Goal: Task Accomplishment & Management: Manage account settings

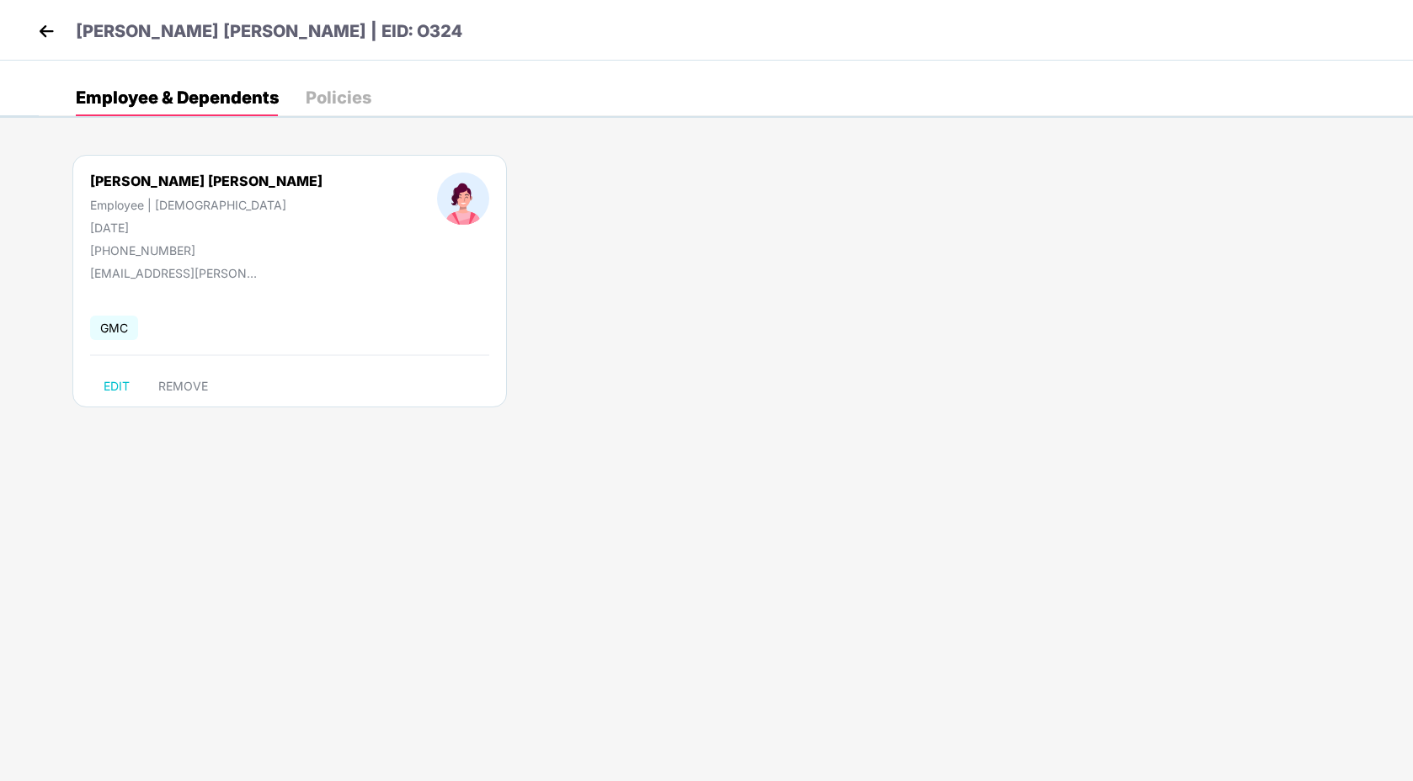
click at [45, 24] on img at bounding box center [46, 31] width 25 height 25
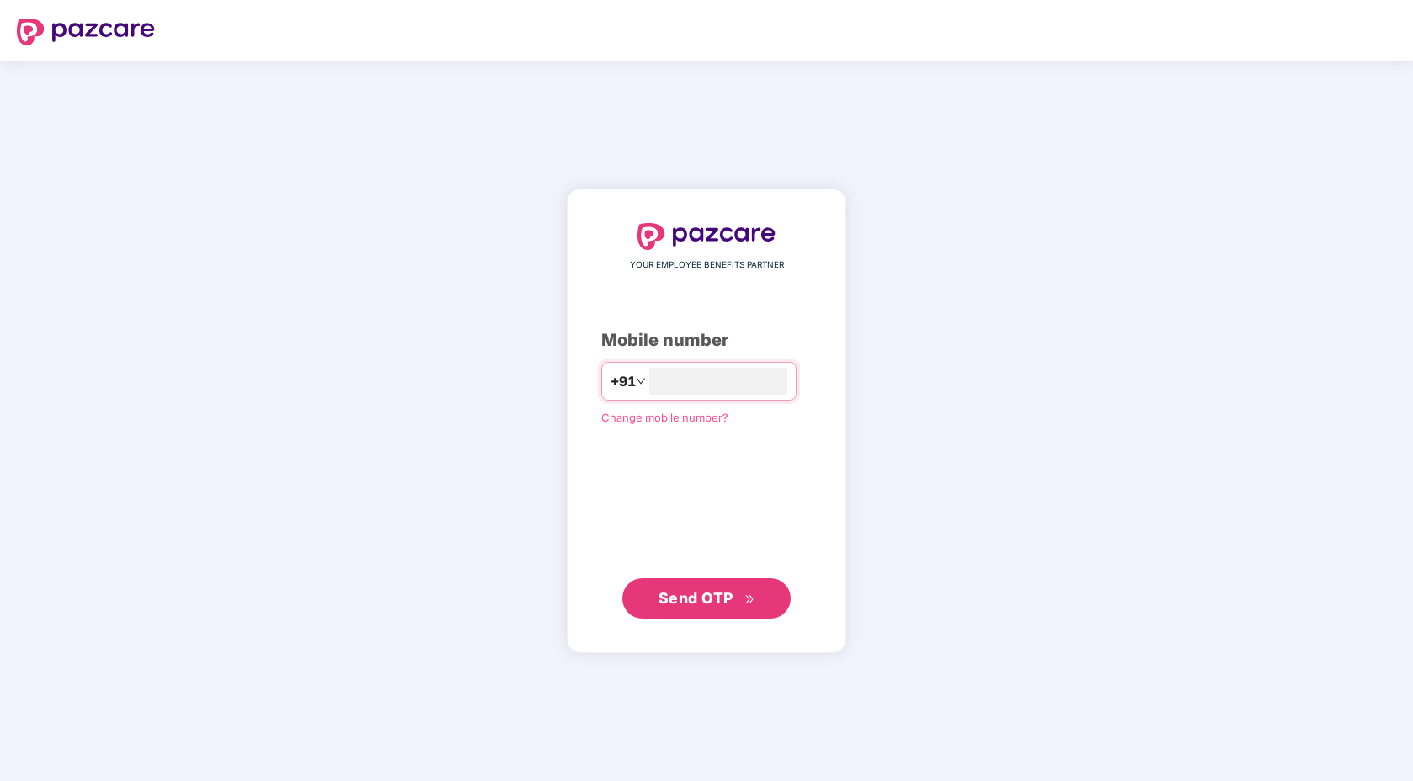
type input "**********"
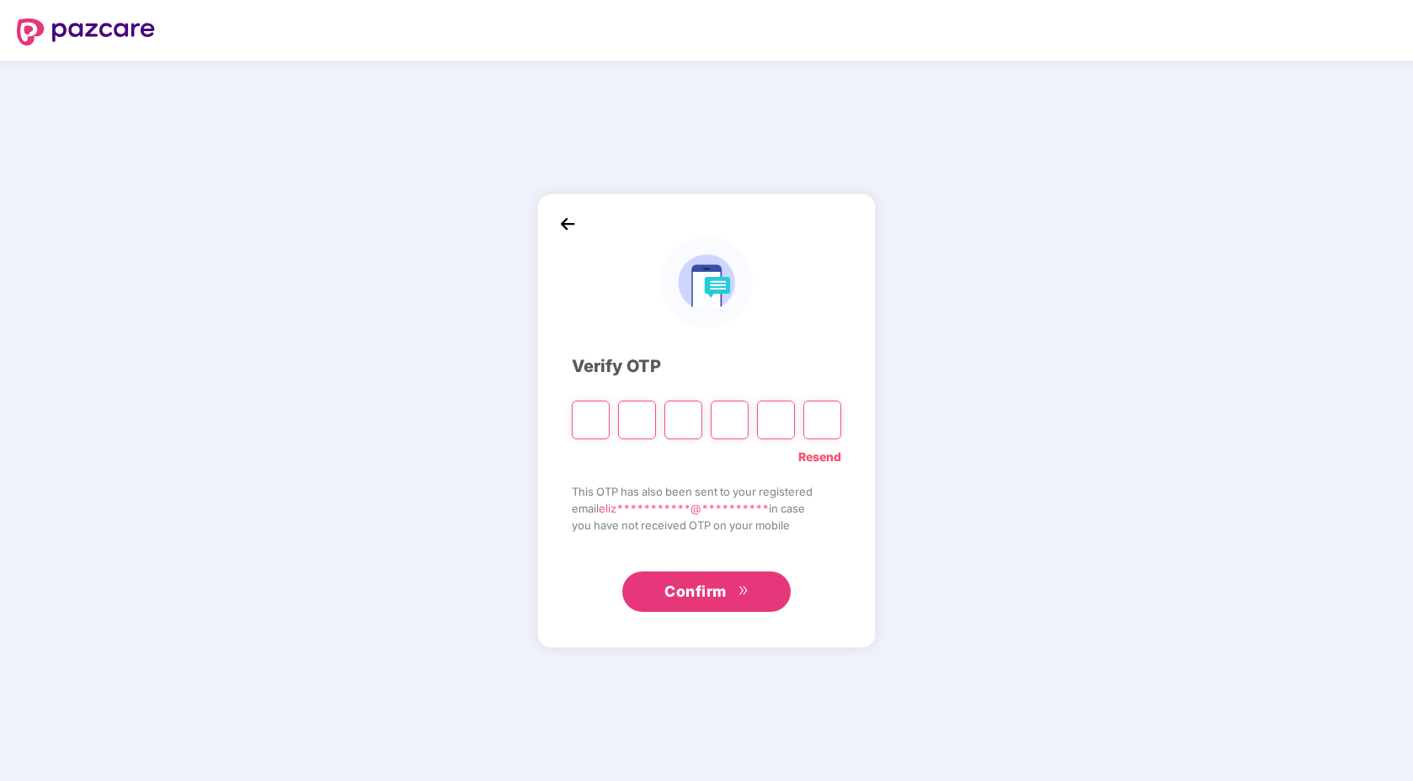
type input "*"
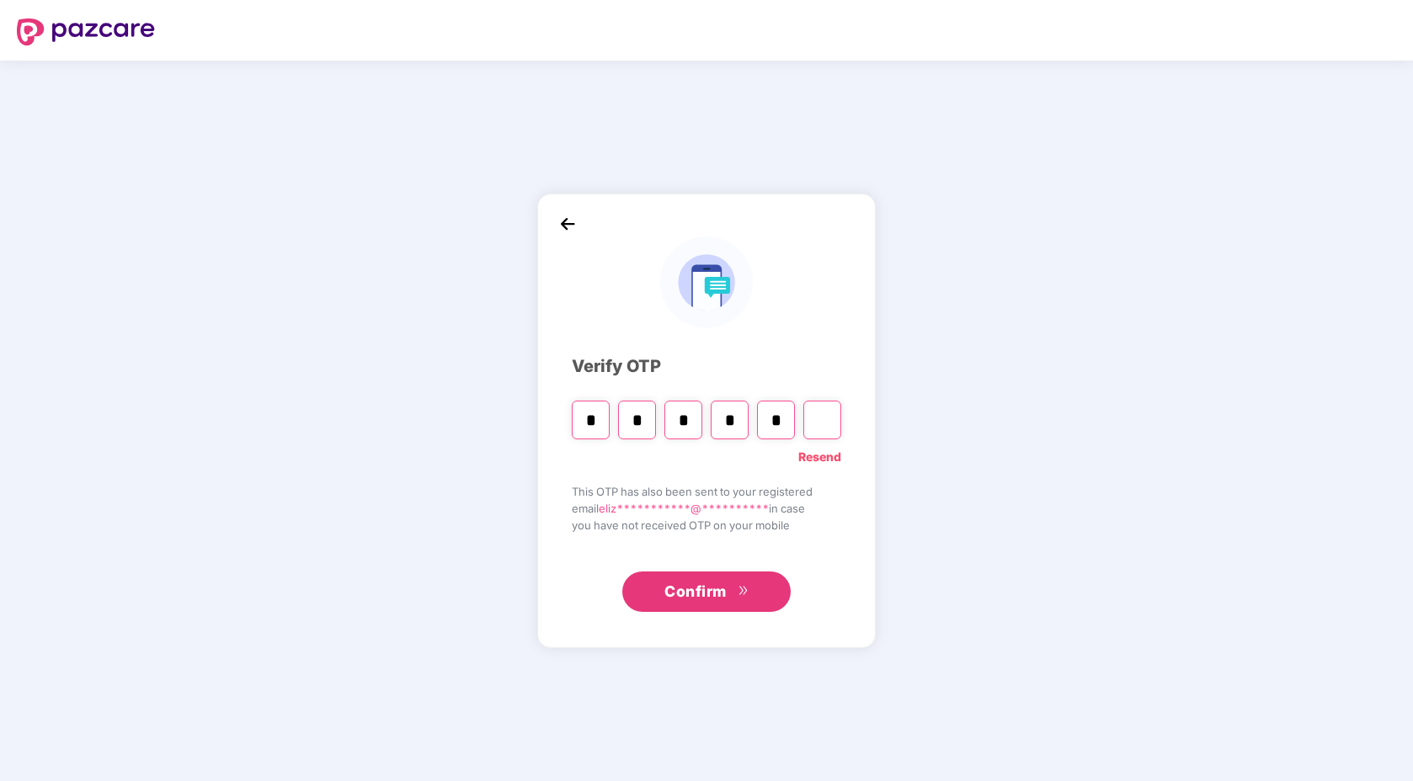
type input "*"
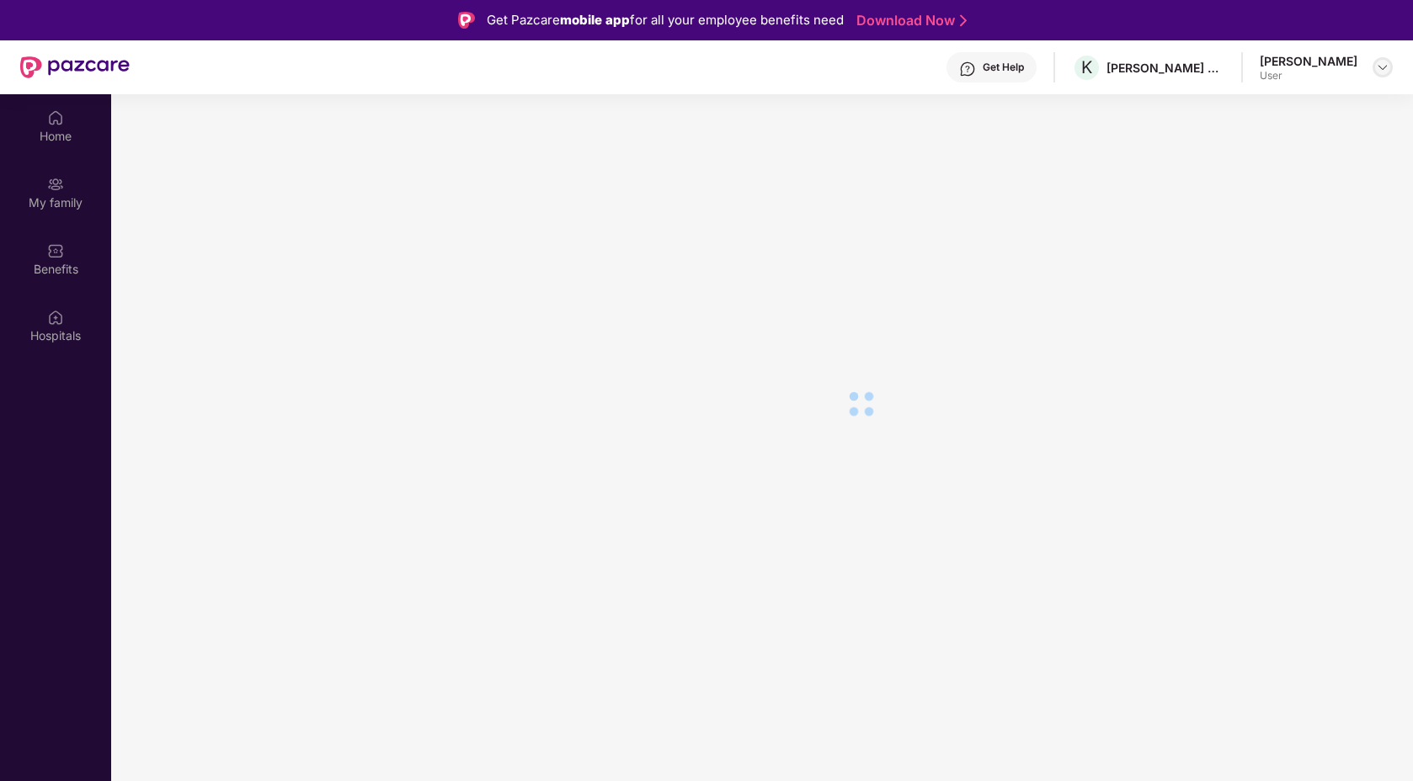
click at [1378, 61] on img at bounding box center [1382, 67] width 13 height 13
click at [1280, 104] on div "Switch Company" at bounding box center [1303, 107] width 219 height 33
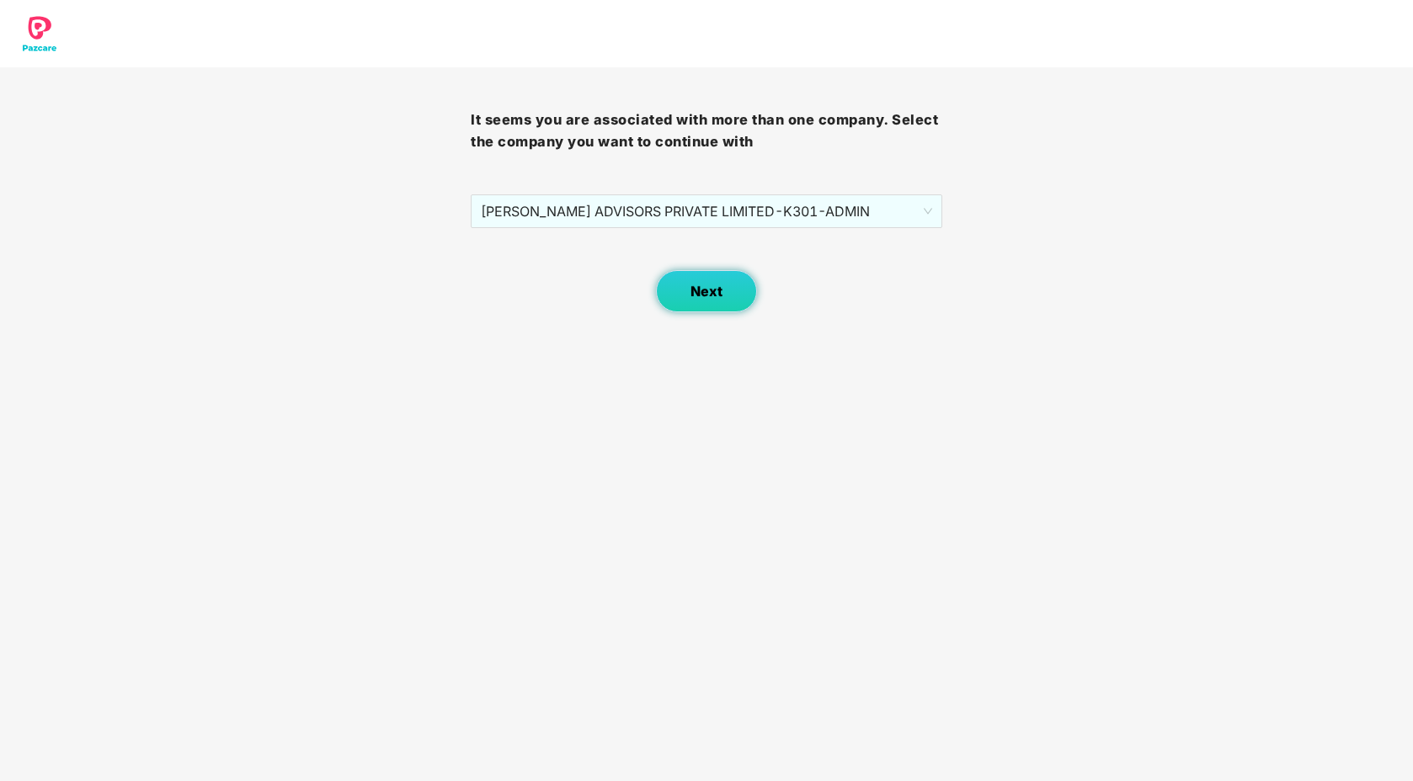
click at [701, 306] on button "Next" at bounding box center [706, 291] width 101 height 42
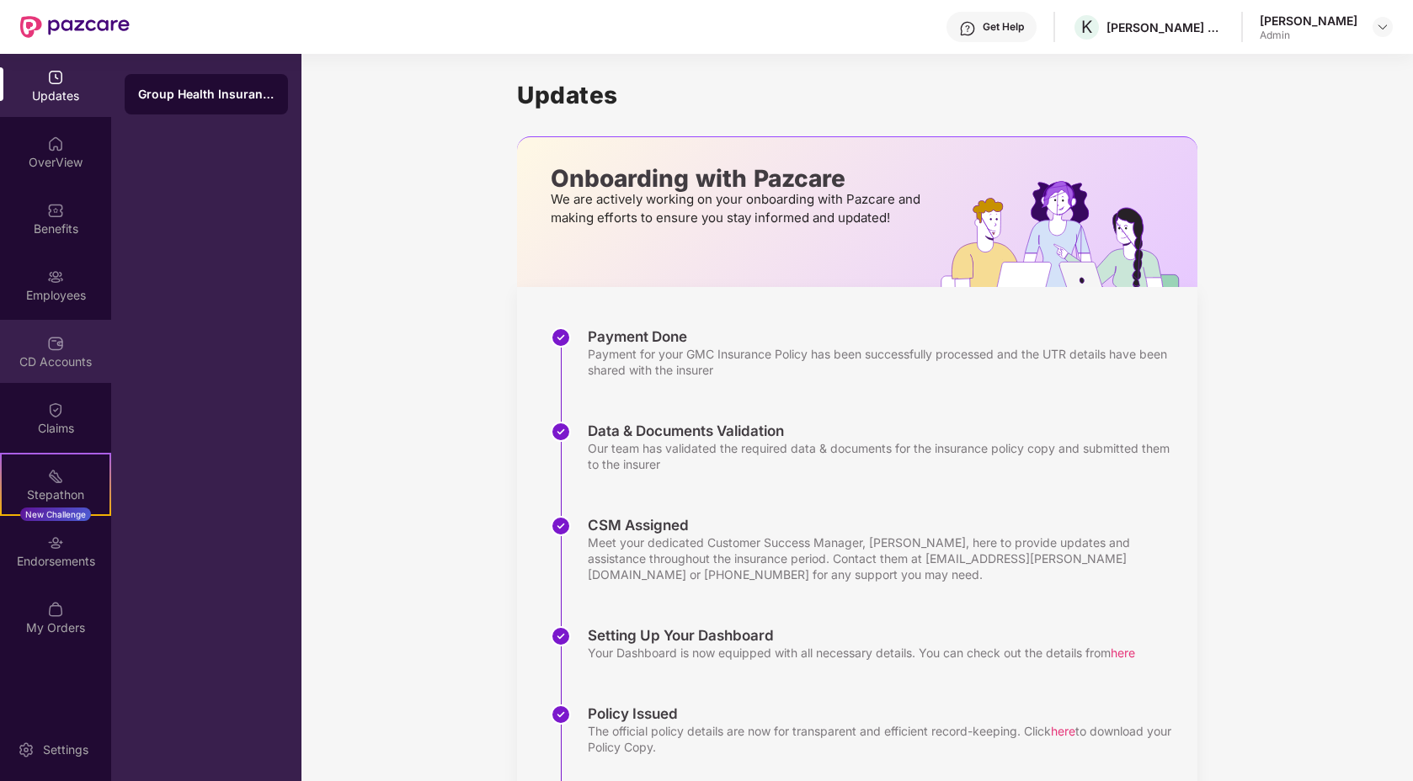
click at [51, 347] on img at bounding box center [55, 343] width 17 height 17
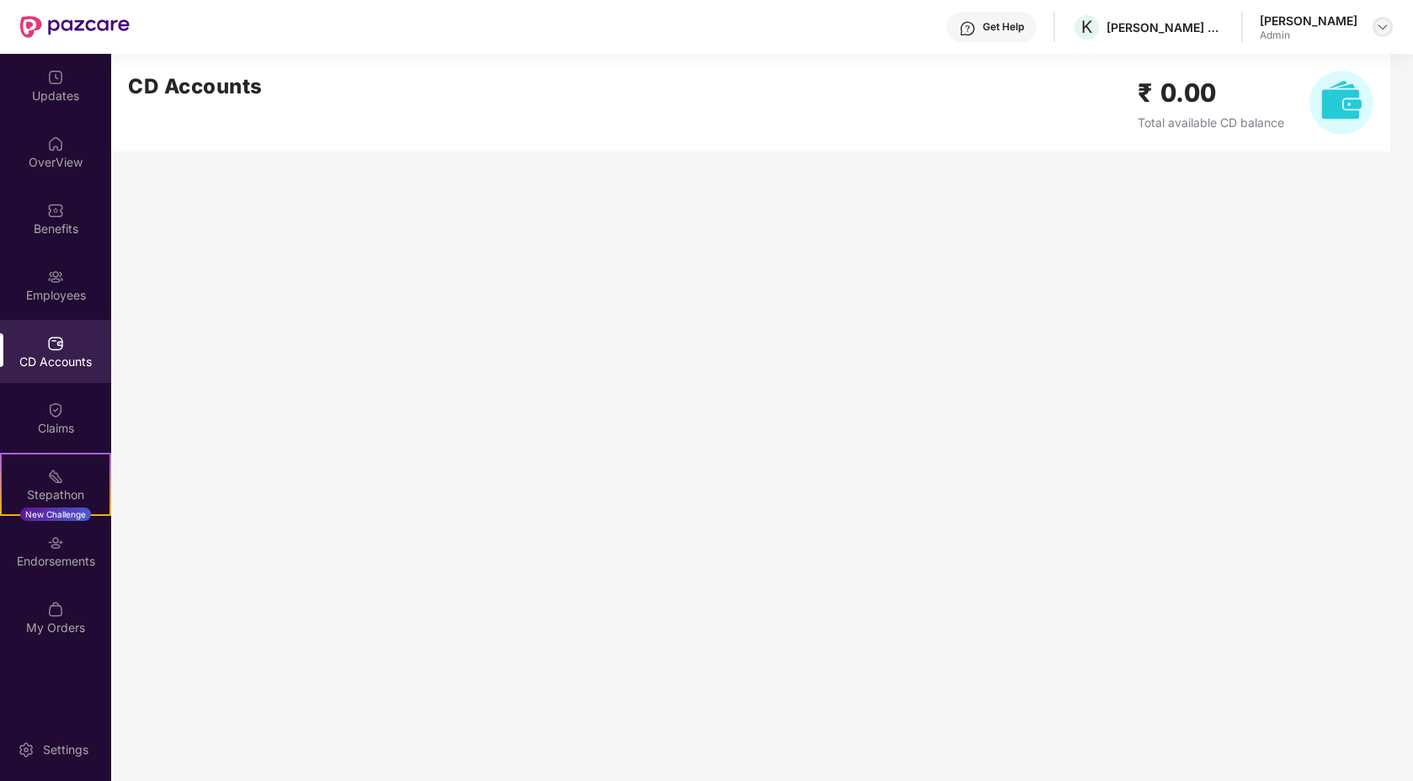
click at [1384, 29] on img at bounding box center [1382, 26] width 13 height 13
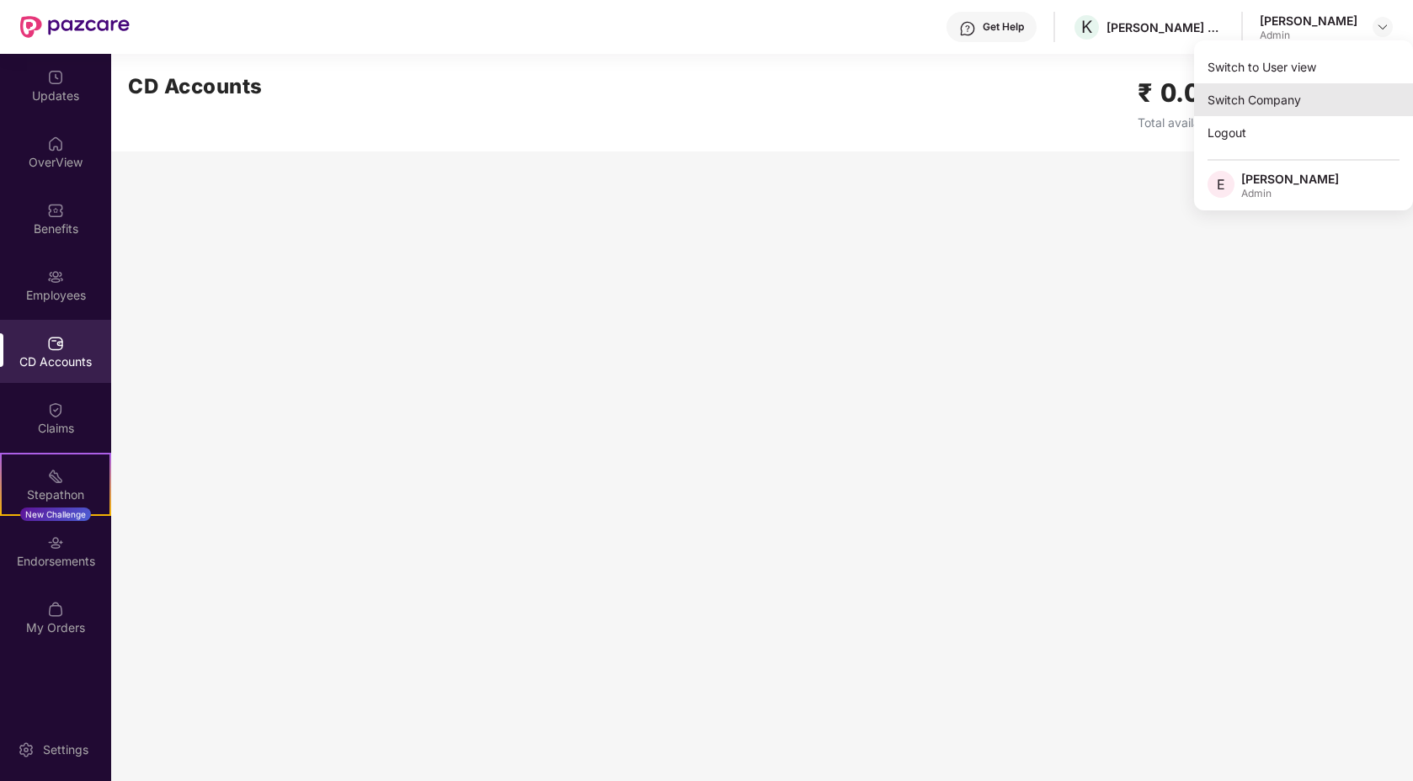
click at [1259, 99] on div "Switch Company" at bounding box center [1303, 99] width 219 height 33
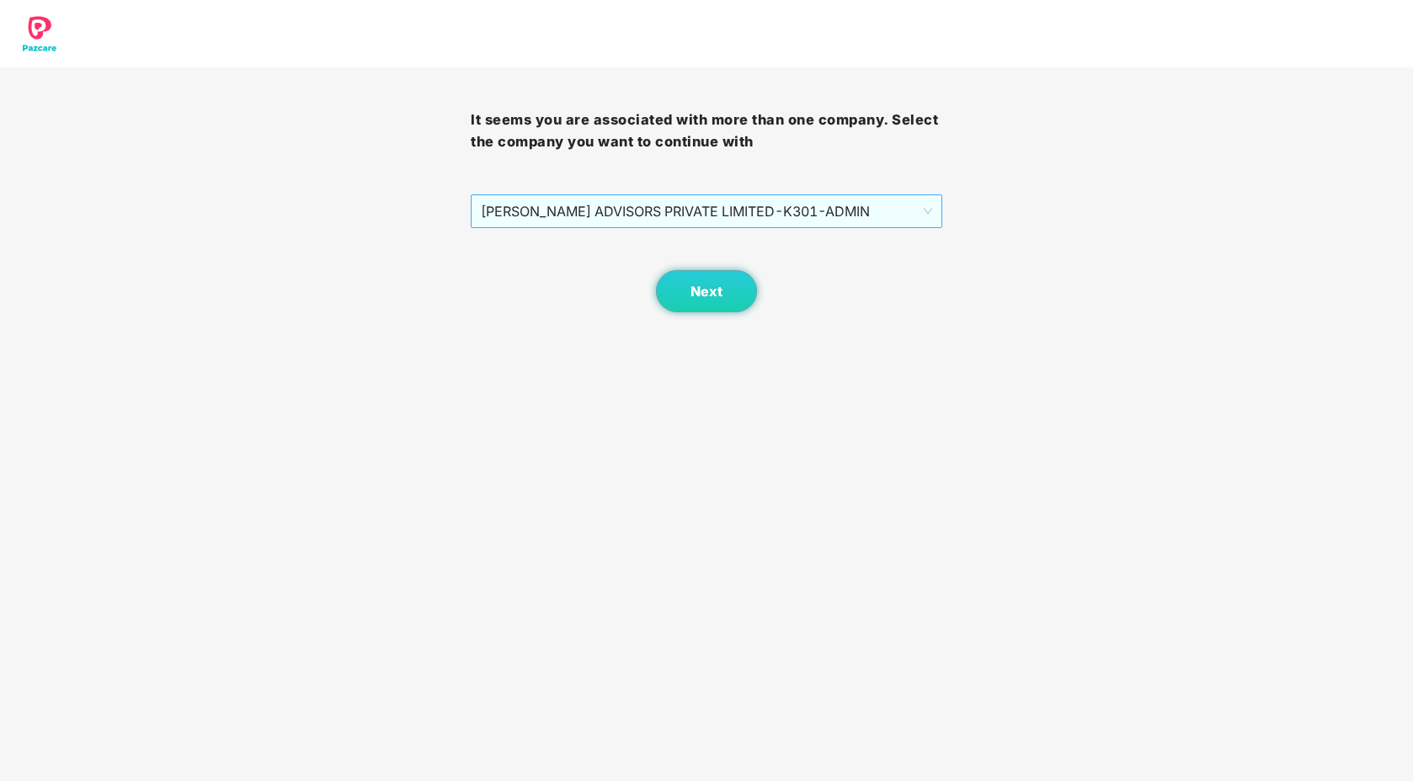
click at [660, 224] on span "[PERSON_NAME] ADVISORS PRIVATE LIMITED - K301 - ADMIN" at bounding box center [706, 211] width 451 height 32
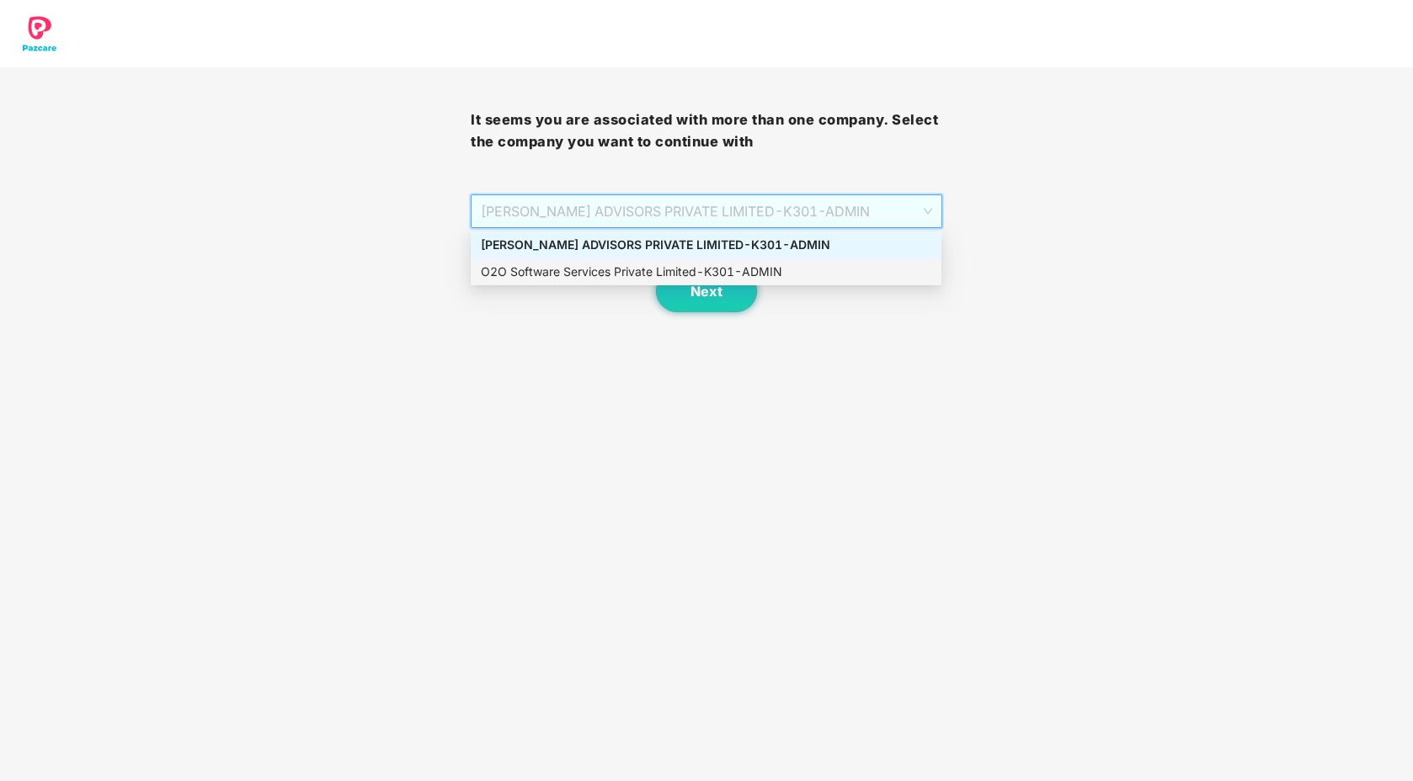
click at [629, 259] on div "O2O Software Services Private Limited - K301 - ADMIN" at bounding box center [706, 272] width 471 height 27
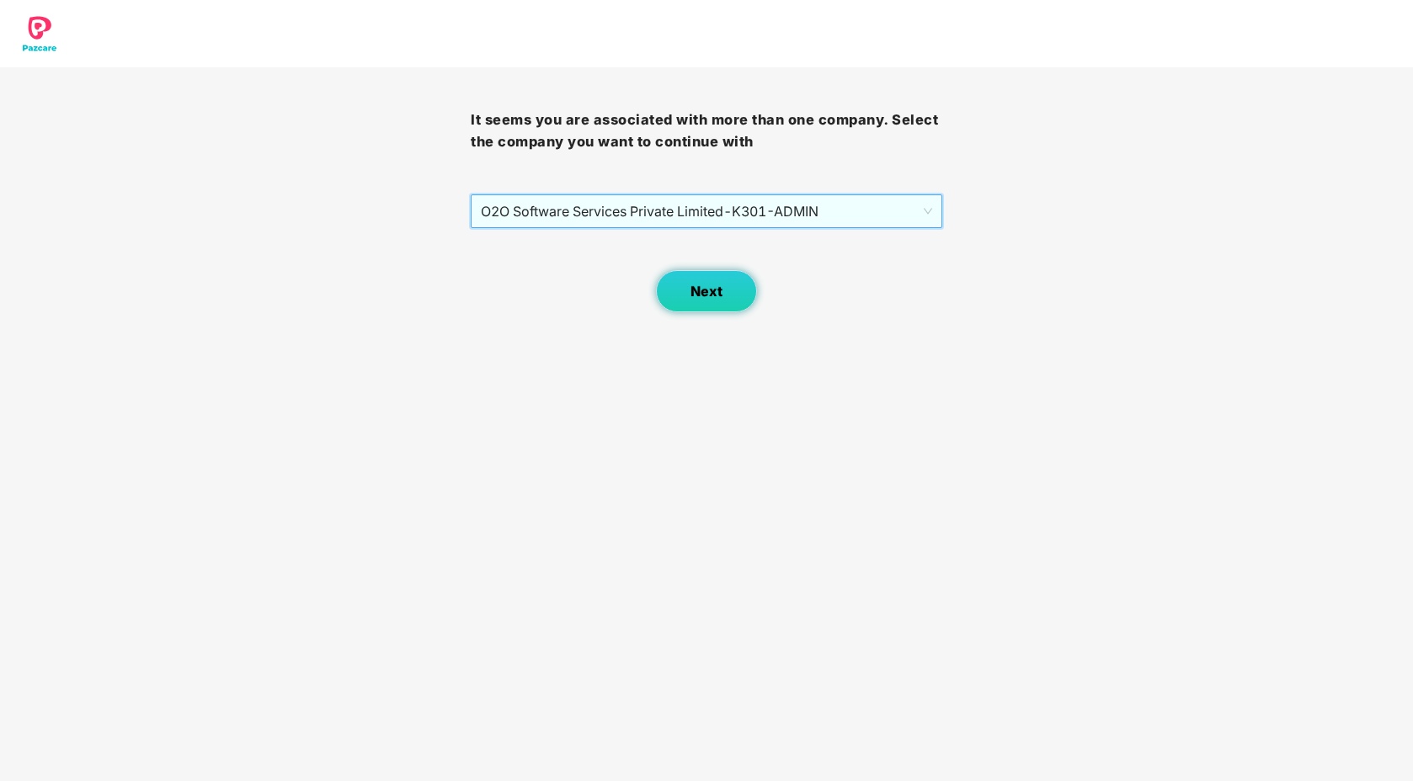
click at [686, 292] on button "Next" at bounding box center [706, 291] width 101 height 42
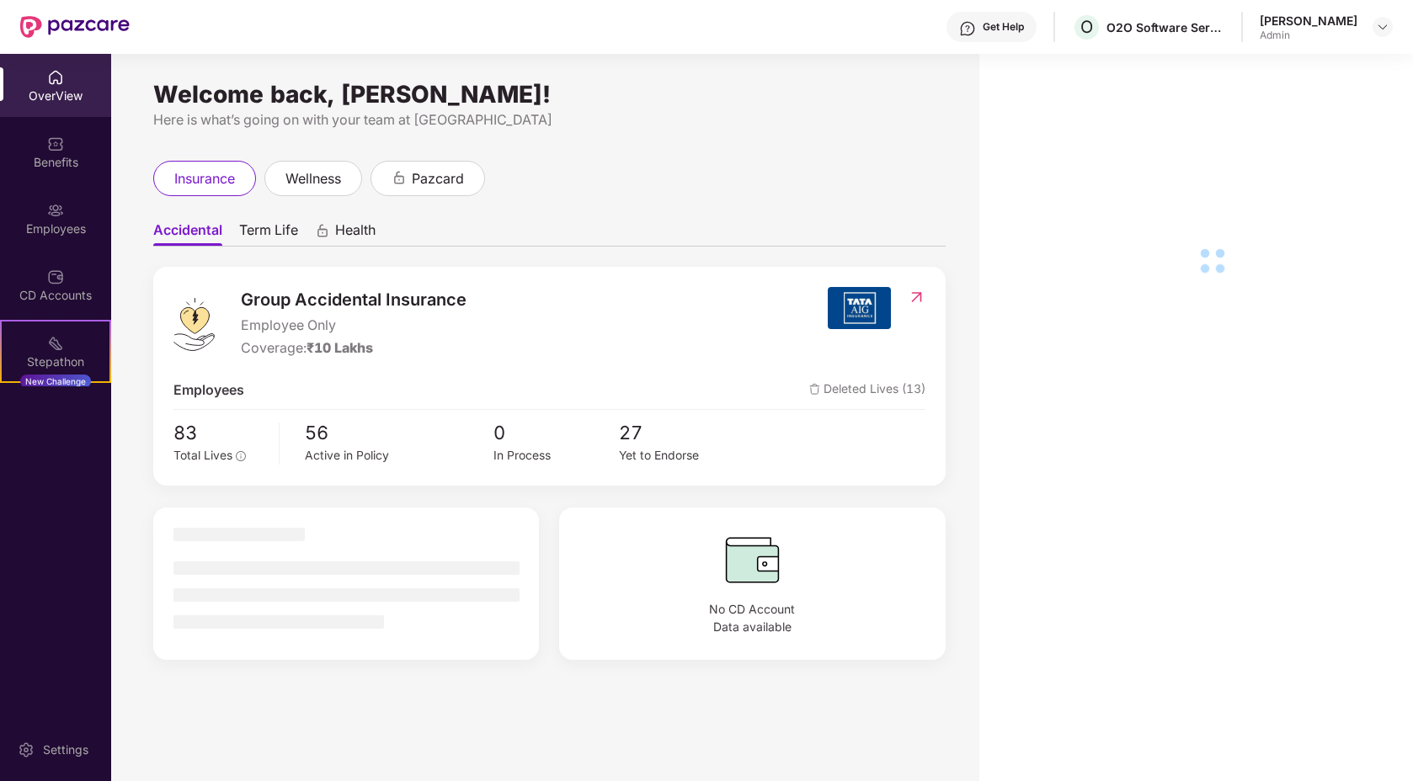
click at [59, 276] on img at bounding box center [55, 277] width 17 height 17
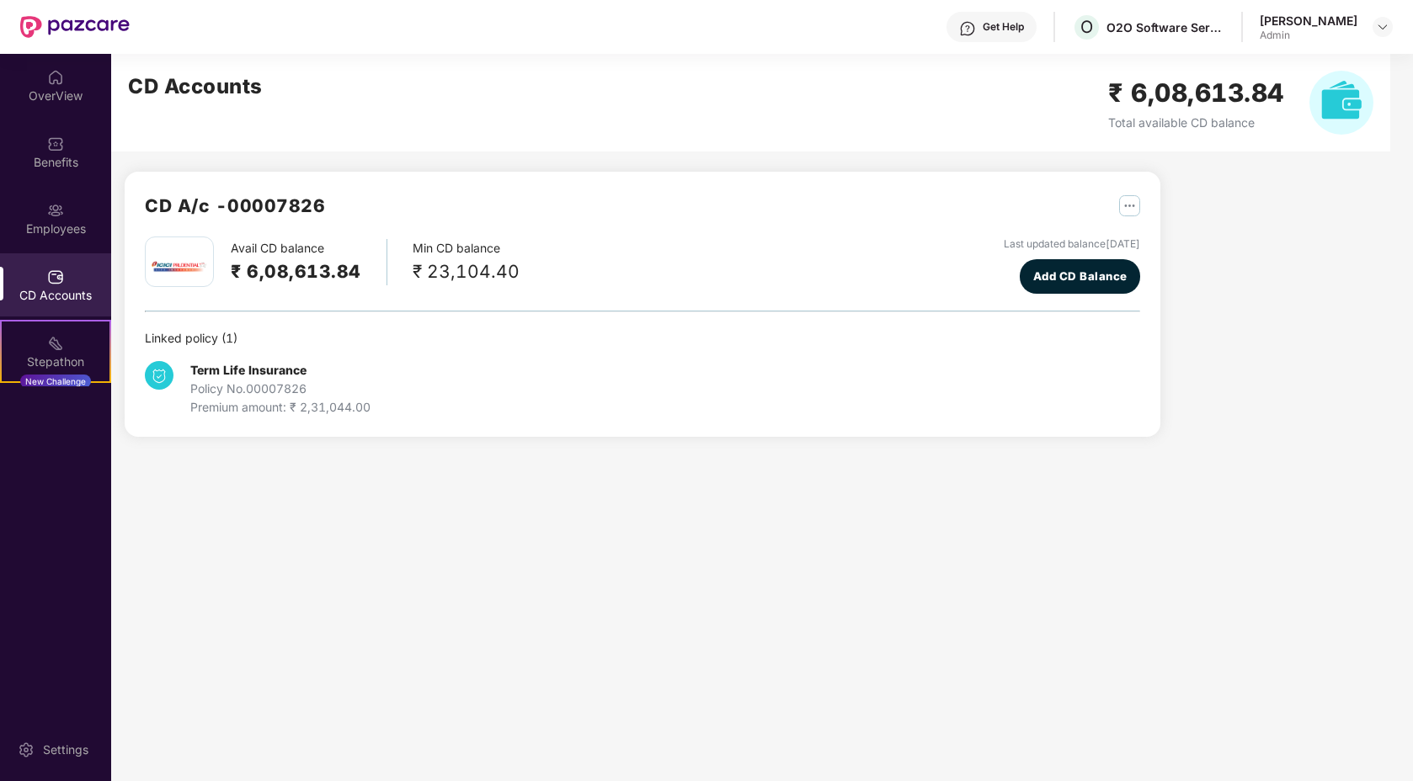
click at [33, 295] on div "CD Accounts" at bounding box center [55, 295] width 111 height 17
click at [1379, 27] on img at bounding box center [1382, 26] width 13 height 13
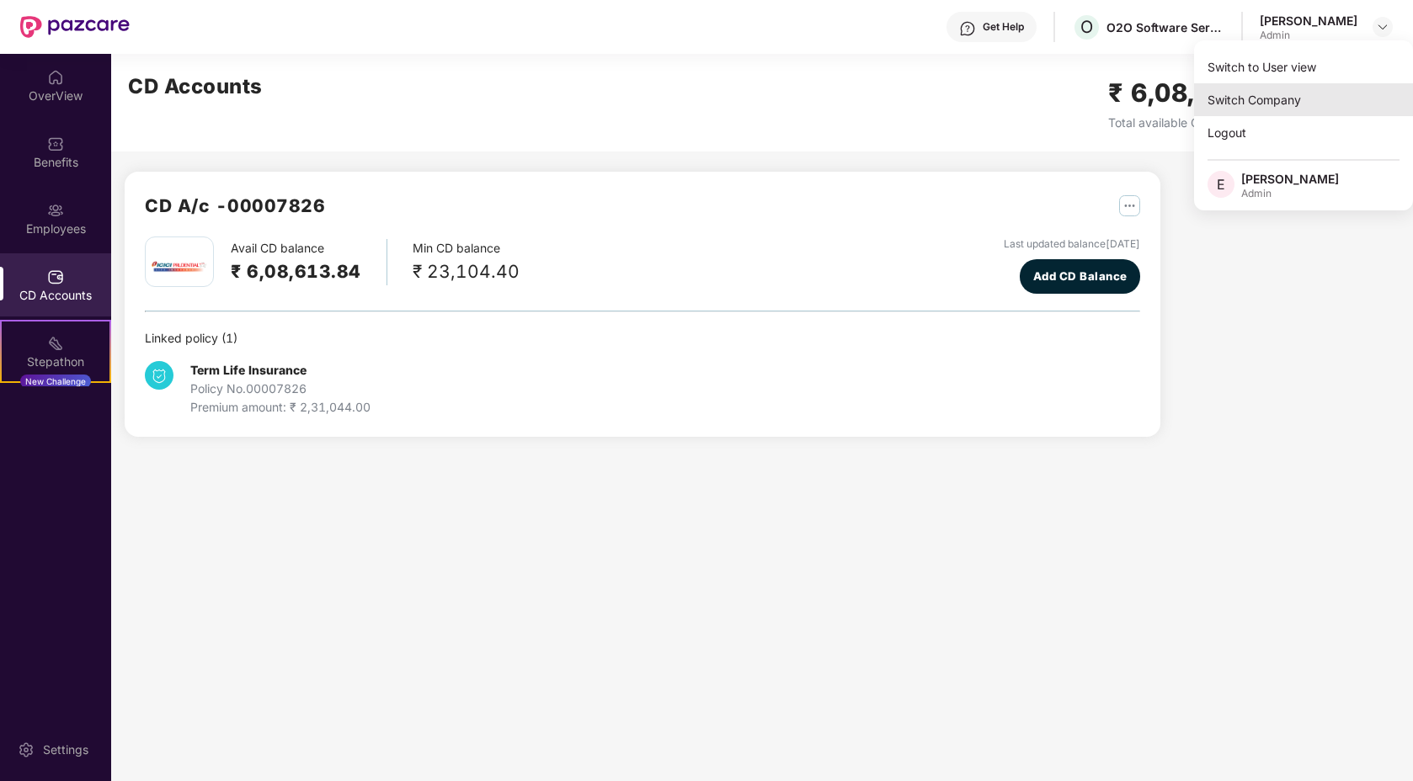
click at [1264, 100] on div "Switch Company" at bounding box center [1303, 99] width 219 height 33
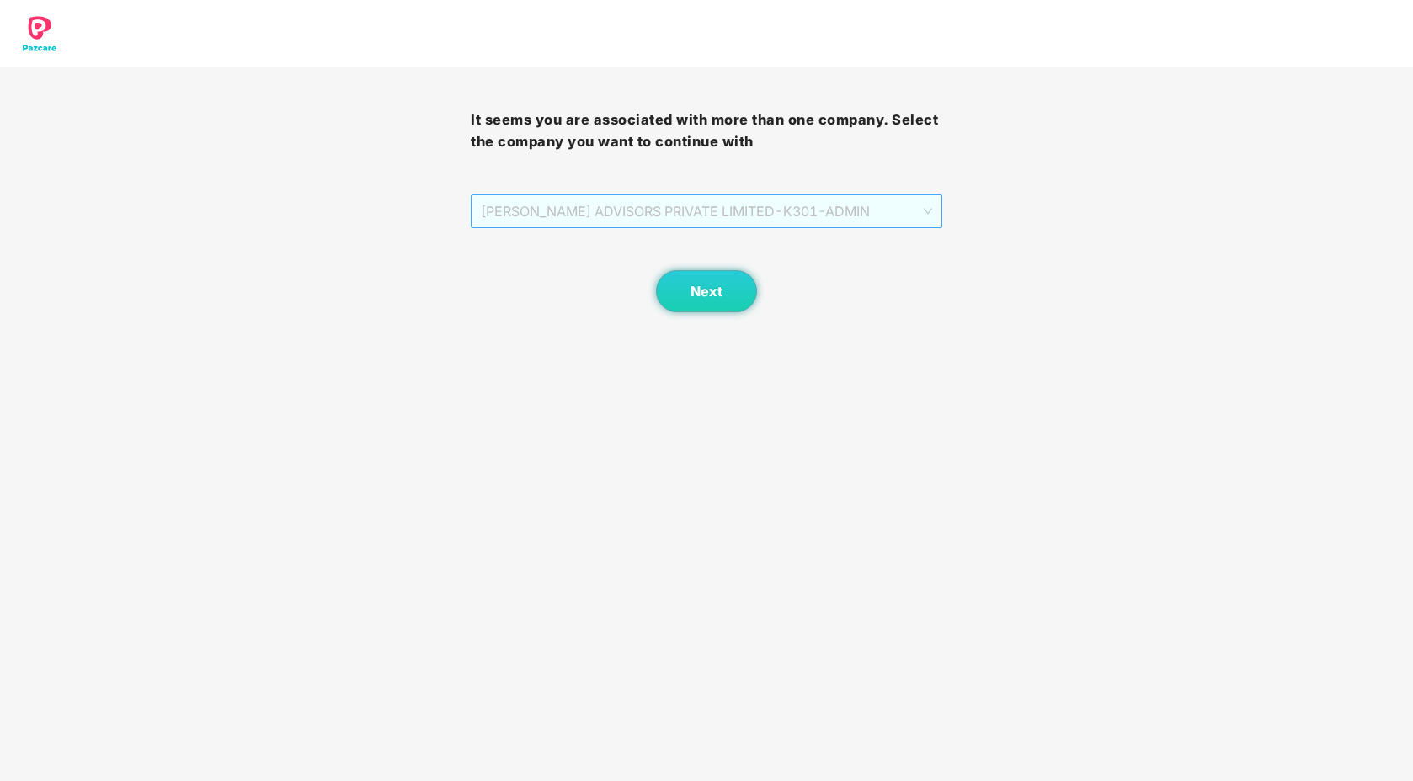
click at [836, 214] on span "[PERSON_NAME] ADVISORS PRIVATE LIMITED - K301 - ADMIN" at bounding box center [706, 211] width 451 height 32
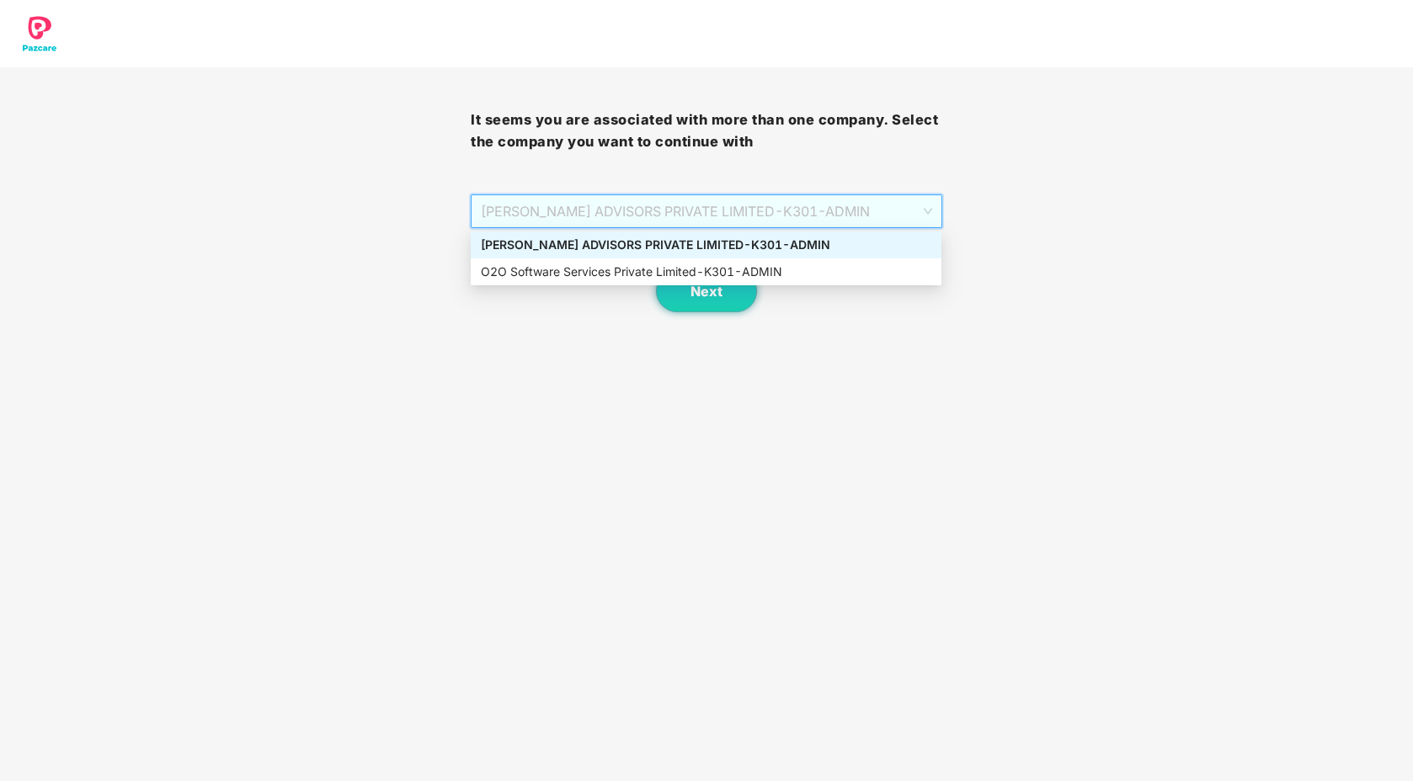
click at [621, 244] on div "[PERSON_NAME] ADVISORS PRIVATE LIMITED - K301 - ADMIN" at bounding box center [706, 245] width 451 height 19
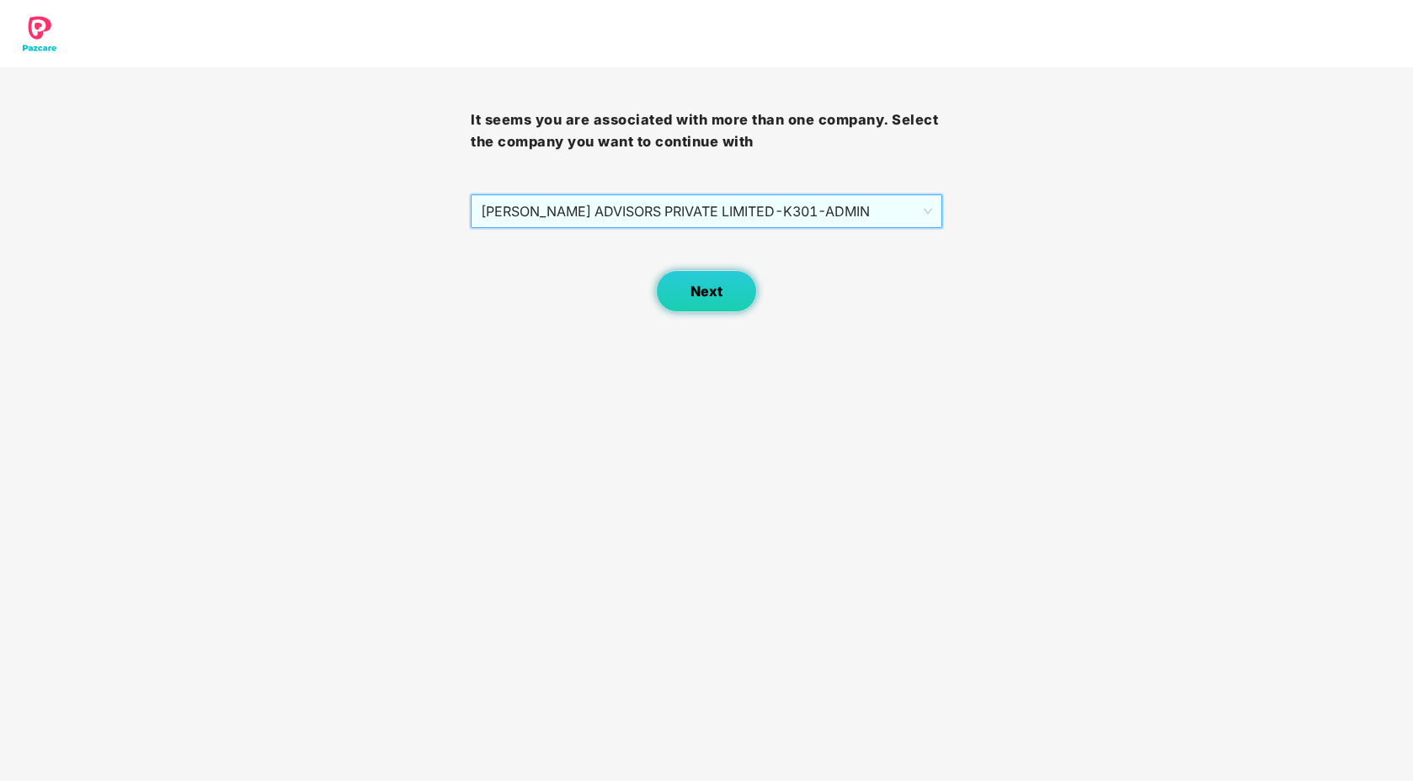
click at [698, 295] on span "Next" at bounding box center [707, 292] width 32 height 16
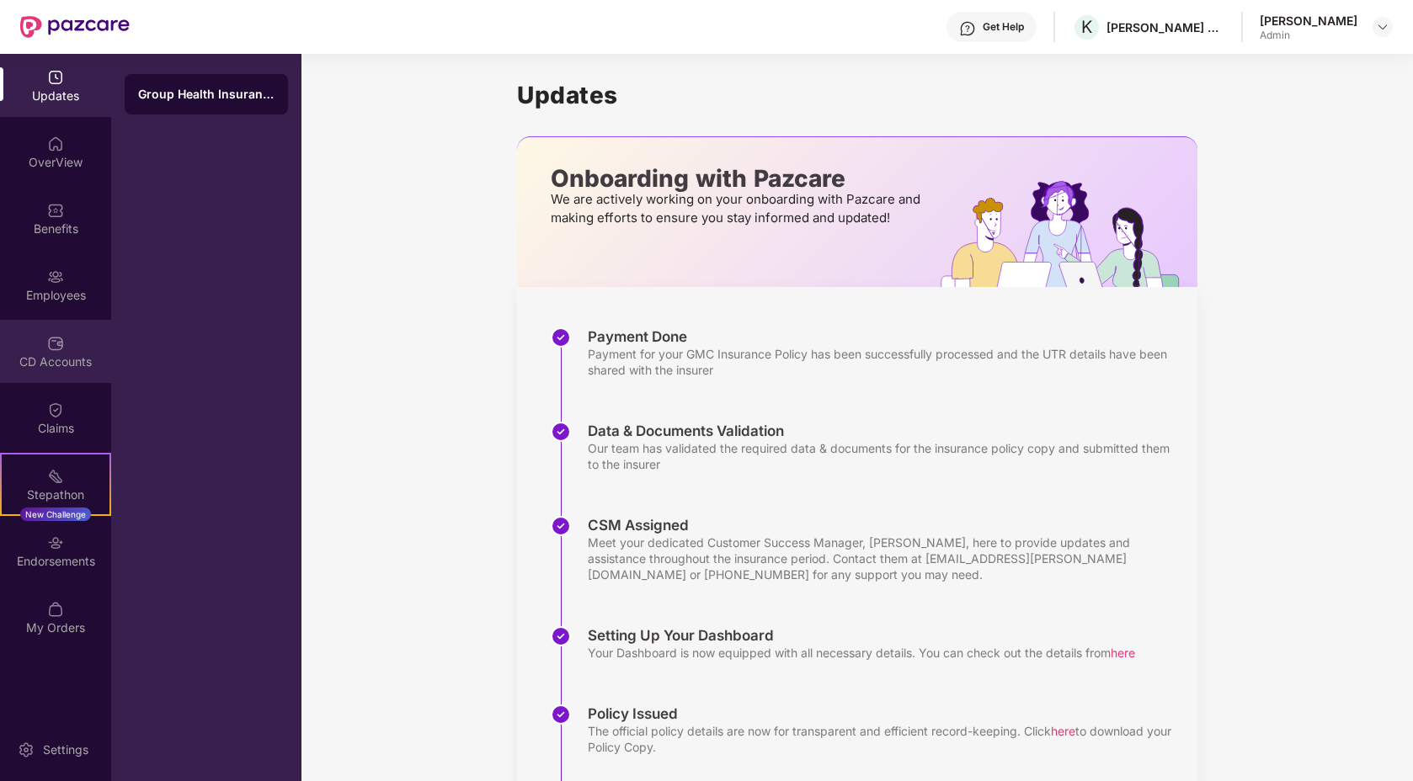
click at [56, 349] on img at bounding box center [55, 343] width 17 height 17
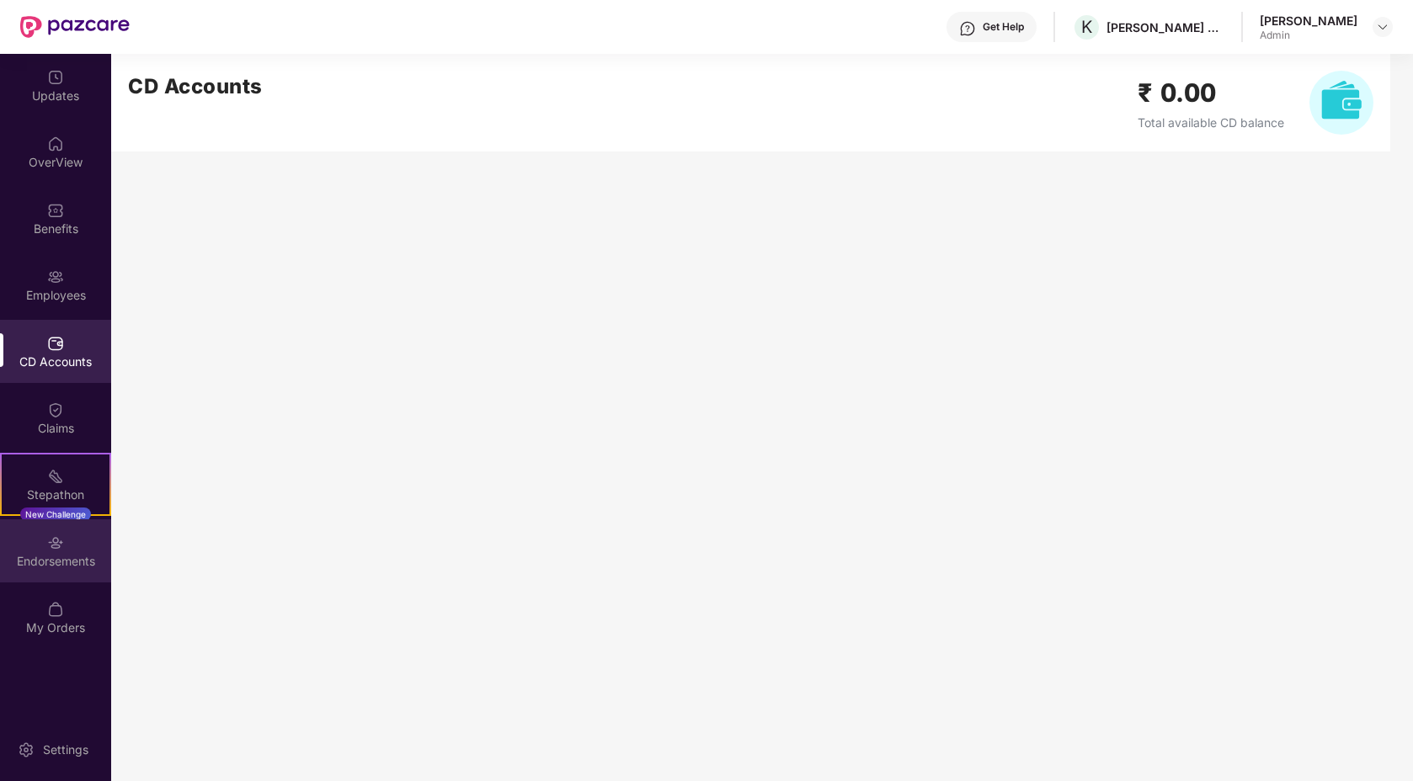
click at [50, 548] on img at bounding box center [55, 543] width 17 height 17
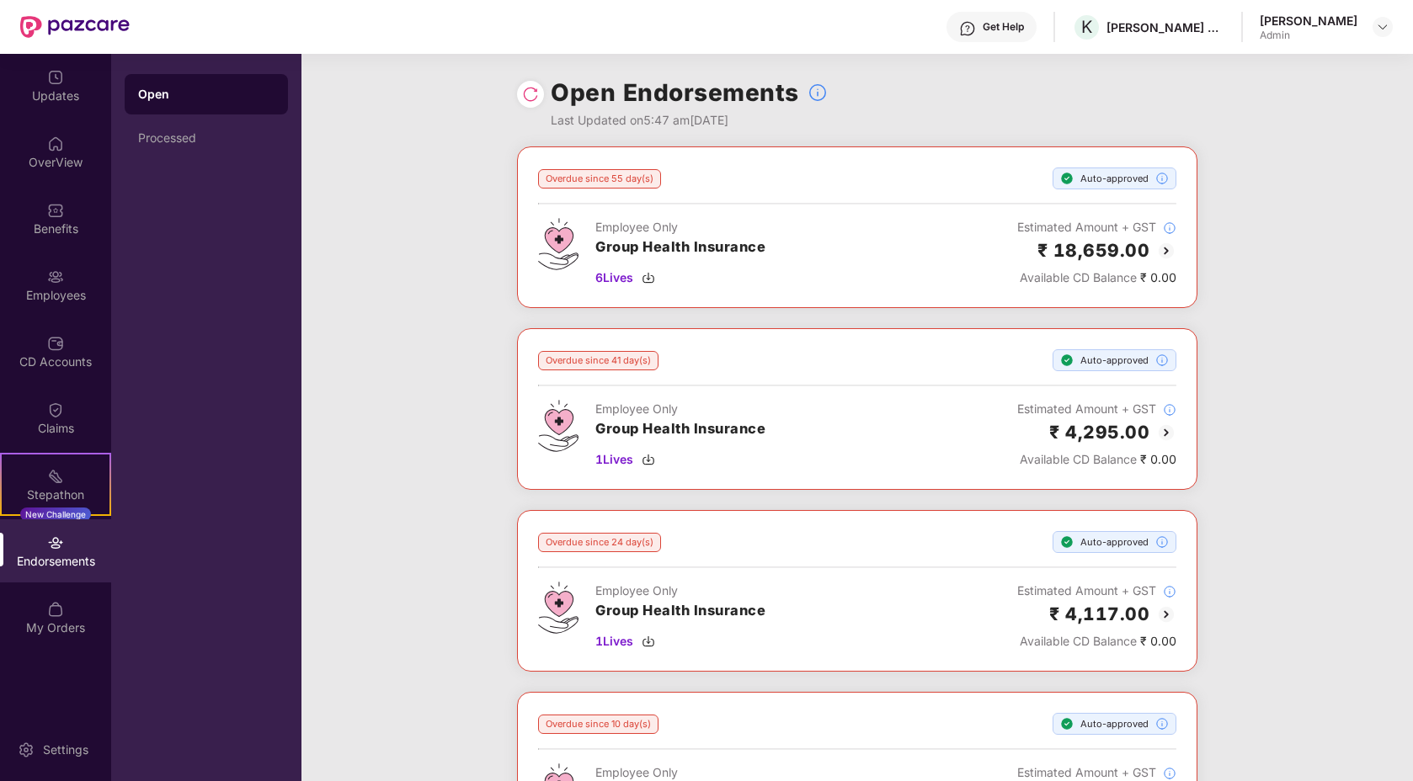
click at [1169, 252] on img at bounding box center [1166, 251] width 20 height 20
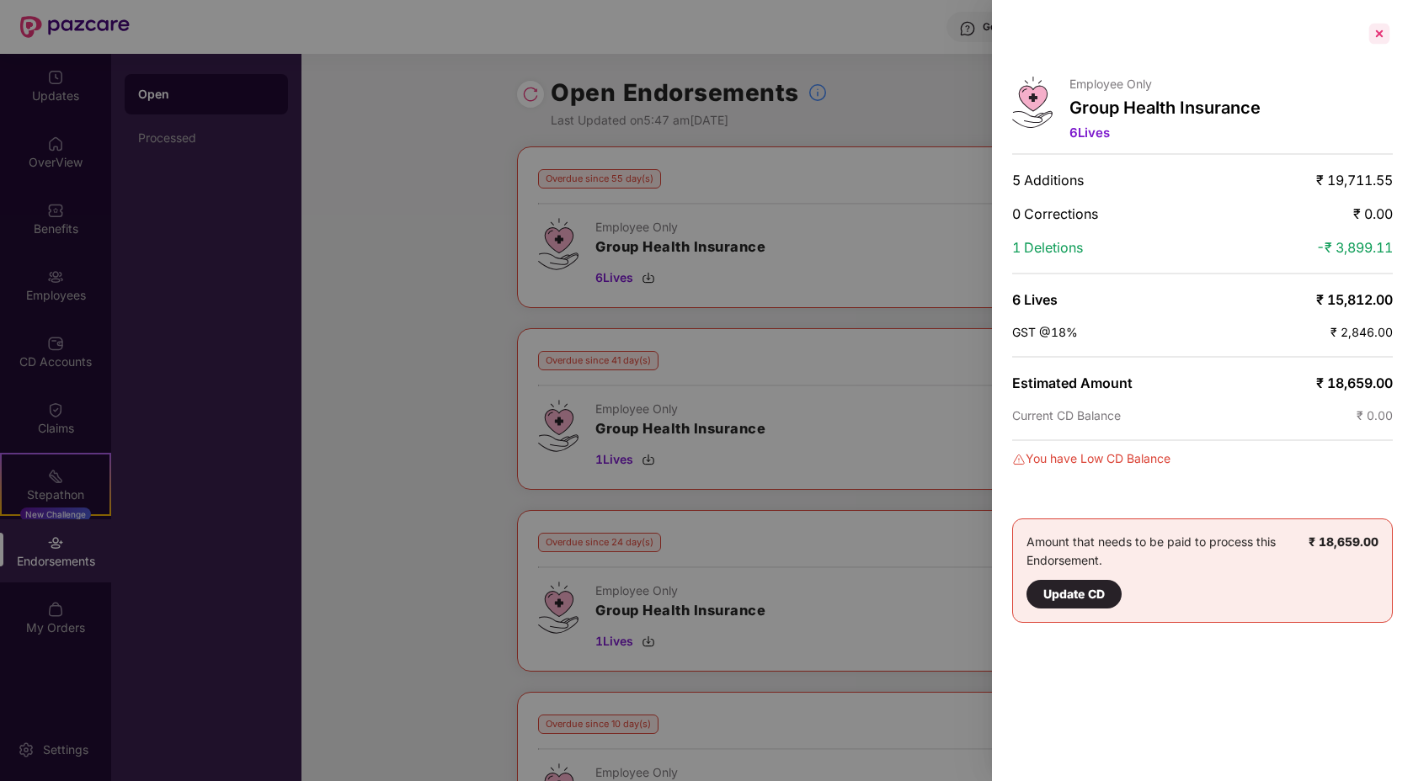
click at [1378, 29] on div at bounding box center [1379, 33] width 27 height 27
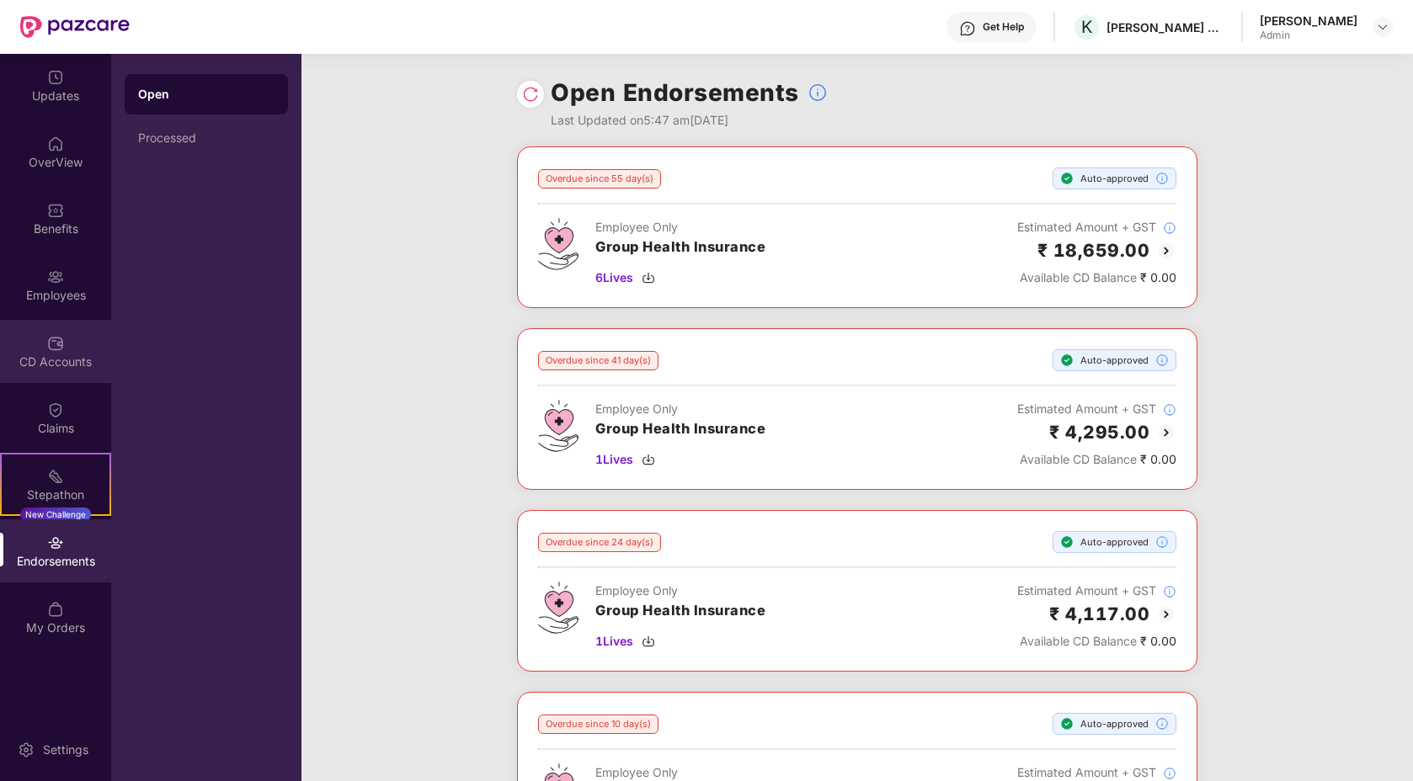
click at [81, 355] on div "CD Accounts" at bounding box center [55, 362] width 111 height 17
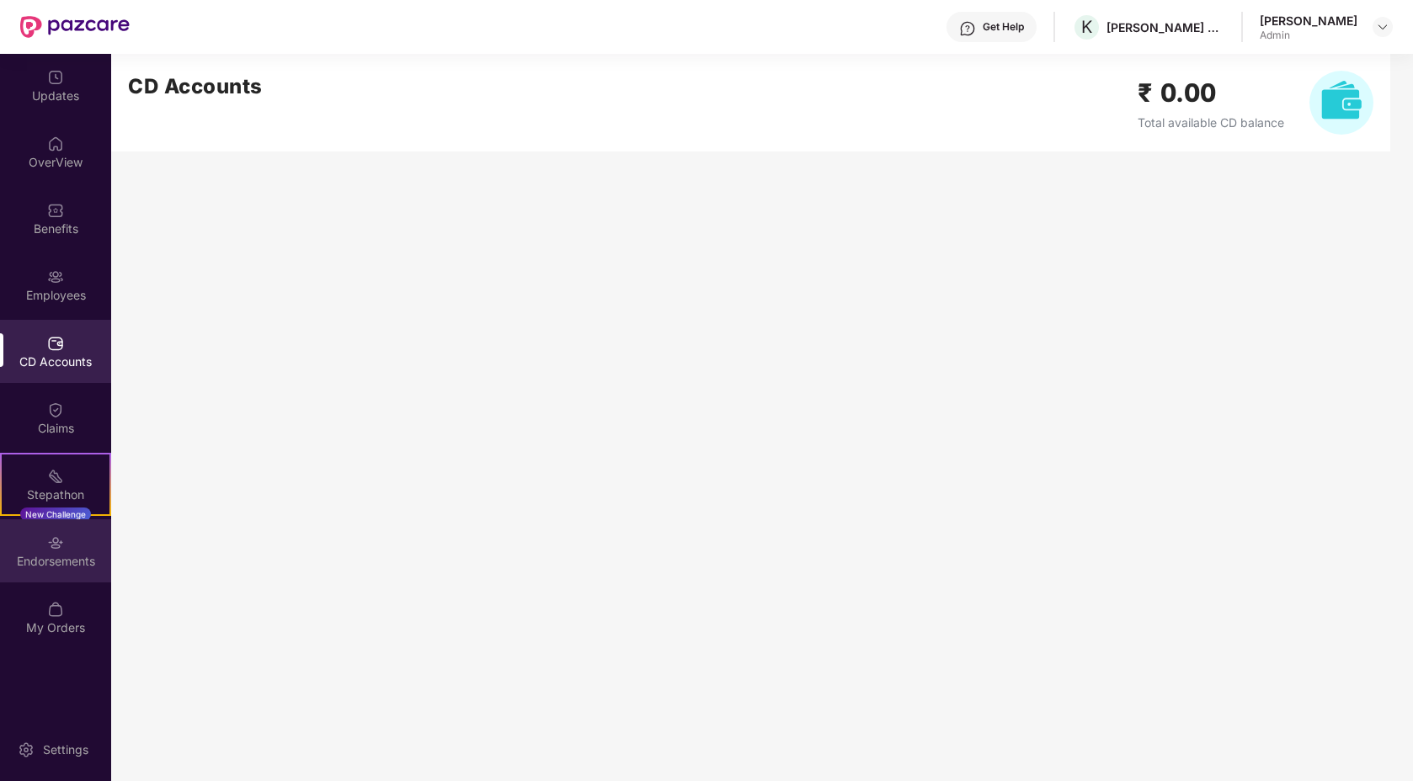
click at [51, 541] on img at bounding box center [55, 543] width 17 height 17
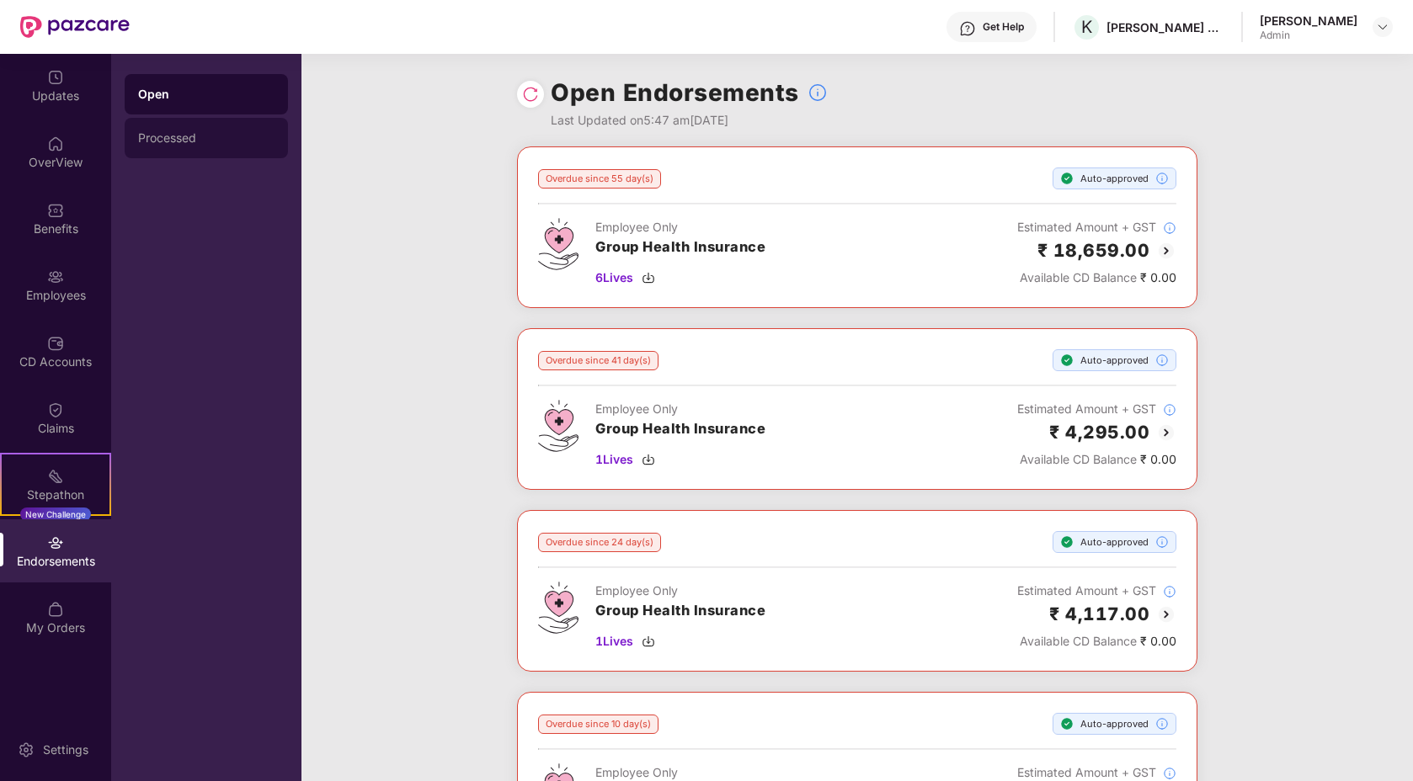
click at [211, 129] on div "Processed" at bounding box center [206, 138] width 163 height 40
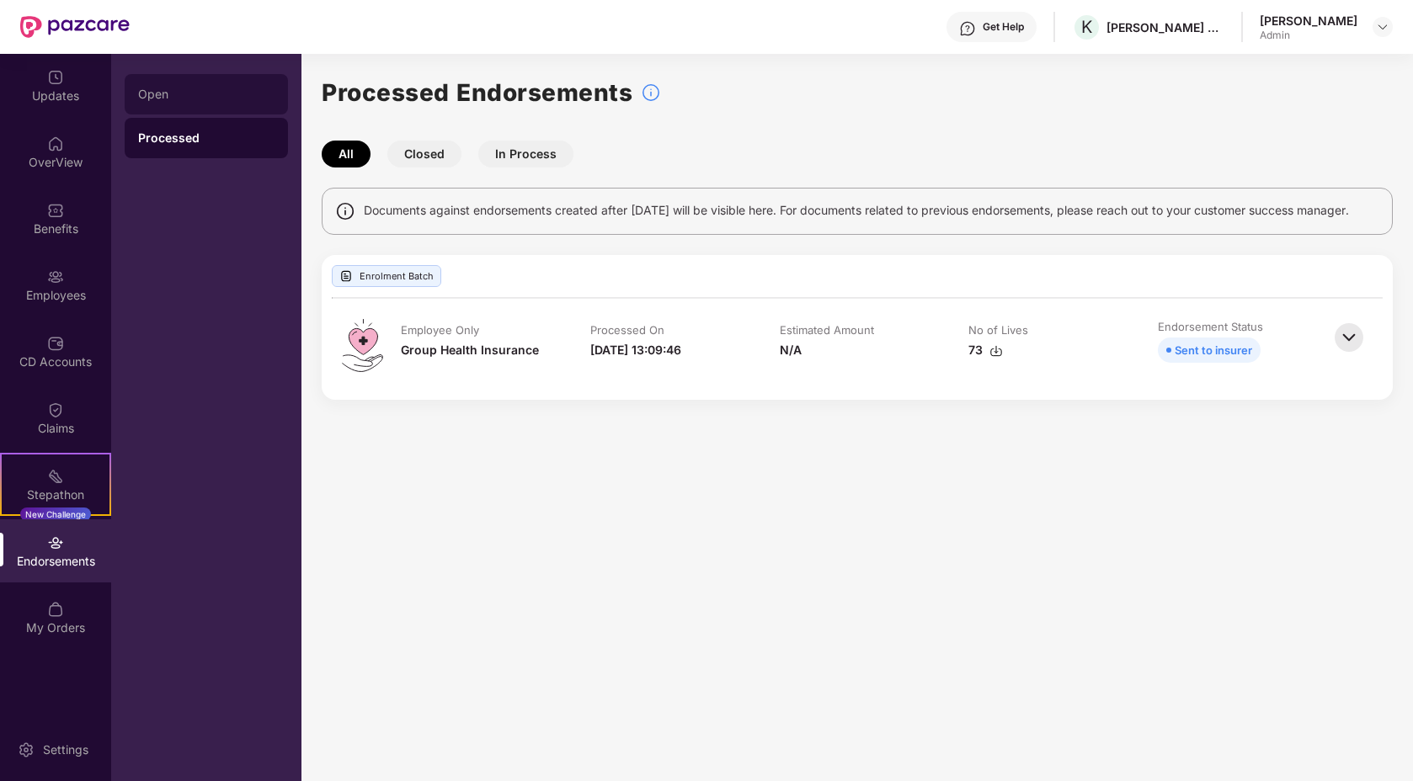
click at [224, 96] on div "Open" at bounding box center [206, 94] width 136 height 13
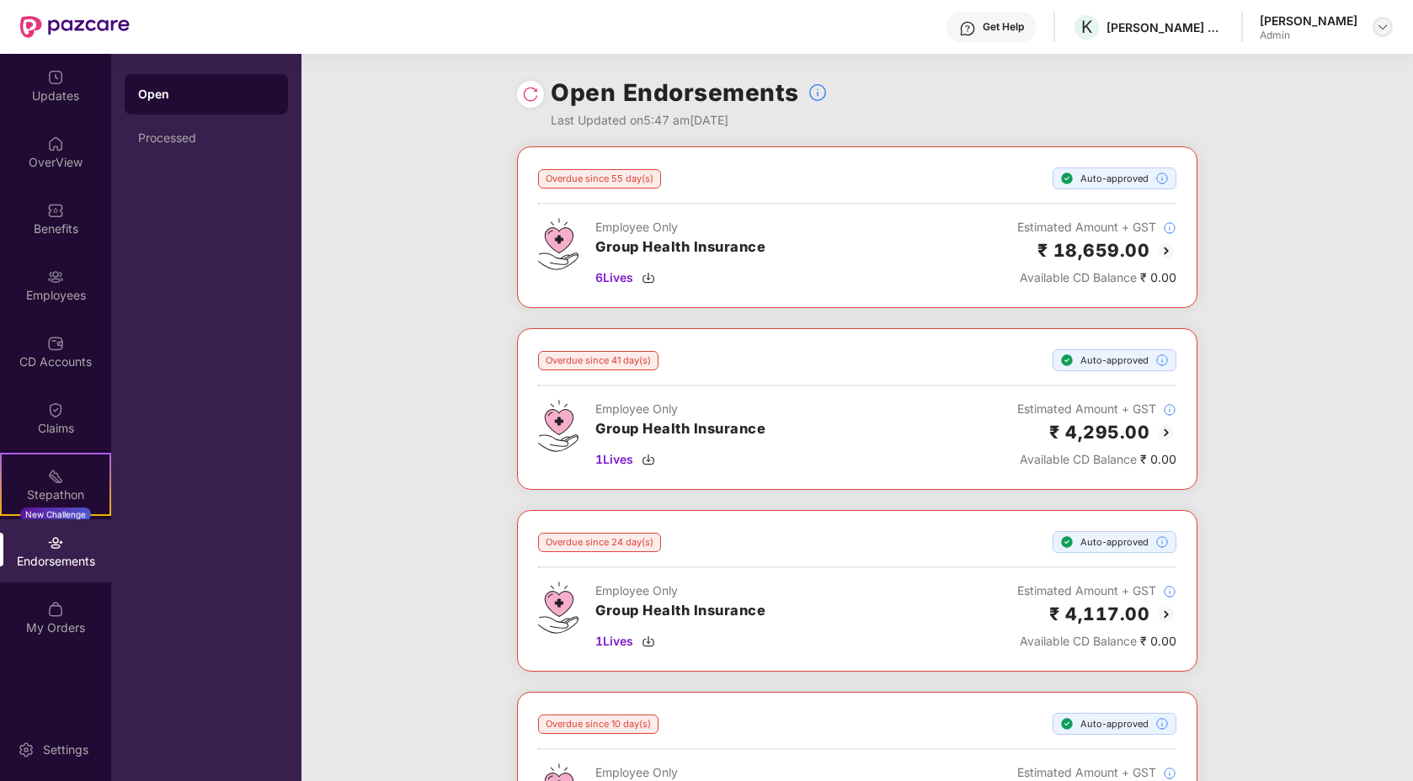
click at [1379, 30] on img at bounding box center [1382, 26] width 13 height 13
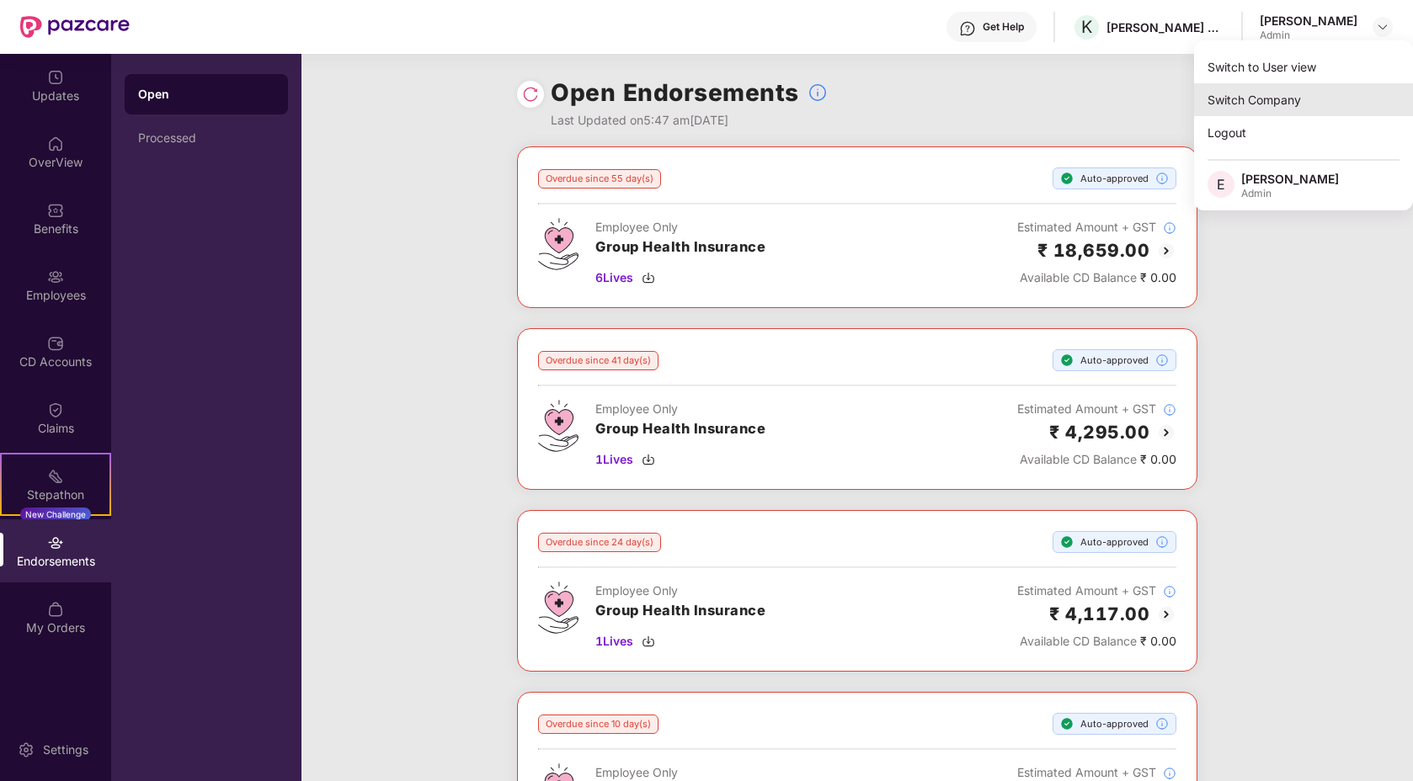
click at [1253, 93] on div "Switch Company" at bounding box center [1303, 99] width 219 height 33
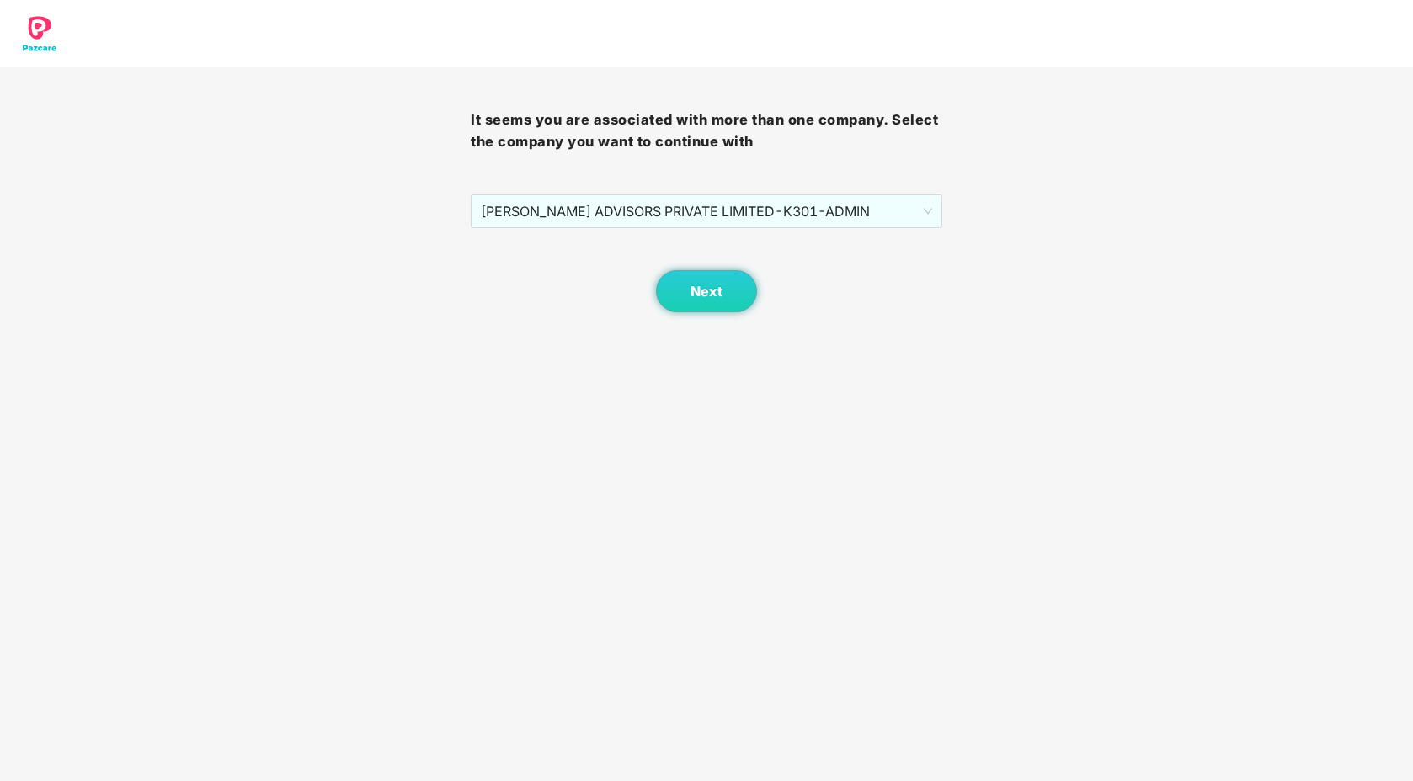
click at [817, 185] on div "It seems you are associated with more than one company. Select the company you …" at bounding box center [706, 189] width 471 height 245
click at [813, 206] on span "[PERSON_NAME] ADVISORS PRIVATE LIMITED - K301 - ADMIN" at bounding box center [706, 211] width 451 height 32
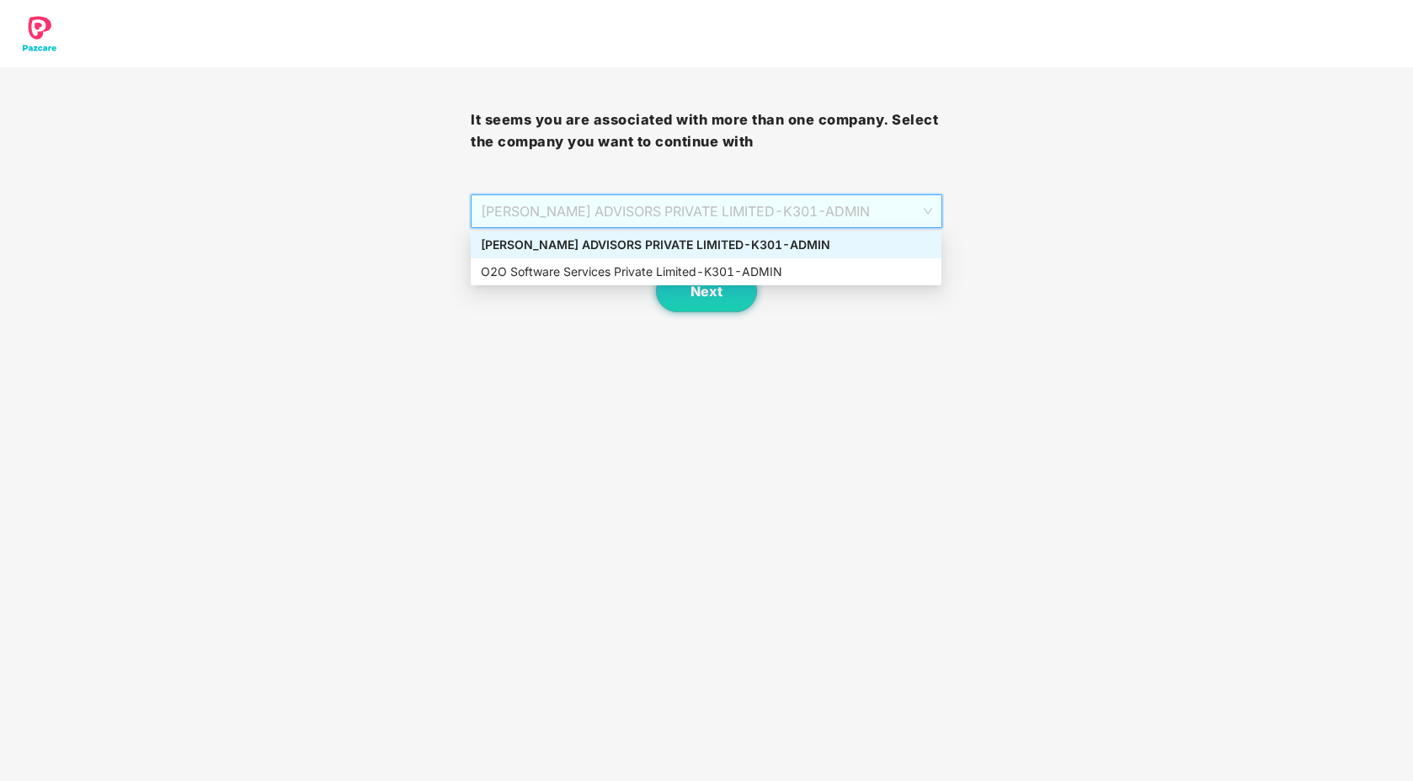
click at [738, 243] on div "[PERSON_NAME] ADVISORS PRIVATE LIMITED - K301 - ADMIN" at bounding box center [706, 245] width 451 height 19
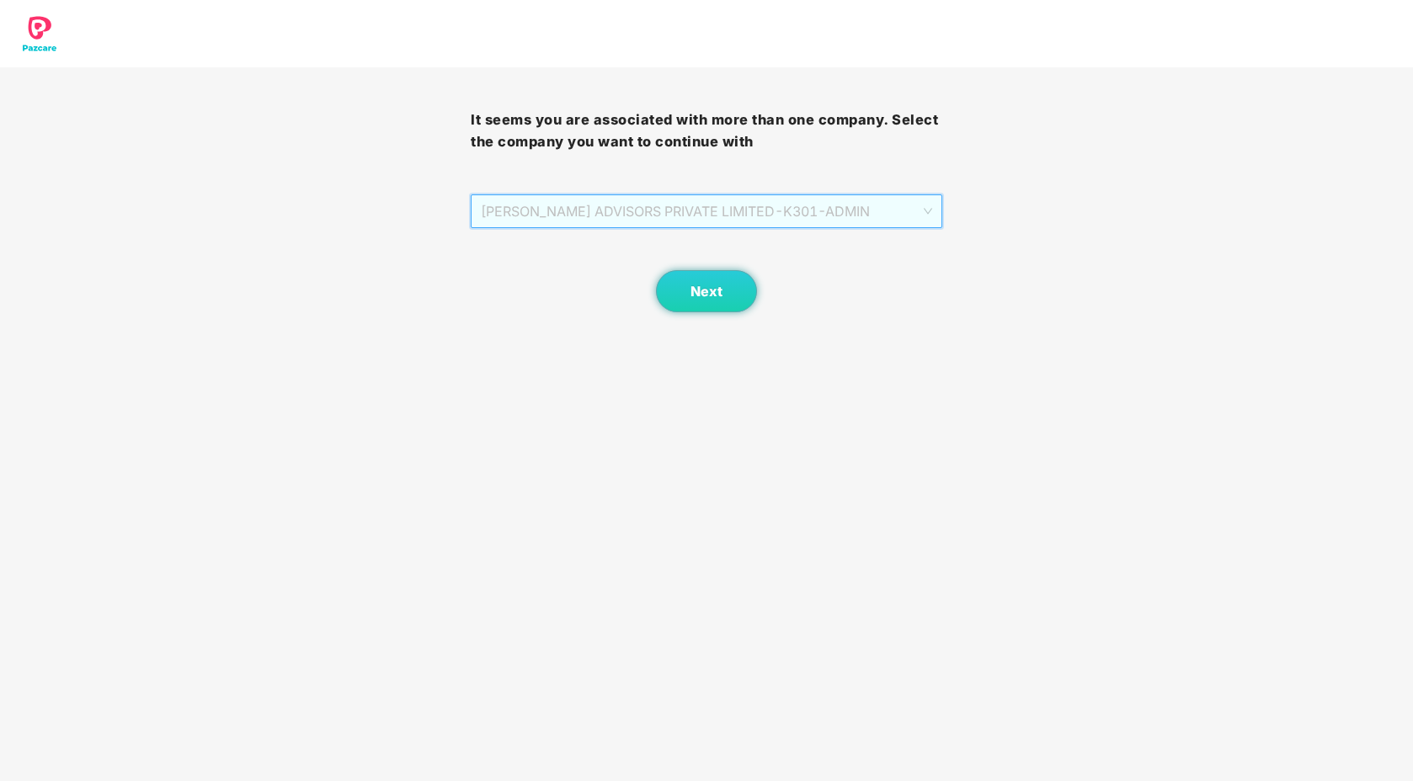
click at [717, 214] on span "[PERSON_NAME] ADVISORS PRIVATE LIMITED - K301 - ADMIN" at bounding box center [706, 211] width 451 height 32
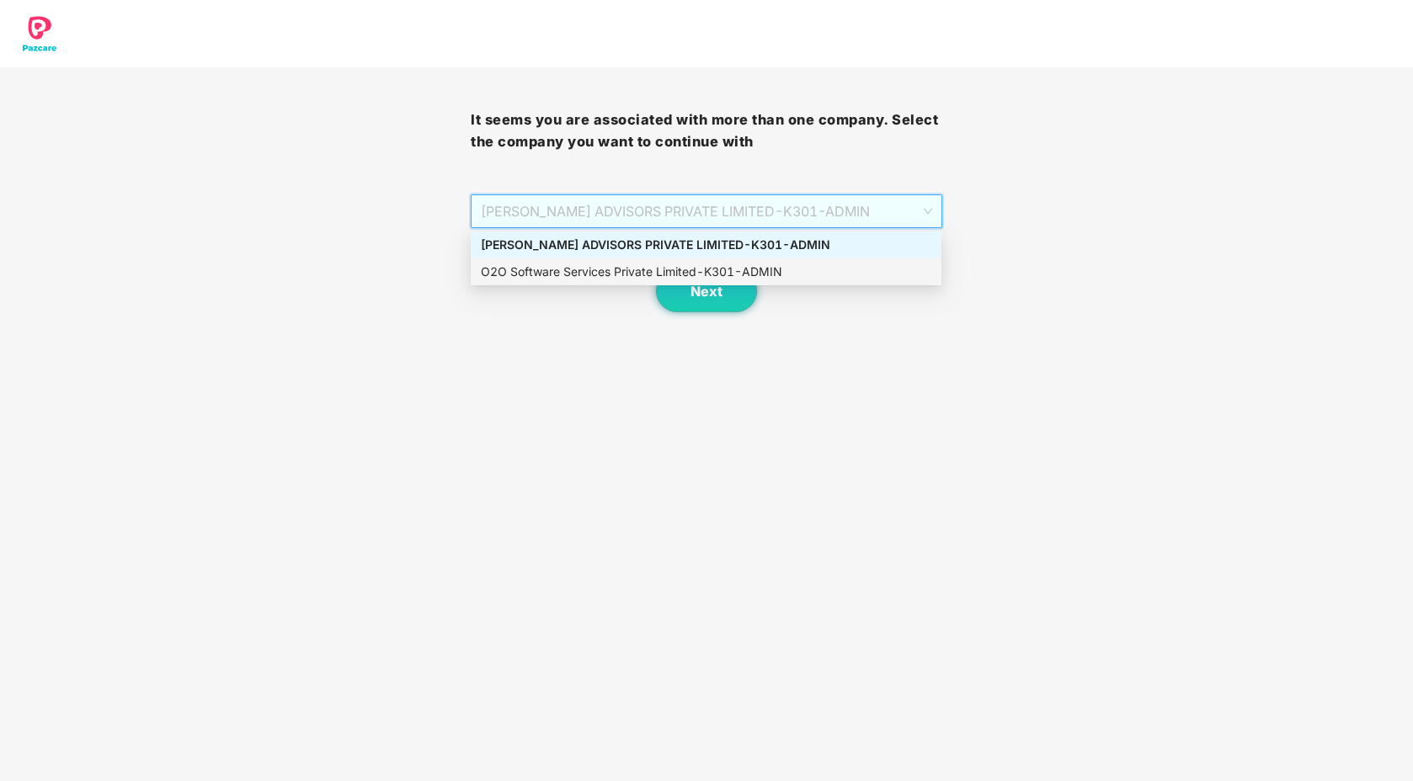
click at [704, 285] on div "O2O Software Services Private Limited - K301 - ADMIN" at bounding box center [706, 272] width 471 height 27
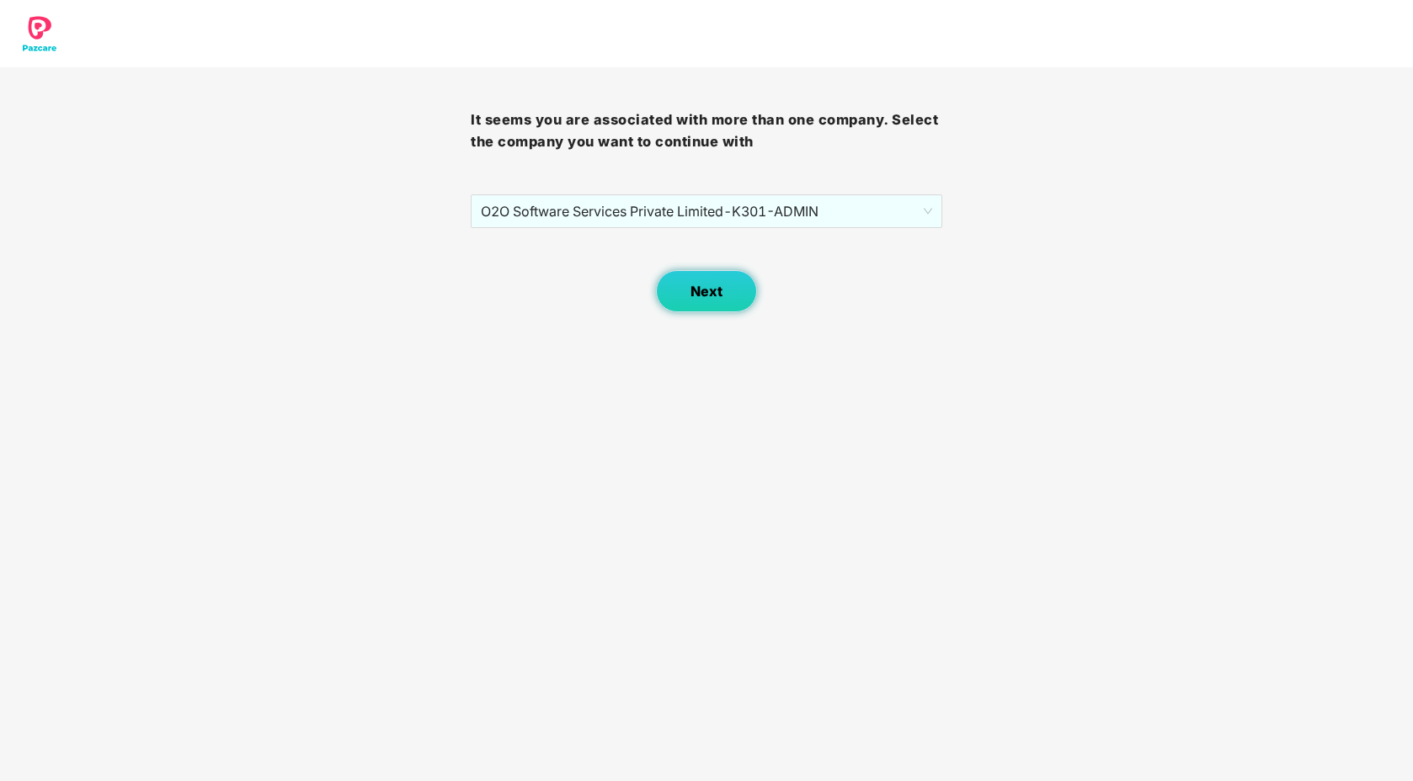
click at [704, 284] on span "Next" at bounding box center [707, 292] width 32 height 16
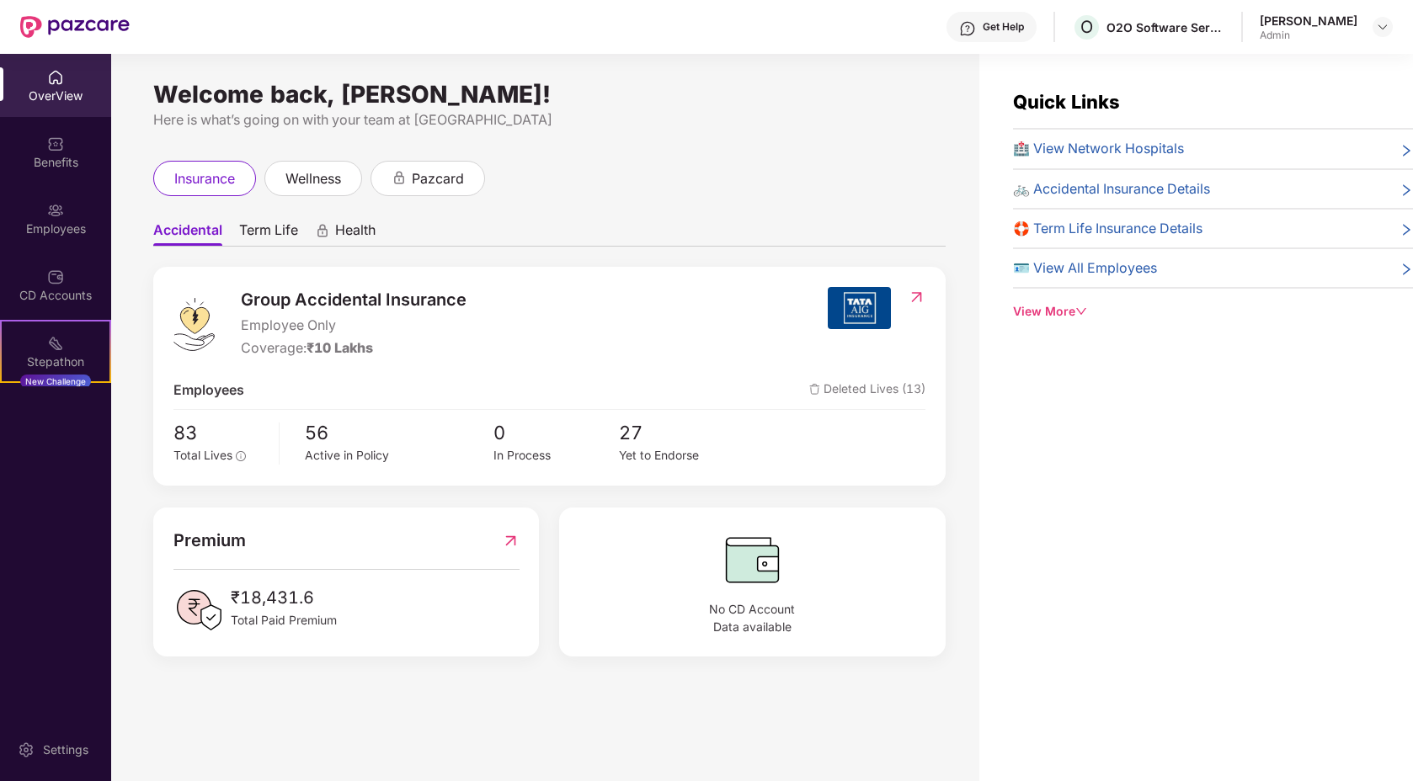
click at [75, 298] on div "CD Accounts" at bounding box center [55, 295] width 111 height 17
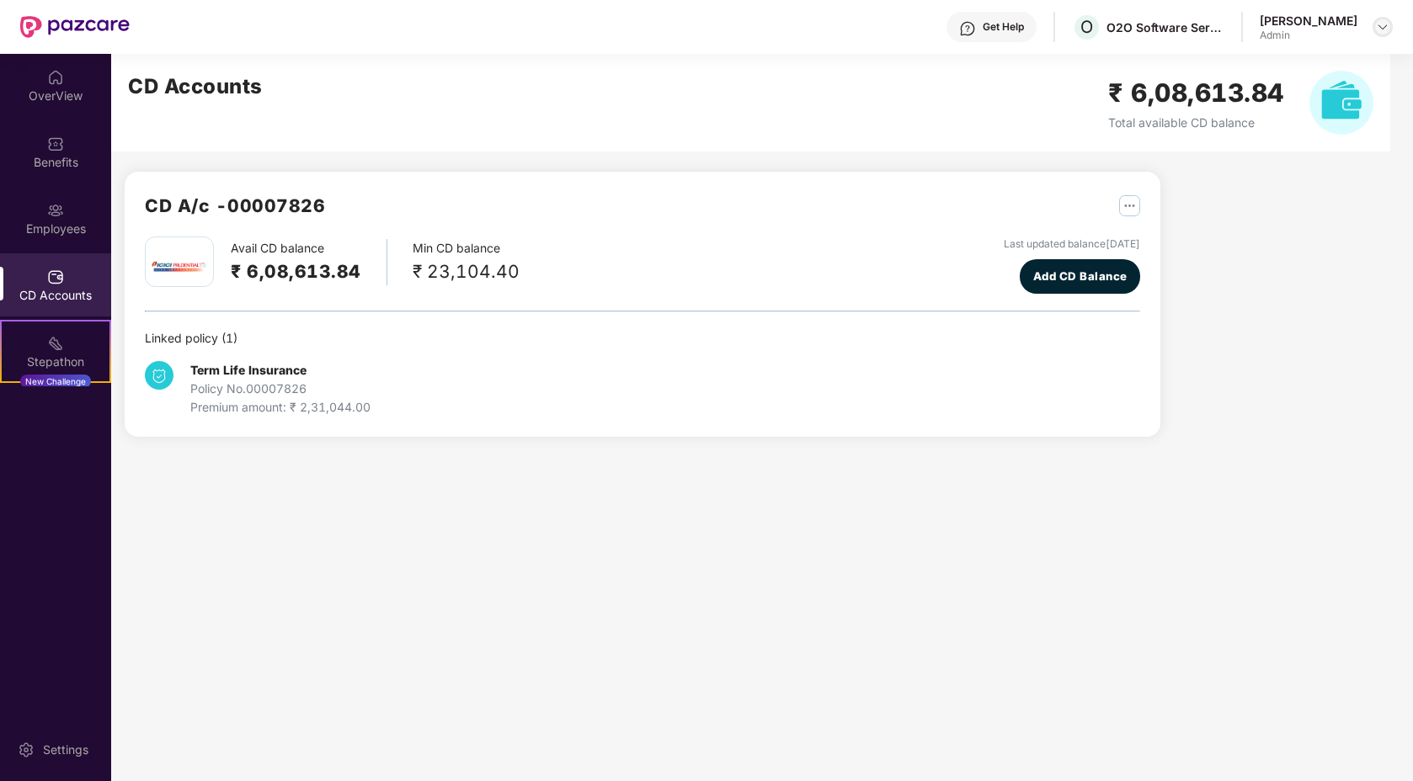
click at [1386, 31] on img at bounding box center [1382, 26] width 13 height 13
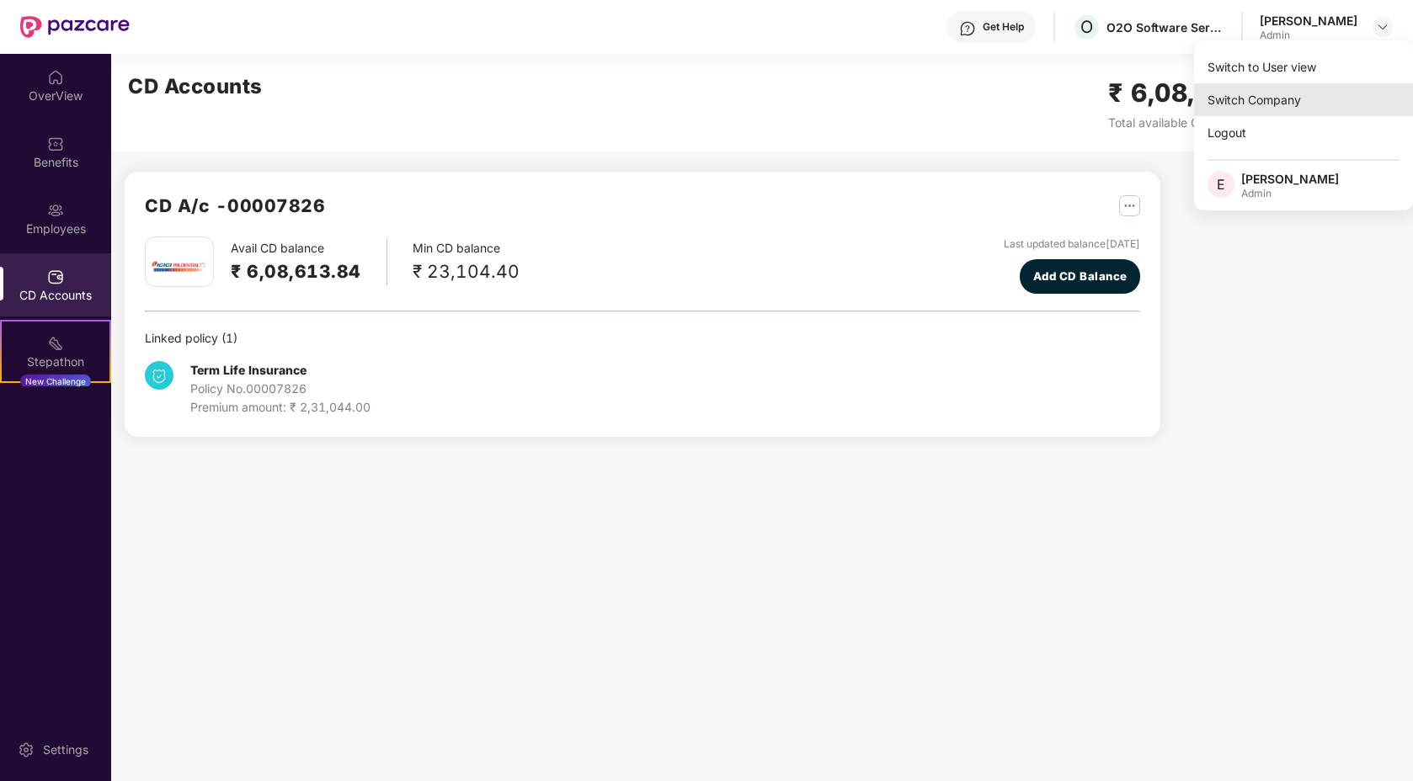
click at [1233, 96] on div "Switch Company" at bounding box center [1303, 99] width 219 height 33
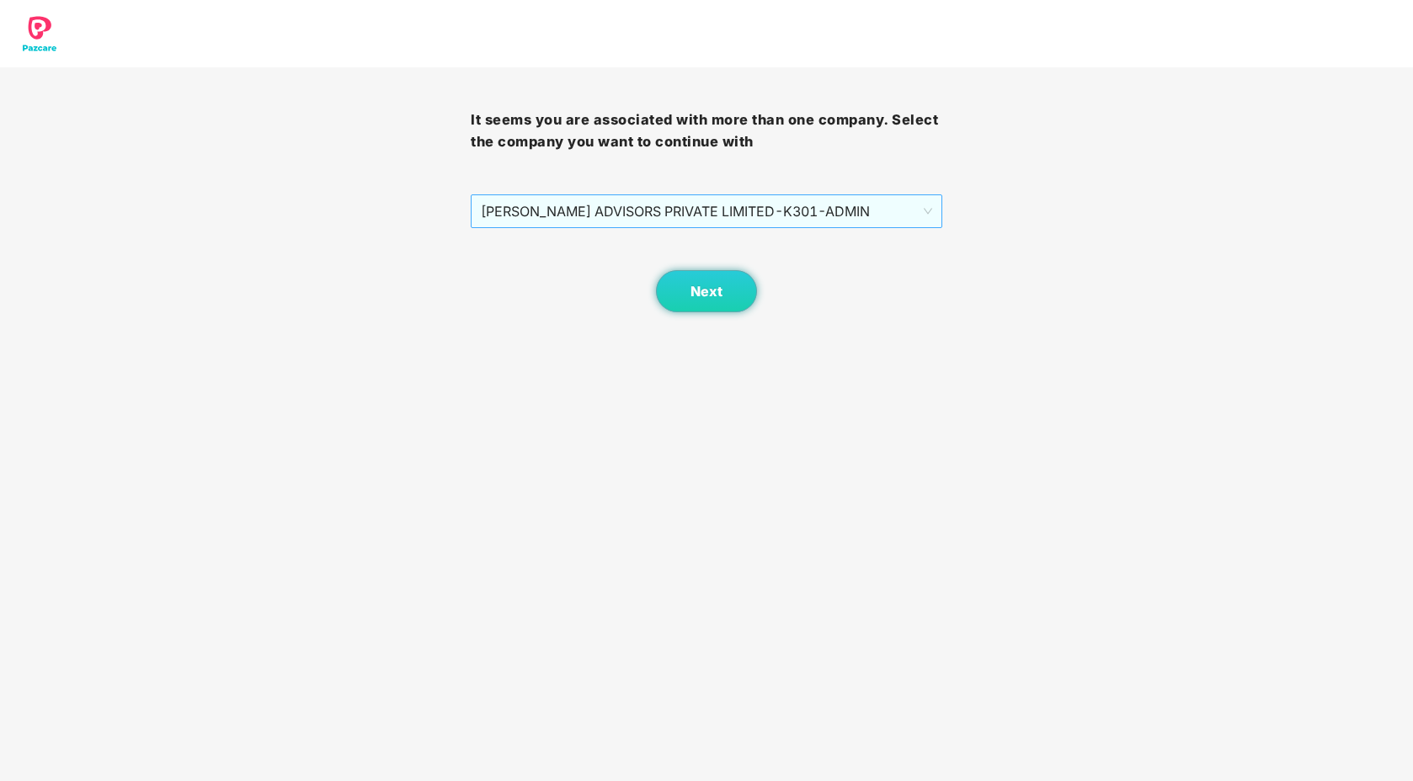
click at [876, 210] on span "[PERSON_NAME] ADVISORS PRIVATE LIMITED - K301 - ADMIN" at bounding box center [706, 211] width 451 height 32
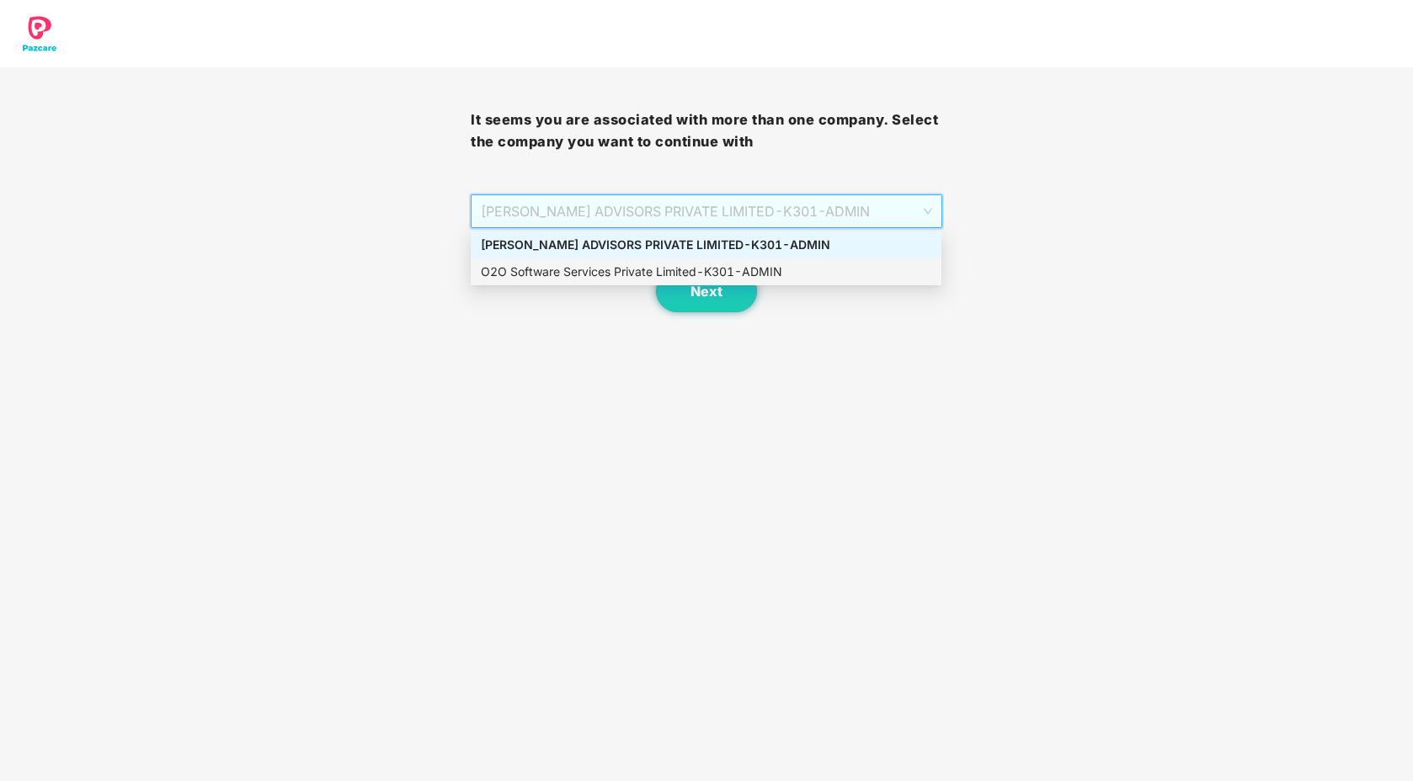
click at [723, 271] on div "O2O Software Services Private Limited - K301 - ADMIN" at bounding box center [706, 272] width 451 height 19
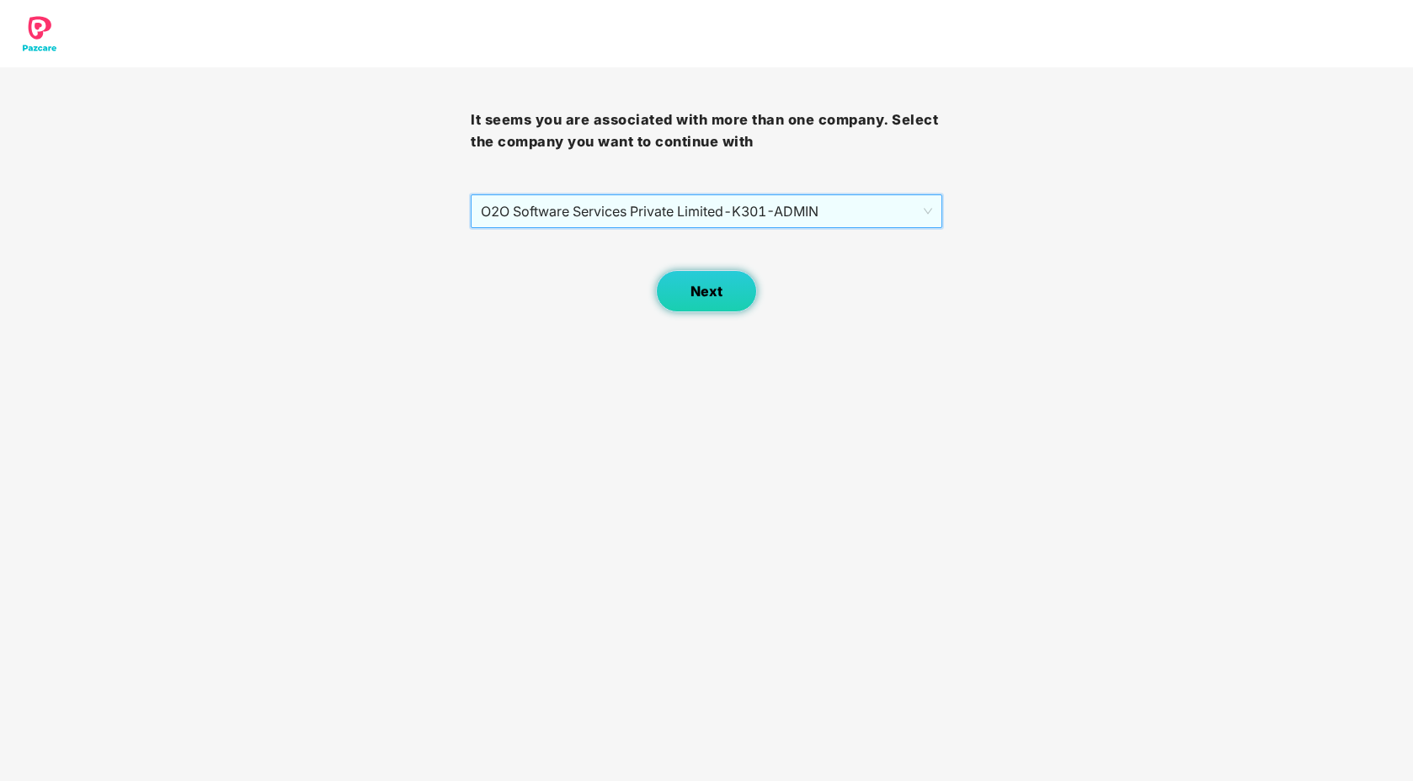
click at [716, 291] on span "Next" at bounding box center [707, 292] width 32 height 16
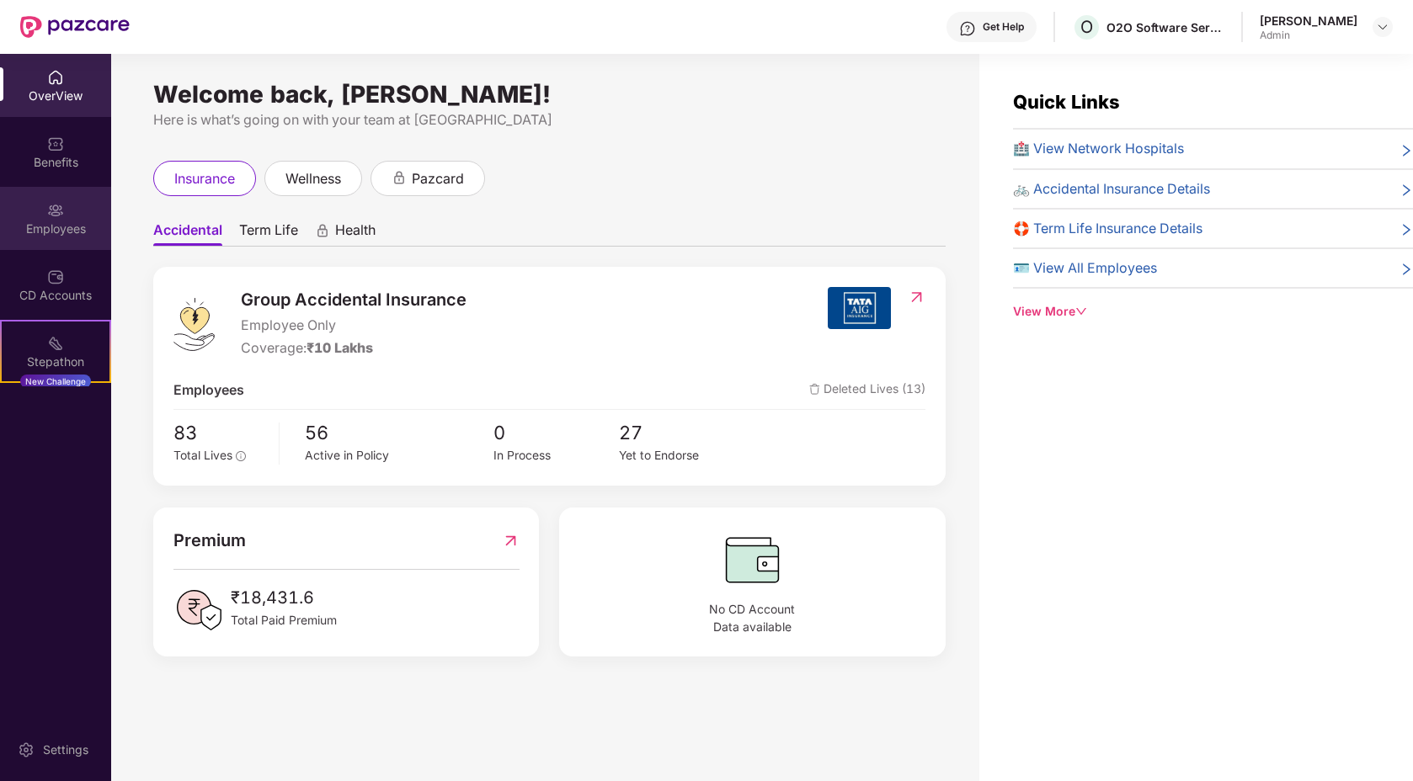
click at [42, 225] on div "Employees" at bounding box center [55, 229] width 111 height 17
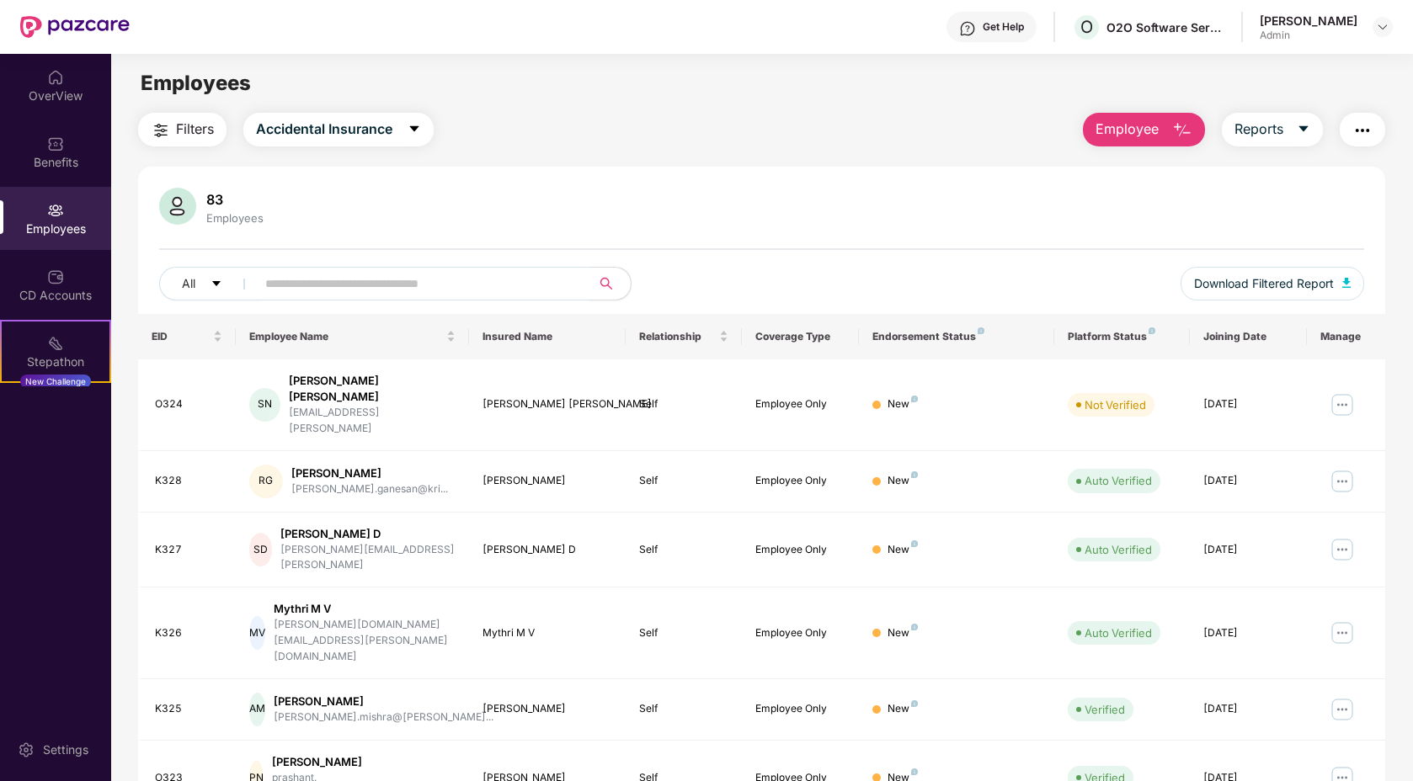
click at [332, 289] on input "text" at bounding box center [416, 283] width 302 height 25
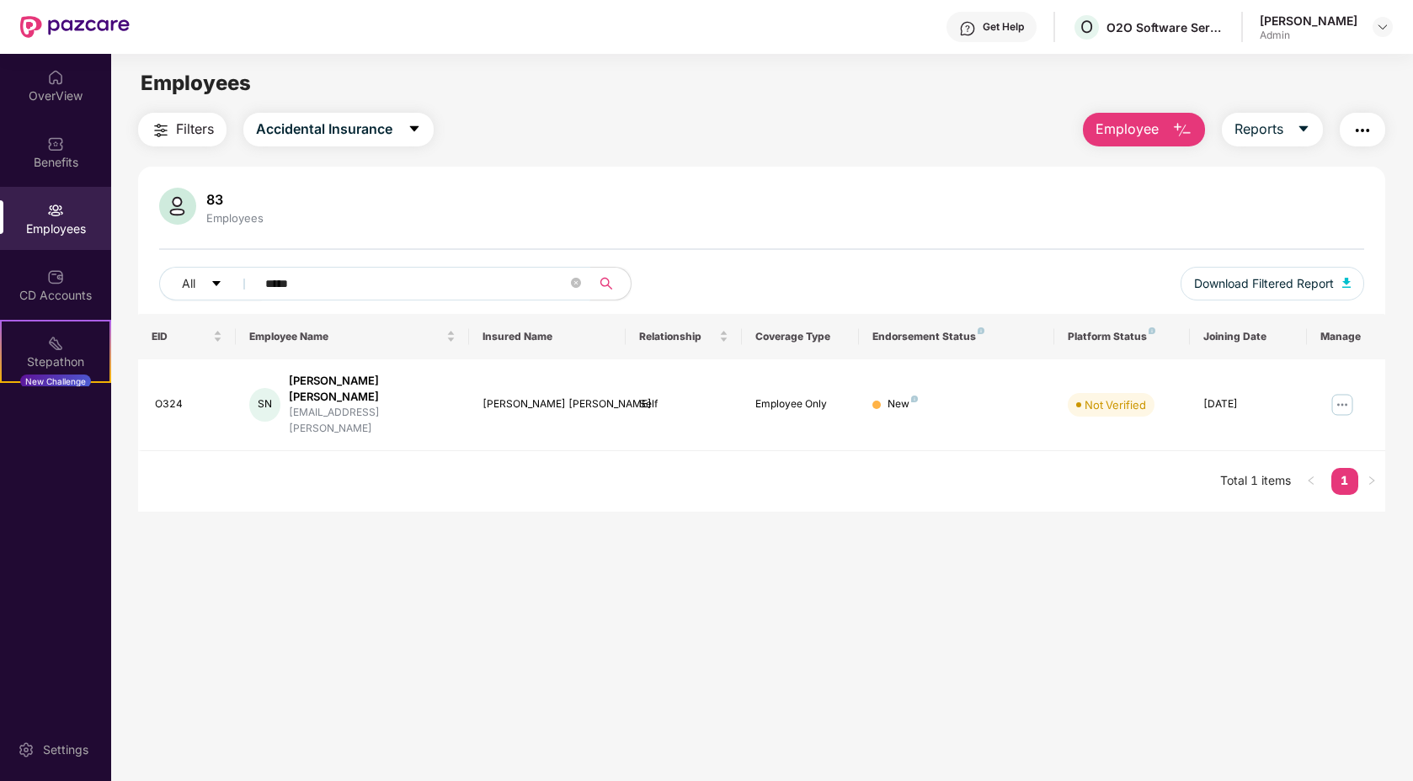
click at [281, 274] on input "*****" at bounding box center [416, 283] width 302 height 25
click at [281, 284] on input "*****" at bounding box center [416, 283] width 302 height 25
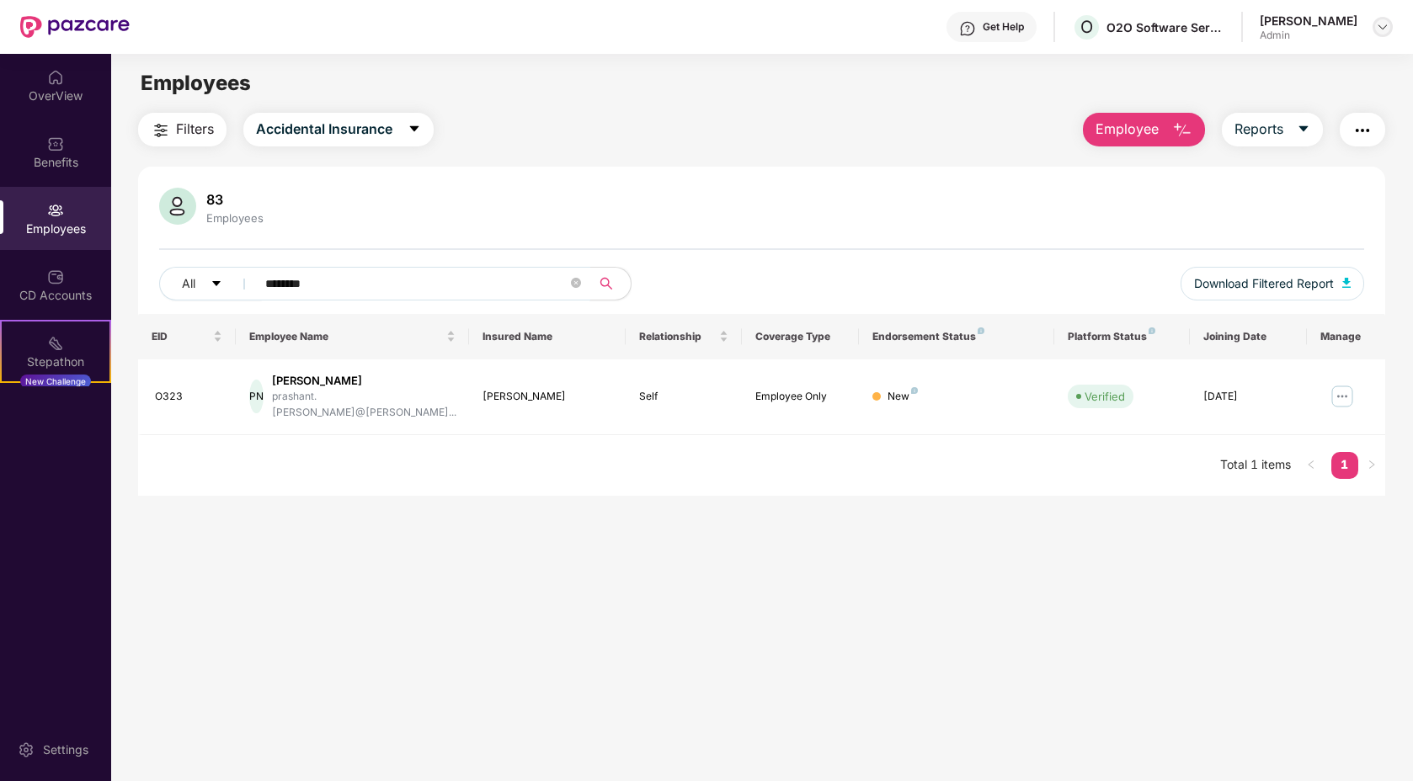
type input "********"
click at [1378, 24] on img at bounding box center [1382, 26] width 13 height 13
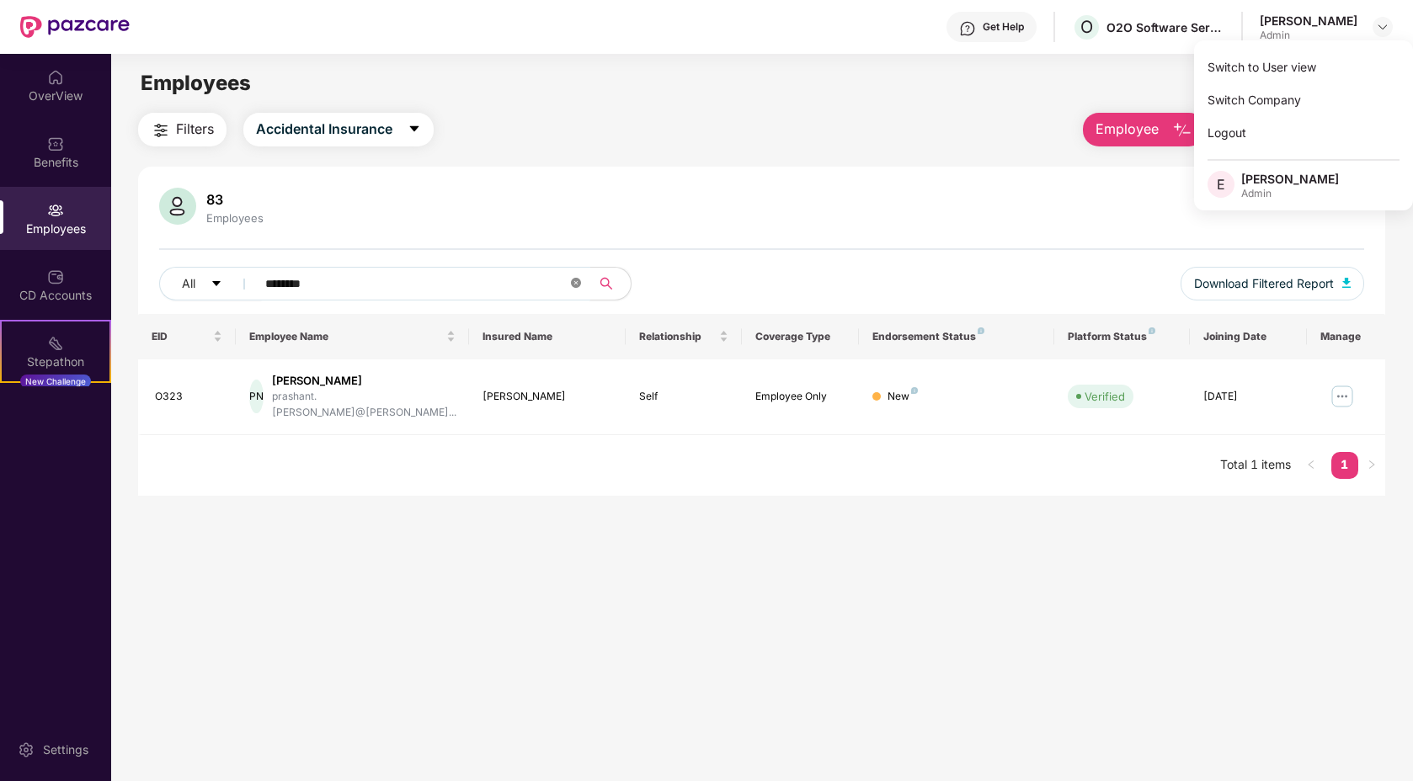
click at [572, 285] on icon "close-circle" at bounding box center [576, 283] width 10 height 10
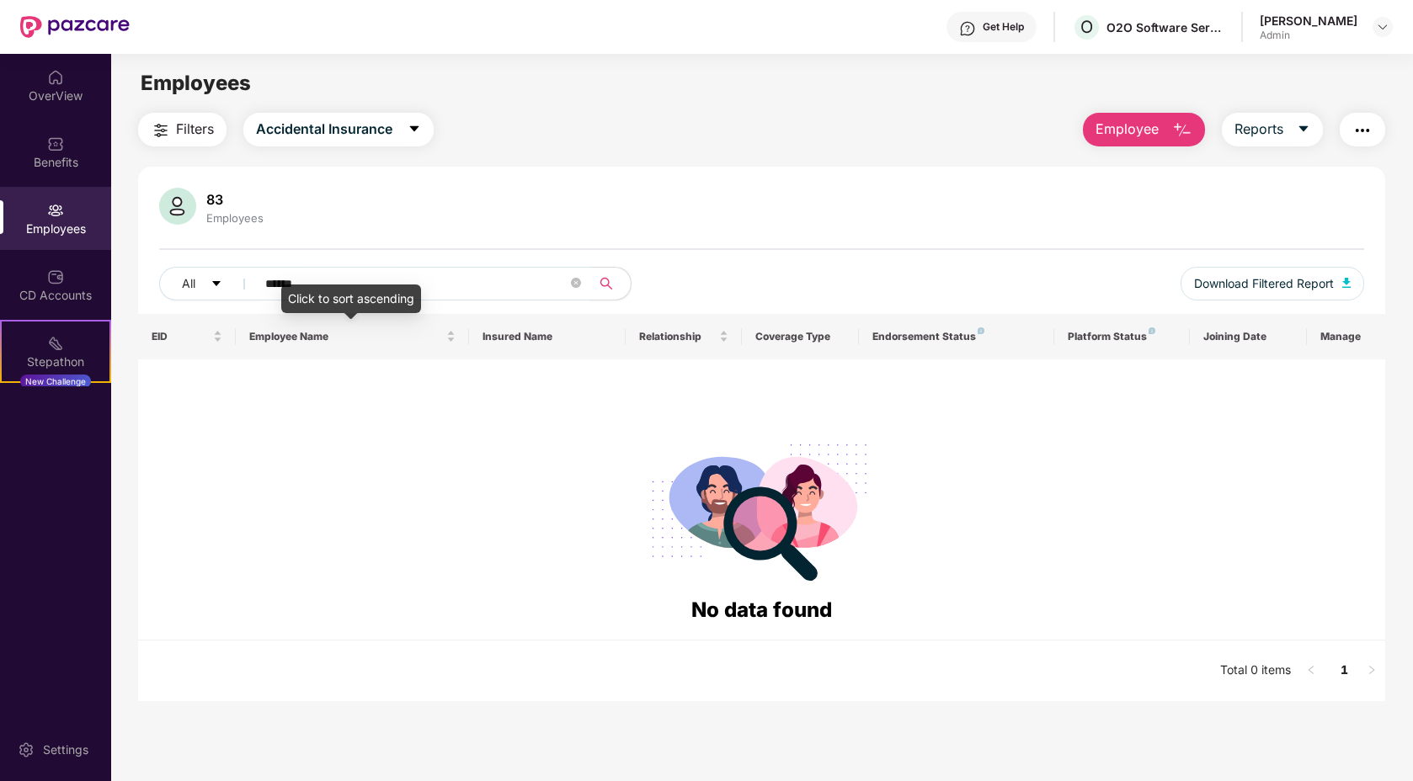
click at [413, 283] on input "******" at bounding box center [416, 283] width 302 height 25
click at [384, 291] on input "**********" at bounding box center [416, 283] width 302 height 25
type input "**********"
click at [1382, 23] on img at bounding box center [1382, 26] width 13 height 13
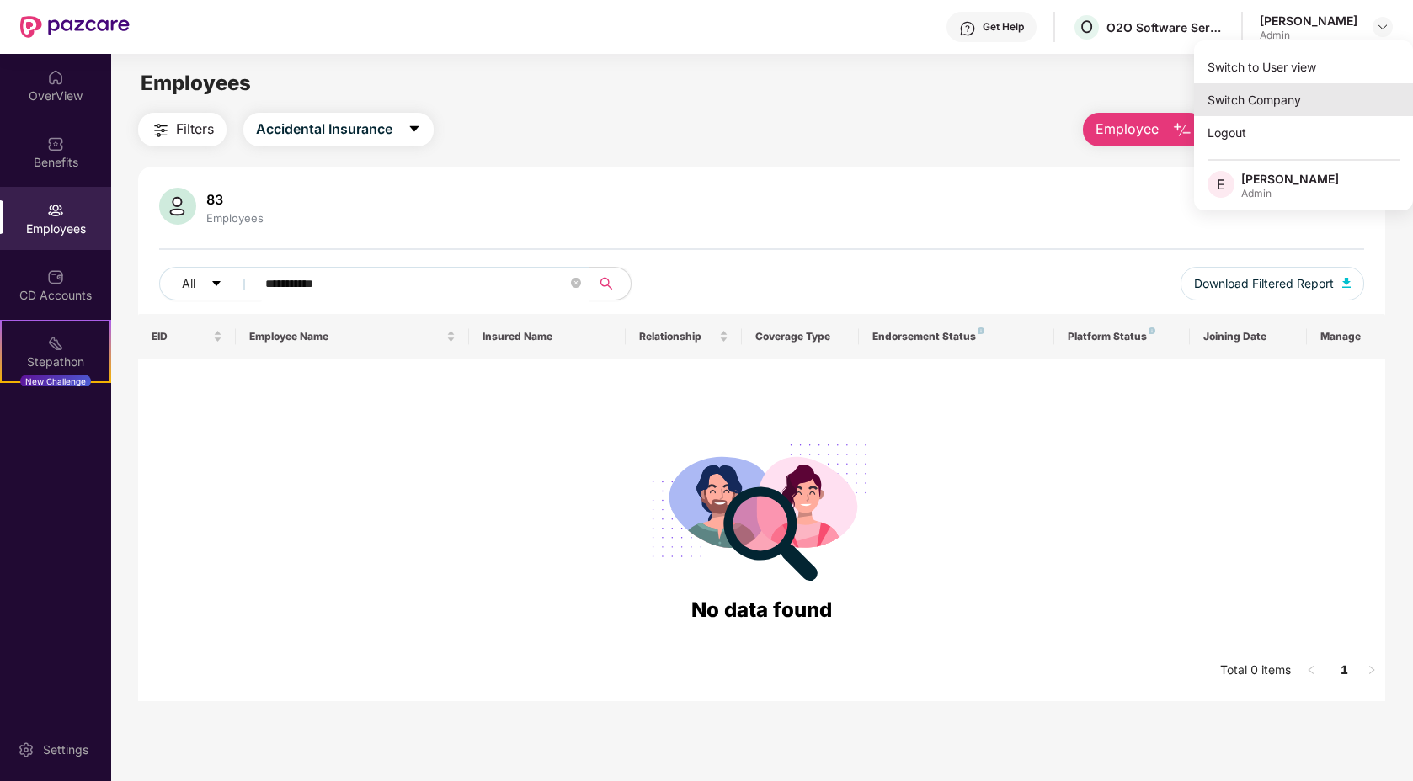
click at [1255, 95] on div "Switch Company" at bounding box center [1303, 99] width 219 height 33
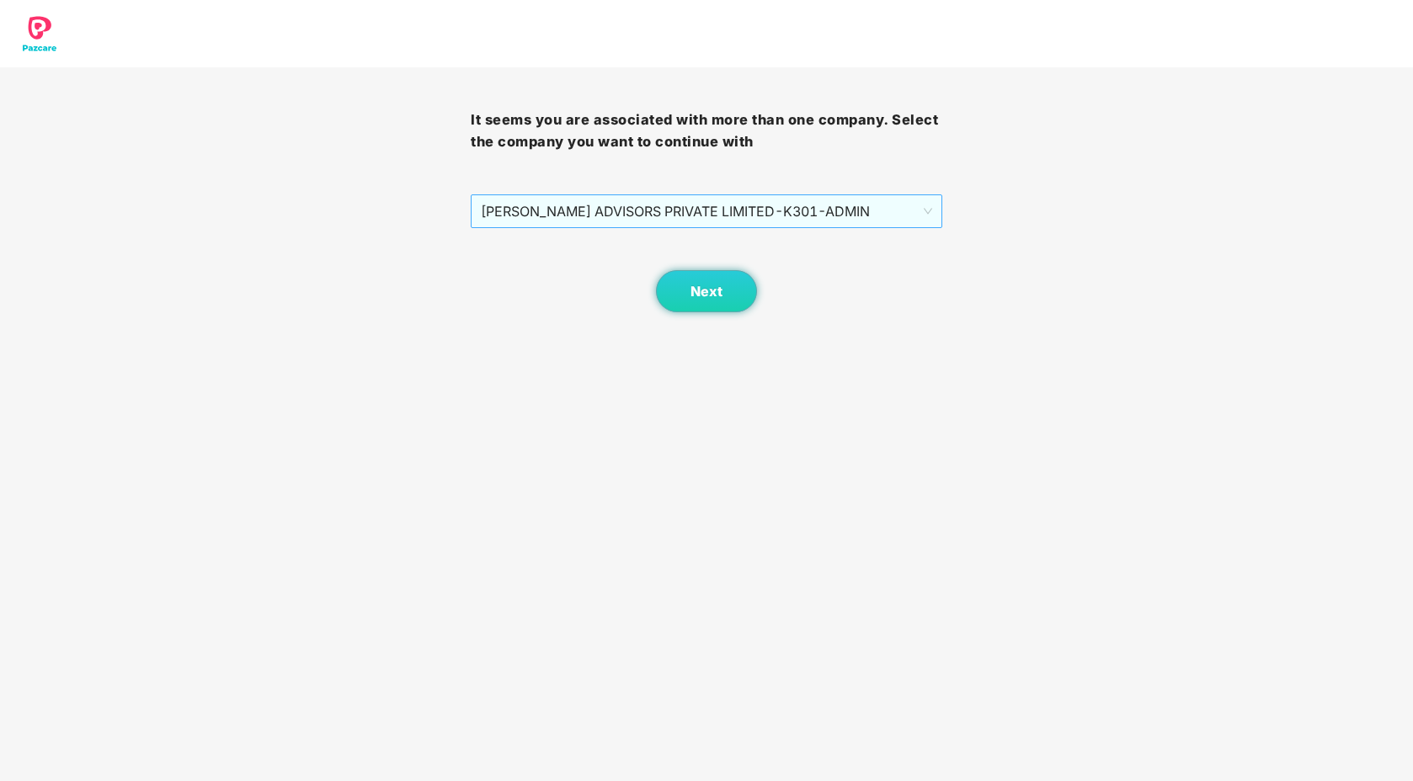
click at [762, 205] on span "[PERSON_NAME] ADVISORS PRIVATE LIMITED - K301 - ADMIN" at bounding box center [706, 211] width 451 height 32
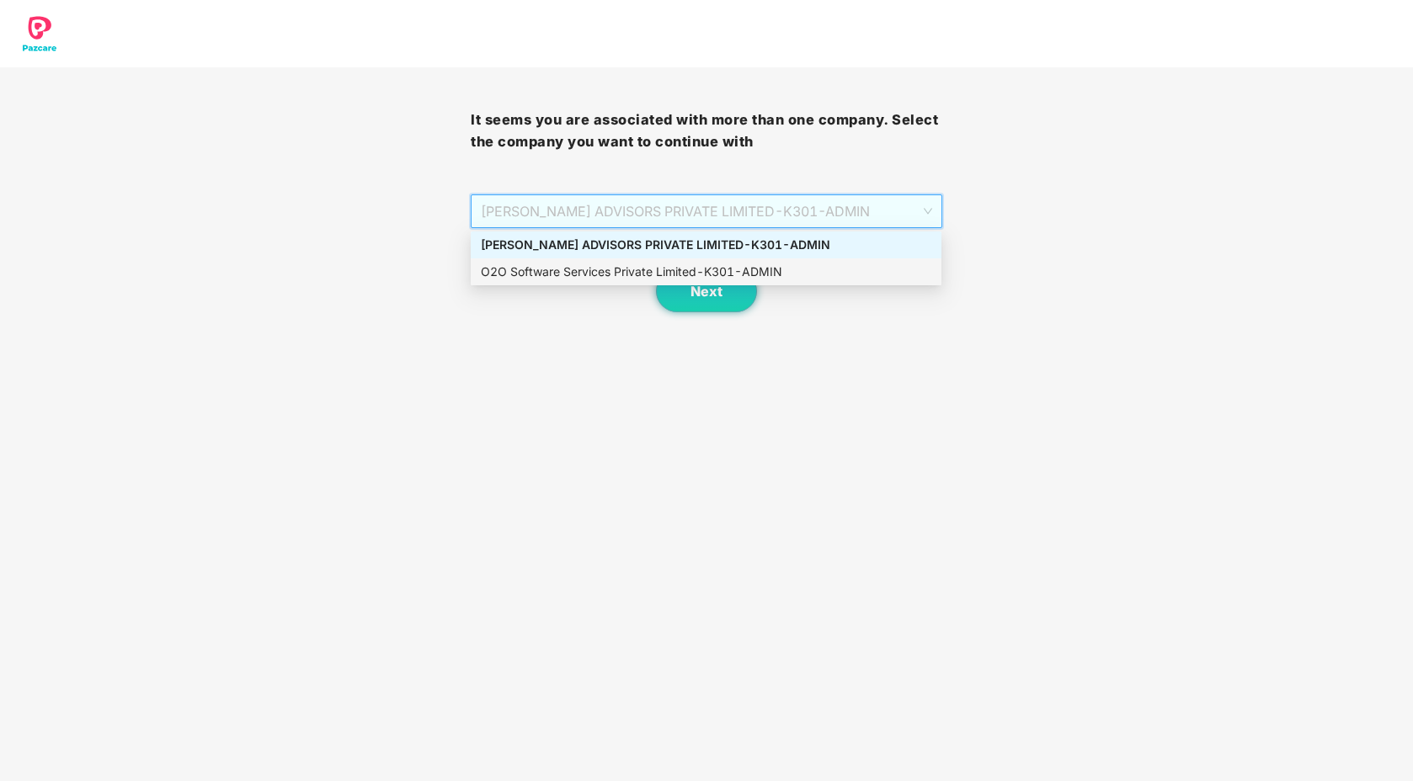
click at [691, 269] on div "O2O Software Services Private Limited - K301 - ADMIN" at bounding box center [706, 272] width 451 height 19
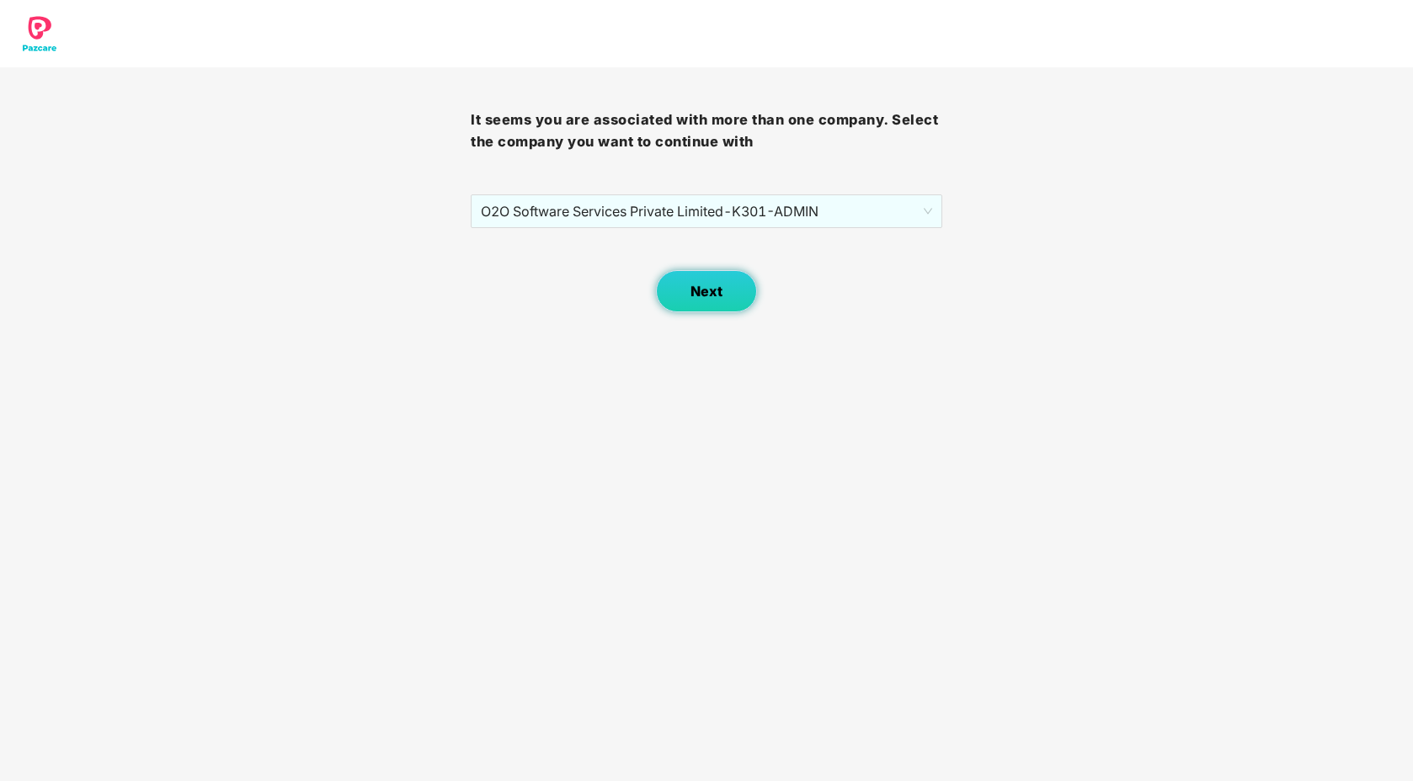
click at [691, 284] on span "Next" at bounding box center [707, 292] width 32 height 16
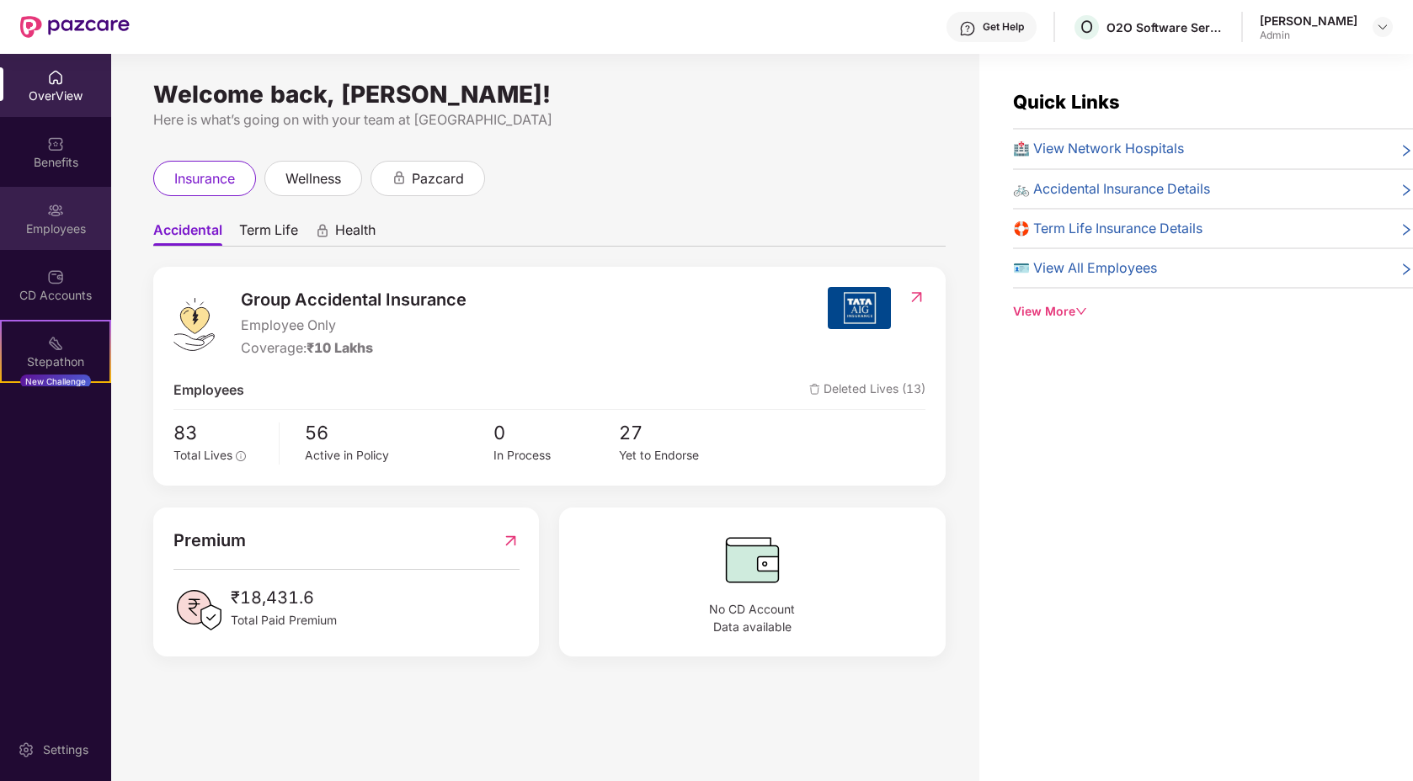
click at [46, 229] on div "Employees" at bounding box center [55, 229] width 111 height 17
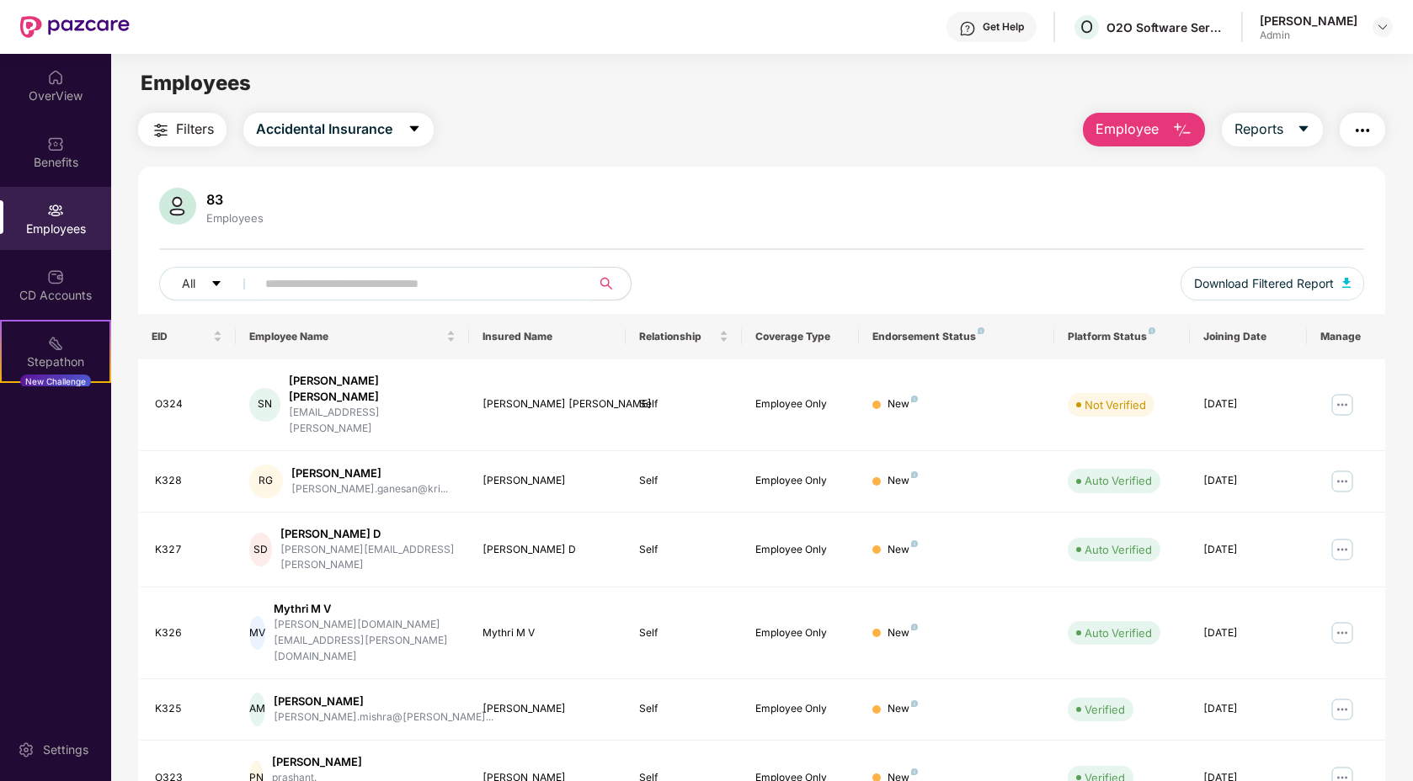
click at [318, 293] on input "text" at bounding box center [416, 283] width 302 height 25
type input "******"
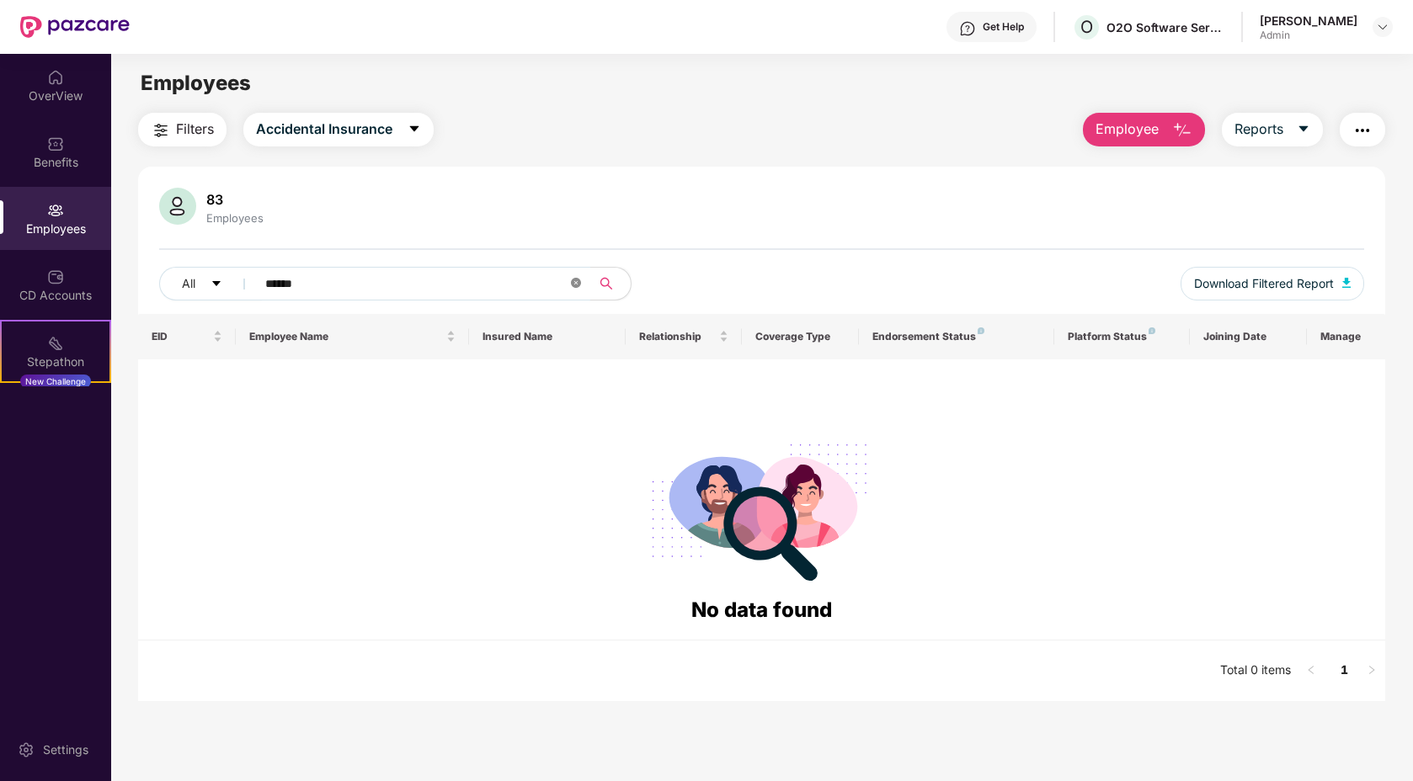
click at [573, 285] on icon "close-circle" at bounding box center [576, 283] width 10 height 10
click at [547, 284] on input "text" at bounding box center [416, 283] width 302 height 25
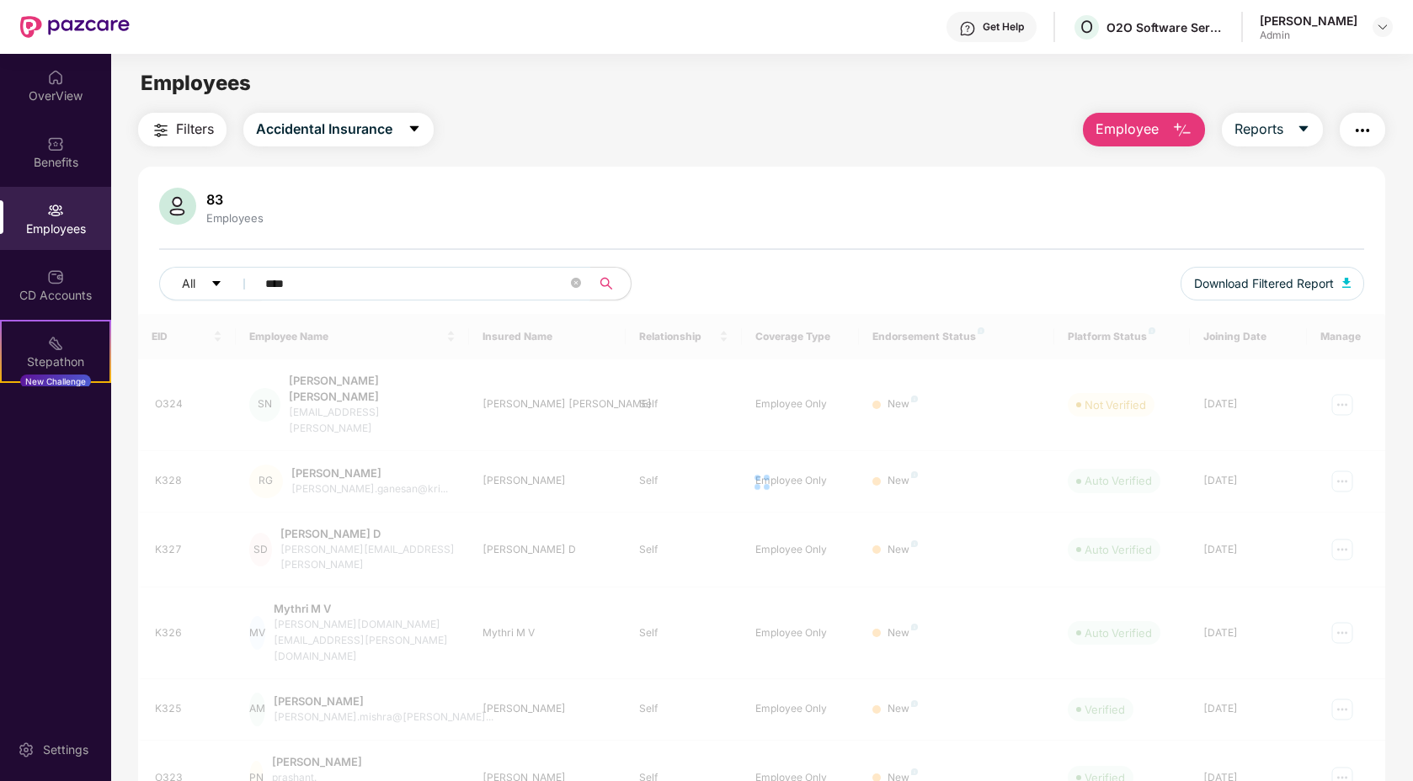
type input "*****"
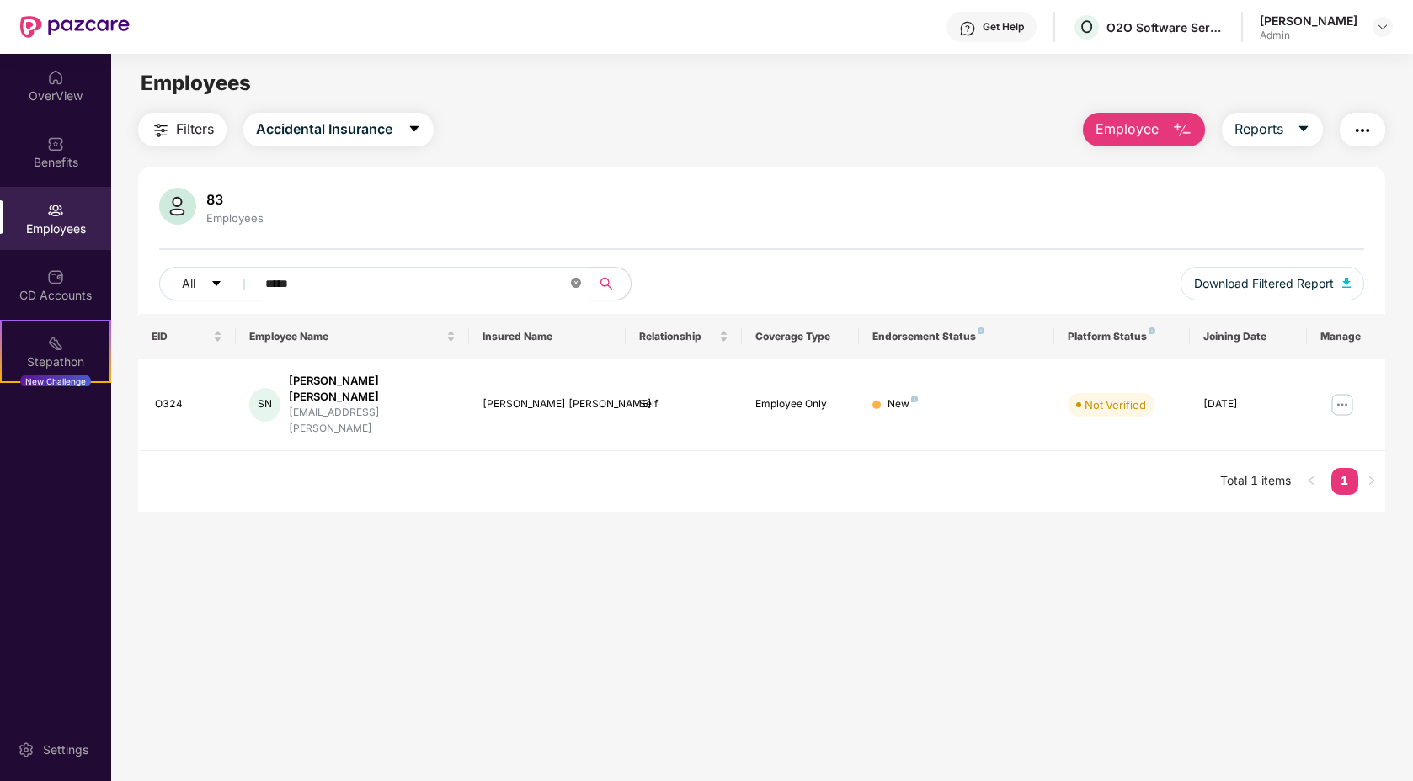
click at [579, 287] on icon "close-circle" at bounding box center [576, 283] width 10 height 10
click at [579, 287] on span at bounding box center [576, 283] width 10 height 25
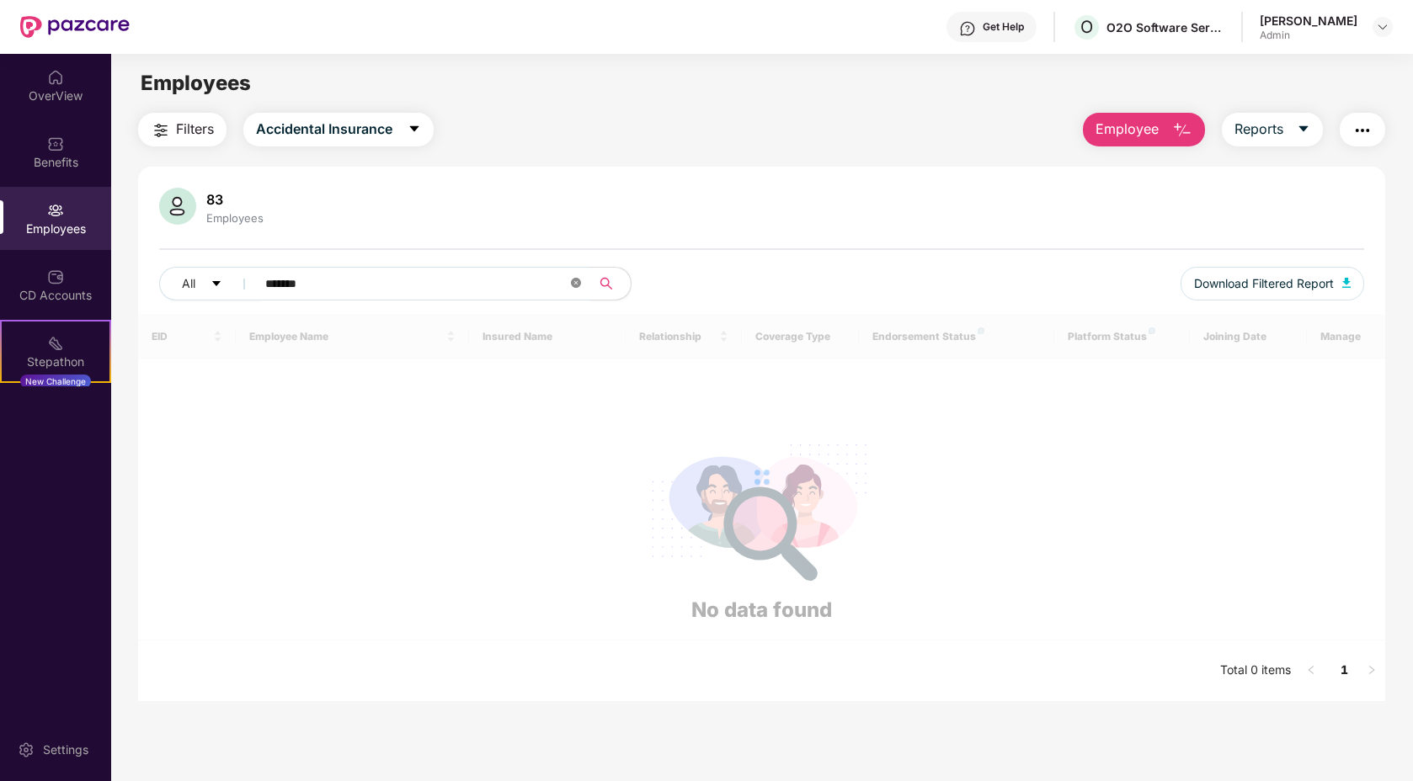
type input "********"
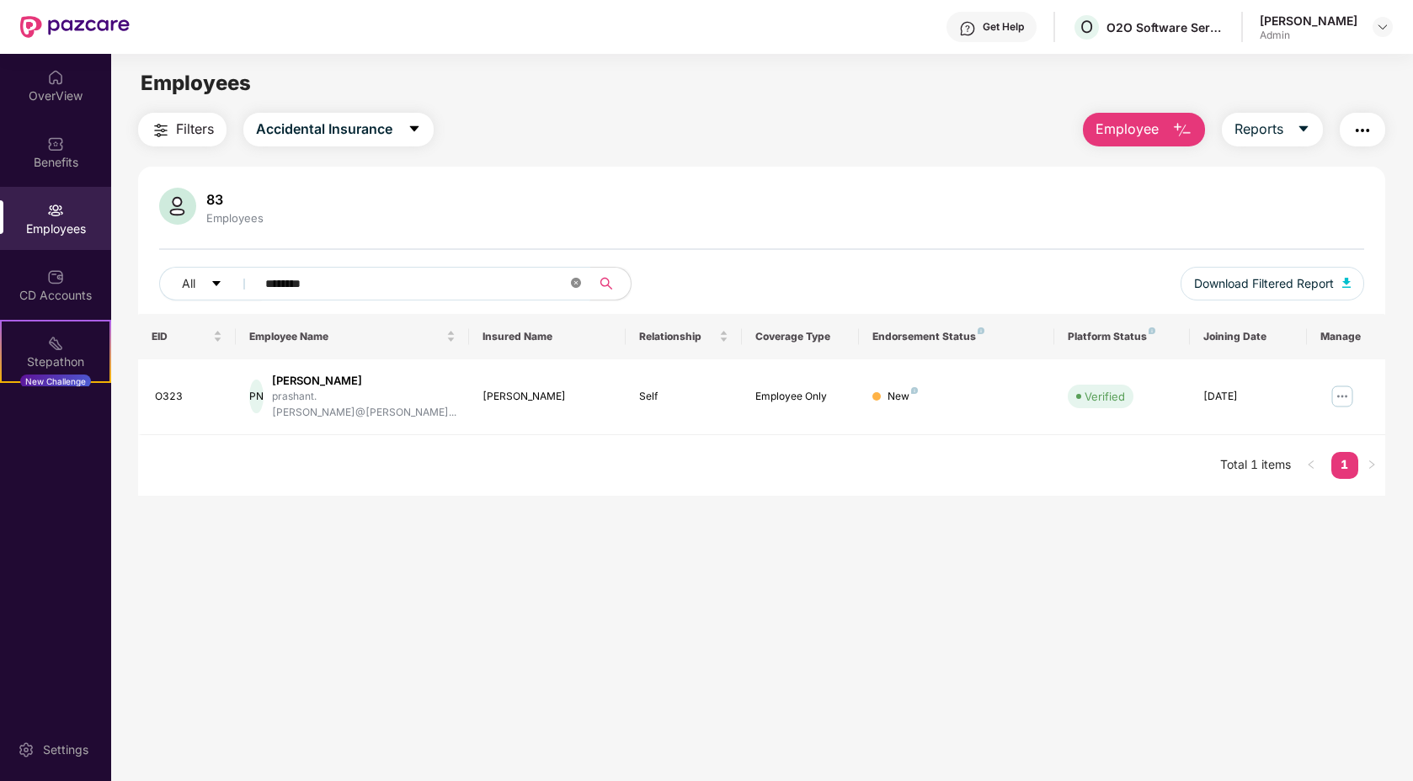
click at [579, 285] on icon "close-circle" at bounding box center [576, 283] width 10 height 10
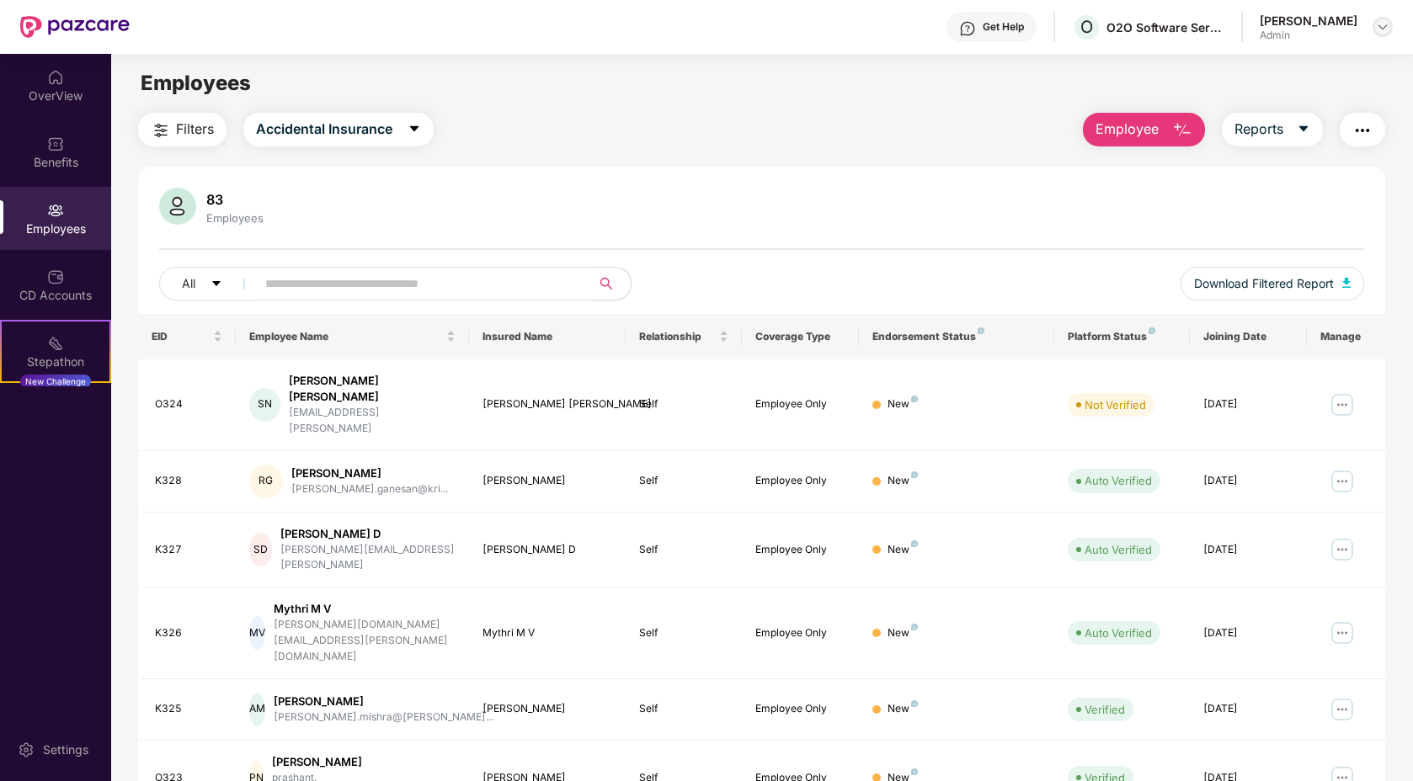
click at [1384, 27] on img at bounding box center [1382, 26] width 13 height 13
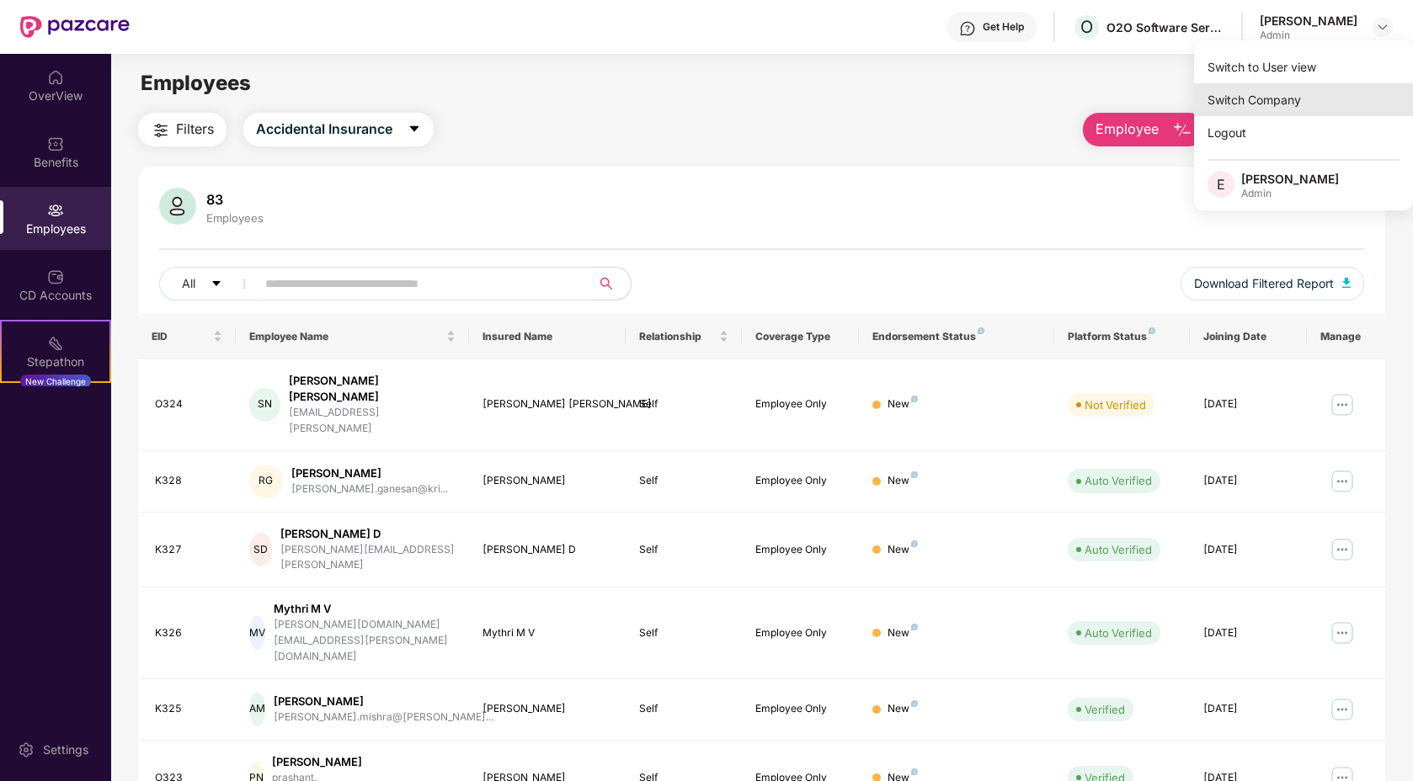
click at [1279, 93] on div "Switch Company" at bounding box center [1303, 99] width 219 height 33
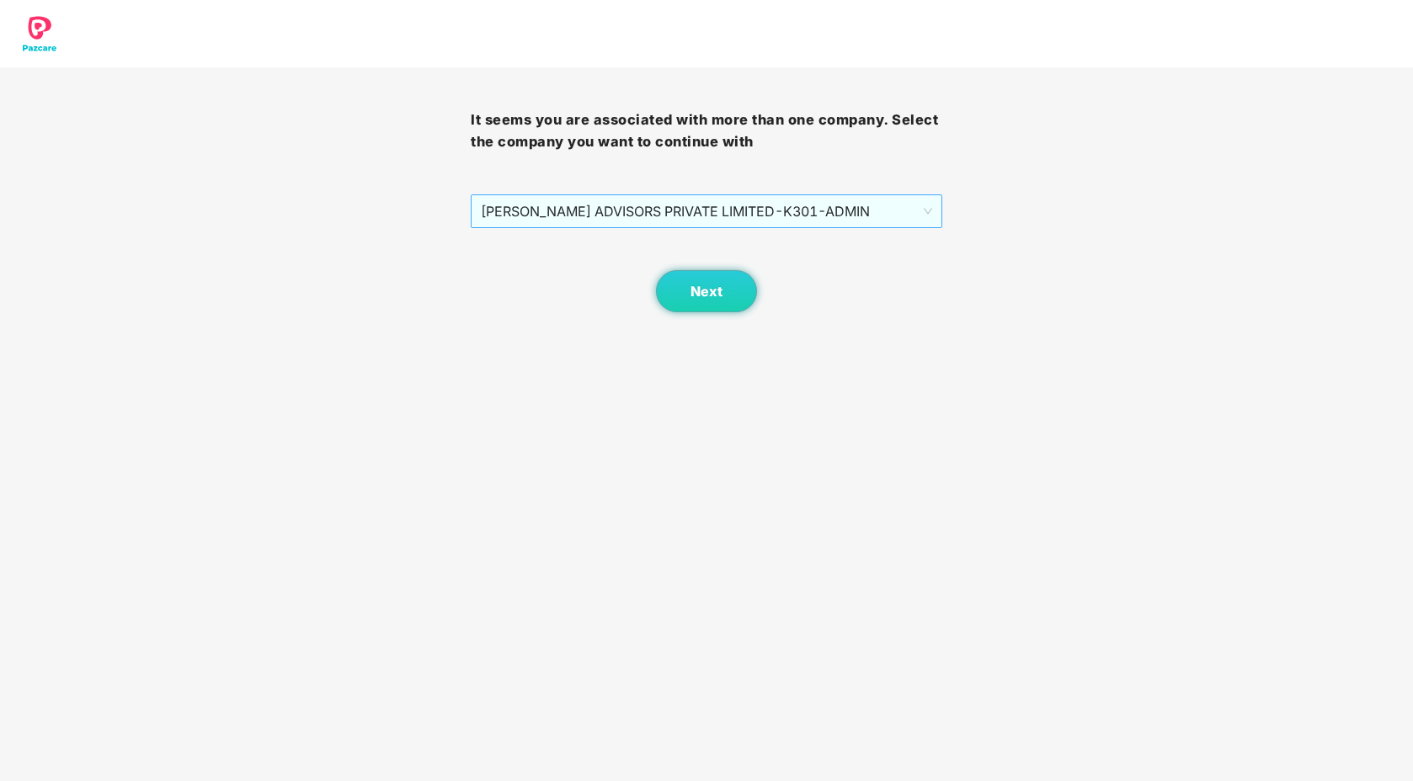
click at [607, 211] on span "[PERSON_NAME] ADVISORS PRIVATE LIMITED - K301 - ADMIN" at bounding box center [706, 211] width 451 height 32
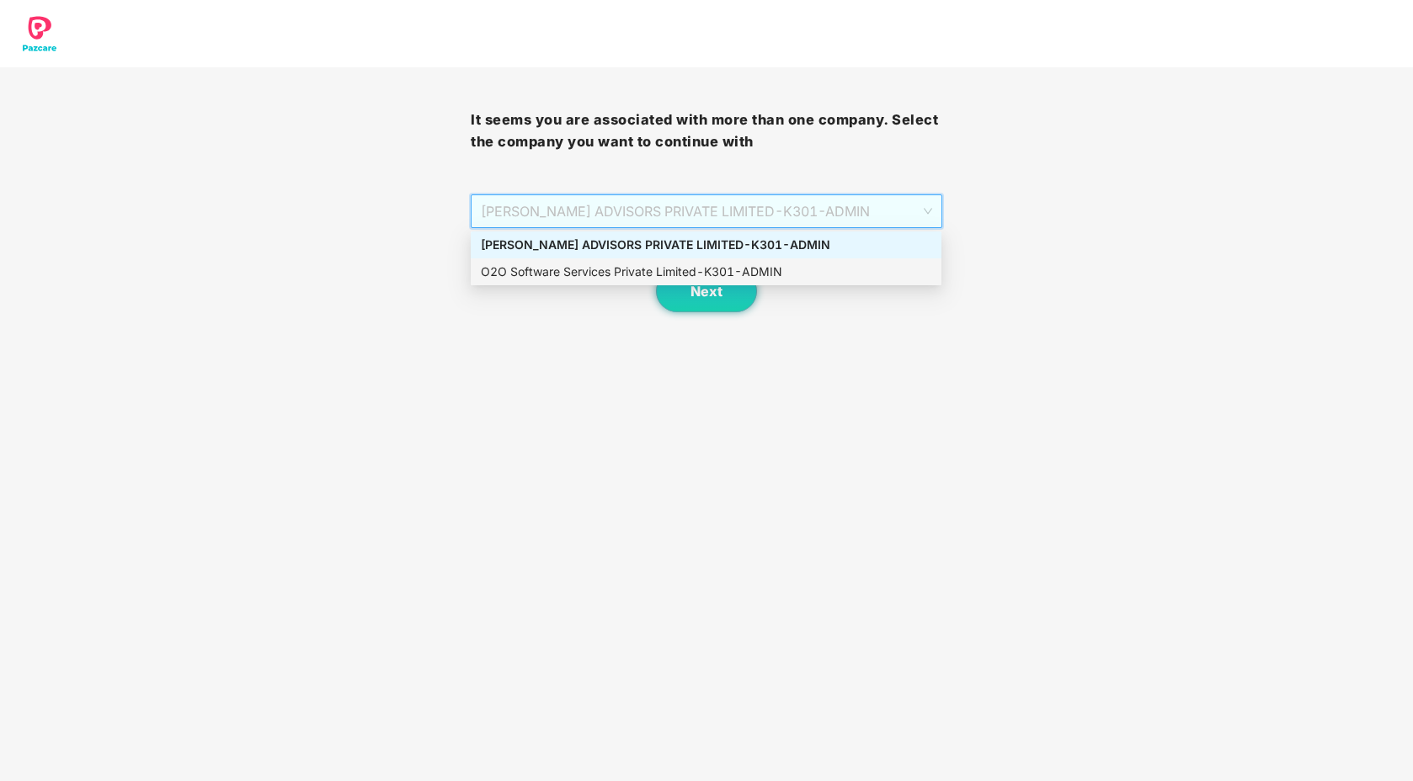
click at [597, 269] on div "O2O Software Services Private Limited - K301 - ADMIN" at bounding box center [706, 272] width 451 height 19
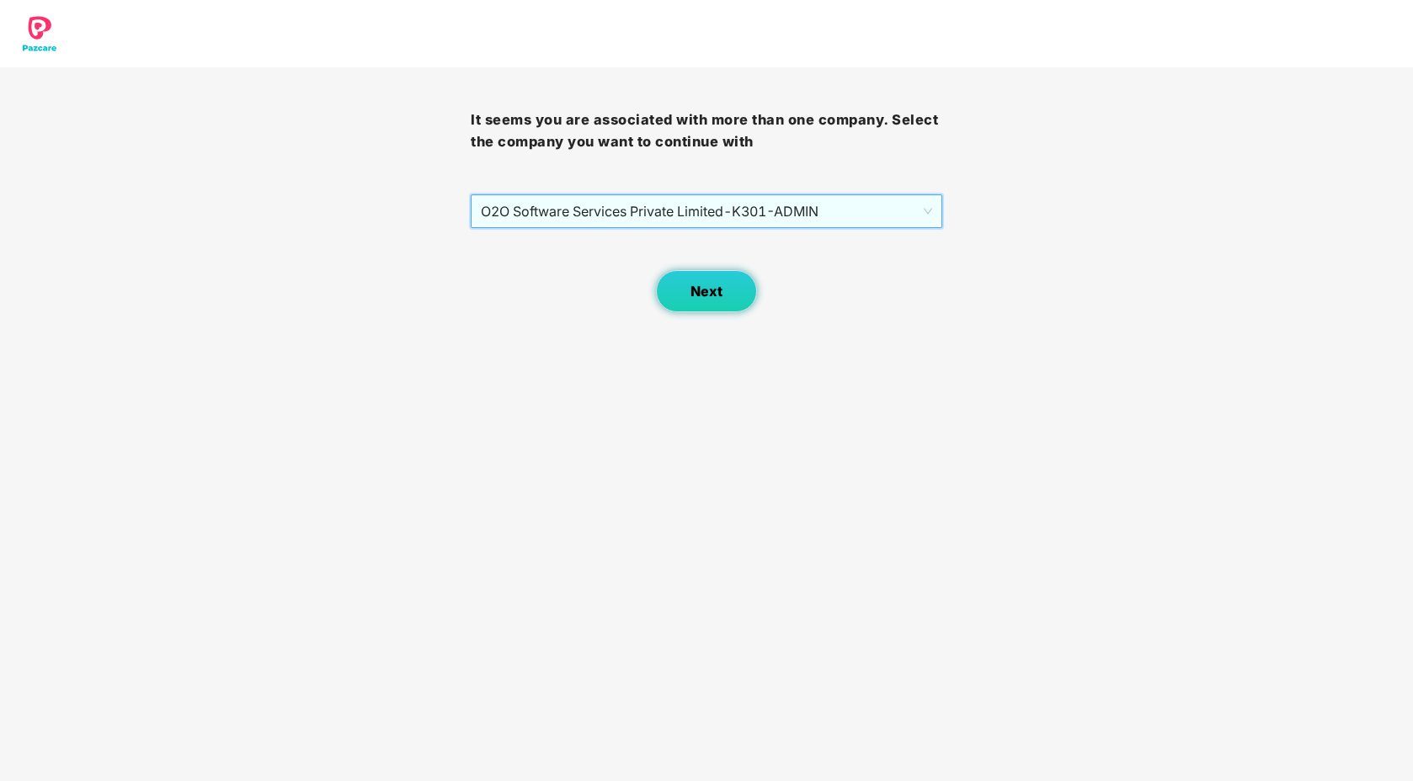
click at [688, 291] on button "Next" at bounding box center [706, 291] width 101 height 42
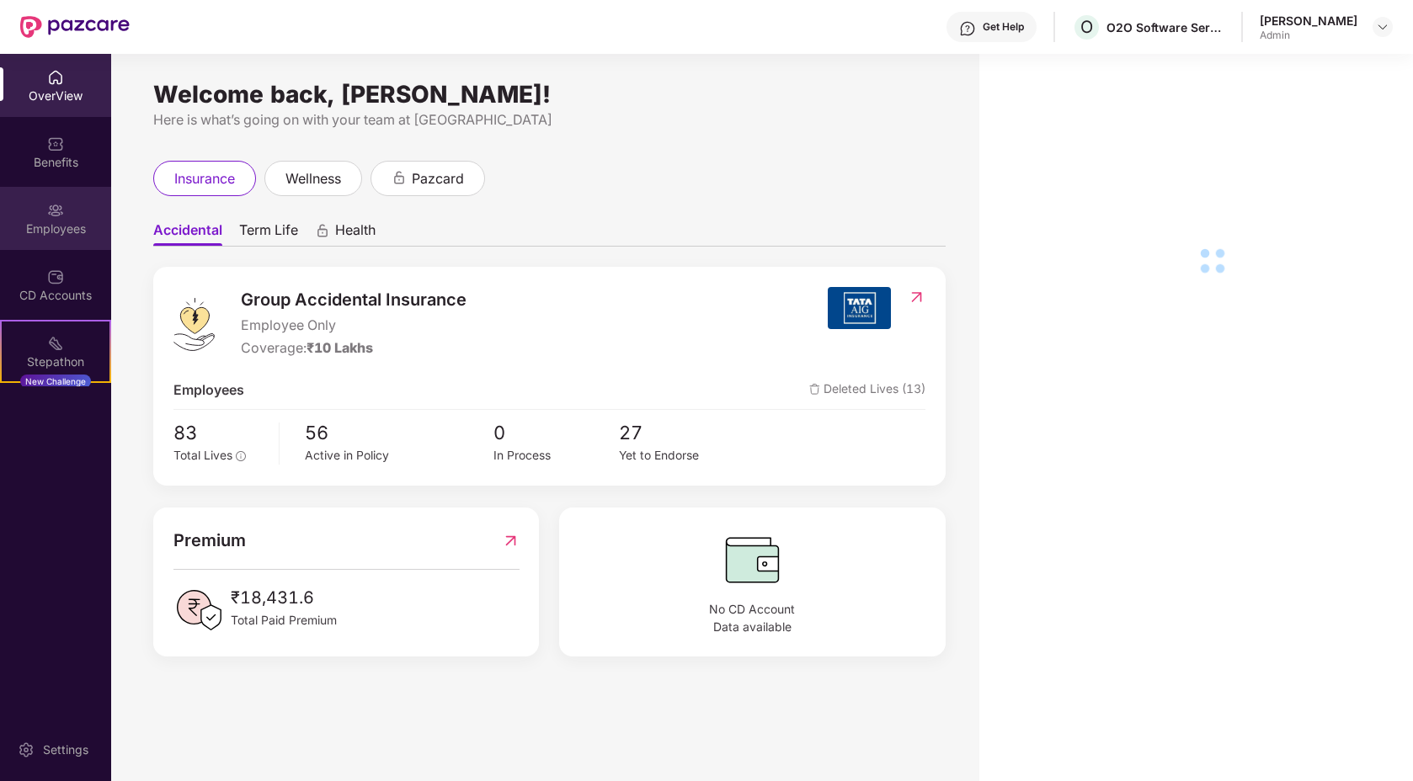
click at [68, 230] on div "Employees" at bounding box center [55, 229] width 111 height 17
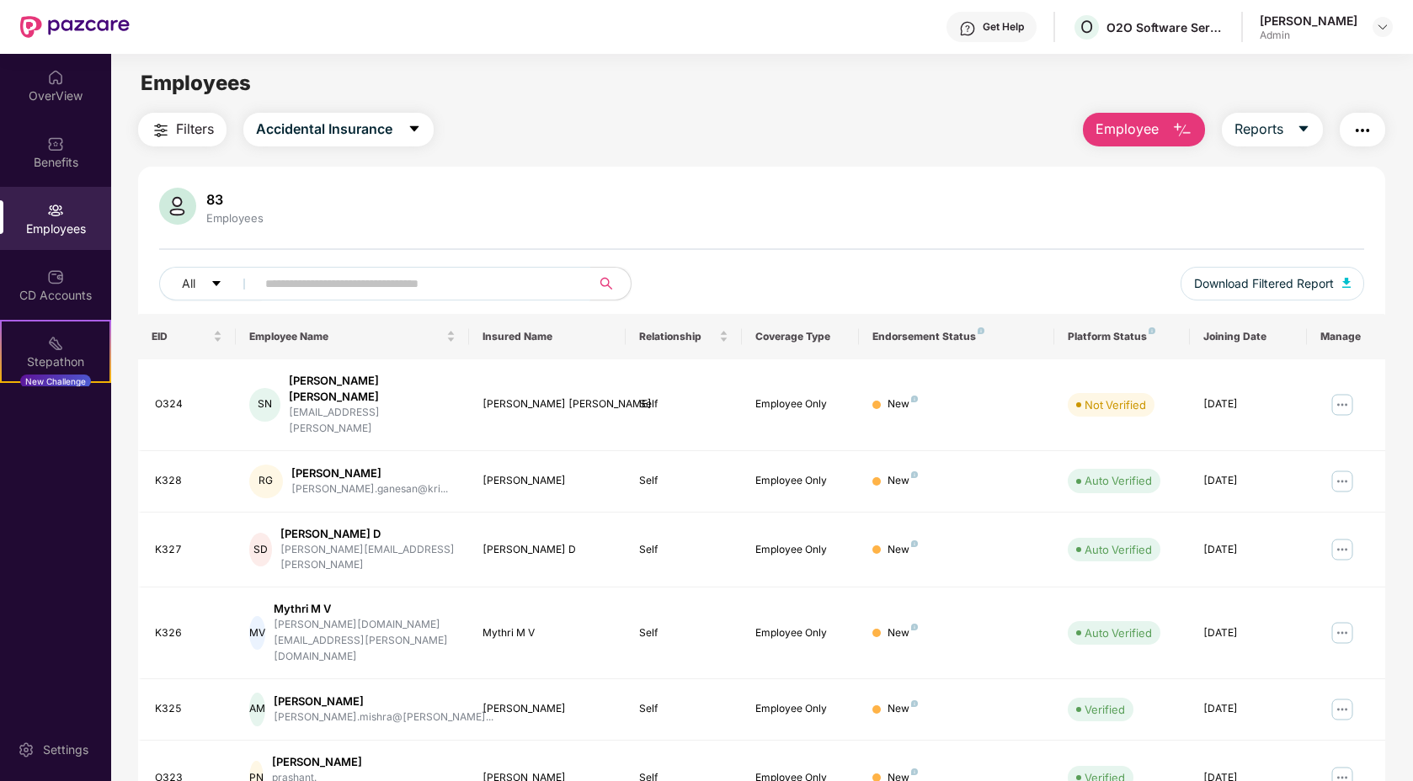
click at [401, 280] on input "text" at bounding box center [416, 283] width 302 height 25
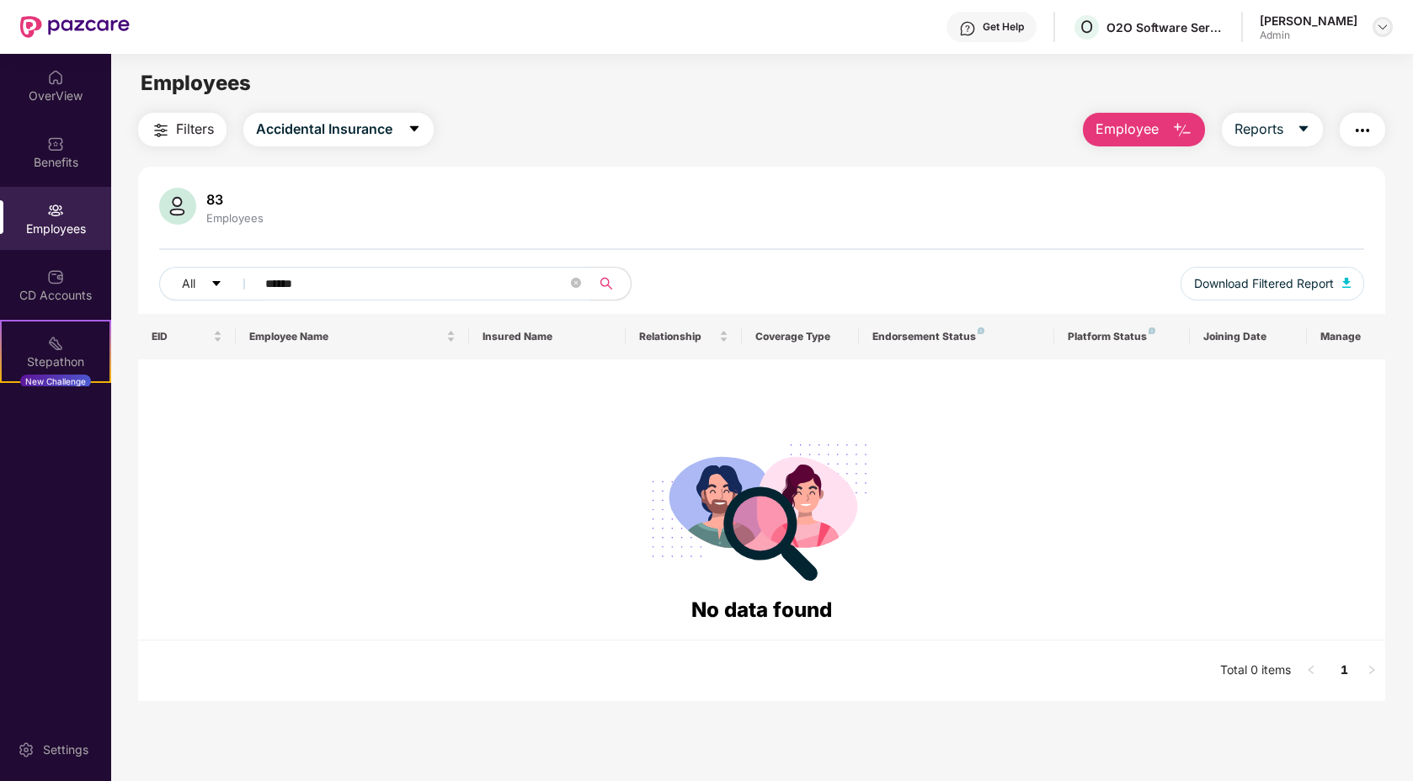
type input "******"
click at [1376, 26] on img at bounding box center [1382, 26] width 13 height 13
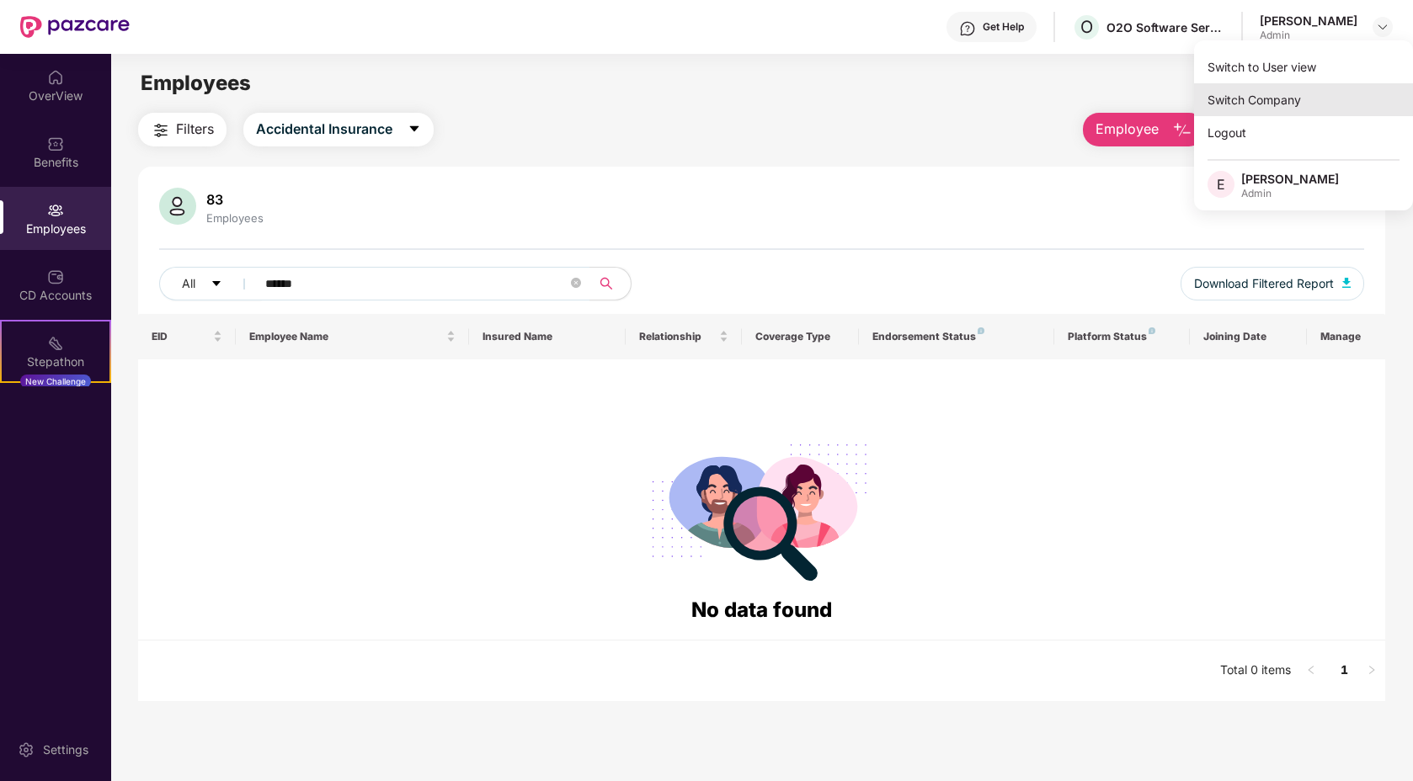
click at [1256, 90] on div "Switch Company" at bounding box center [1303, 99] width 219 height 33
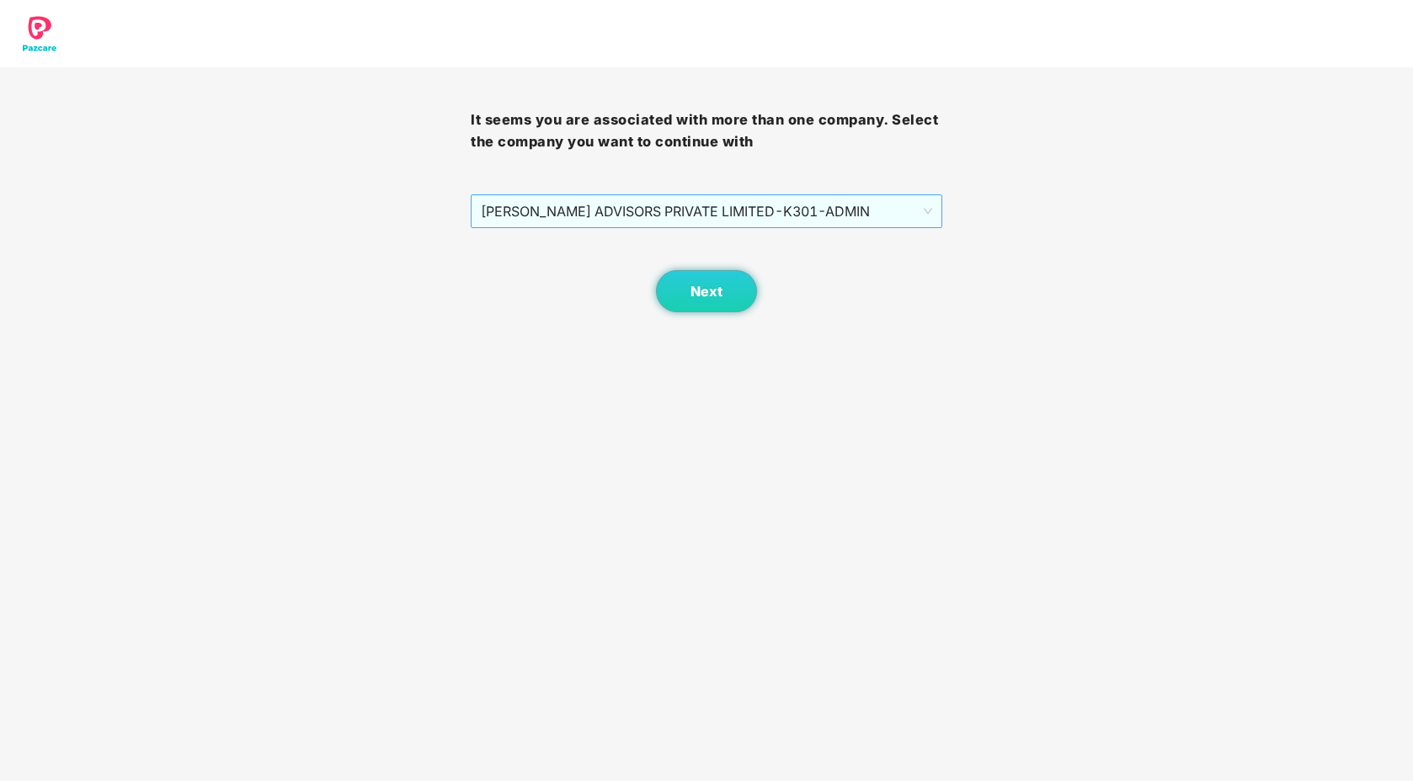
click at [707, 217] on span "[PERSON_NAME] ADVISORS PRIVATE LIMITED - K301 - ADMIN" at bounding box center [706, 211] width 451 height 32
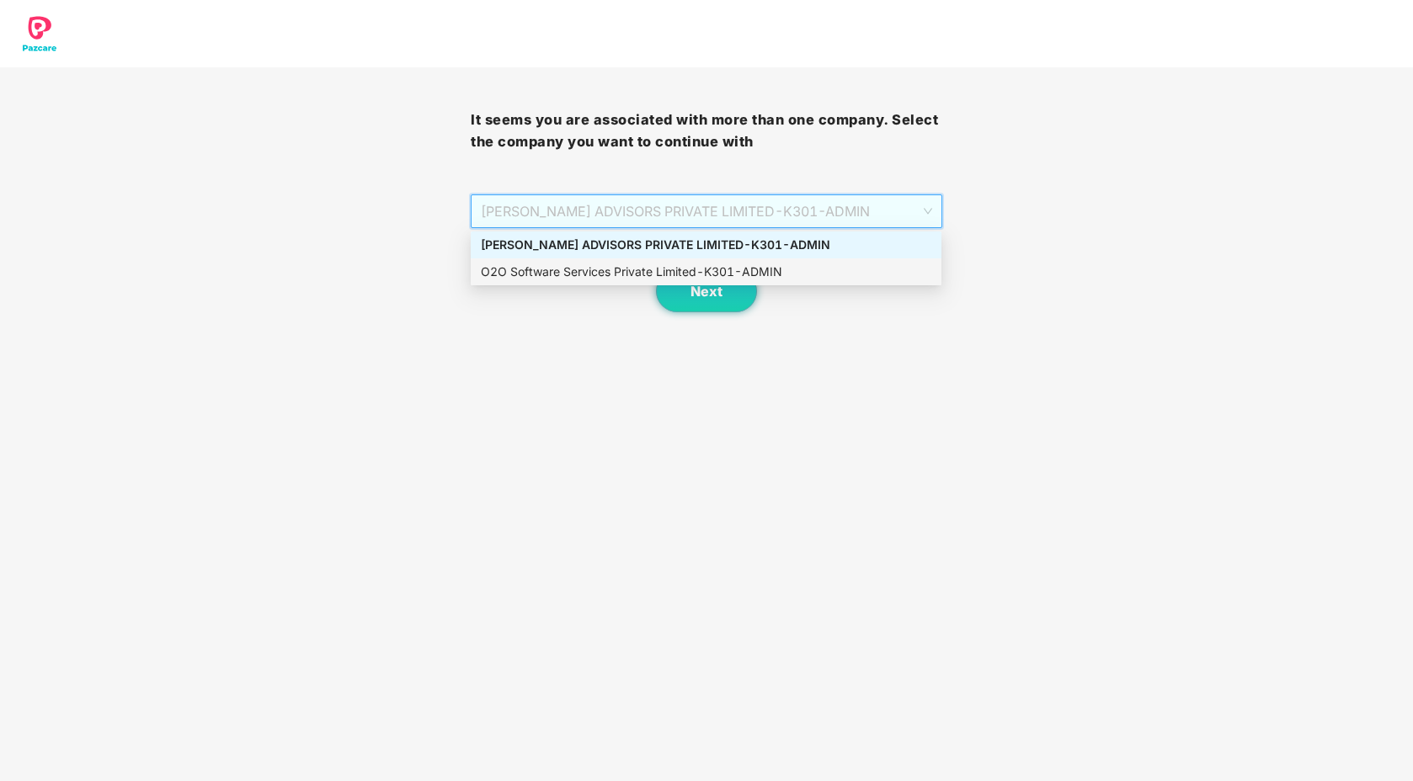
click at [779, 371] on body "It seems you are associated with more than one company. Select the company you …" at bounding box center [706, 390] width 1413 height 781
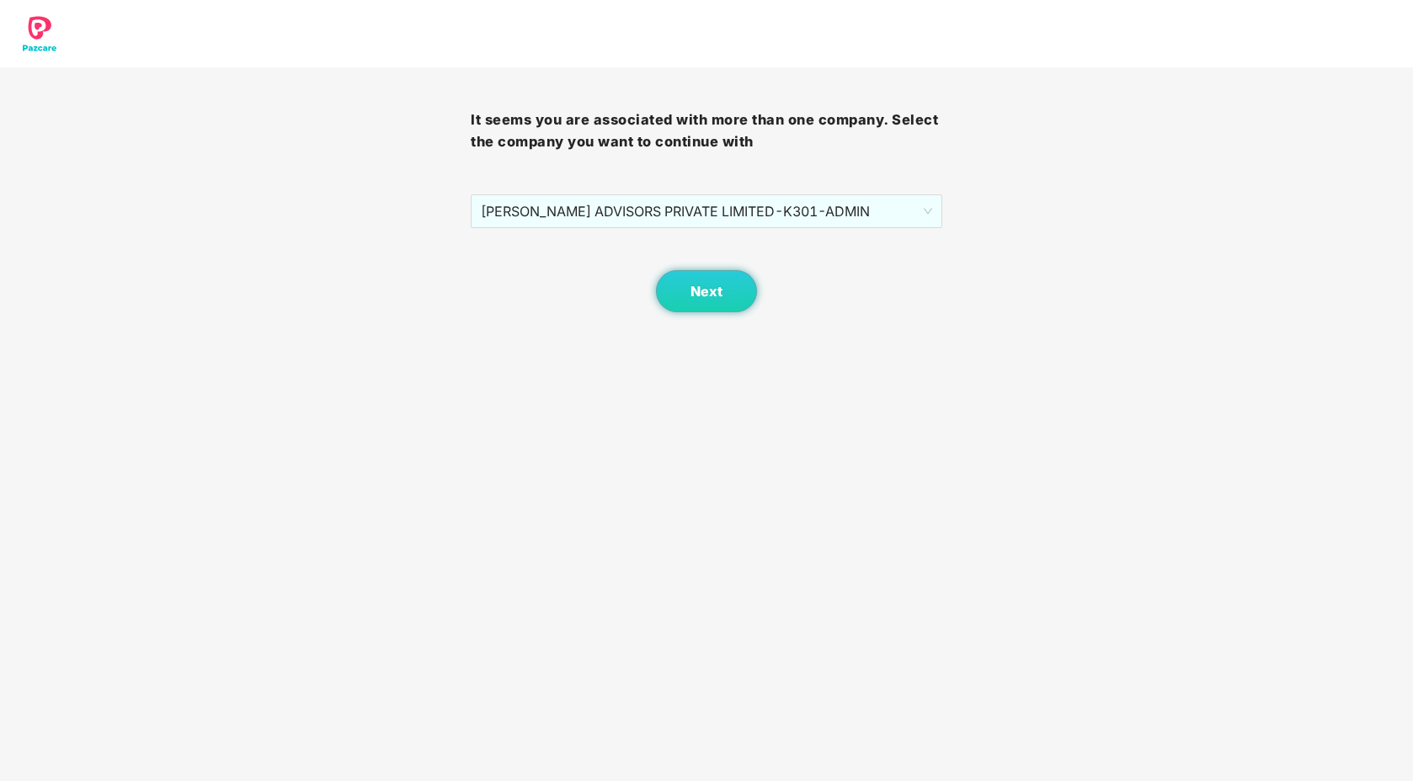
click at [664, 411] on body "It seems you are associated with more than one company. Select the company you …" at bounding box center [706, 390] width 1413 height 781
click at [666, 206] on span "[PERSON_NAME] ADVISORS PRIVATE LIMITED - K301 - ADMIN" at bounding box center [706, 211] width 451 height 32
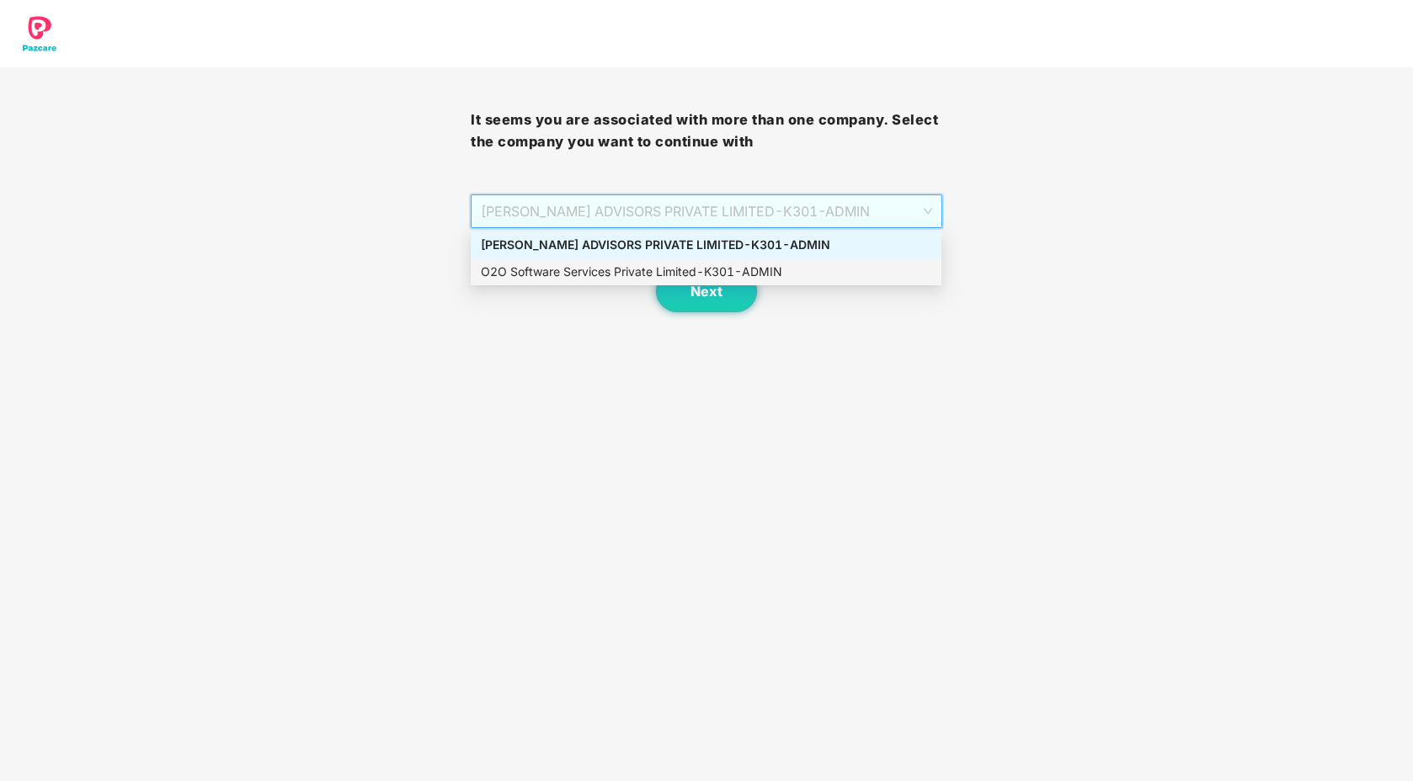
click at [662, 275] on div "O2O Software Services Private Limited - K301 - ADMIN" at bounding box center [706, 272] width 451 height 19
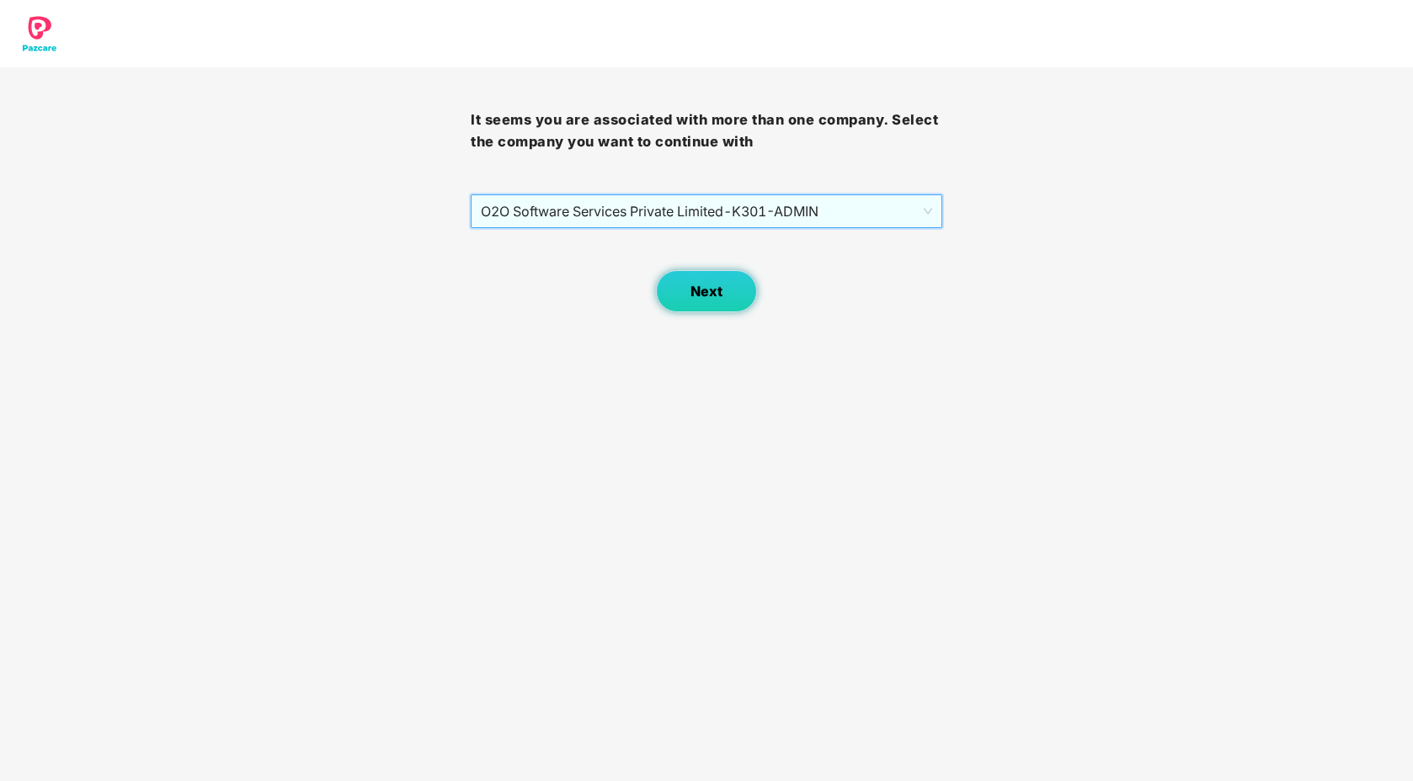
click at [701, 285] on span "Next" at bounding box center [707, 292] width 32 height 16
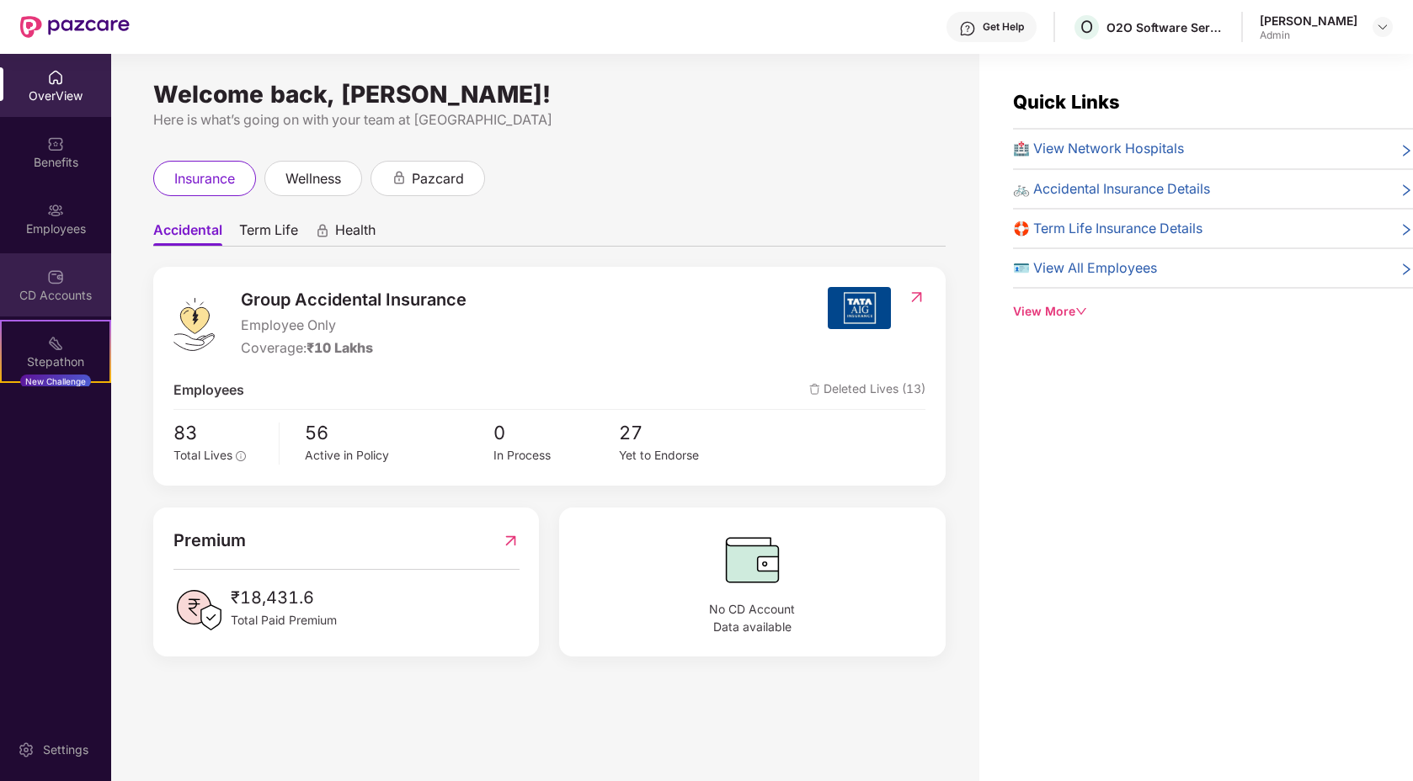
click at [64, 280] on div "CD Accounts" at bounding box center [55, 284] width 111 height 63
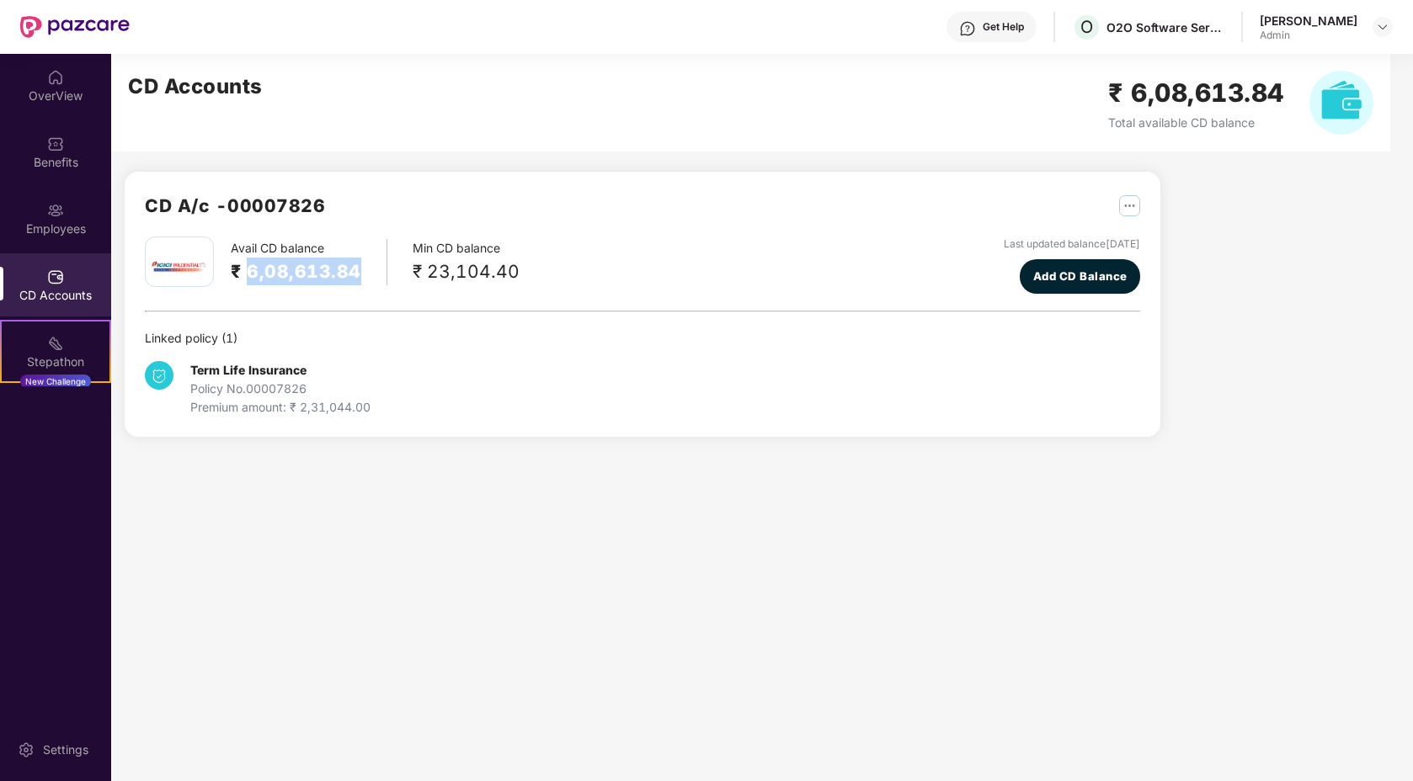
drag, startPoint x: 247, startPoint y: 268, endPoint x: 357, endPoint y: 282, distance: 111.2
click at [357, 282] on div "Avail CD balance ₹ 6,08,613.84" at bounding box center [309, 262] width 157 height 46
drag, startPoint x: 425, startPoint y: 274, endPoint x: 521, endPoint y: 274, distance: 96.0
click at [521, 274] on div "Avail CD balance ₹ 6,08,613.84 Min CD balance ₹ 23,104.40 Last updated balance …" at bounding box center [642, 265] width 995 height 57
click at [244, 270] on h2 "₹ 6,08,613.84" at bounding box center [296, 272] width 131 height 28
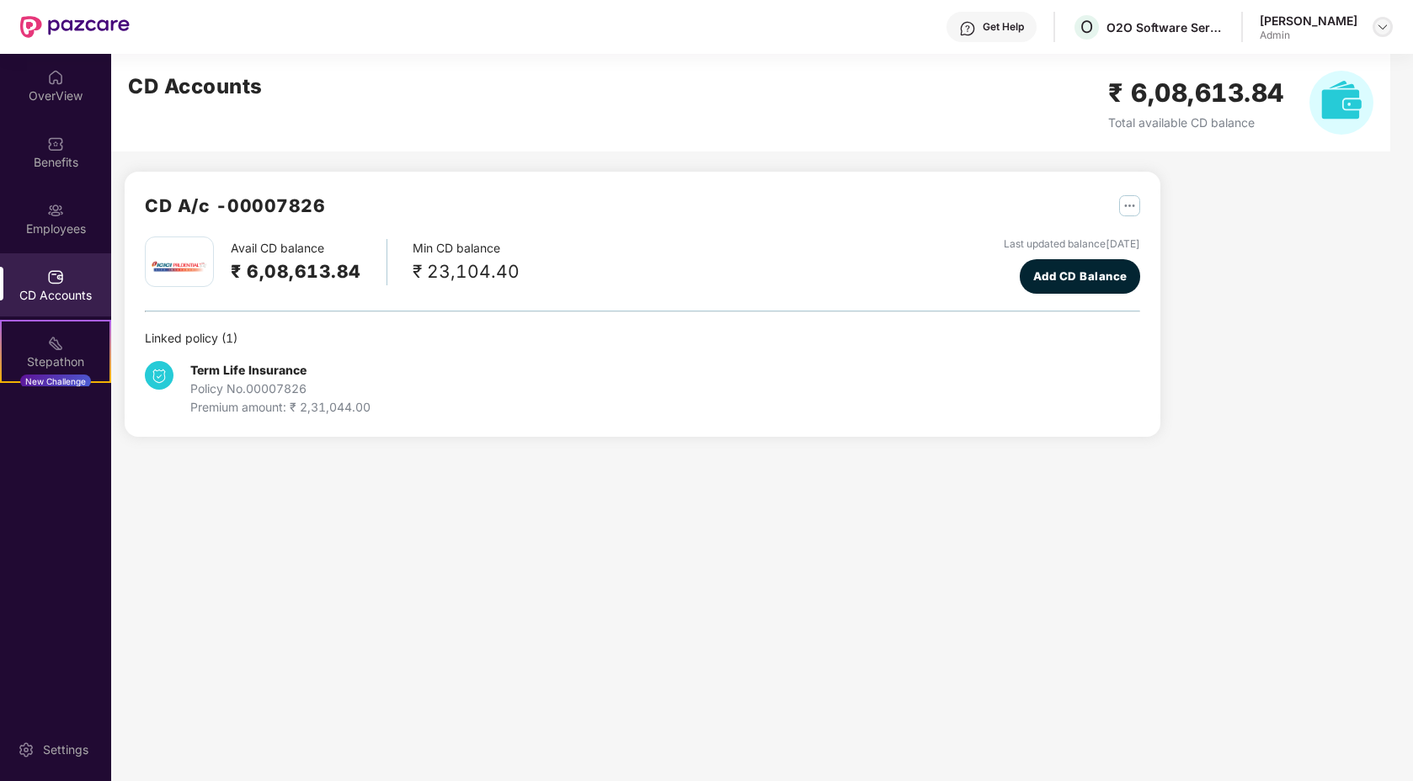
click at [1384, 29] on img at bounding box center [1382, 26] width 13 height 13
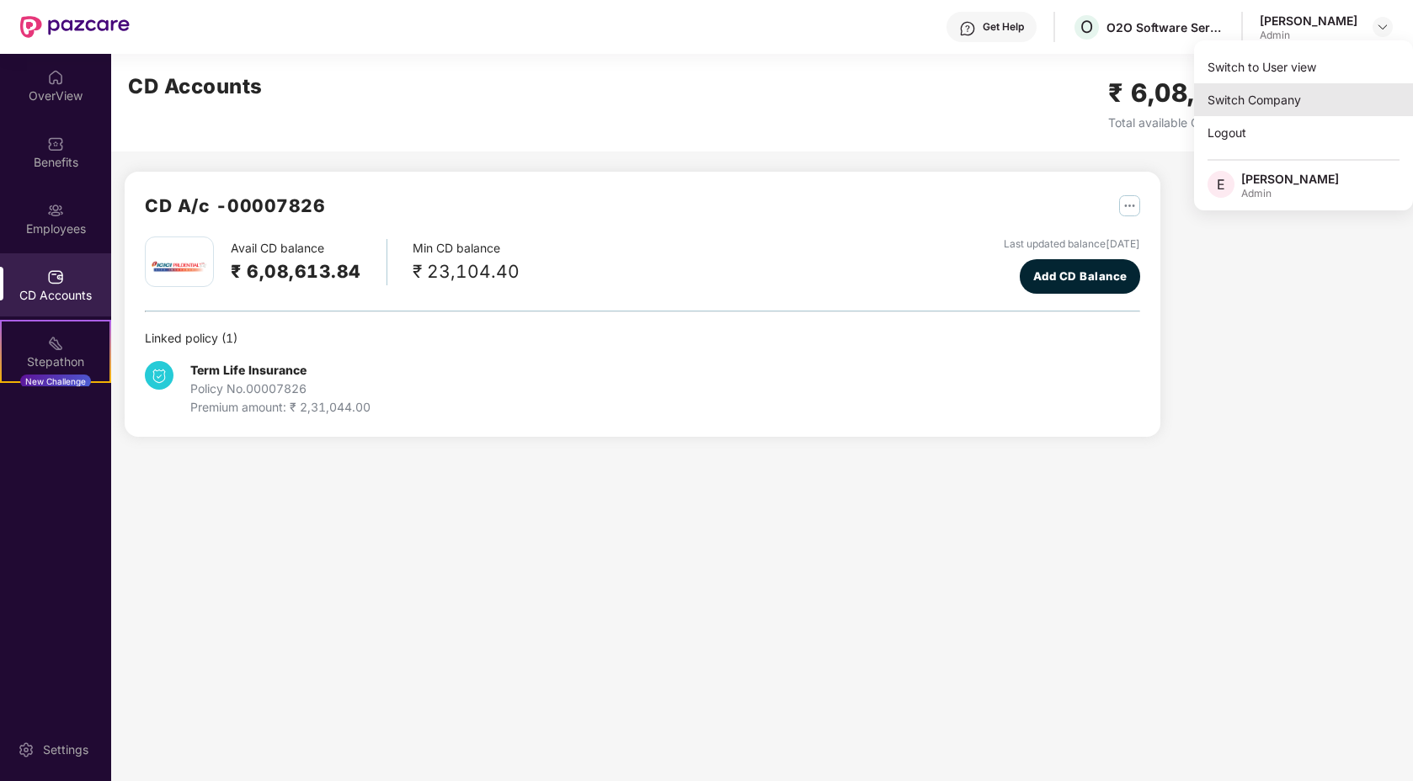
click at [1256, 93] on div "Switch Company" at bounding box center [1303, 99] width 219 height 33
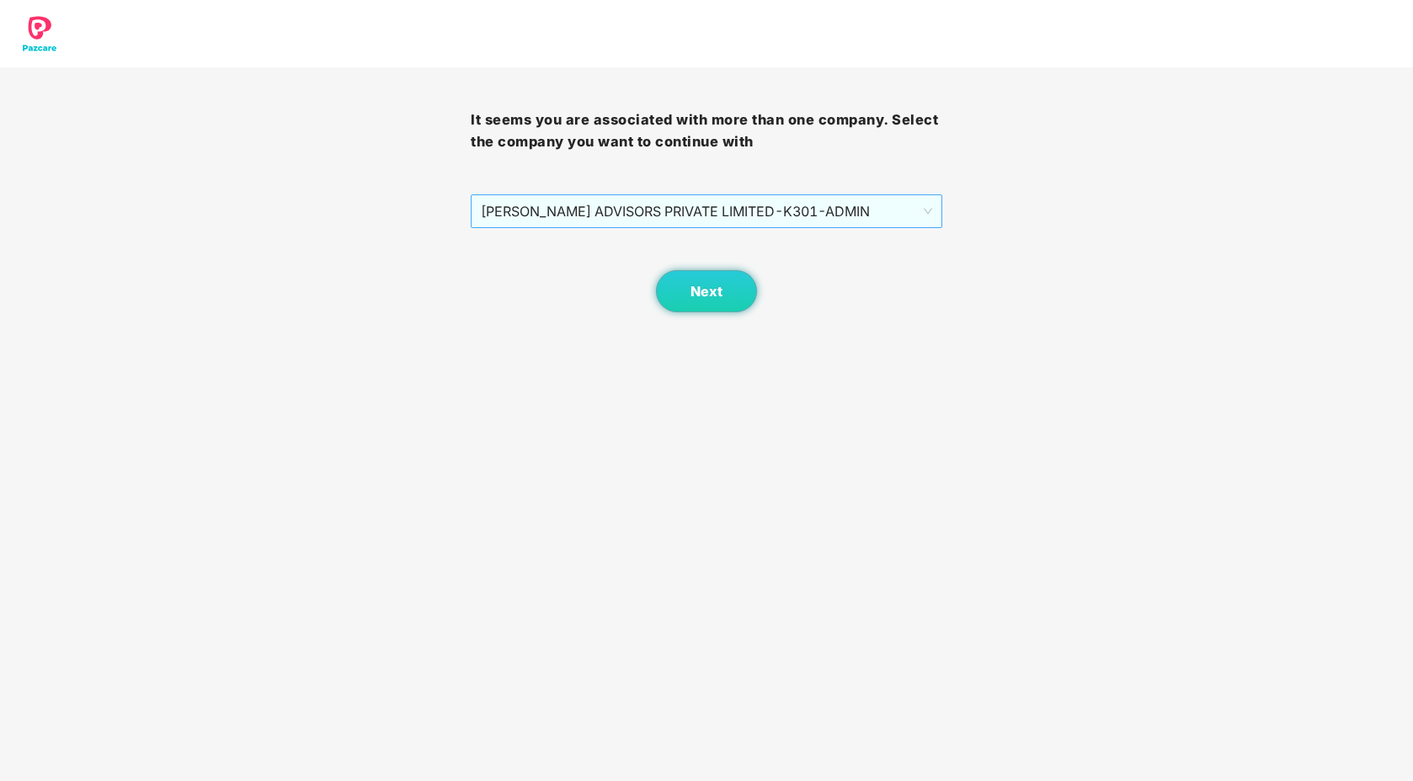
click at [756, 210] on span "[PERSON_NAME] ADVISORS PRIVATE LIMITED - K301 - ADMIN" at bounding box center [706, 211] width 451 height 32
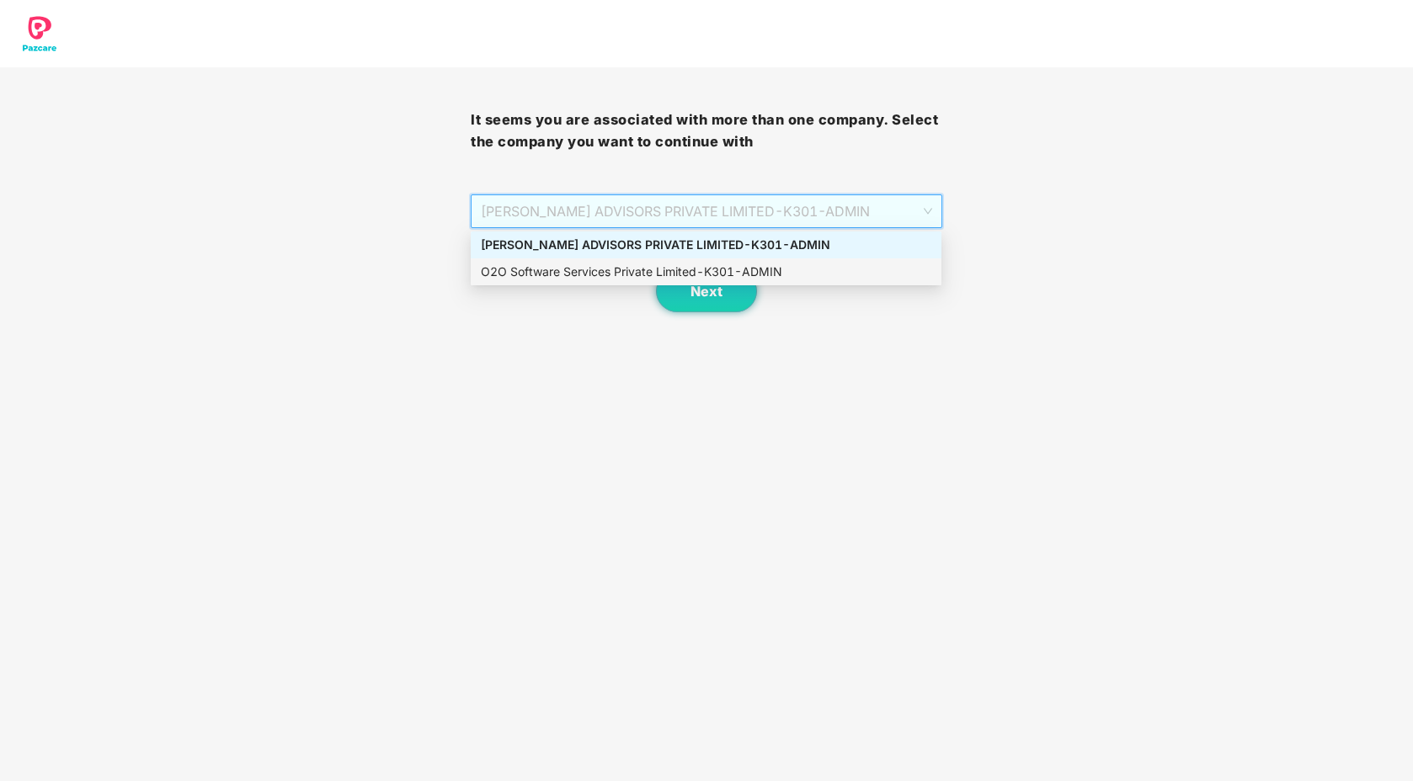
click at [566, 272] on div "O2O Software Services Private Limited - K301 - ADMIN" at bounding box center [706, 272] width 451 height 19
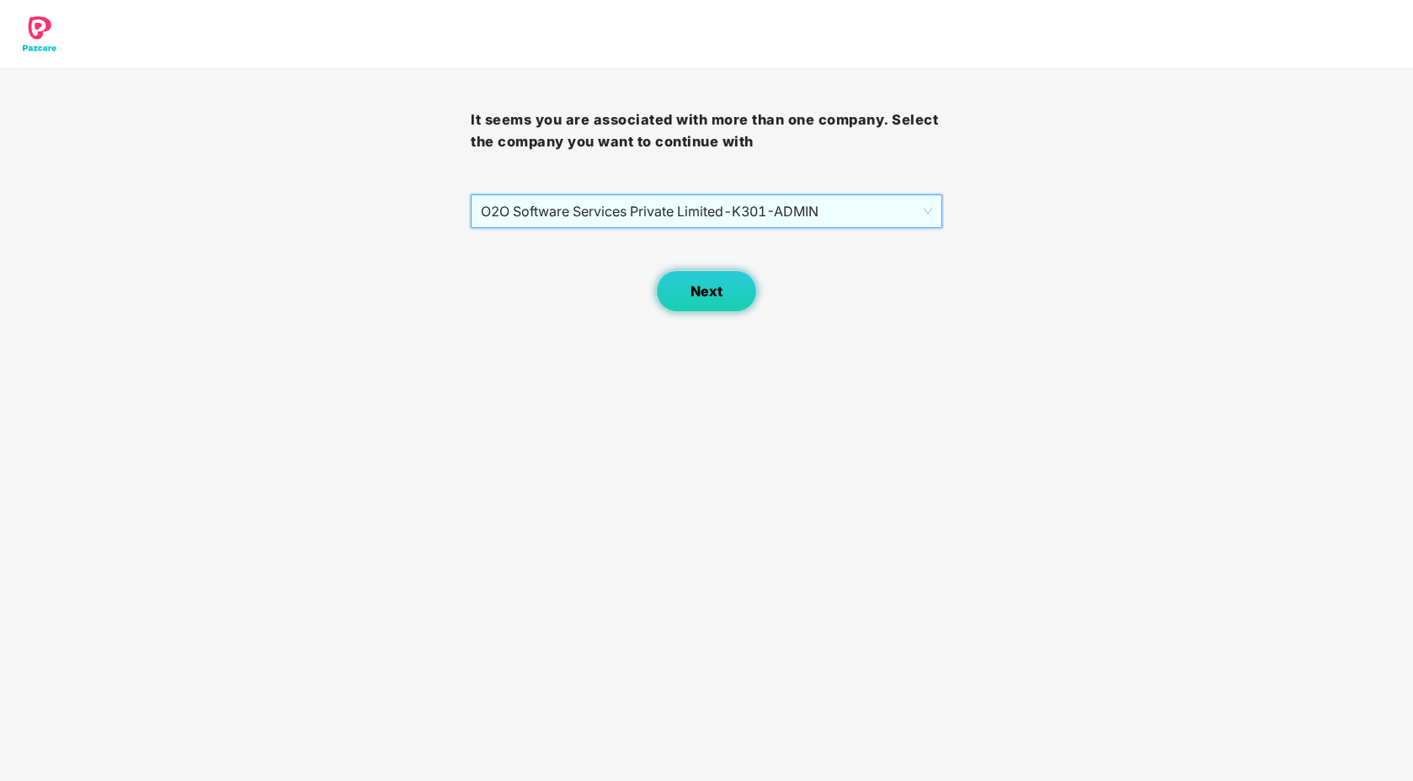
click at [691, 297] on span "Next" at bounding box center [707, 292] width 32 height 16
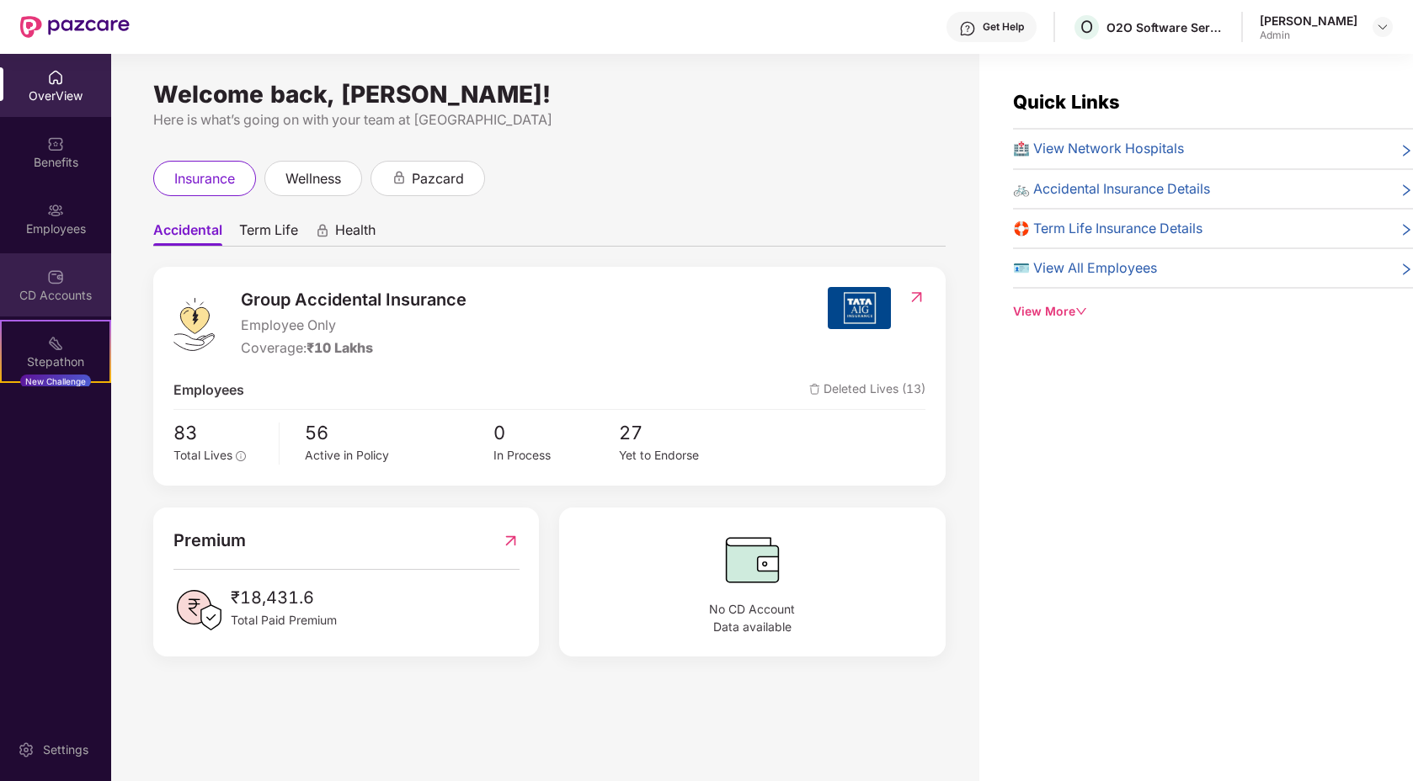
click at [50, 301] on div "CD Accounts" at bounding box center [55, 295] width 111 height 17
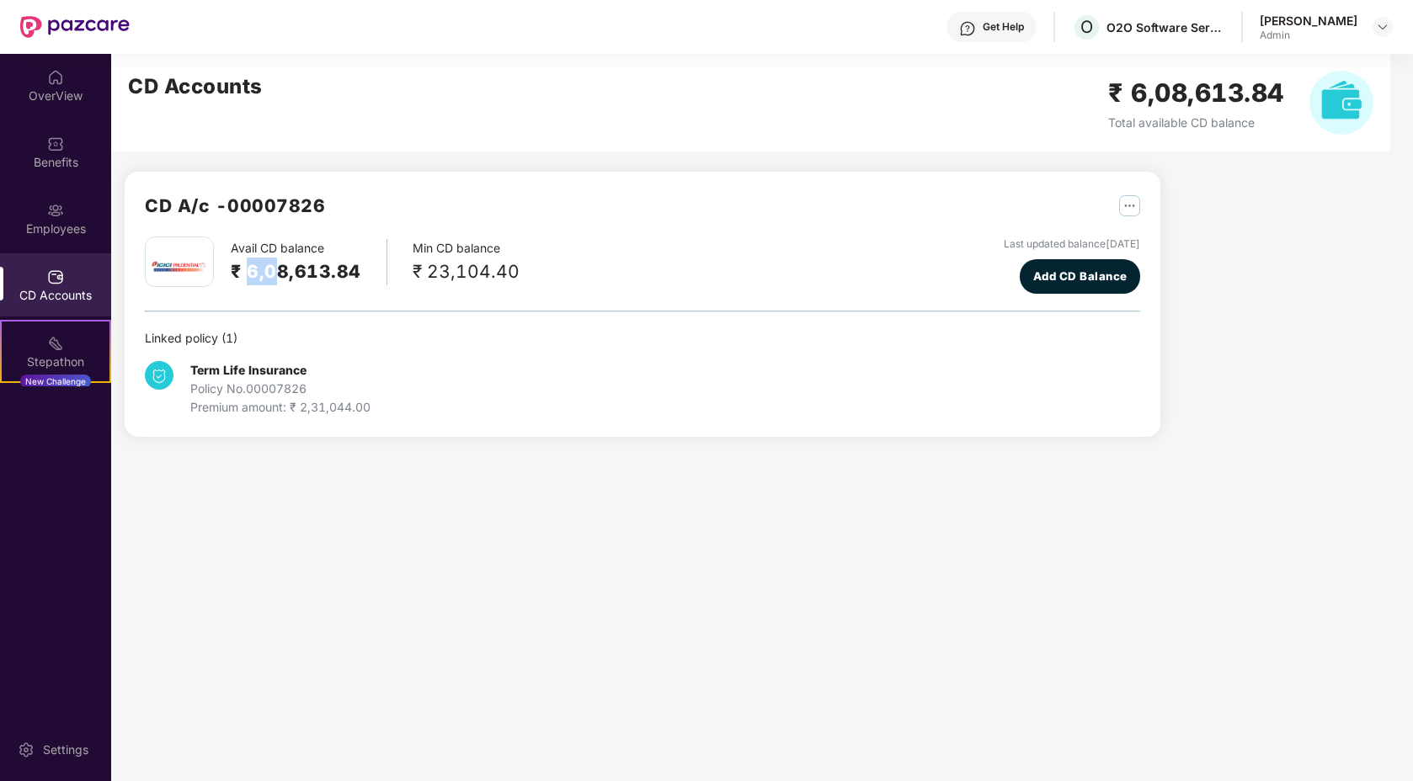
drag, startPoint x: 244, startPoint y: 267, endPoint x: 272, endPoint y: 269, distance: 27.8
click at [272, 267] on h2 "₹ 6,08,613.84" at bounding box center [296, 272] width 131 height 28
click at [261, 271] on h2 "₹ 6,08,613.84" at bounding box center [296, 272] width 131 height 28
click at [1385, 27] on img at bounding box center [1382, 26] width 13 height 13
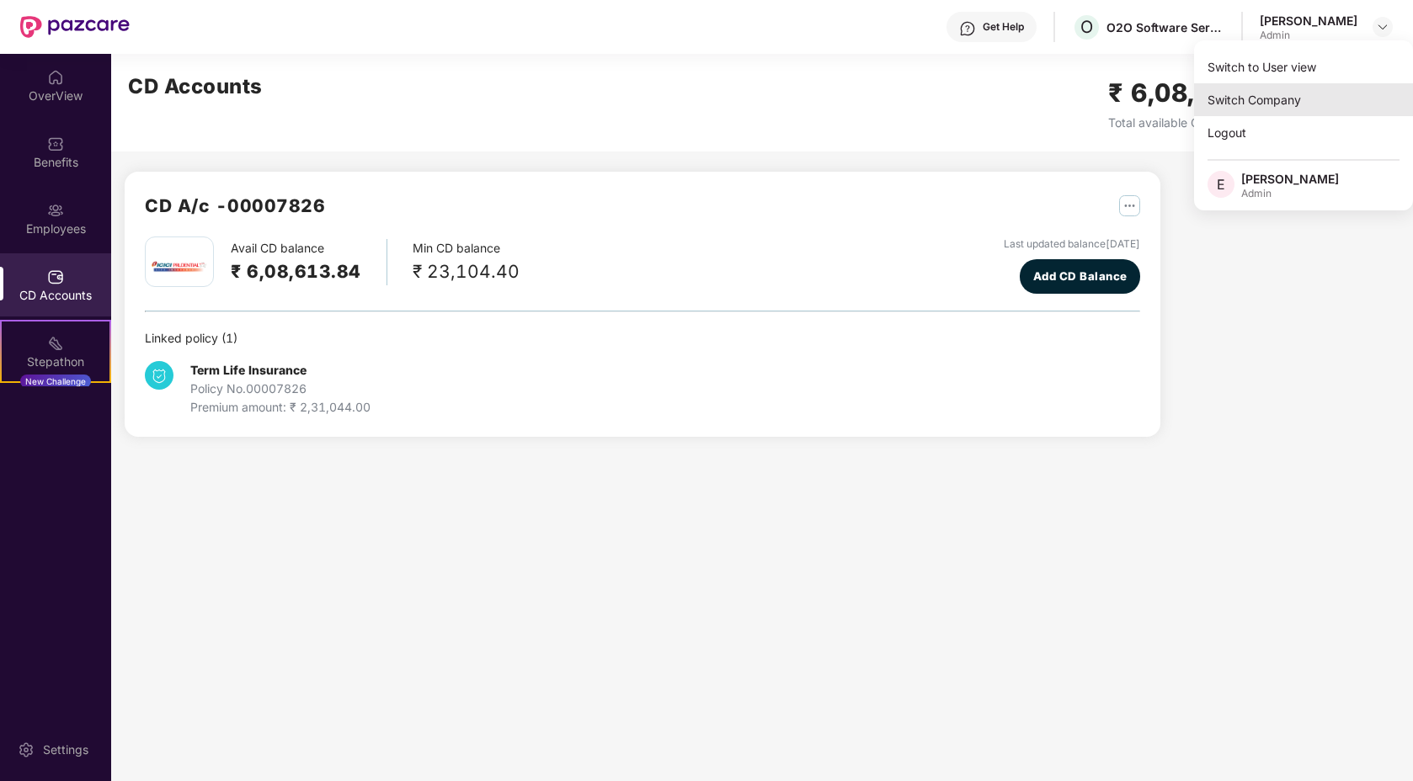
click at [1245, 94] on div "Switch Company" at bounding box center [1303, 99] width 219 height 33
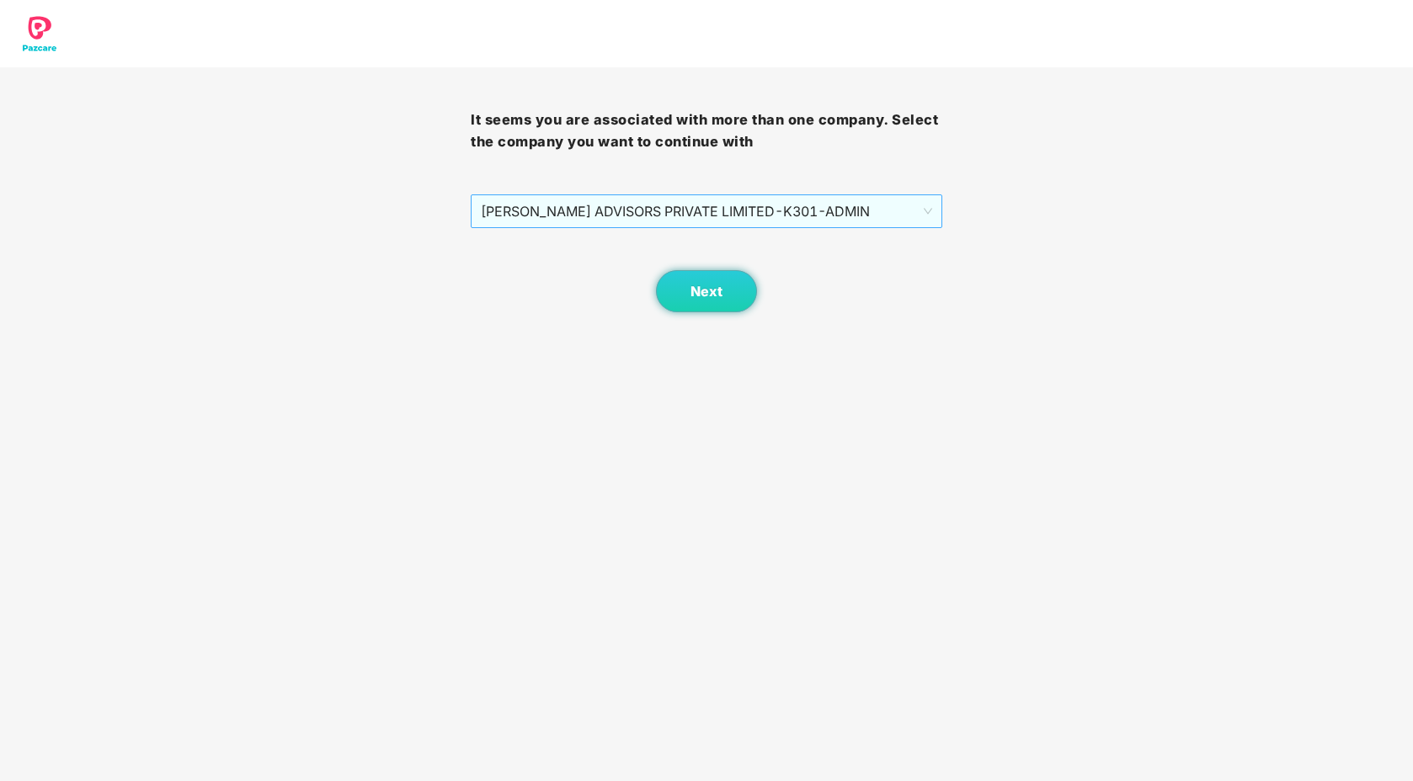
click at [714, 209] on span "[PERSON_NAME] ADVISORS PRIVATE LIMITED - K301 - ADMIN" at bounding box center [706, 211] width 451 height 32
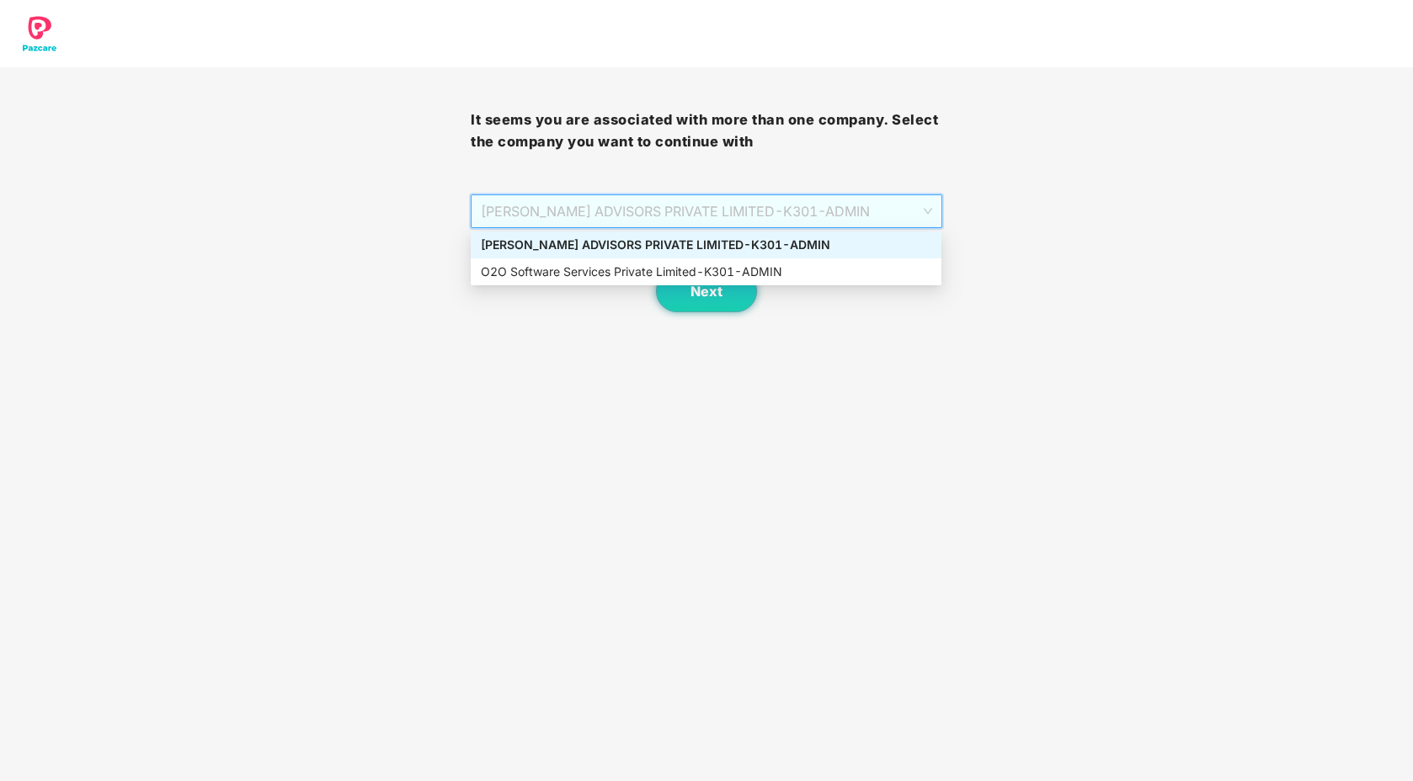
click at [712, 242] on div "[PERSON_NAME] ADVISORS PRIVATE LIMITED - K301 - ADMIN" at bounding box center [706, 245] width 451 height 19
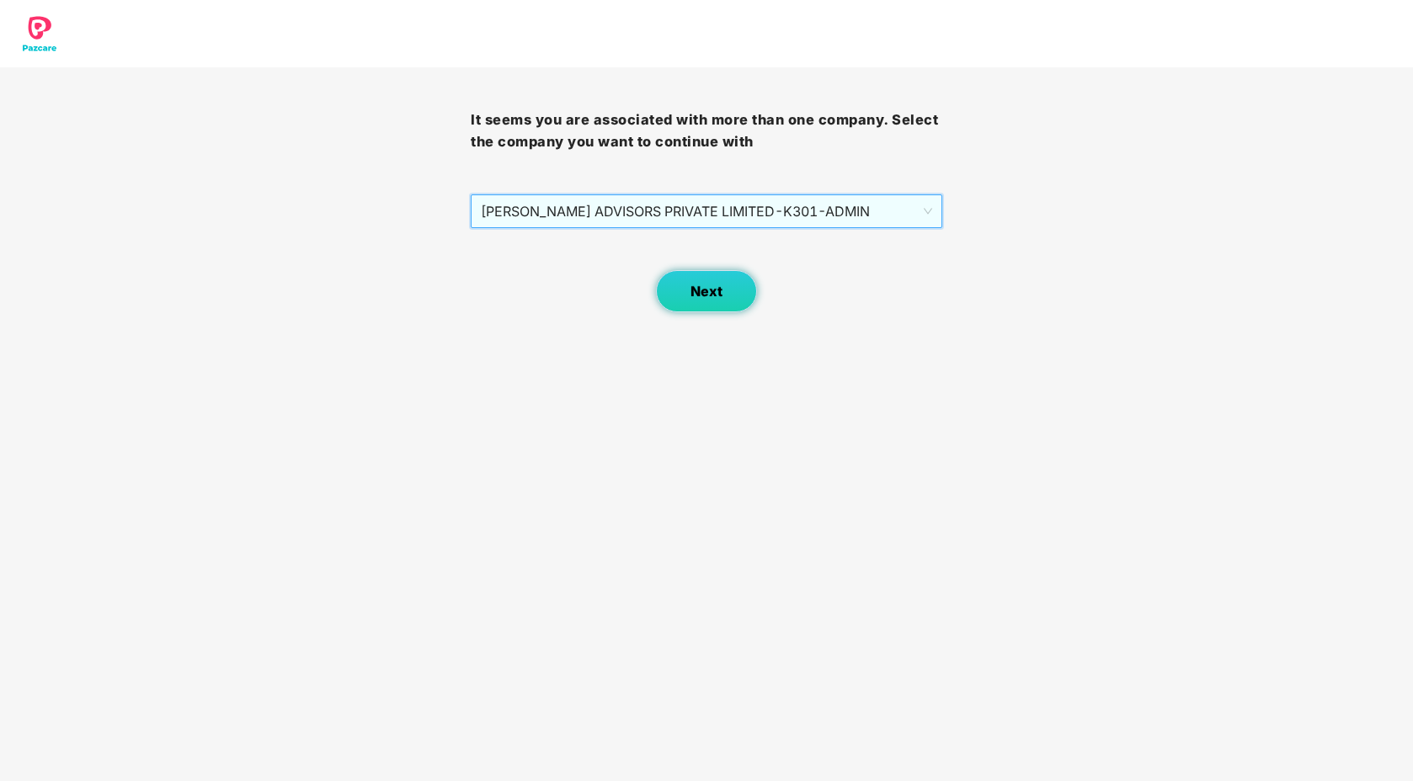
click at [712, 300] on button "Next" at bounding box center [706, 291] width 101 height 42
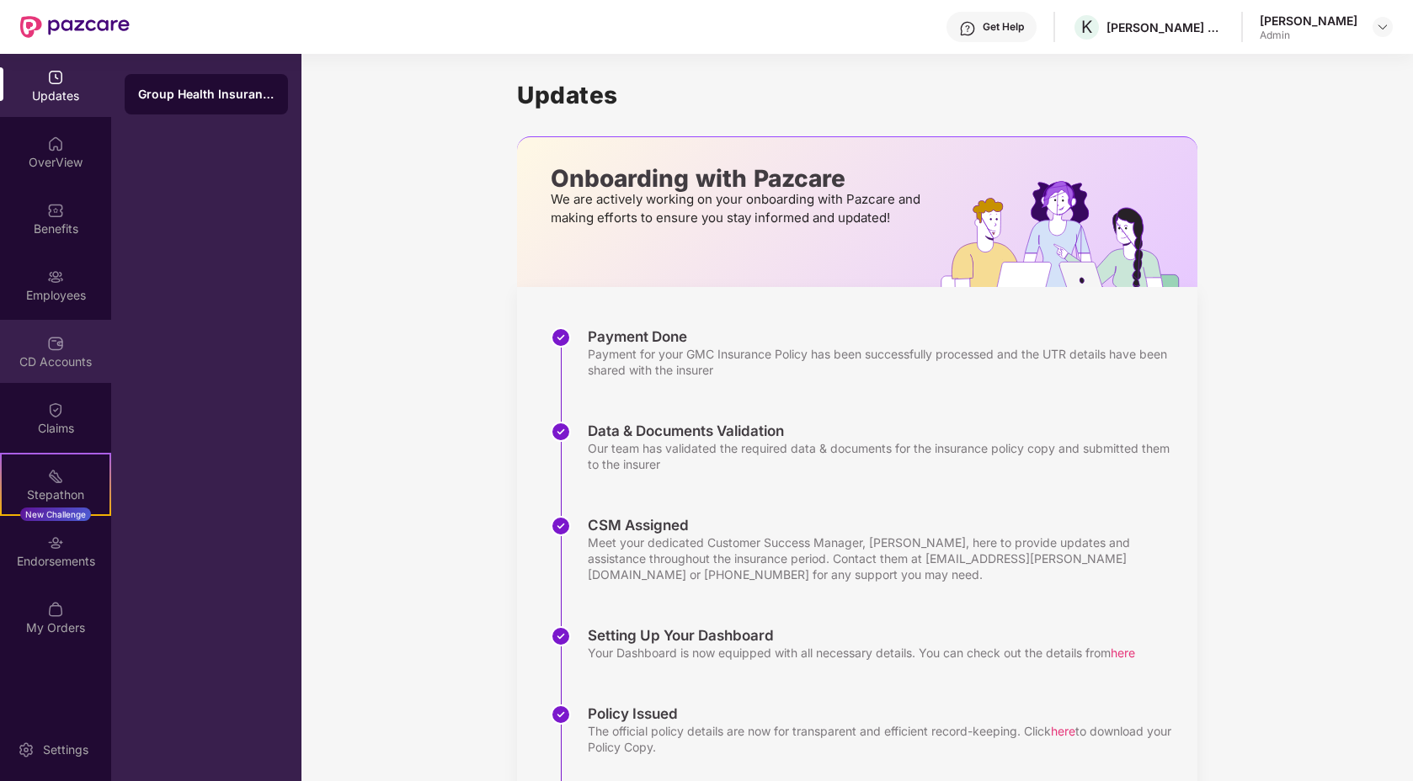
click at [60, 364] on div "CD Accounts" at bounding box center [55, 362] width 111 height 17
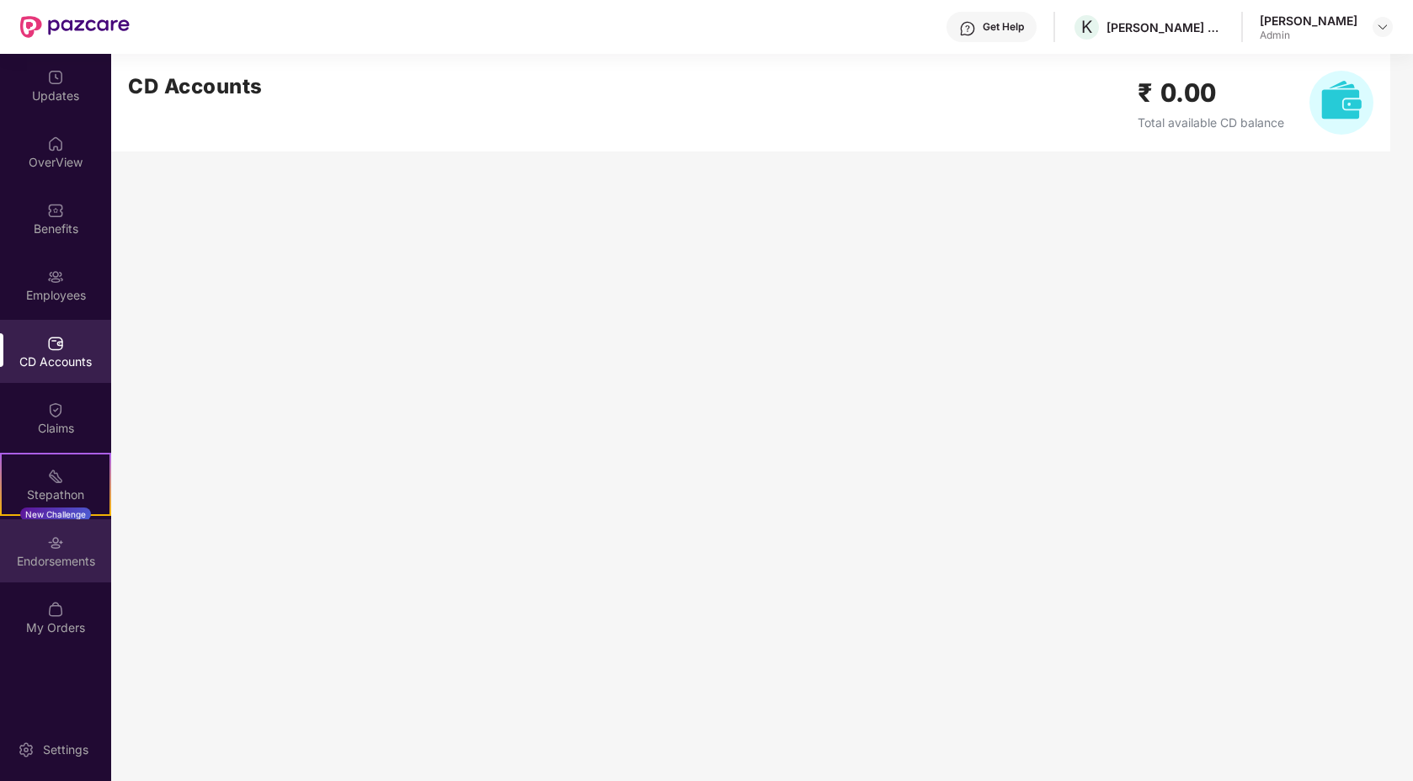
click at [60, 552] on div "Endorsements" at bounding box center [55, 551] width 111 height 63
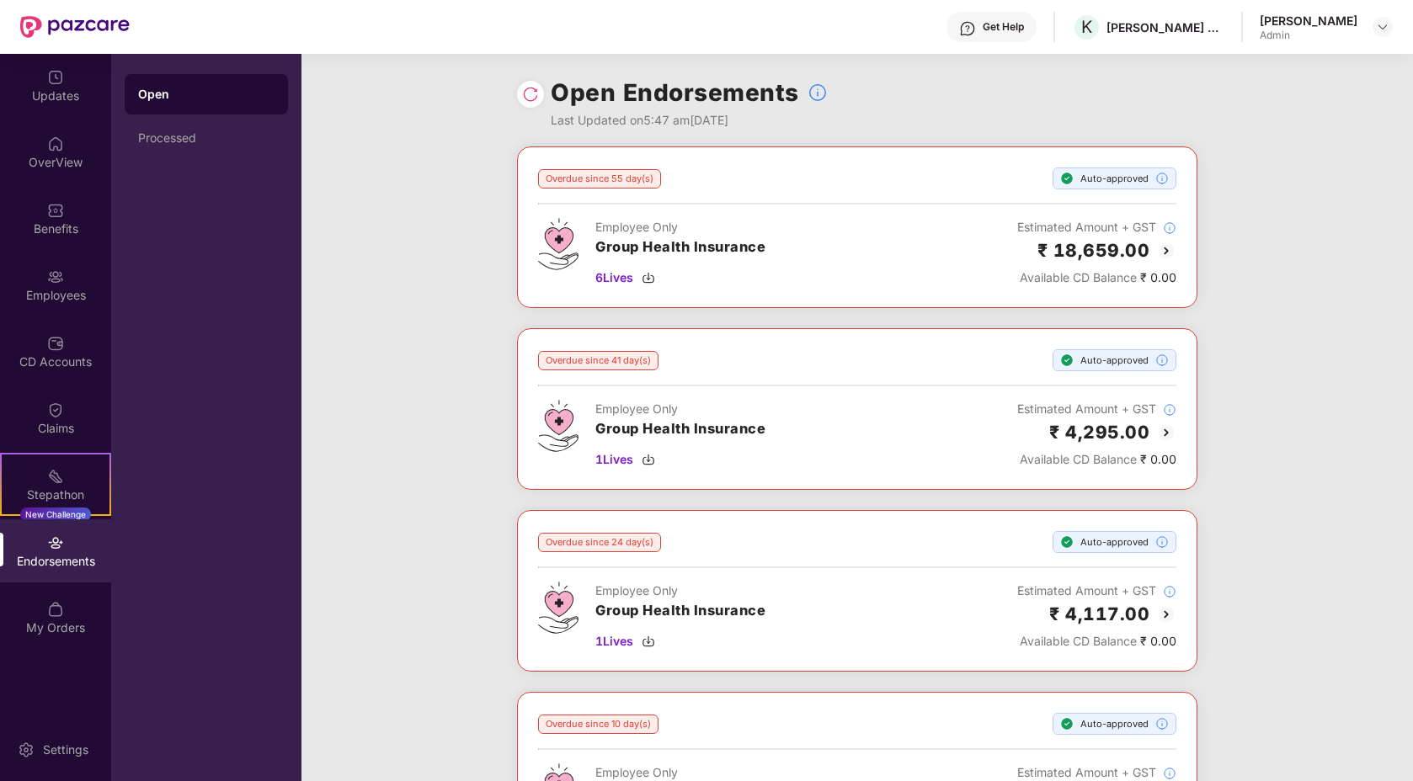
click at [87, 557] on div "Endorsements" at bounding box center [55, 561] width 111 height 17
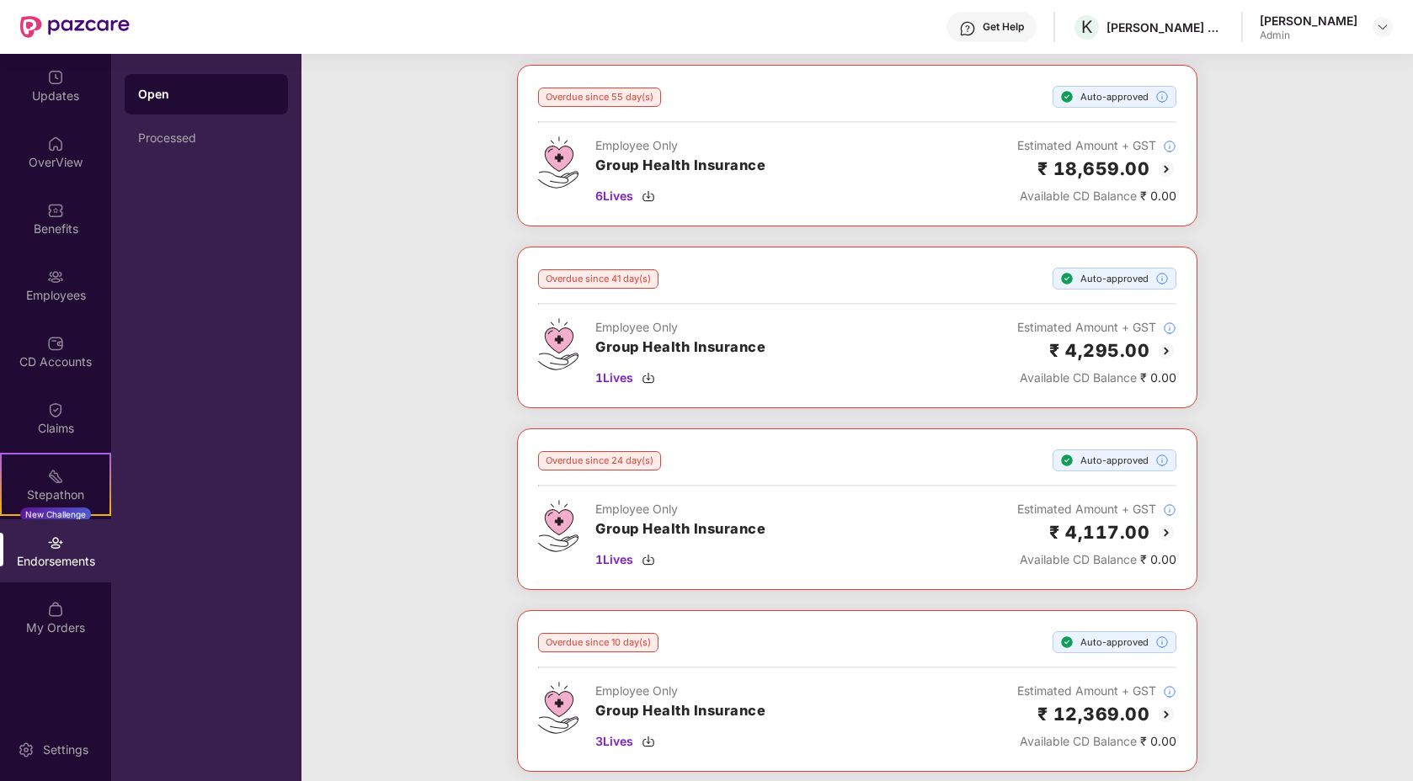
scroll to position [56, 0]
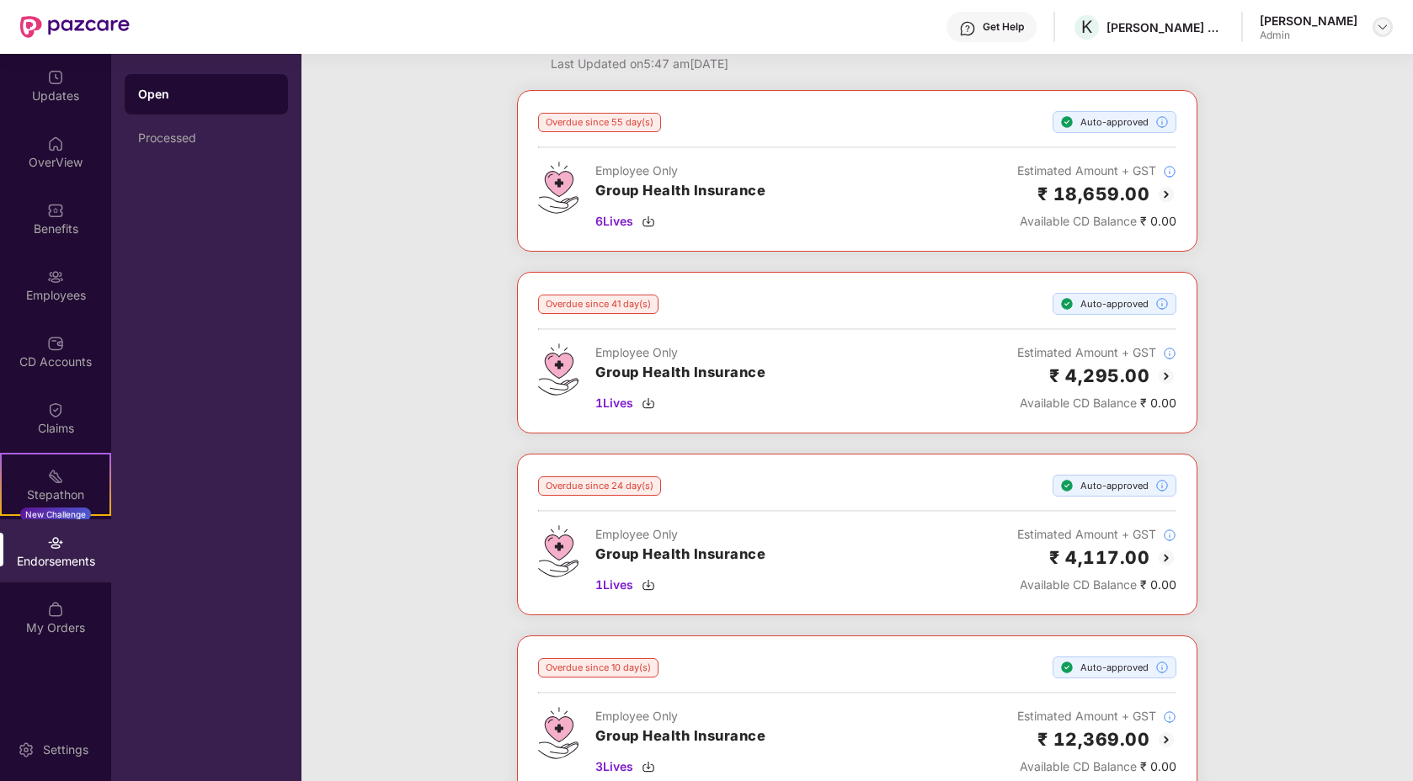
click at [1379, 23] on img at bounding box center [1382, 26] width 13 height 13
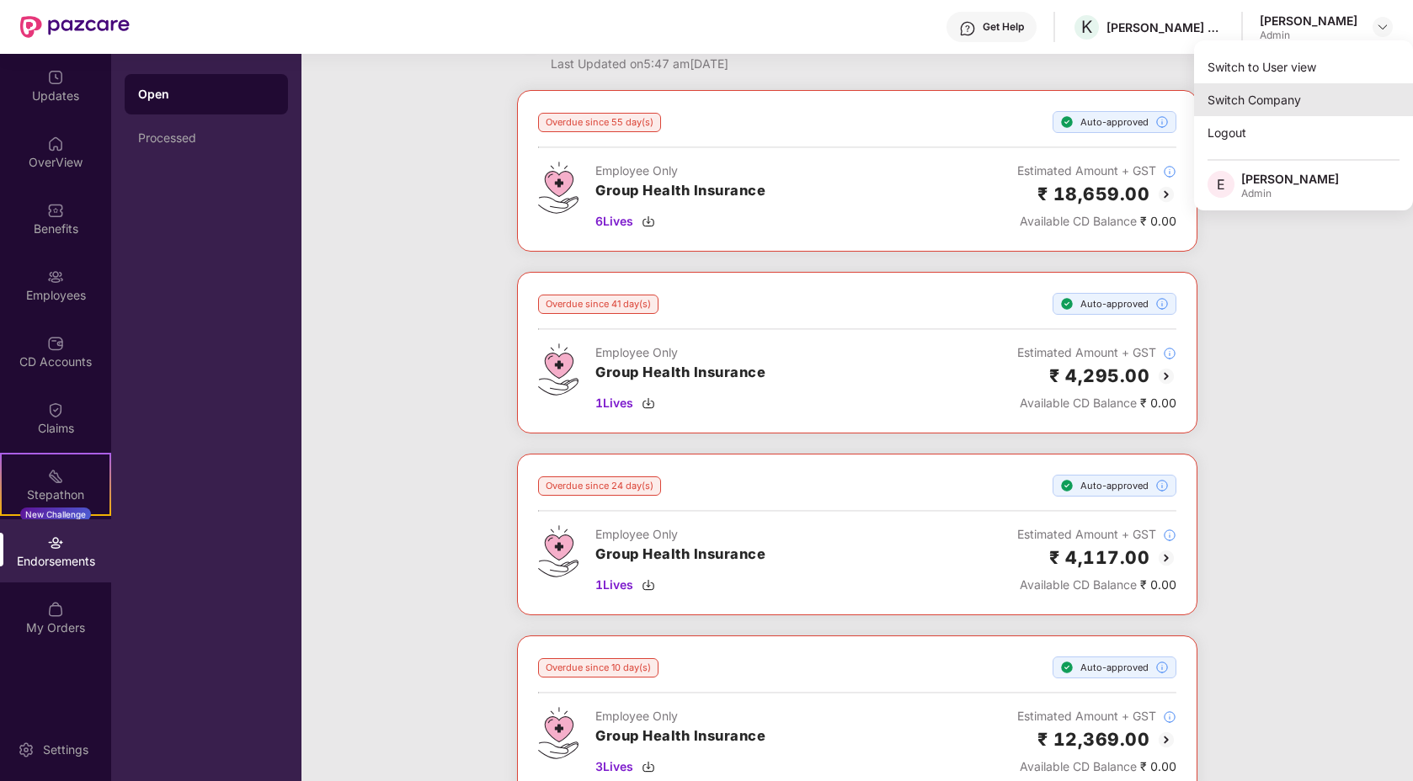
click at [1259, 103] on div "Switch Company" at bounding box center [1303, 99] width 219 height 33
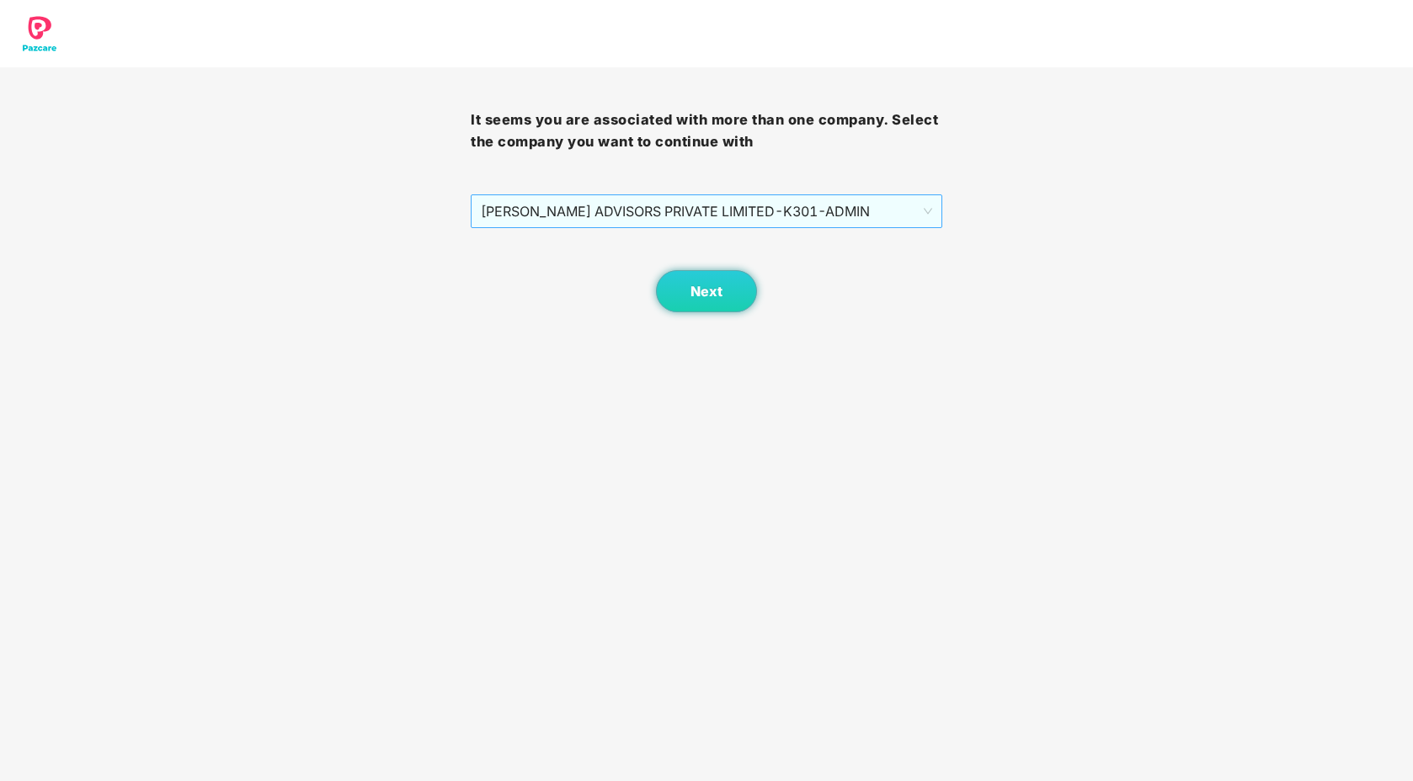
click at [605, 204] on span "[PERSON_NAME] ADVISORS PRIVATE LIMITED - K301 - ADMIN" at bounding box center [706, 211] width 451 height 32
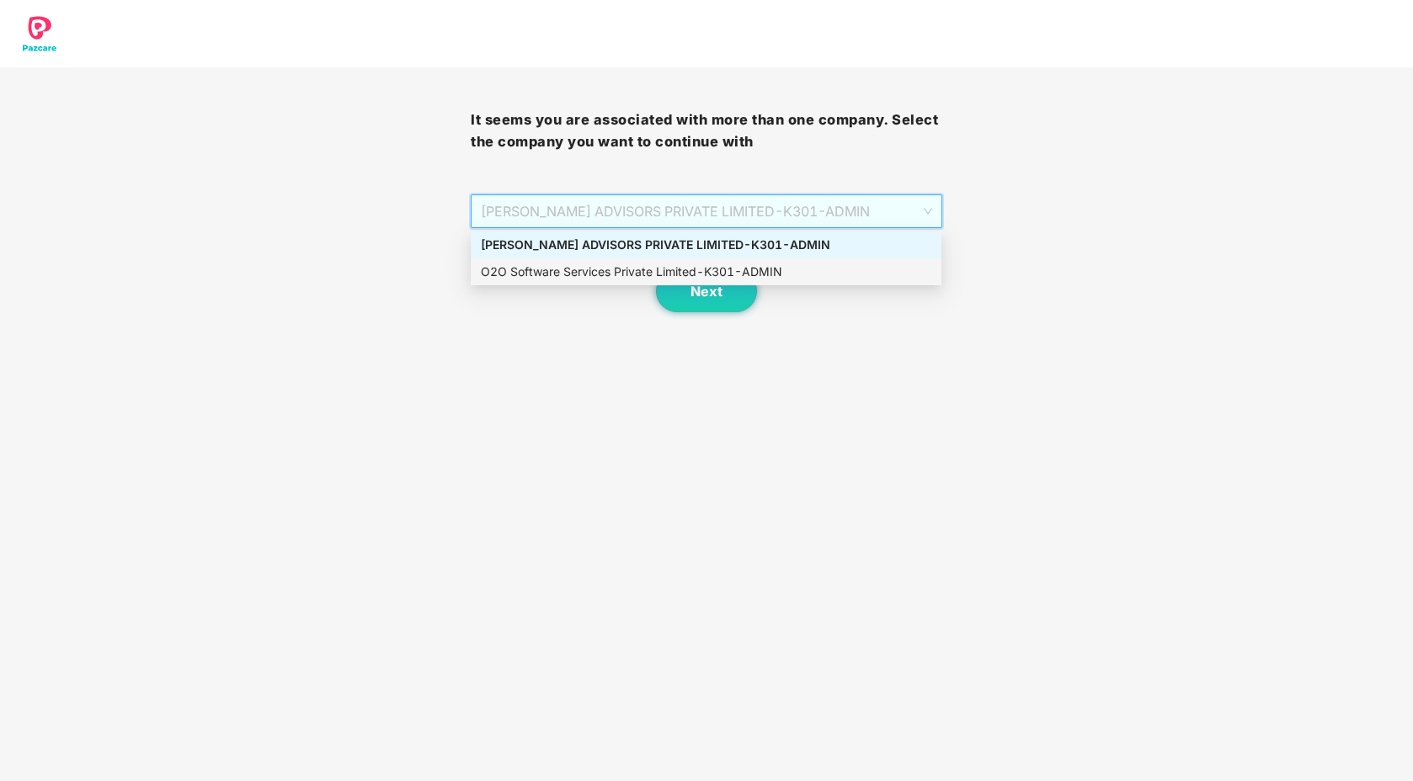
click at [596, 264] on div "O2O Software Services Private Limited - K301 - ADMIN" at bounding box center [706, 272] width 451 height 19
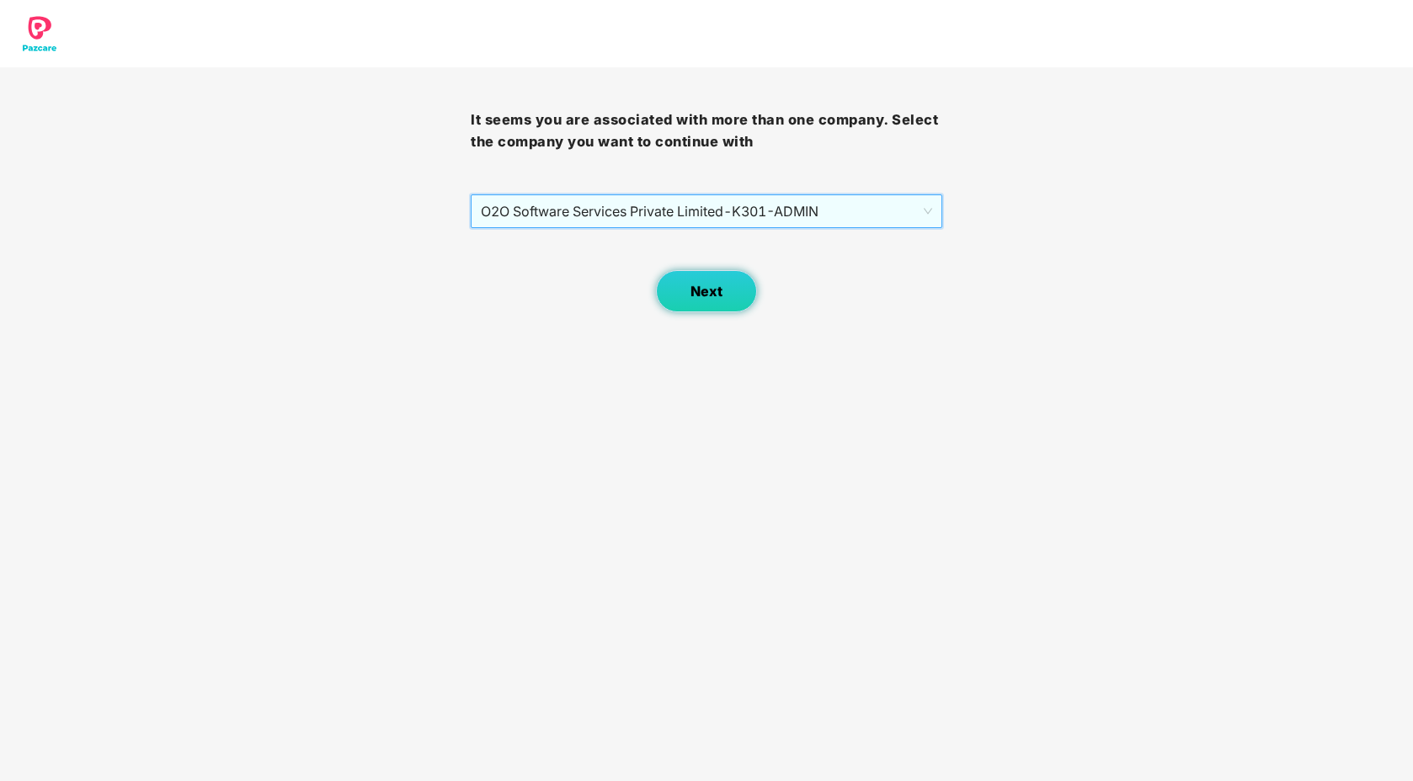
click at [712, 287] on span "Next" at bounding box center [707, 292] width 32 height 16
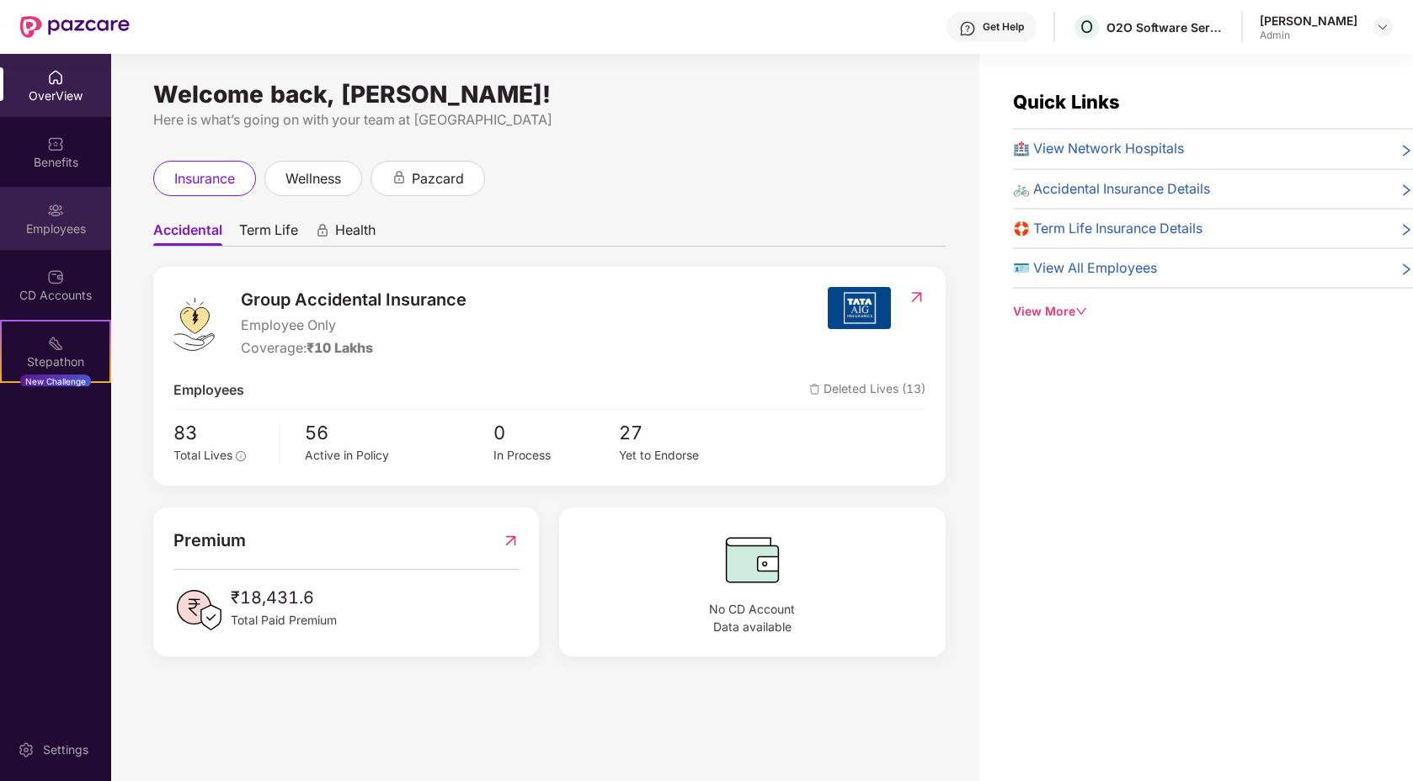
click at [72, 226] on div "Employees" at bounding box center [55, 229] width 111 height 17
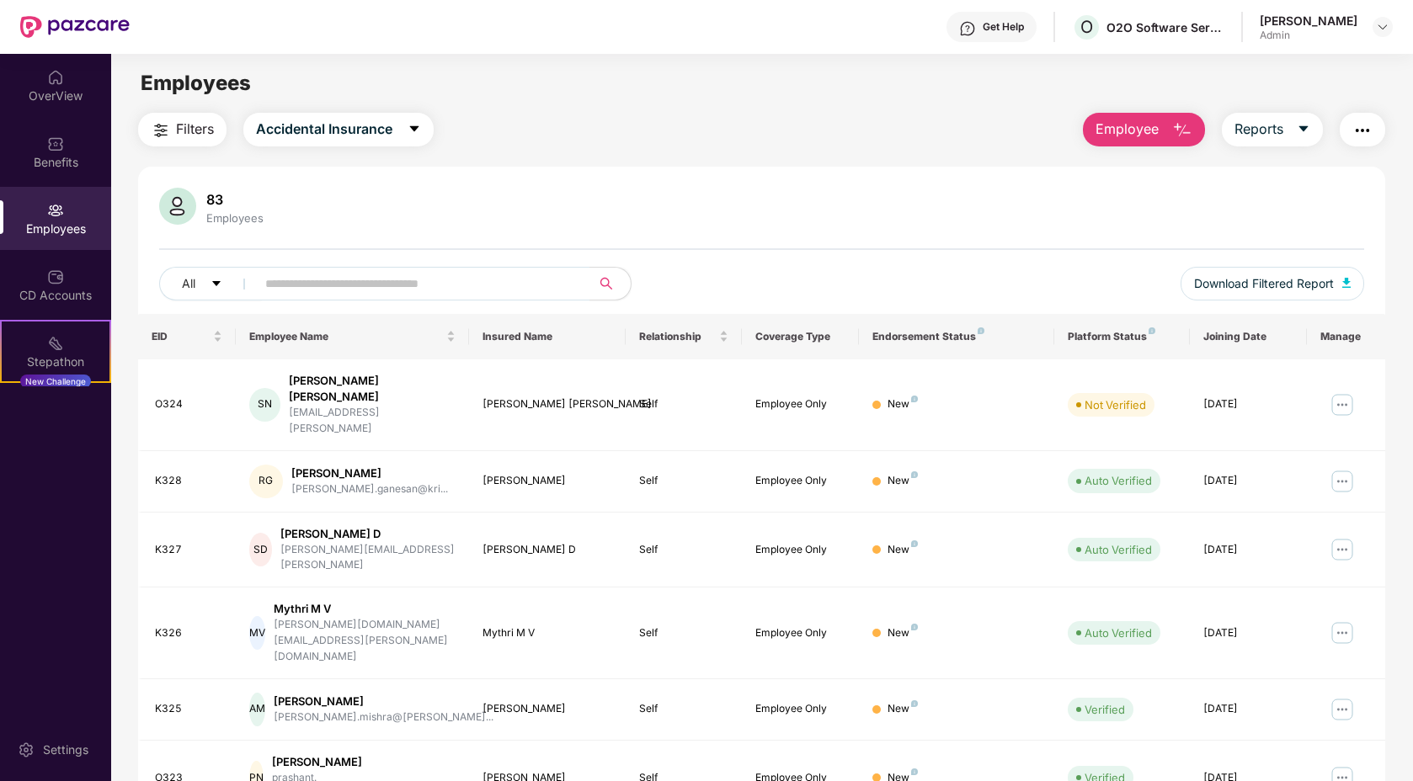
click at [1175, 130] on img "button" at bounding box center [1182, 130] width 20 height 20
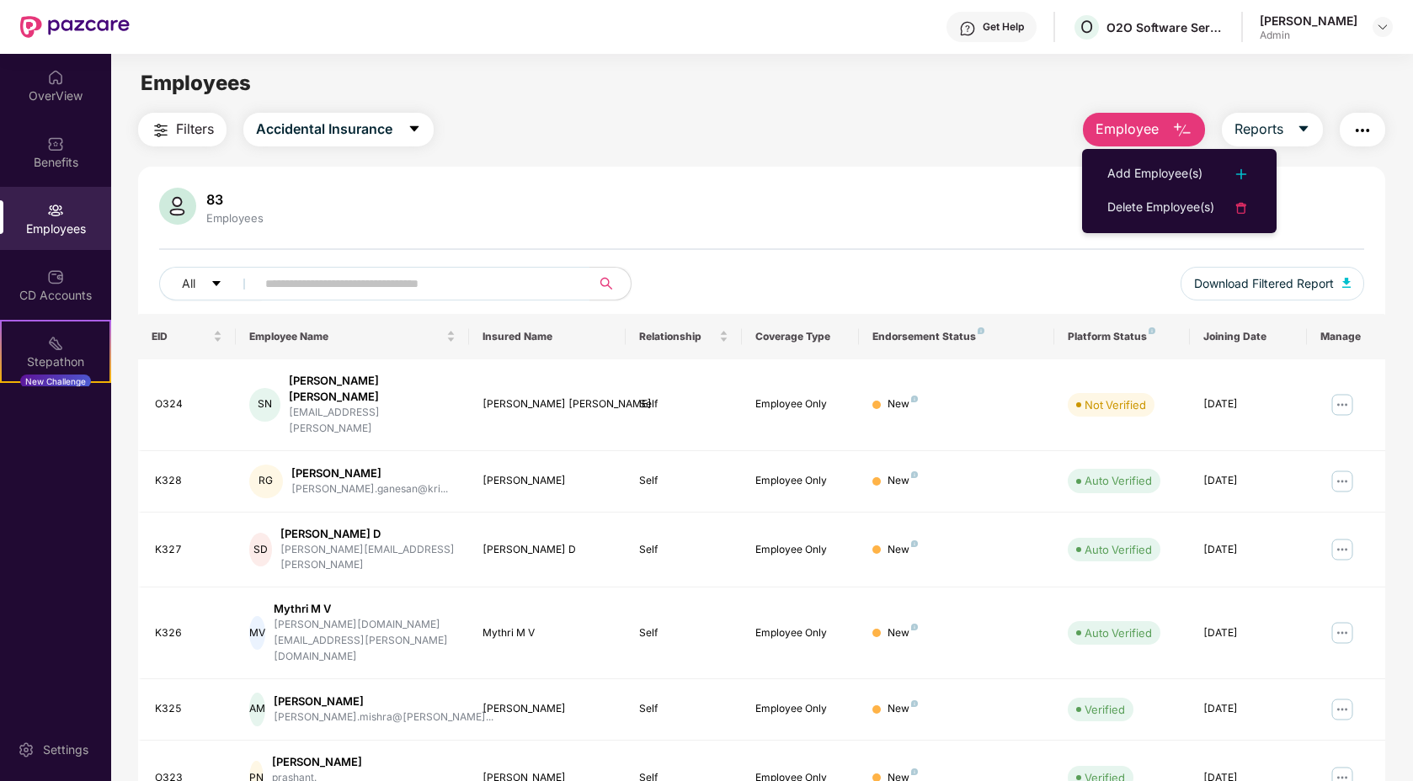
click at [988, 136] on div "Filters Accidental Insurance Employee Reports" at bounding box center [761, 130] width 1247 height 34
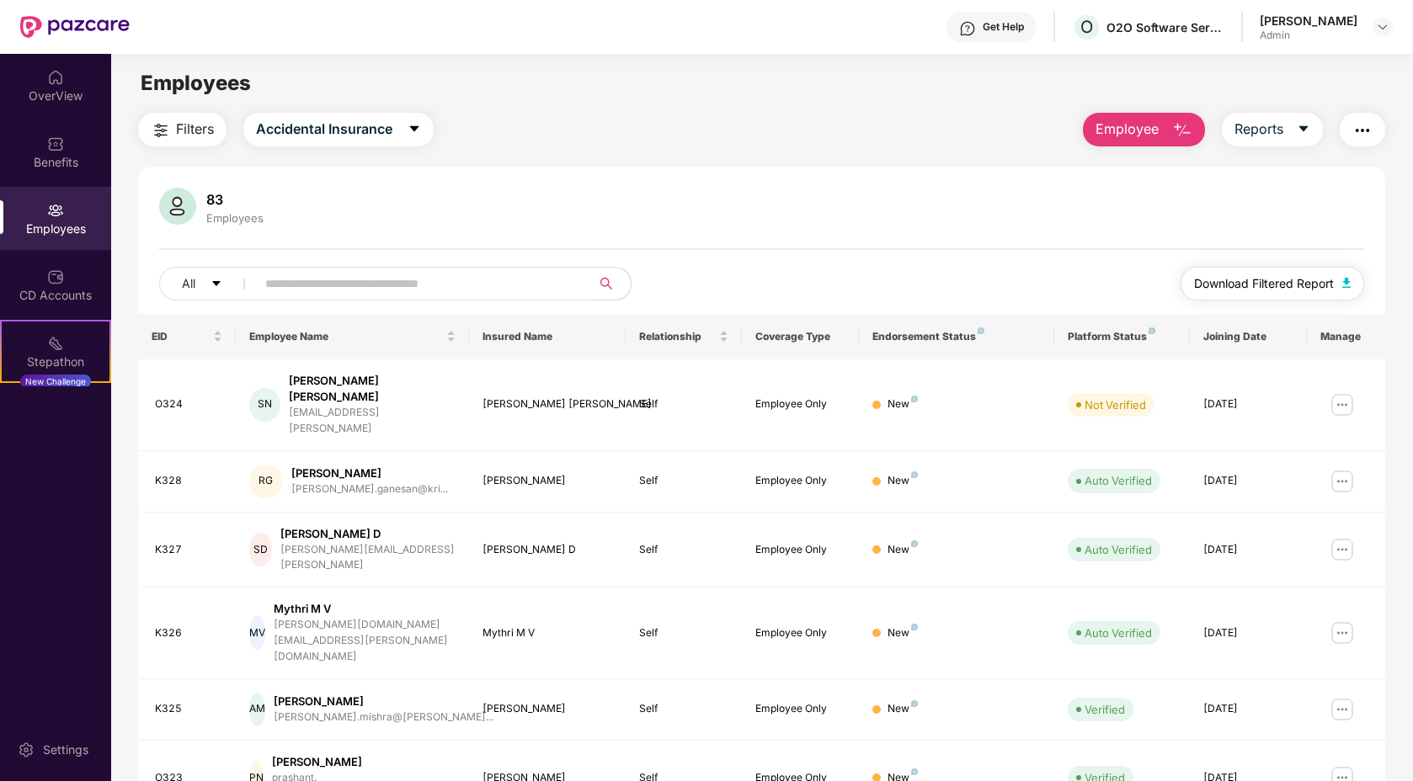
click at [1218, 276] on span "Download Filtered Report" at bounding box center [1264, 284] width 140 height 19
click at [67, 281] on div "CD Accounts" at bounding box center [55, 284] width 111 height 63
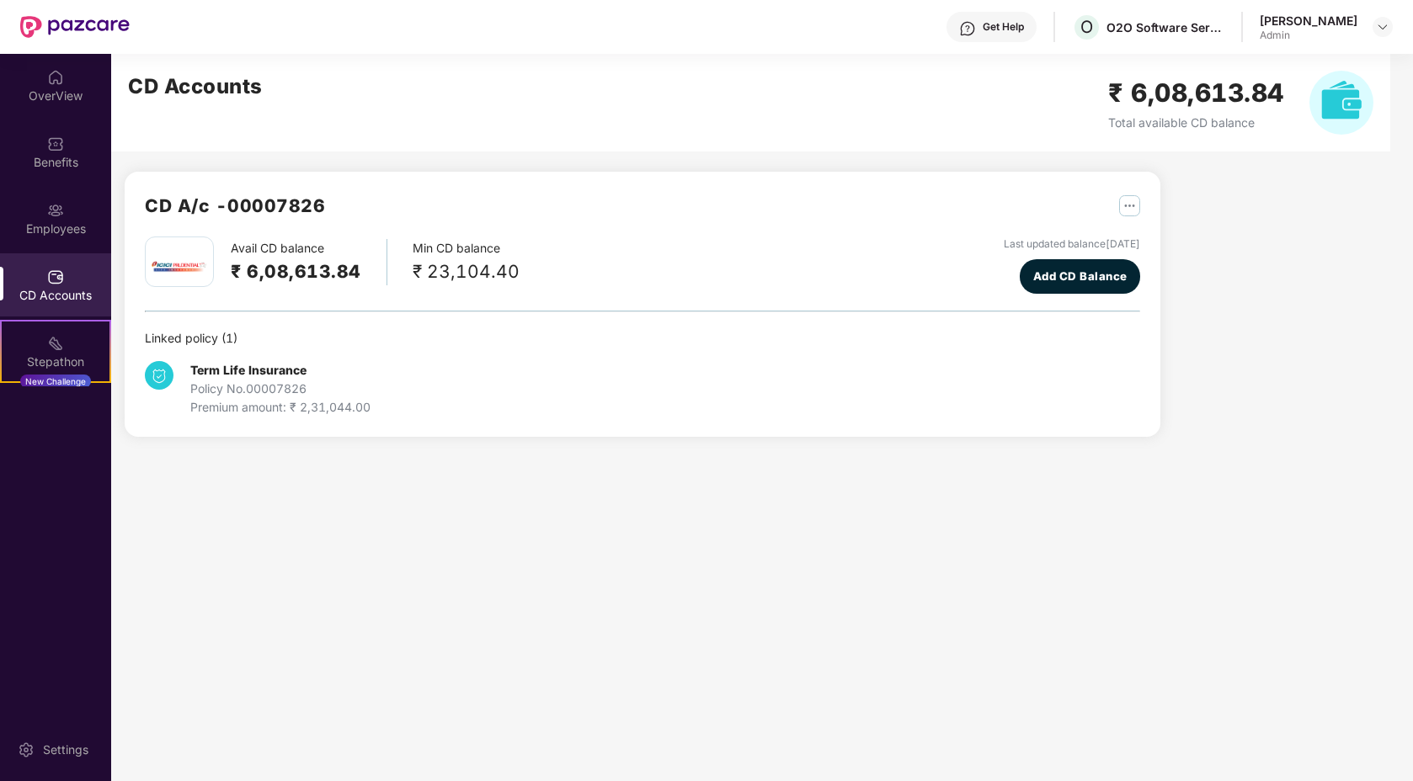
click at [1362, 32] on div "[PERSON_NAME] Admin" at bounding box center [1326, 27] width 133 height 29
click at [1378, 29] on img at bounding box center [1382, 26] width 13 height 13
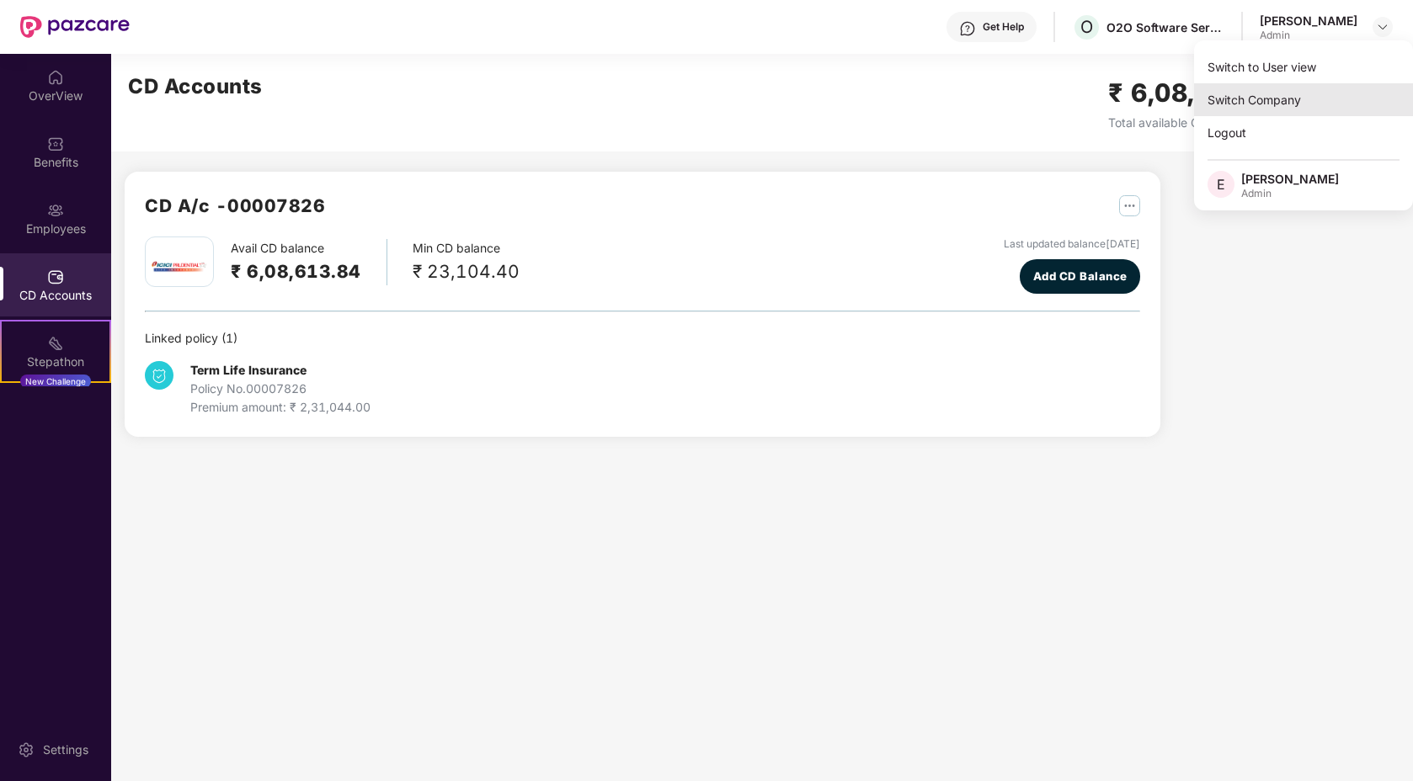
click at [1247, 104] on div "Switch Company" at bounding box center [1303, 99] width 219 height 33
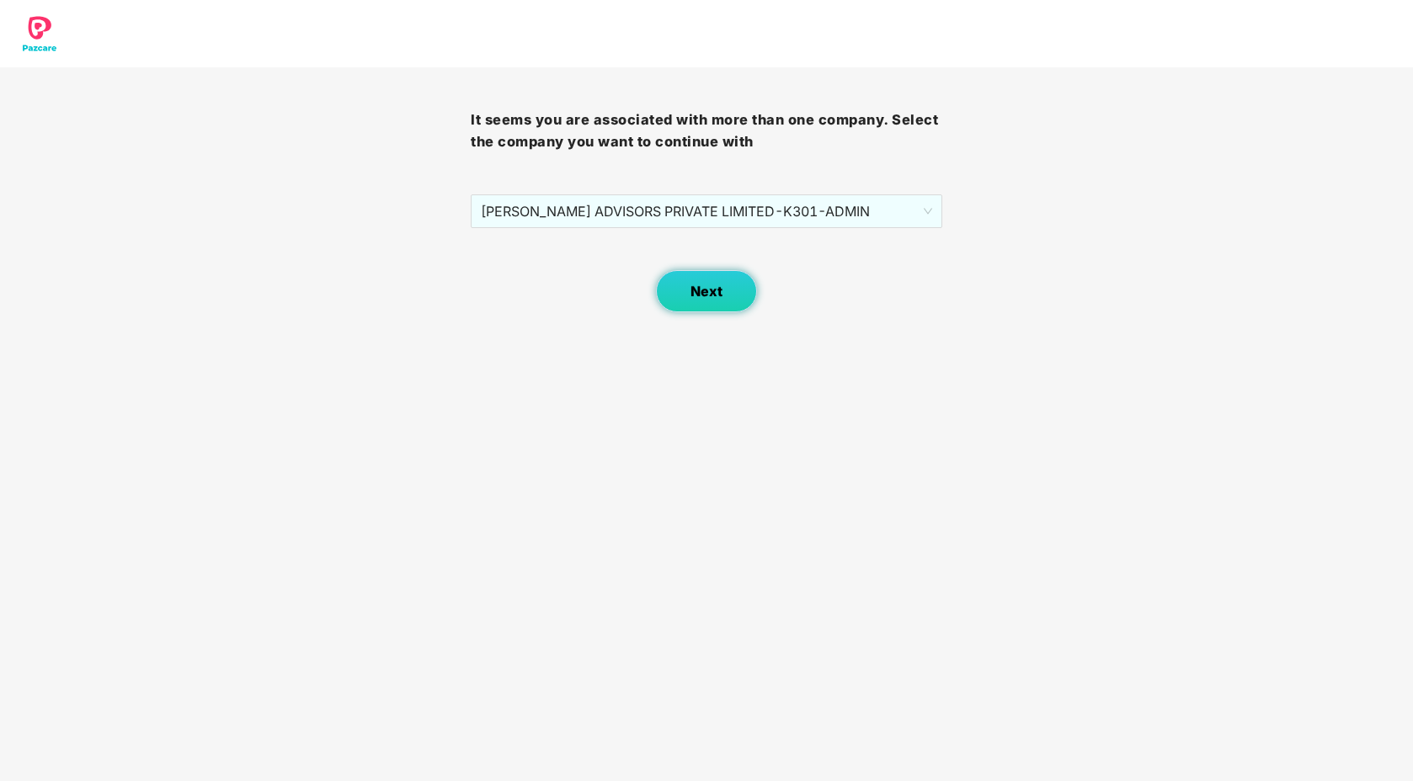
click at [707, 296] on span "Next" at bounding box center [707, 292] width 32 height 16
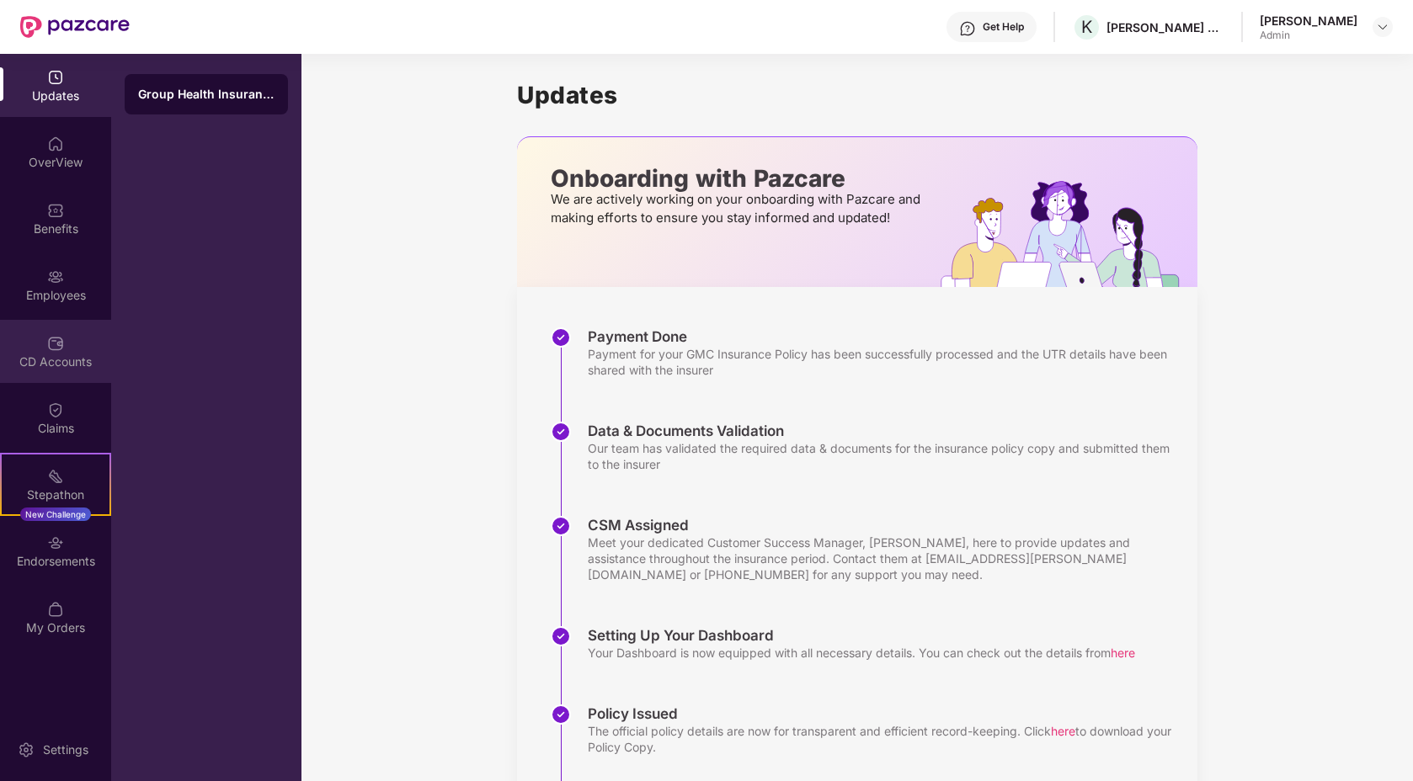
click at [40, 365] on div "CD Accounts" at bounding box center [55, 362] width 111 height 17
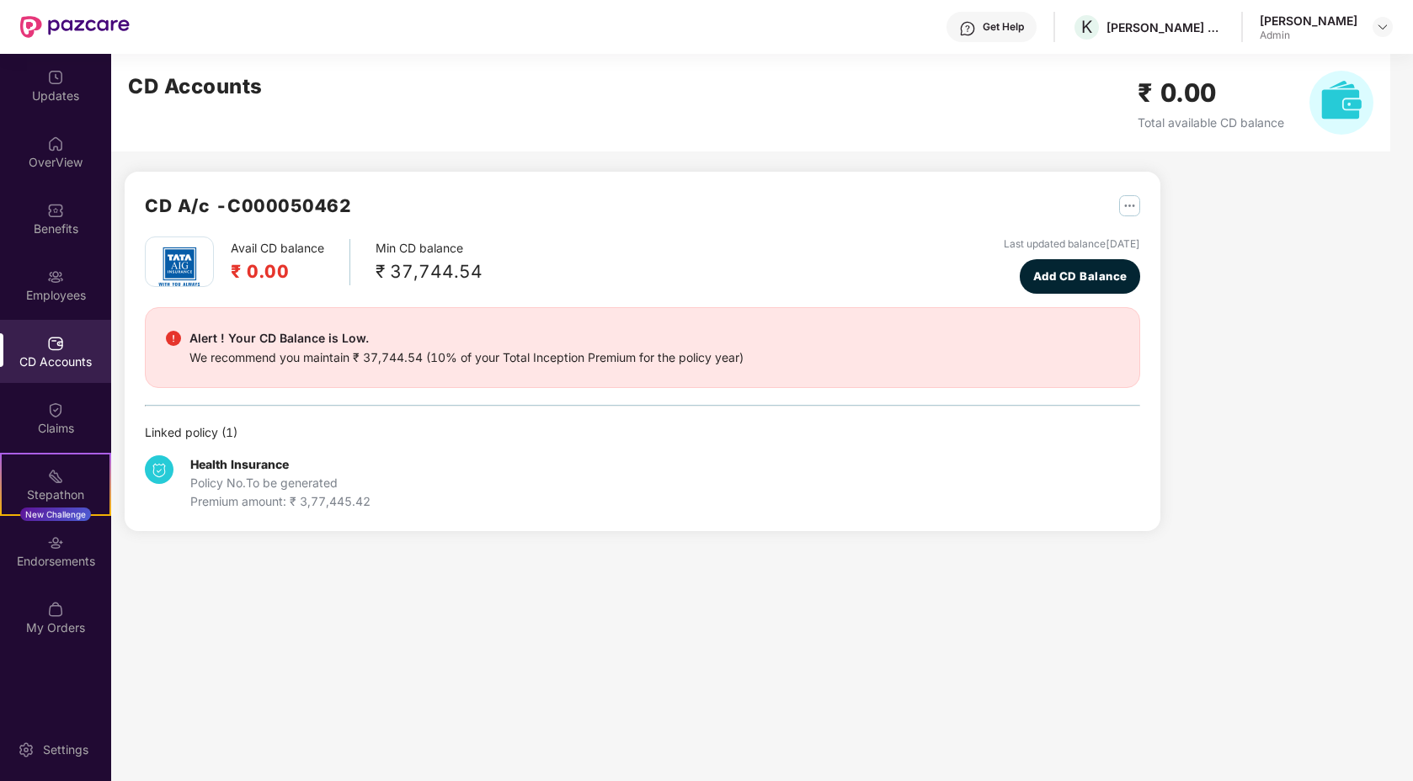
click at [461, 601] on main "CD Accounts ₹ 0.00 Total available CD balance CD A/c - C000050462 Avail CD bala…" at bounding box center [762, 418] width 1302 height 728
drag, startPoint x: 394, startPoint y: 271, endPoint x: 499, endPoint y: 271, distance: 105.3
click at [499, 271] on div "Avail CD balance ₹ 0.00 Min CD balance ₹ 37,744.54 Last updated balance [DATE] …" at bounding box center [642, 265] width 995 height 57
click at [500, 271] on div "Avail CD balance ₹ 0.00 Min CD balance ₹ 37,744.54 Last updated balance [DATE] …" at bounding box center [642, 265] width 995 height 57
drag, startPoint x: 393, startPoint y: 270, endPoint x: 541, endPoint y: 270, distance: 148.2
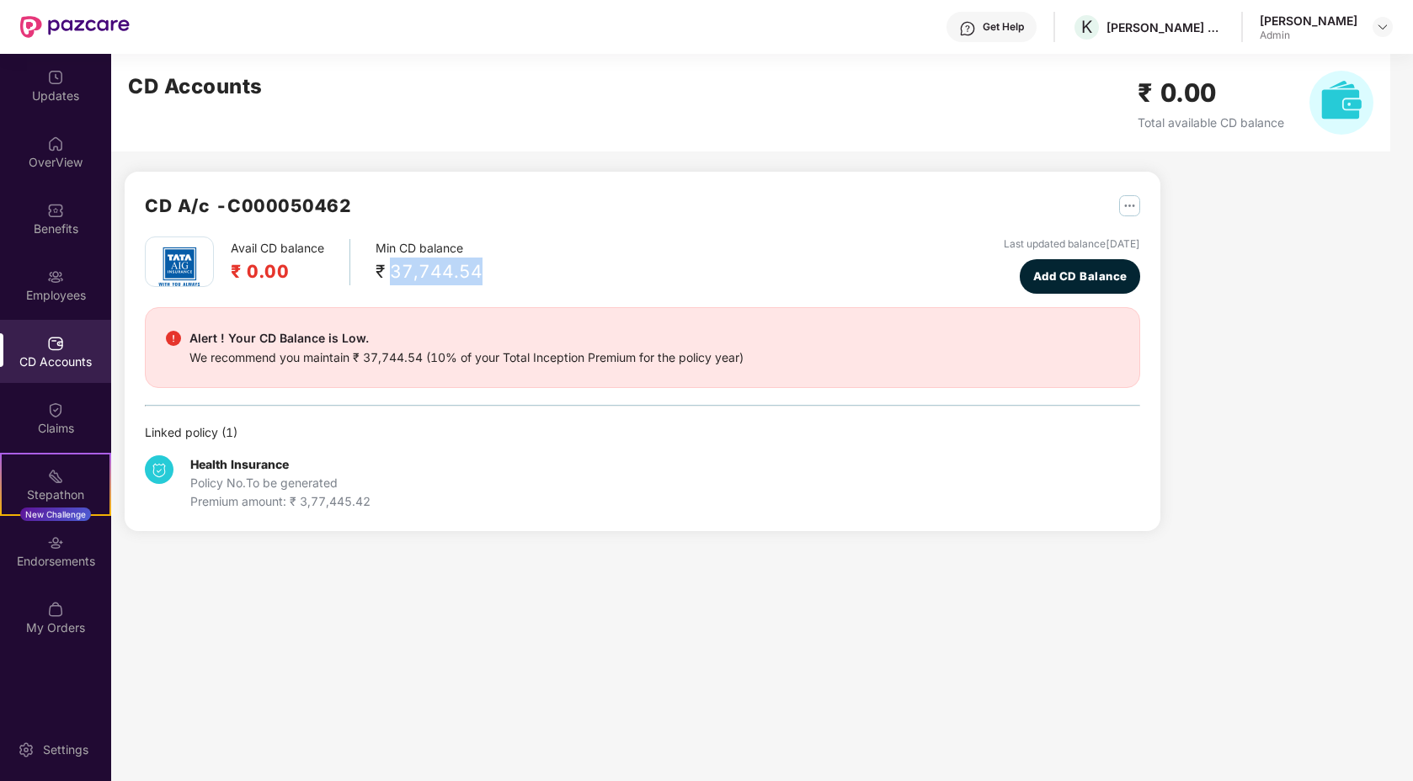
click at [541, 270] on div "Avail CD balance ₹ 0.00 Min CD balance ₹ 37,744.54 Last updated balance [DATE] …" at bounding box center [642, 265] width 995 height 57
click at [452, 267] on div "₹ 37,744.54" at bounding box center [429, 272] width 107 height 28
drag, startPoint x: 385, startPoint y: 272, endPoint x: 482, endPoint y: 273, distance: 96.8
click at [481, 273] on div "Avail CD balance ₹ 0.00 Min CD balance ₹ 37,744.54 Last updated balance [DATE] …" at bounding box center [642, 265] width 995 height 57
click at [467, 273] on div "₹ 37,744.54" at bounding box center [429, 272] width 107 height 28
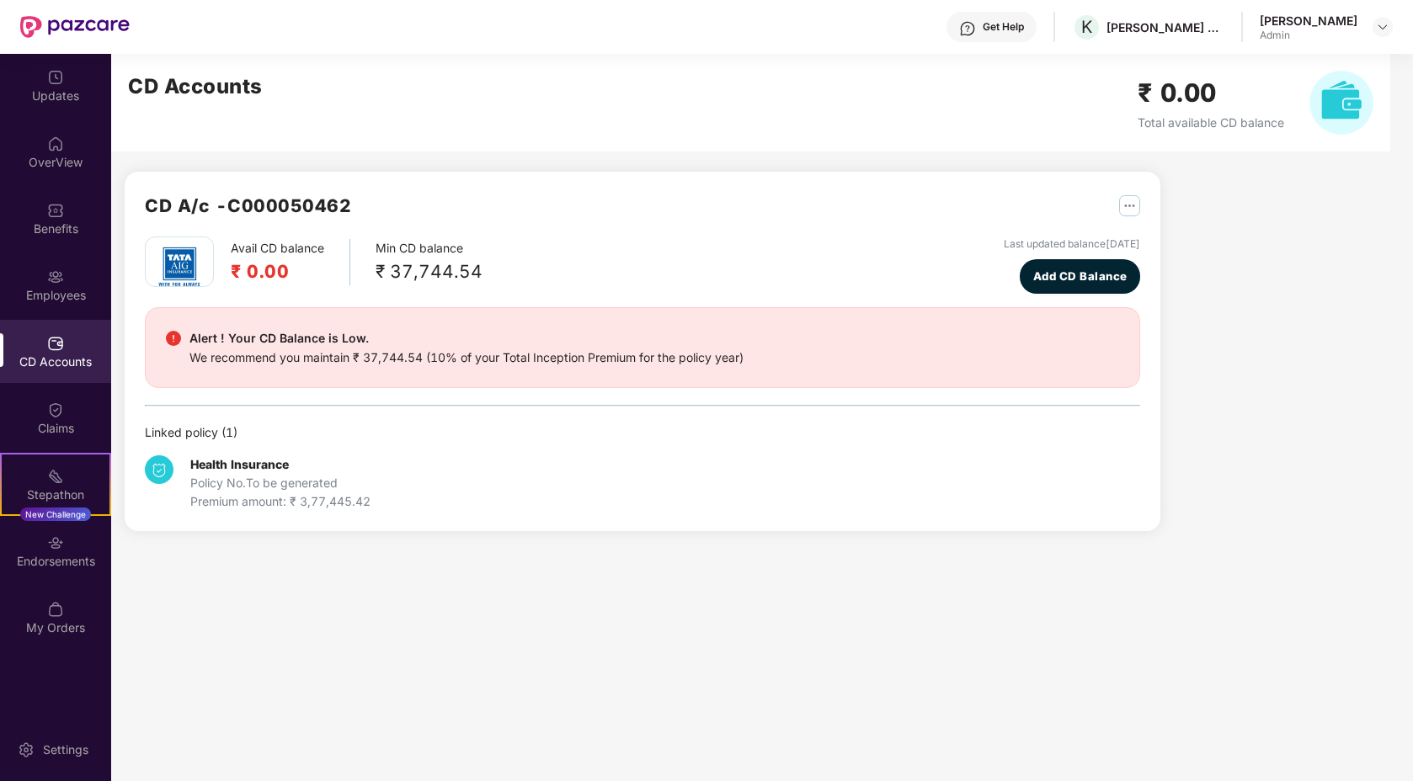
click at [369, 271] on div "Avail CD balance ₹ 0.00 Min CD balance ₹ 37,744.54" at bounding box center [314, 262] width 338 height 51
drag, startPoint x: 377, startPoint y: 269, endPoint x: 516, endPoint y: 260, distance: 139.2
click at [522, 264] on div "Avail CD balance ₹ 0.00 Min CD balance ₹ 37,744.54 Last updated balance [DATE] …" at bounding box center [642, 265] width 995 height 57
click at [447, 269] on div "₹ 37,744.54" at bounding box center [429, 272] width 107 height 28
drag, startPoint x: 372, startPoint y: 267, endPoint x: 498, endPoint y: 270, distance: 125.5
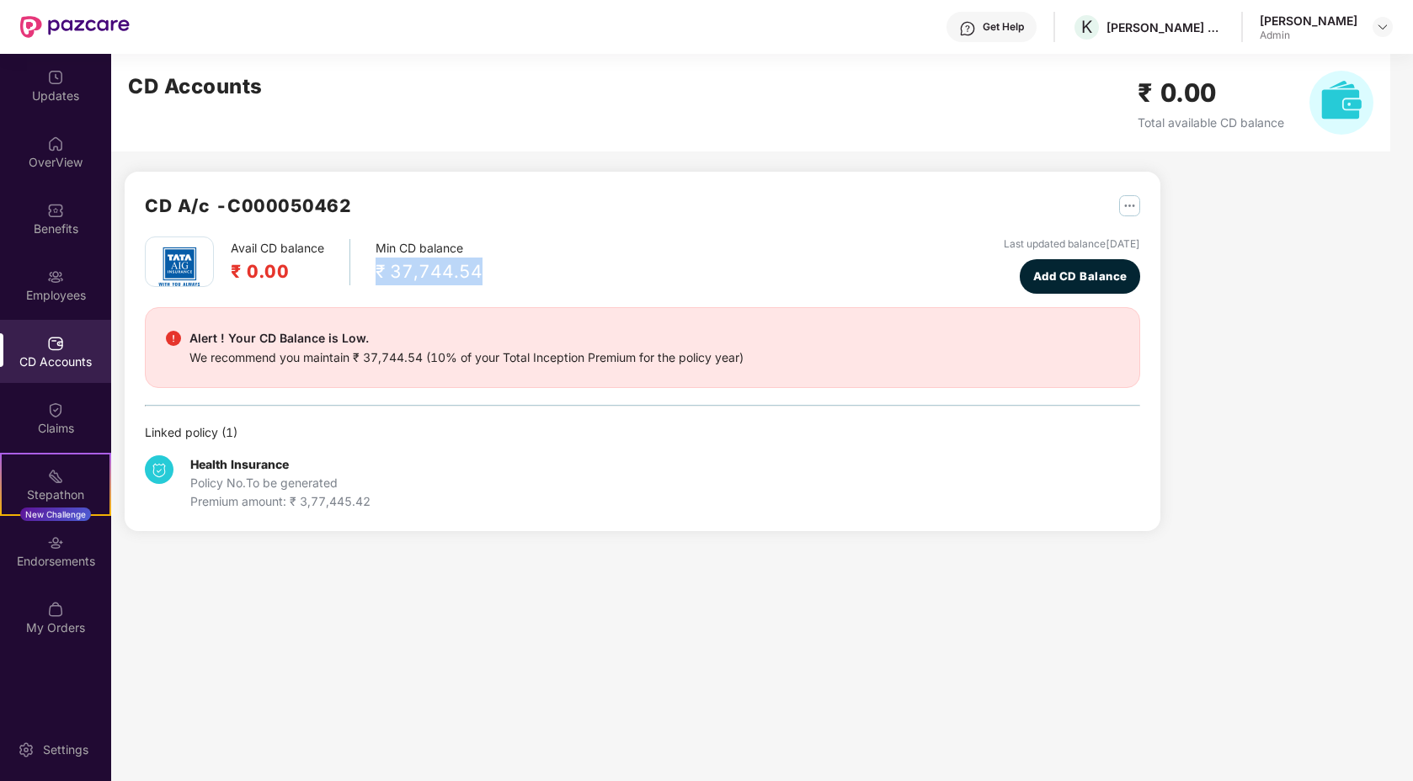
click at [499, 270] on div "Avail CD balance ₹ 0.00 Min CD balance ₹ 37,744.54 Last updated balance [DATE] …" at bounding box center [642, 265] width 995 height 57
click at [460, 271] on div "₹ 37,744.54" at bounding box center [429, 272] width 107 height 28
drag, startPoint x: 378, startPoint y: 269, endPoint x: 489, endPoint y: 271, distance: 111.2
click at [490, 271] on div "Avail CD balance ₹ 0.00 Min CD balance ₹ 37,744.54 Last updated balance [DATE] …" at bounding box center [642, 265] width 995 height 57
click at [464, 271] on div "₹ 37,744.54" at bounding box center [429, 272] width 107 height 28
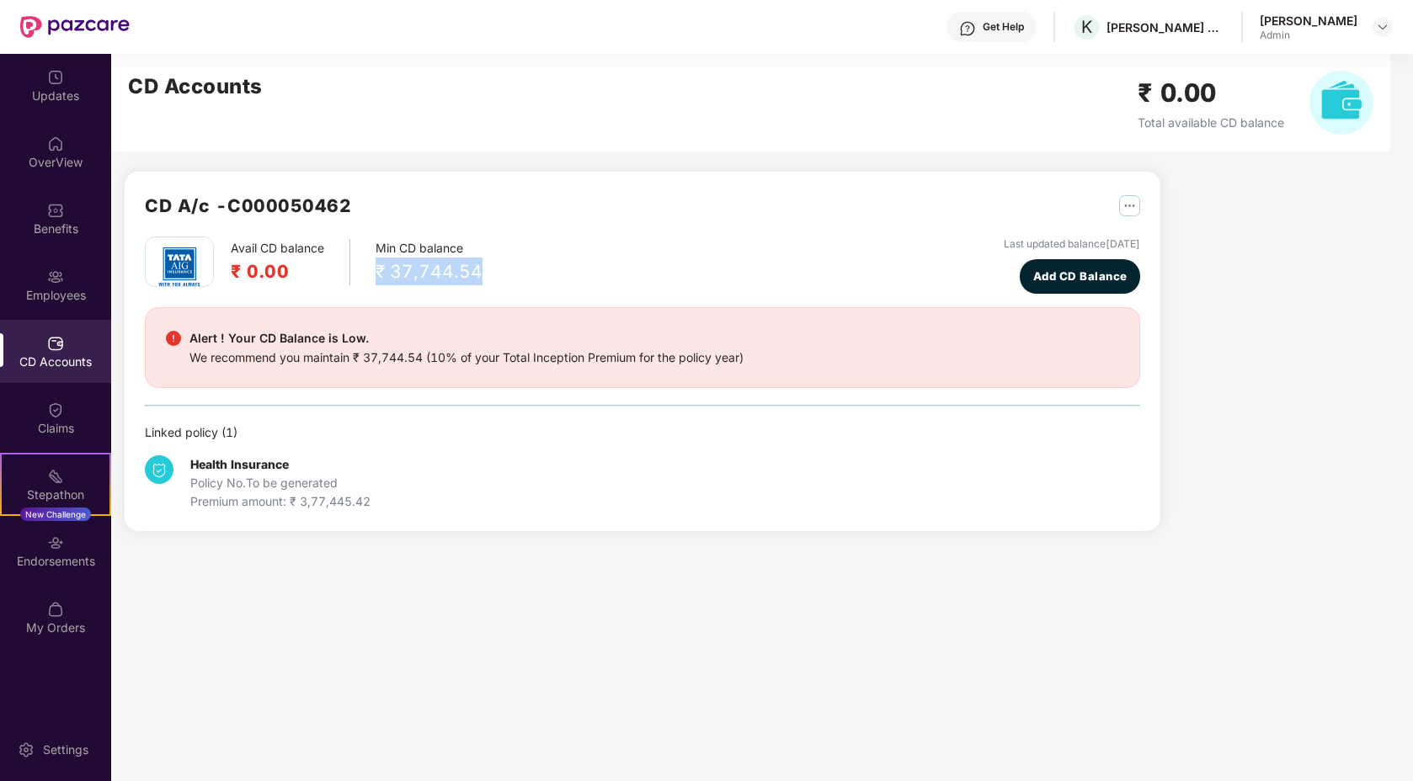
drag, startPoint x: 376, startPoint y: 268, endPoint x: 505, endPoint y: 271, distance: 128.9
click at [504, 271] on div "Avail CD balance ₹ 0.00 Min CD balance ₹ 37,744.54 Last updated balance [DATE] …" at bounding box center [642, 265] width 995 height 57
click at [432, 272] on div "₹ 37,744.54" at bounding box center [429, 272] width 107 height 28
click at [67, 540] on div "Endorsements" at bounding box center [55, 551] width 111 height 63
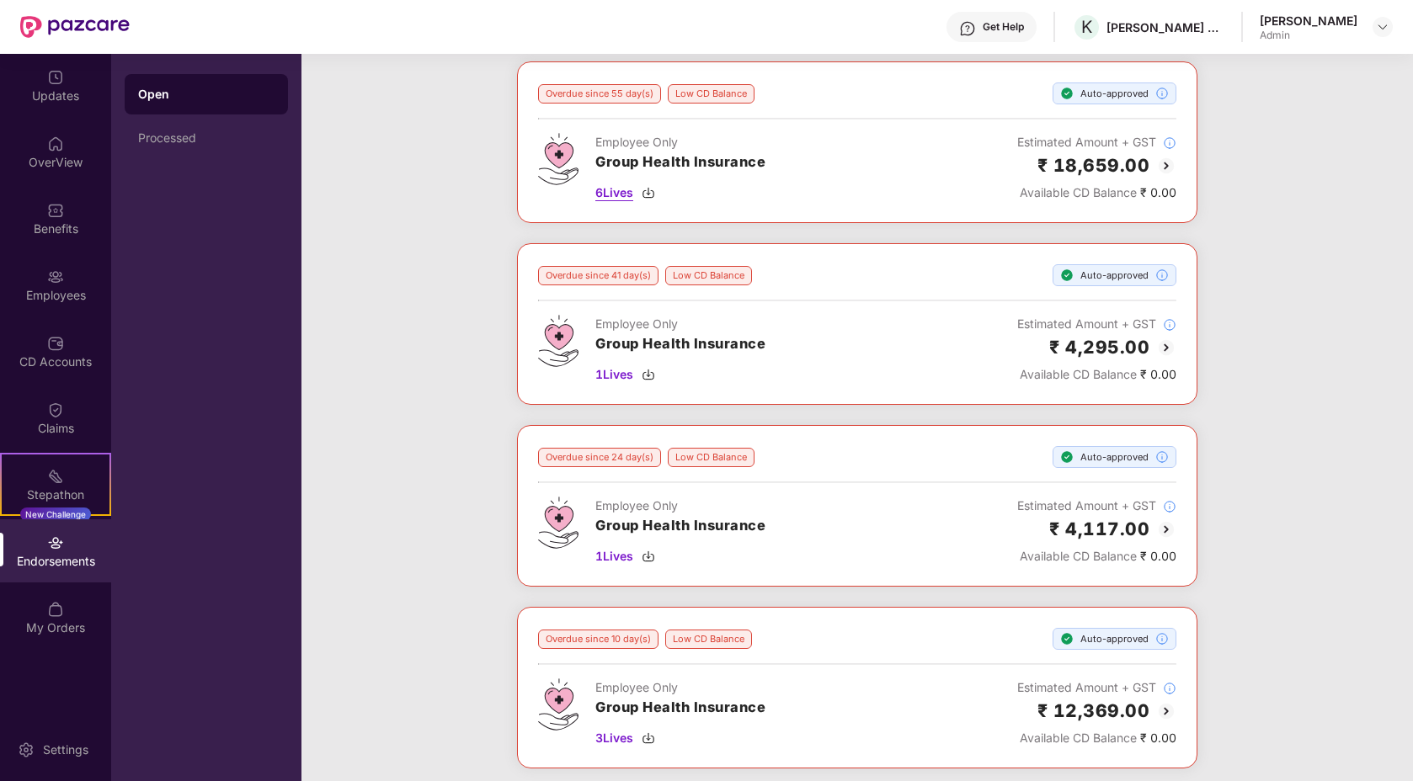
scroll to position [0, 0]
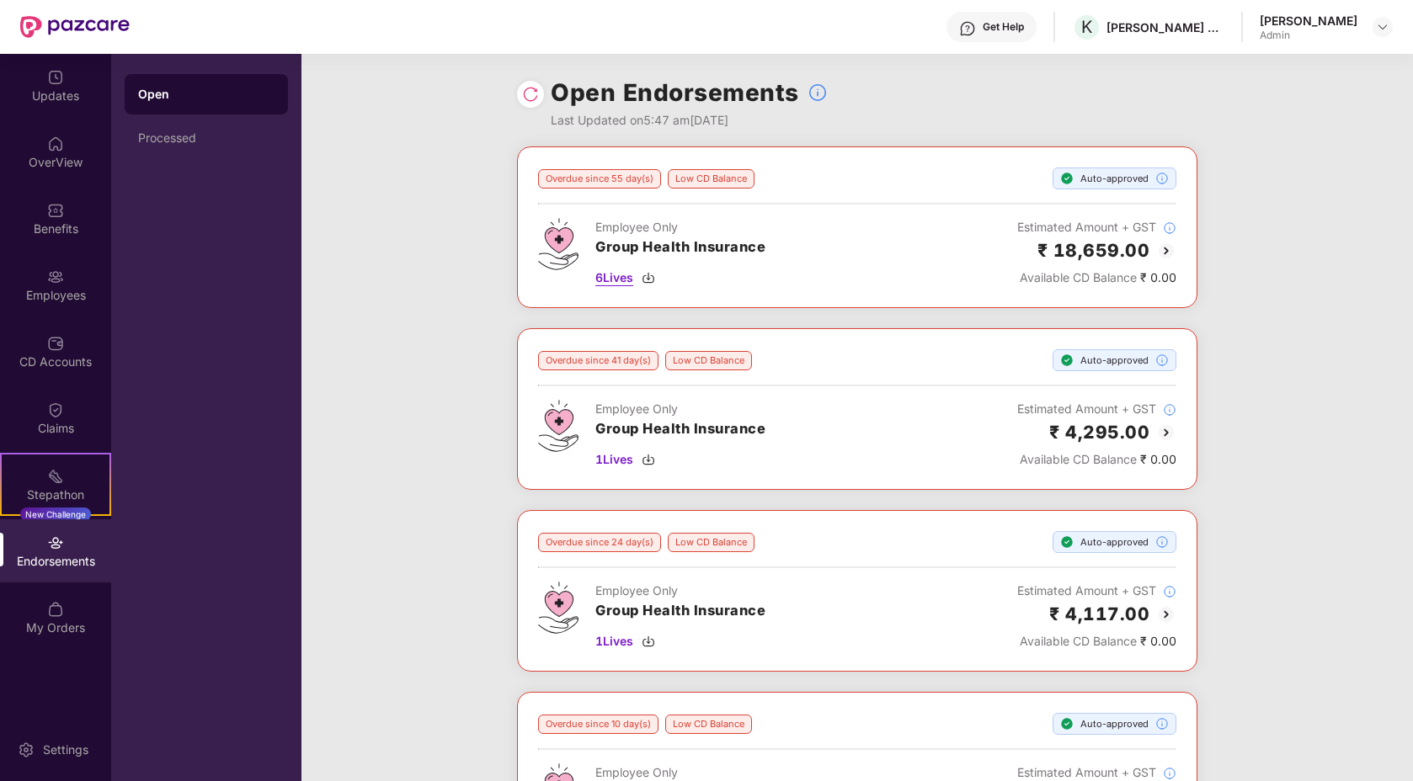
click at [649, 274] on img at bounding box center [648, 277] width 13 height 13
click at [1166, 248] on img at bounding box center [1166, 251] width 20 height 20
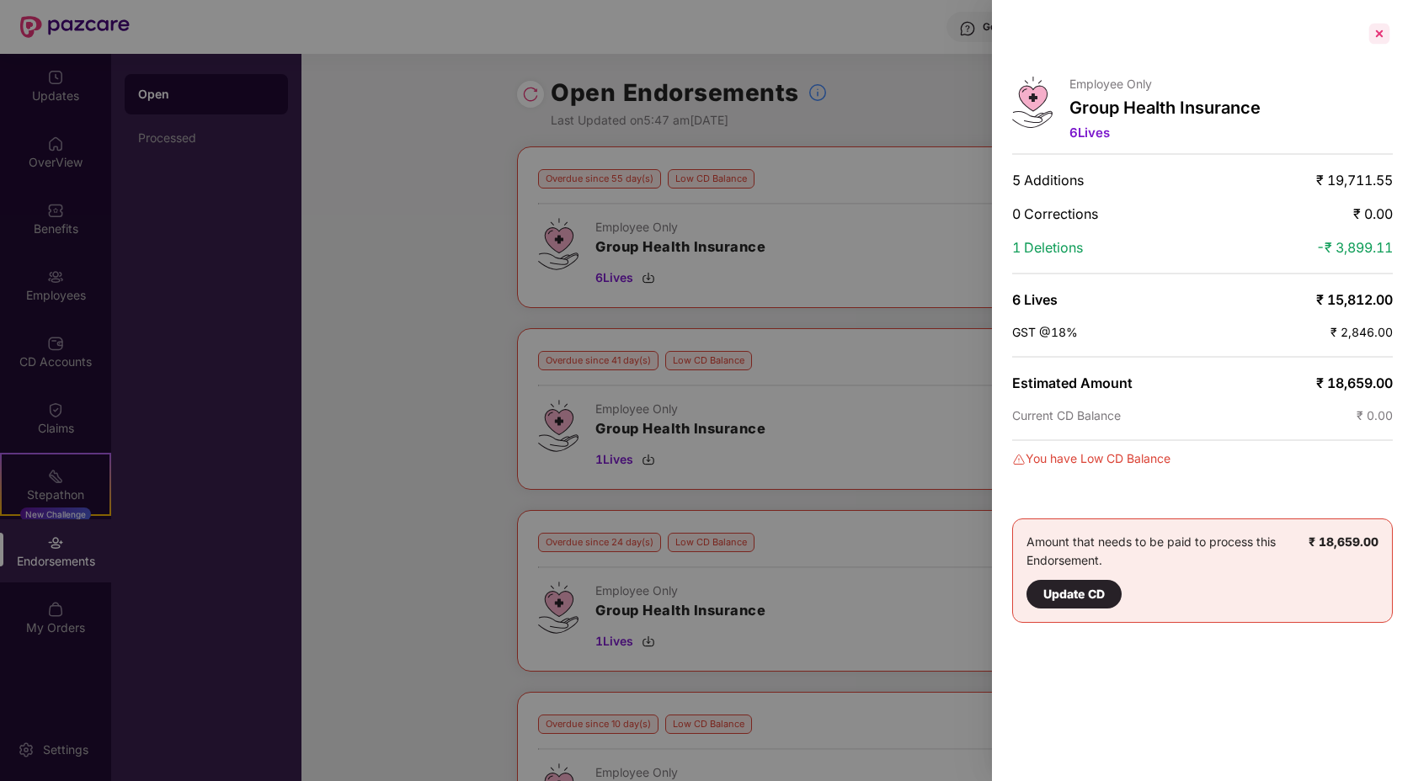
click at [1384, 27] on div at bounding box center [1379, 33] width 27 height 27
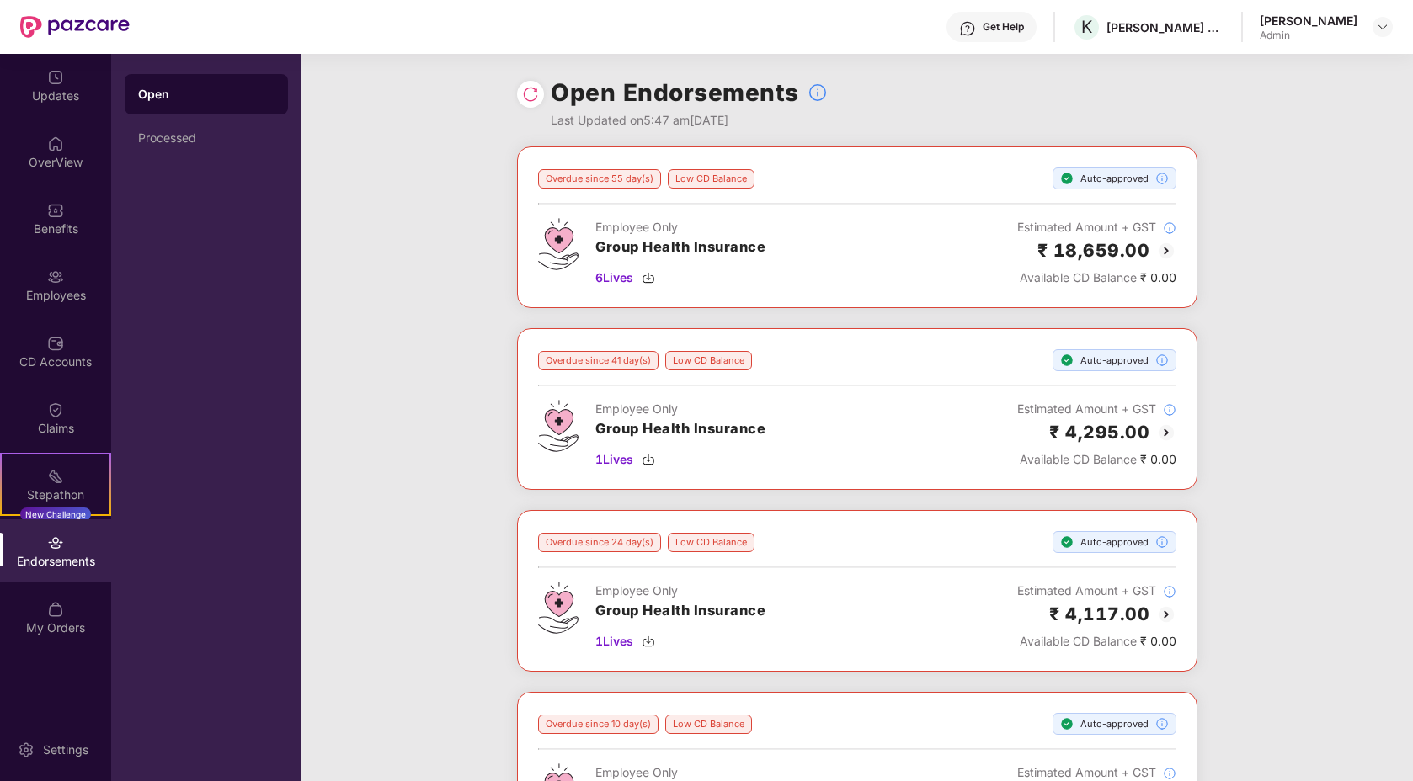
click at [52, 386] on div "Updates OverView Benefits Employees CD Accounts Claims Stepathon New Challenge …" at bounding box center [55, 353] width 111 height 599
click at [51, 374] on div "CD Accounts" at bounding box center [55, 351] width 111 height 63
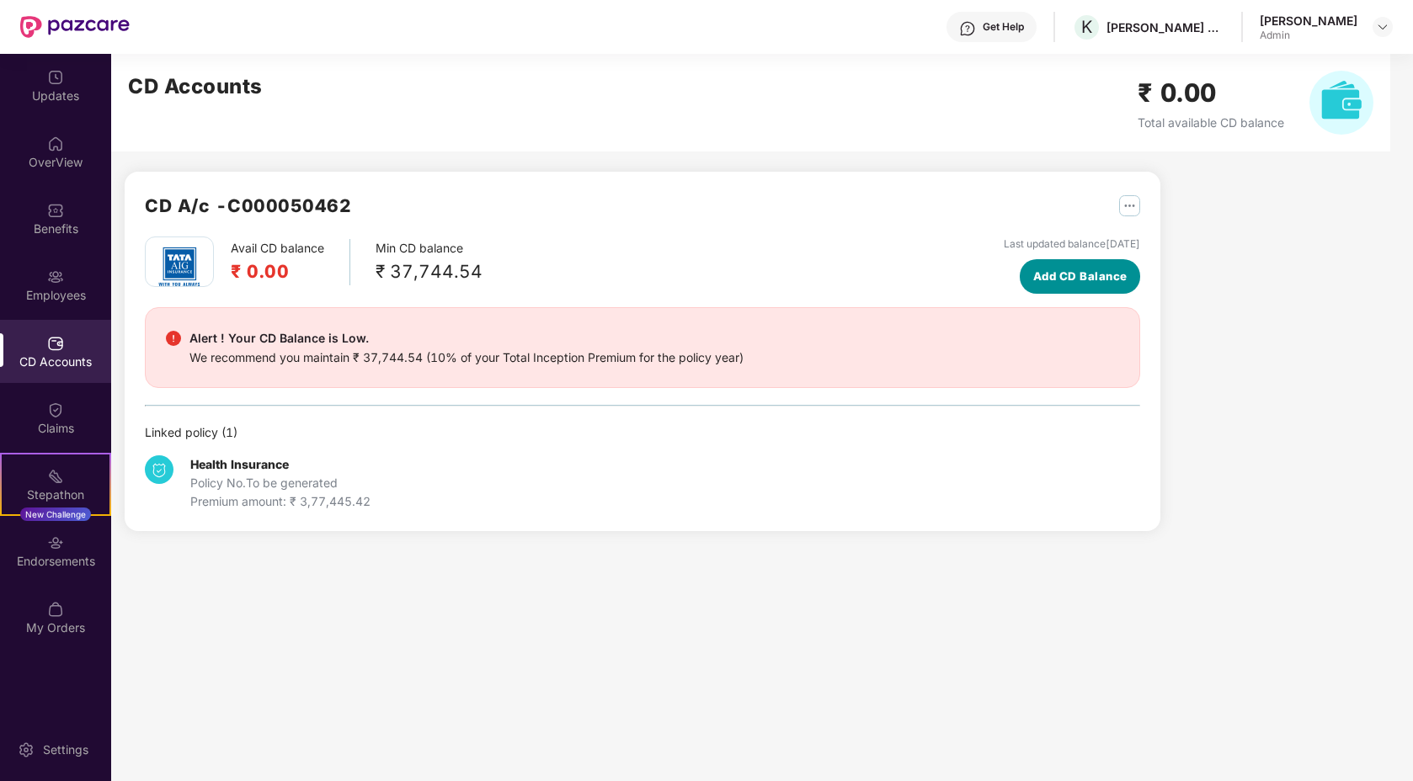
click at [1078, 271] on span "Add CD Balance" at bounding box center [1080, 277] width 94 height 18
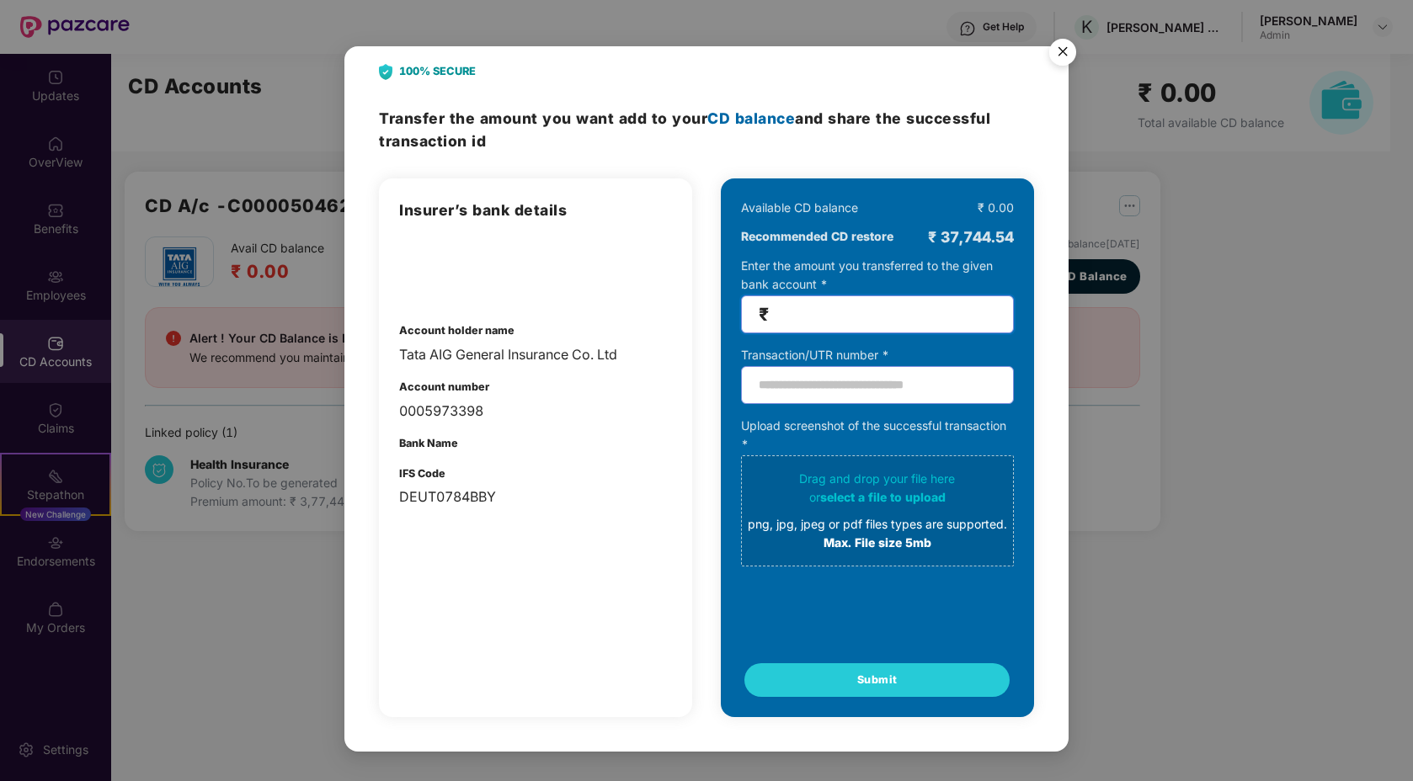
click at [953, 320] on input "number" at bounding box center [884, 314] width 224 height 19
click at [862, 385] on input "text" at bounding box center [877, 385] width 273 height 38
click at [1067, 51] on img "Close" at bounding box center [1062, 54] width 47 height 47
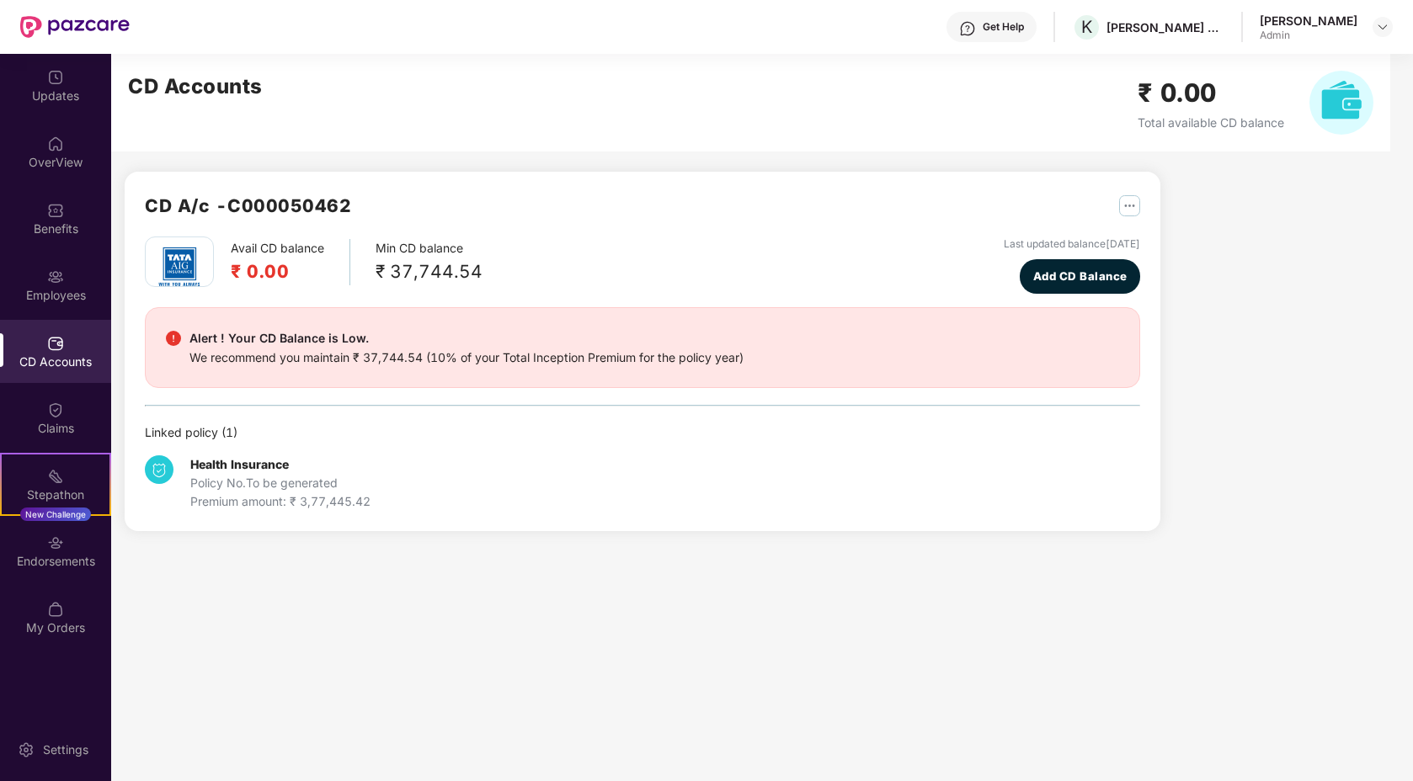
click at [856, 179] on div "CD A/c - C000050462 Avail CD balance ₹ 0.00 Min CD balance ₹ 37,744.54 Last upd…" at bounding box center [643, 352] width 1036 height 360
click at [1046, 275] on span "Add CD Balance" at bounding box center [1080, 277] width 94 height 18
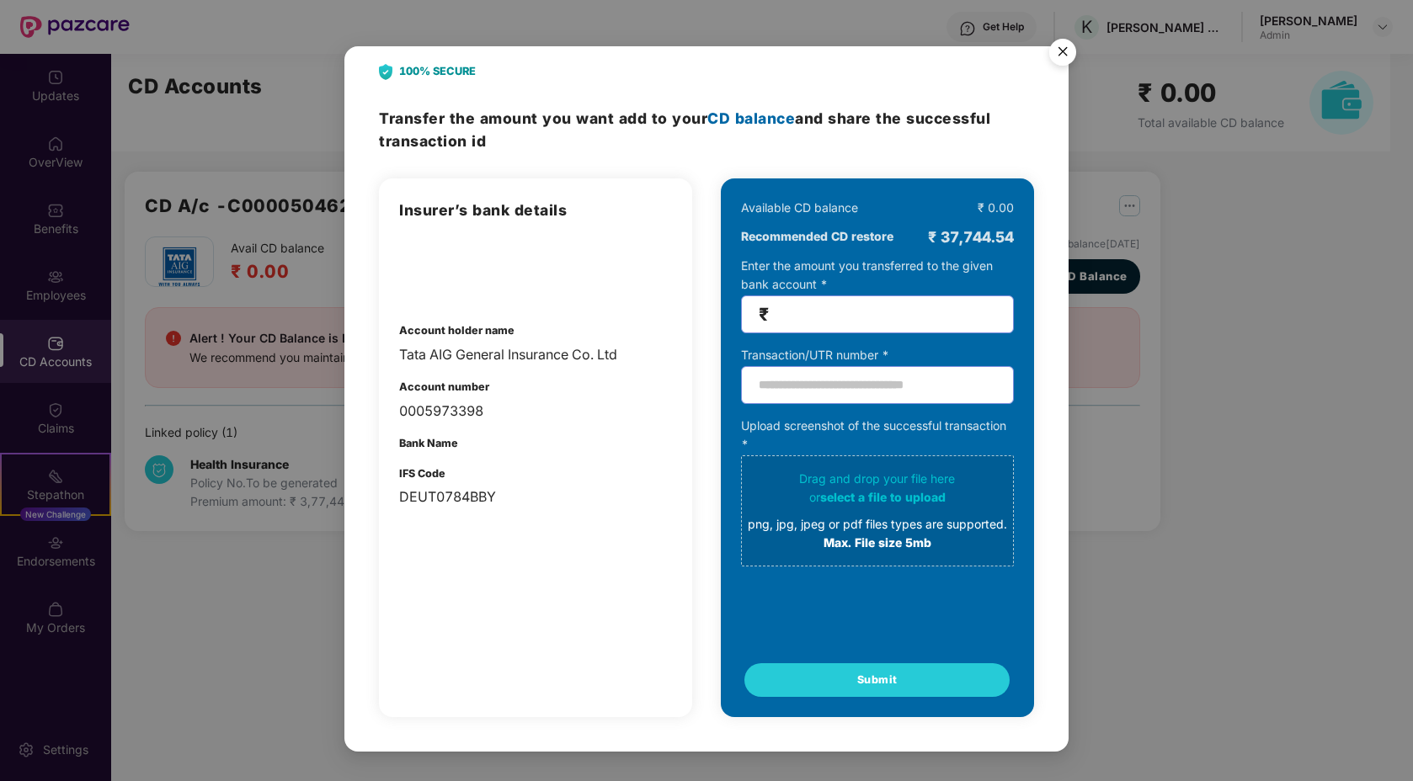
click at [1065, 56] on img "Close" at bounding box center [1062, 54] width 47 height 47
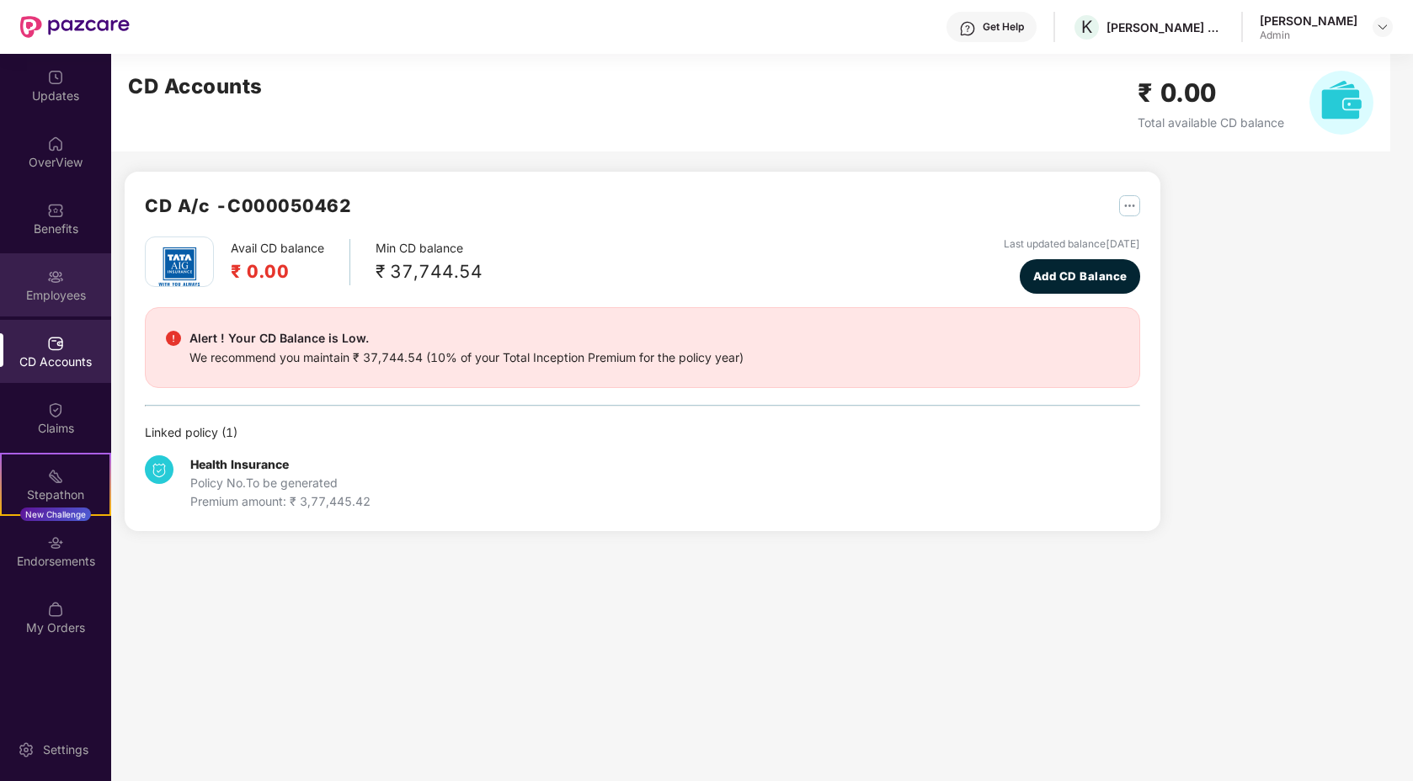
click at [51, 285] on div "Employees" at bounding box center [55, 284] width 111 height 63
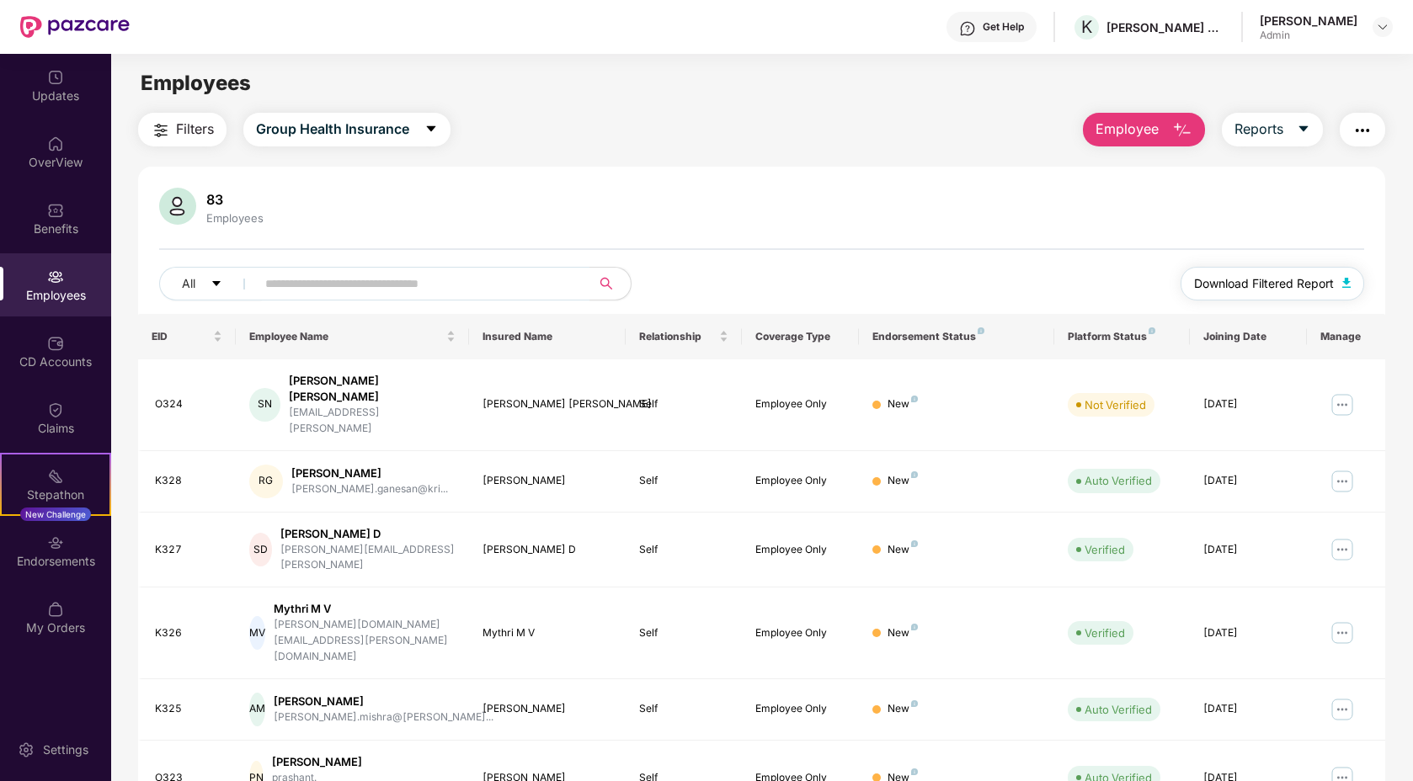
click at [1306, 286] on span "Download Filtered Report" at bounding box center [1264, 284] width 140 height 19
click at [1349, 23] on div "[PERSON_NAME]" at bounding box center [1309, 21] width 98 height 16
click at [1390, 25] on div at bounding box center [1383, 27] width 20 height 20
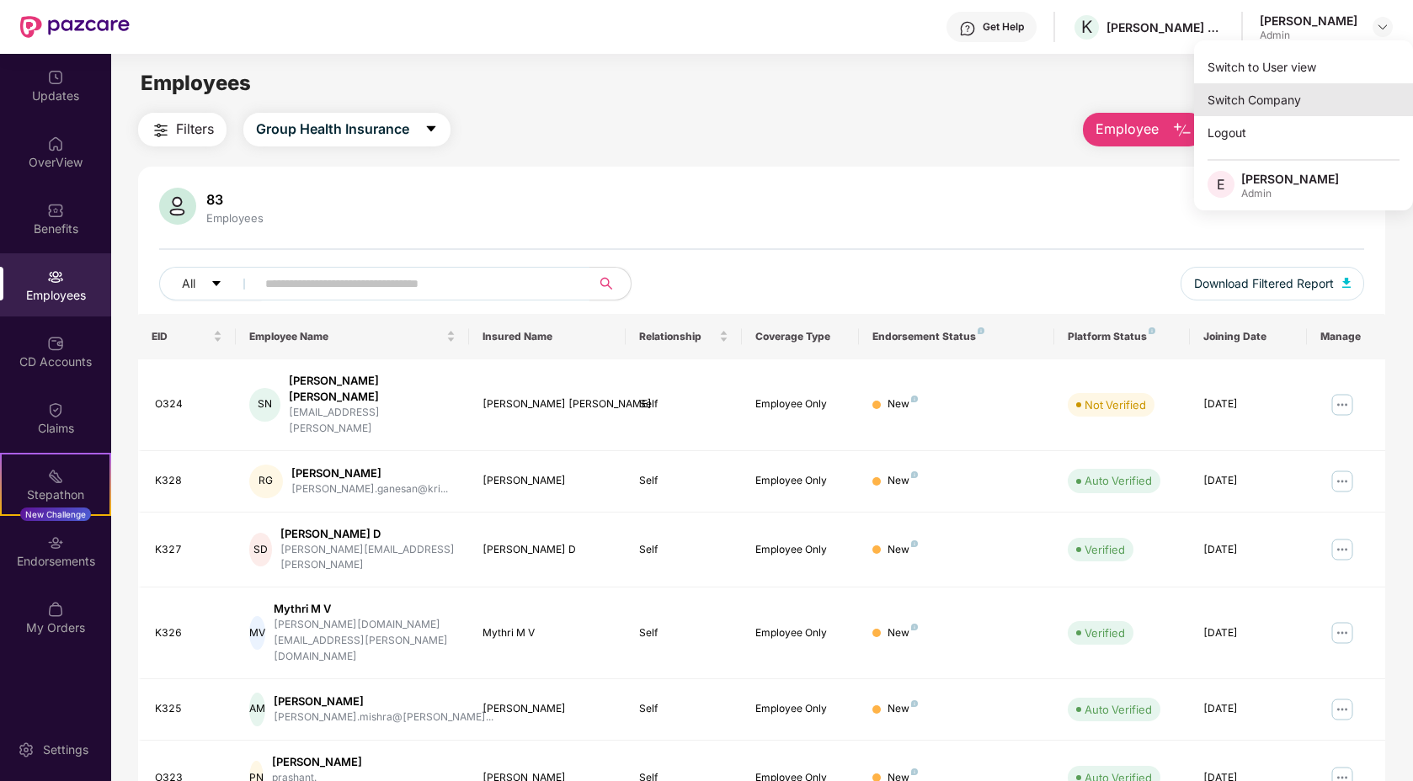
click at [1267, 90] on div "Switch Company" at bounding box center [1303, 99] width 219 height 33
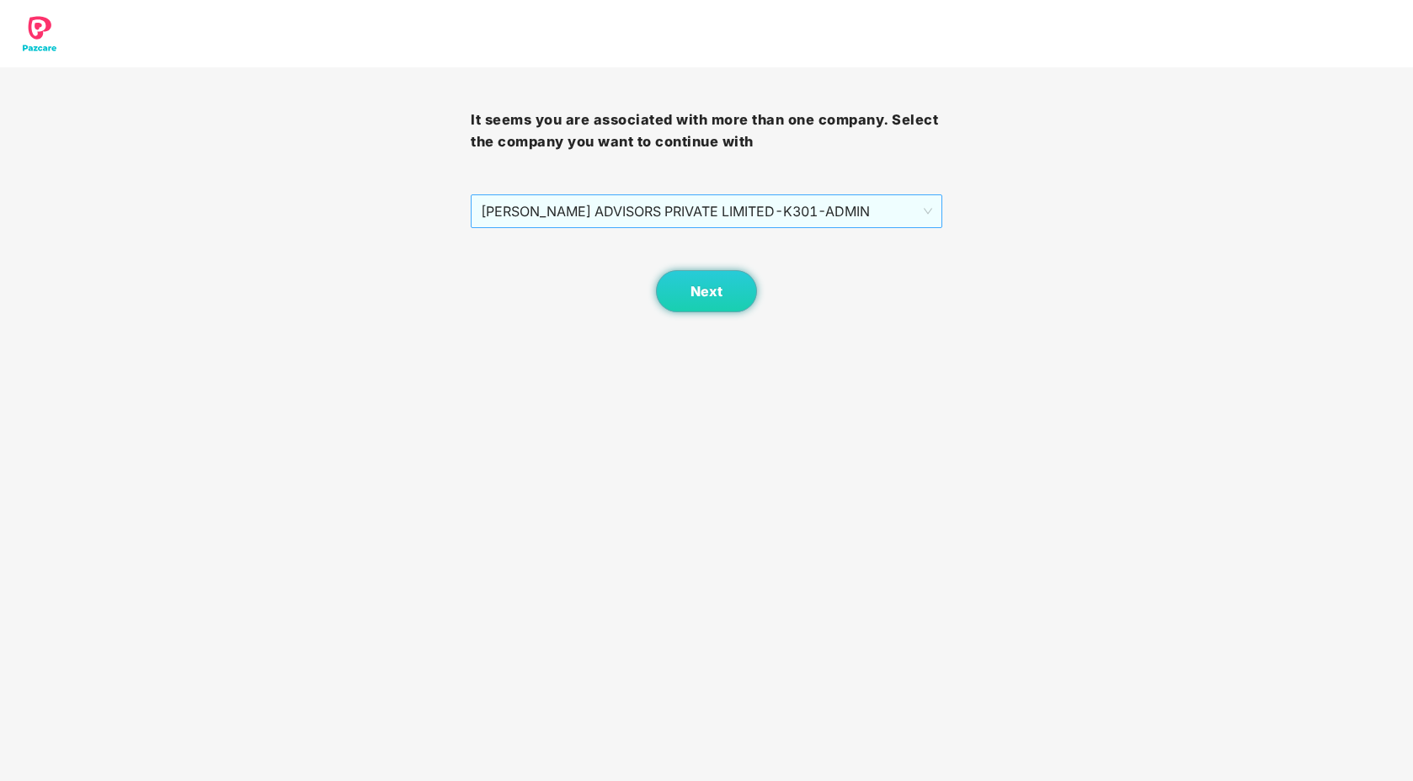
click at [614, 216] on span "[PERSON_NAME] ADVISORS PRIVATE LIMITED - K301 - ADMIN" at bounding box center [706, 211] width 451 height 32
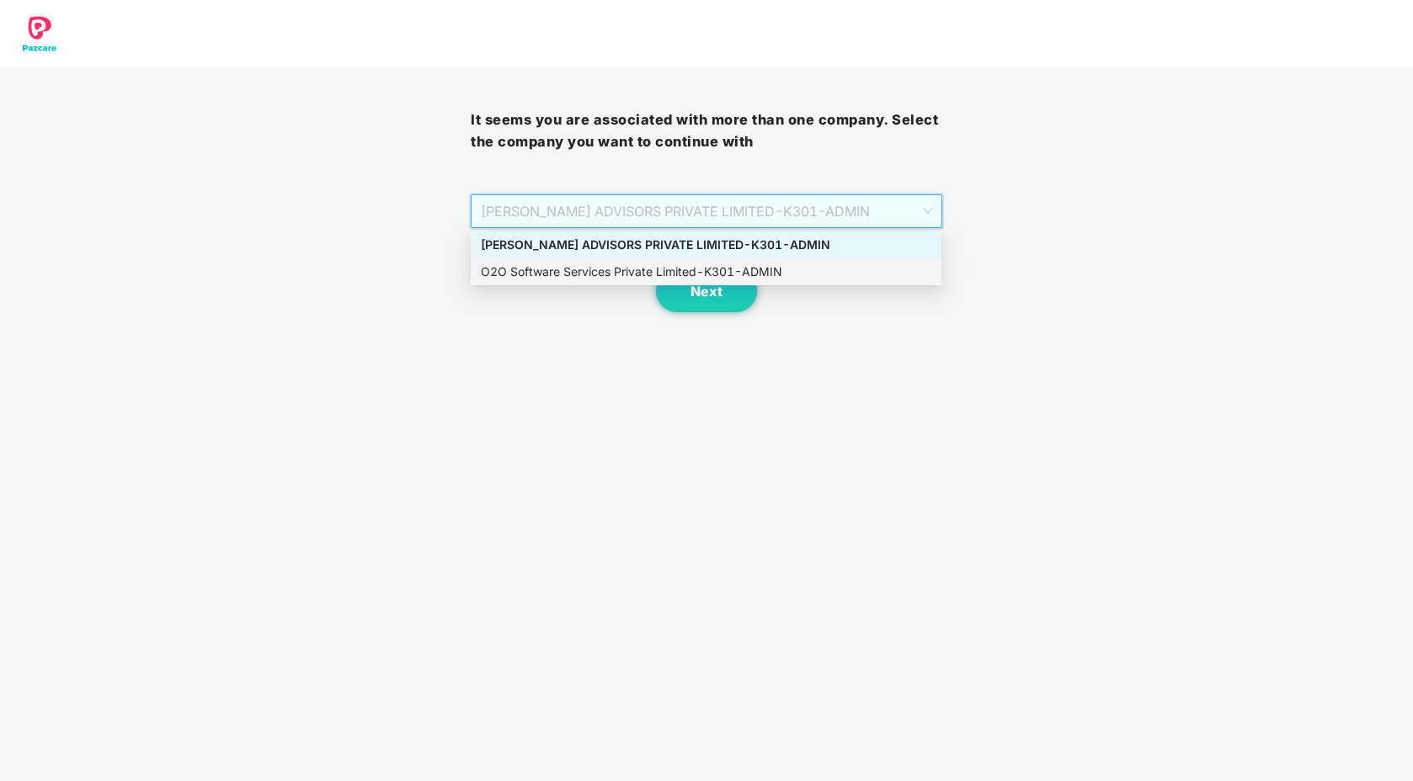
click at [543, 264] on div "O2O Software Services Private Limited - K301 - ADMIN" at bounding box center [706, 272] width 451 height 19
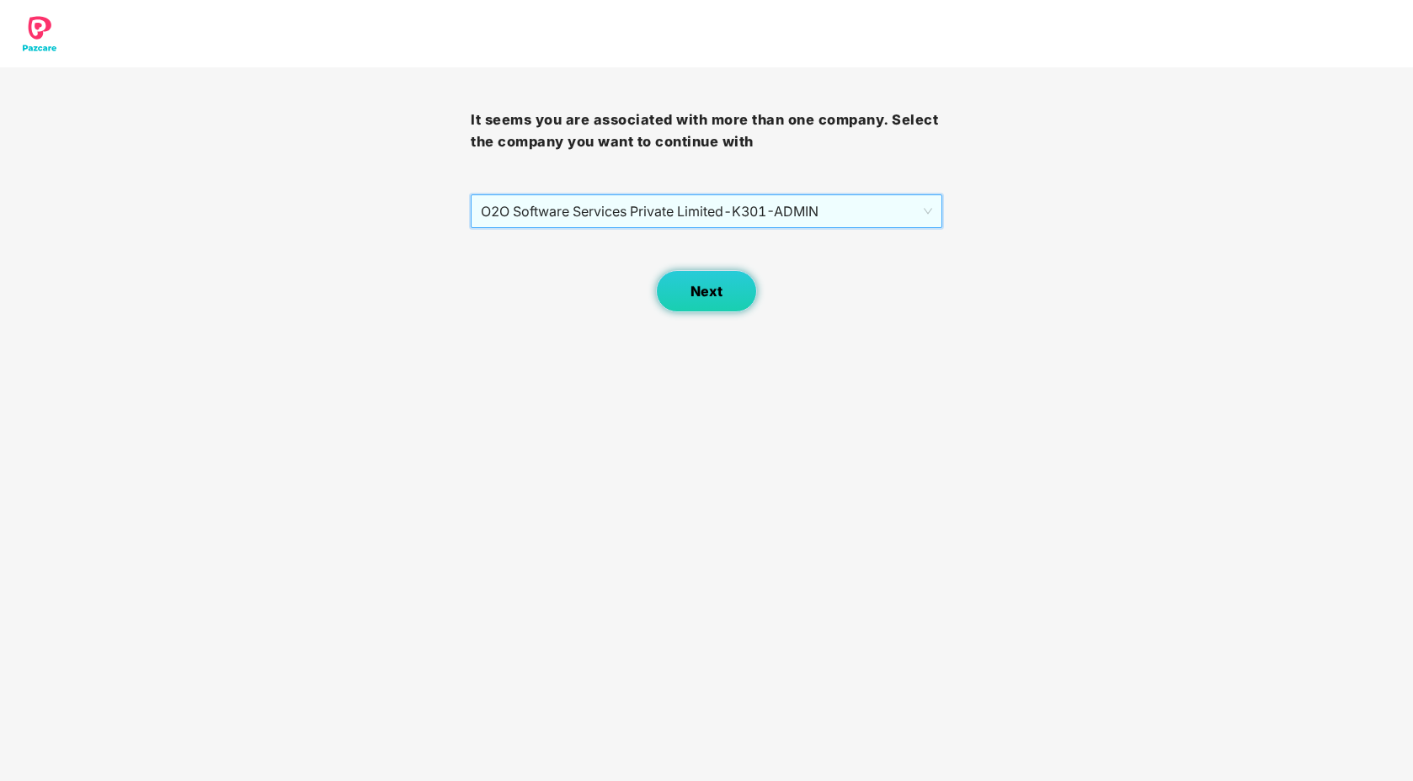
click at [733, 302] on button "Next" at bounding box center [706, 291] width 101 height 42
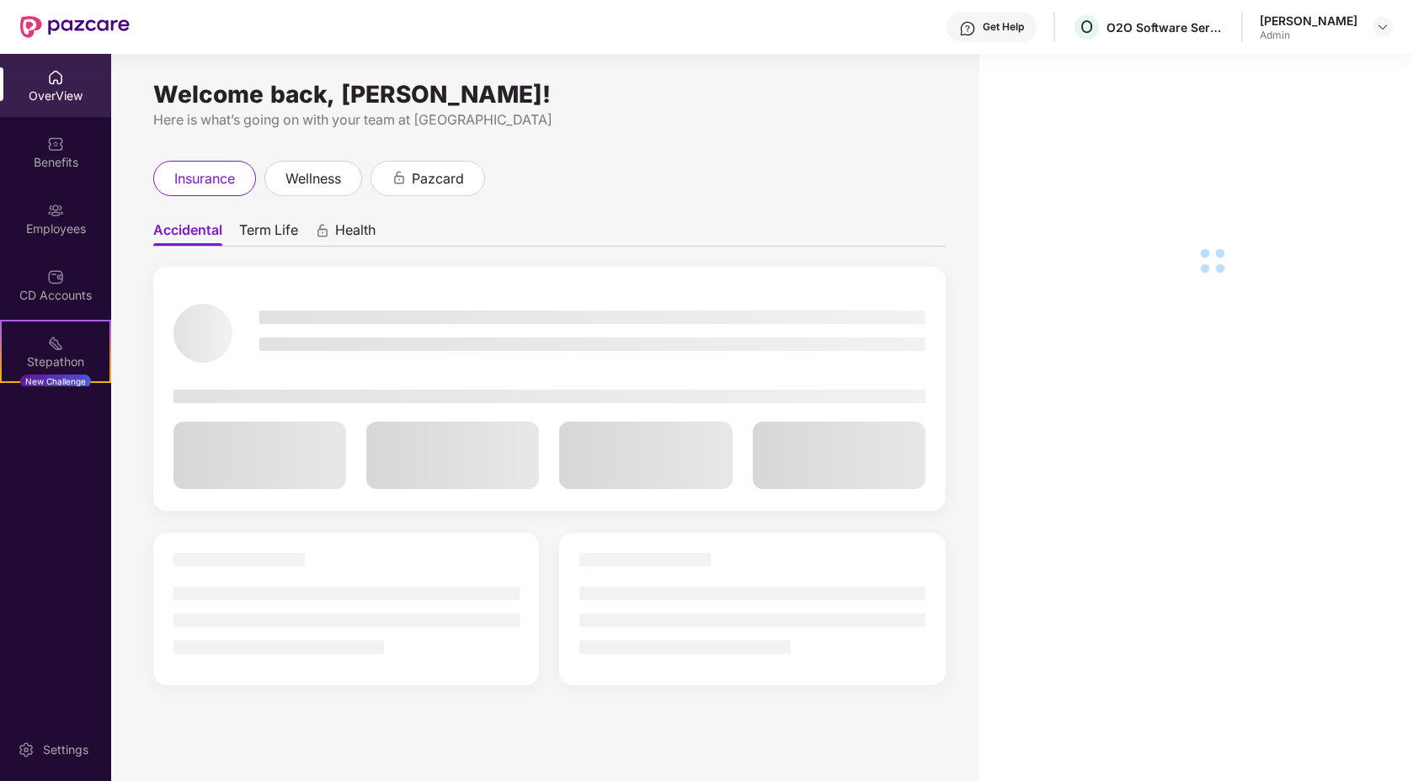
click at [35, 204] on div "Employees" at bounding box center [55, 218] width 111 height 63
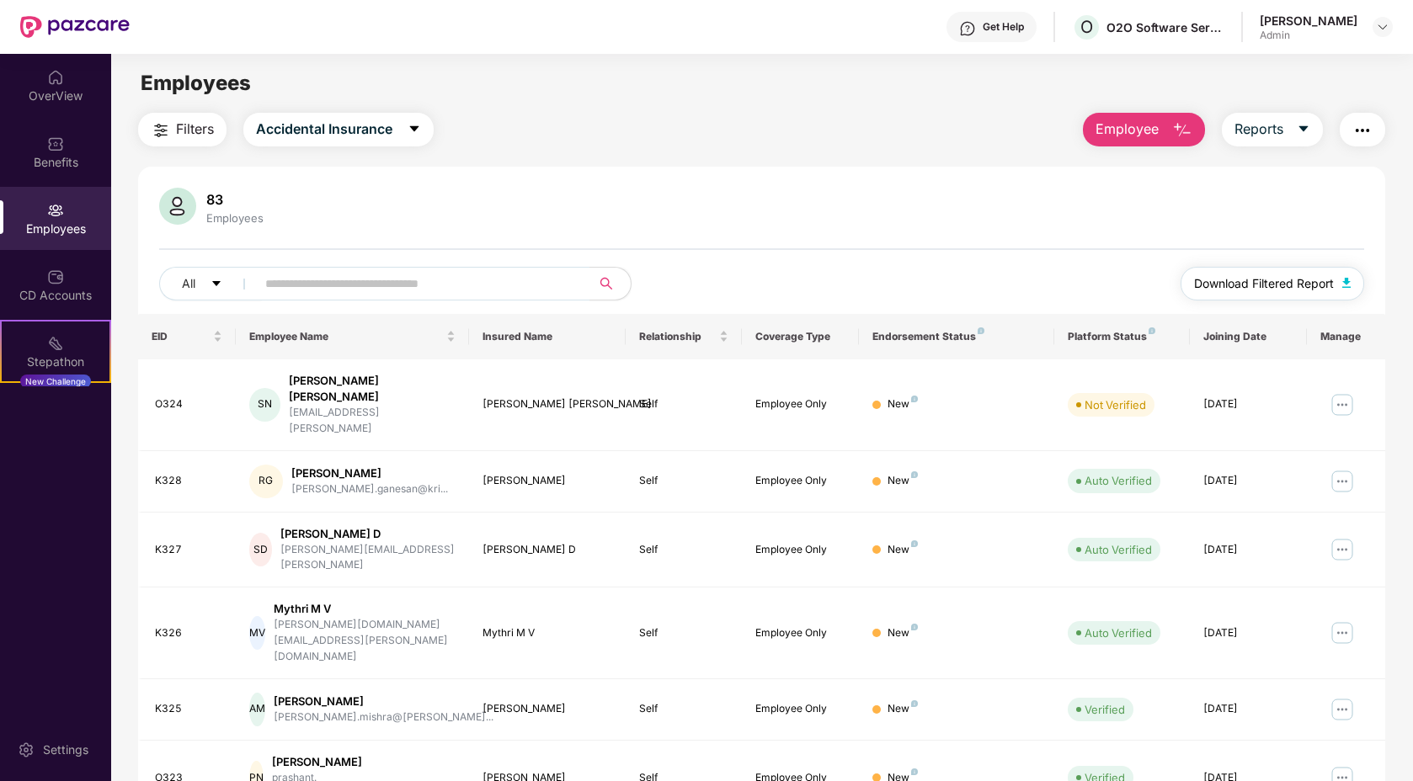
click at [1339, 277] on button "Download Filtered Report" at bounding box center [1273, 284] width 184 height 34
click at [1261, 283] on span "Download Filtered Report" at bounding box center [1264, 284] width 140 height 19
click at [1384, 25] on img at bounding box center [1382, 26] width 13 height 13
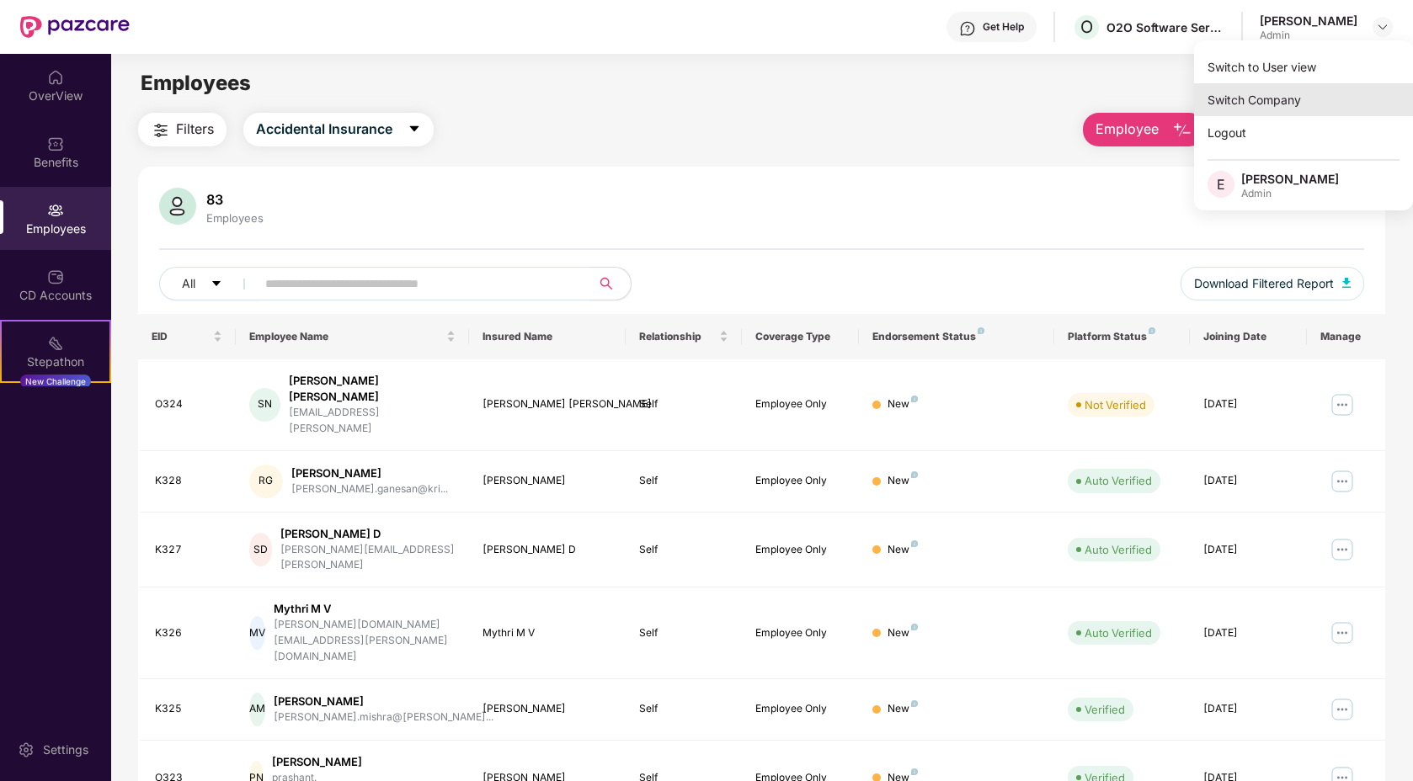
click at [1260, 92] on div "Switch Company" at bounding box center [1303, 99] width 219 height 33
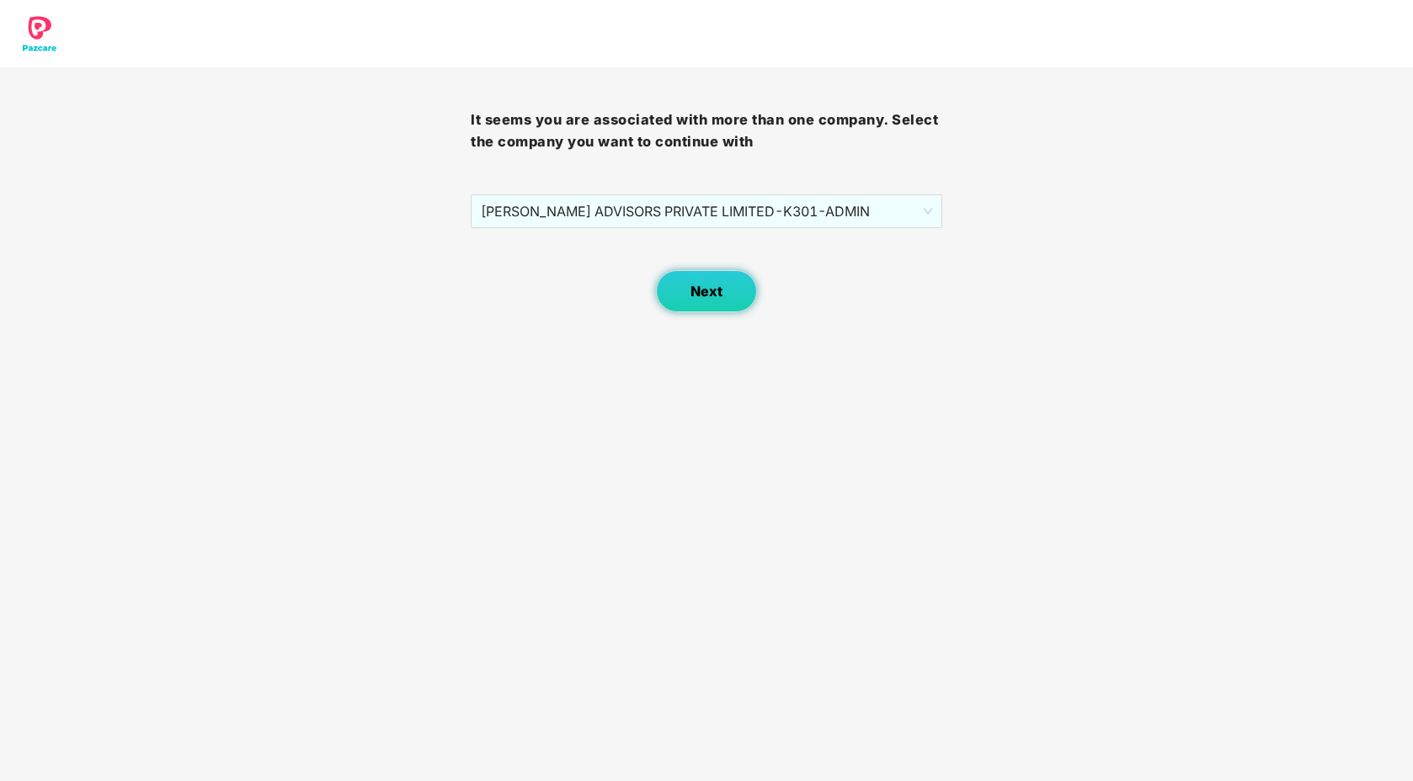
click at [695, 282] on button "Next" at bounding box center [706, 291] width 101 height 42
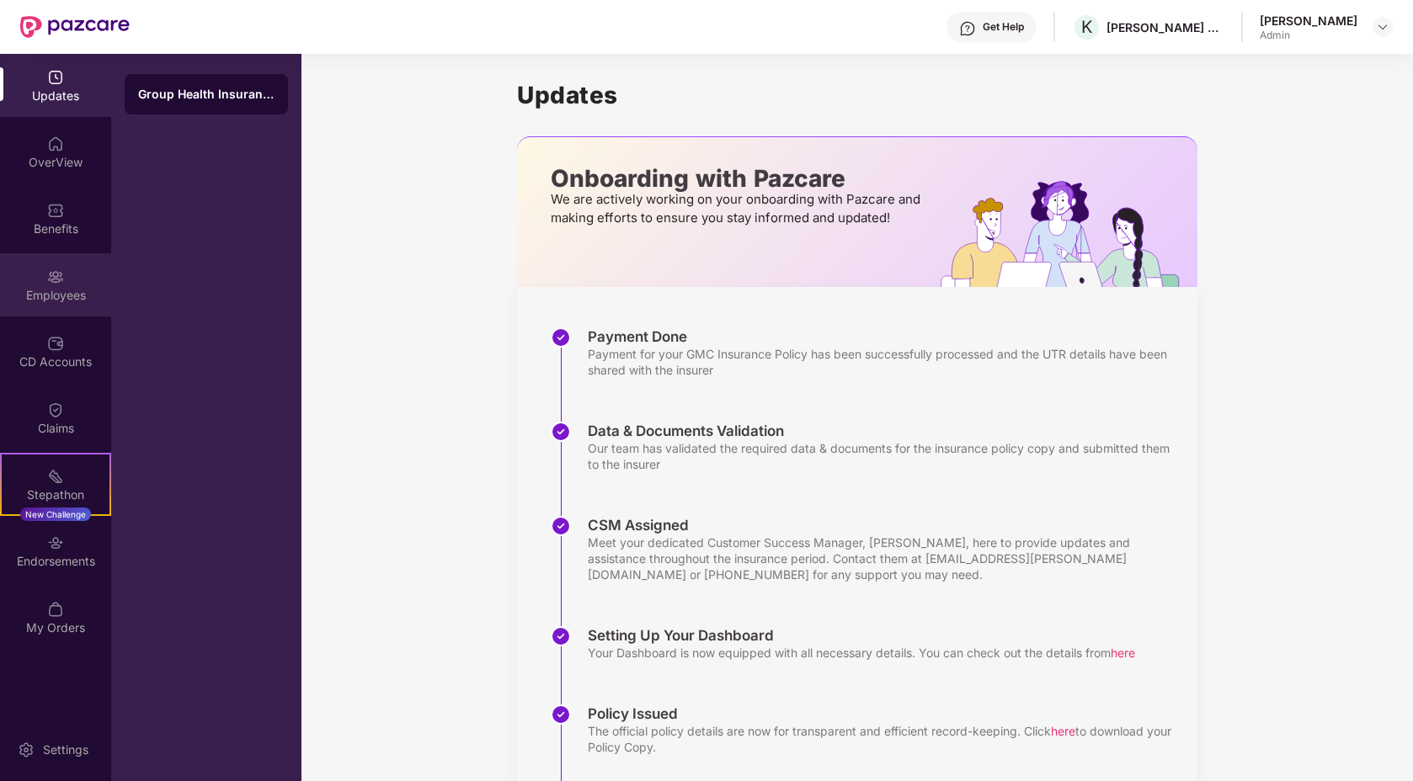
click at [14, 295] on div "Employees" at bounding box center [55, 295] width 111 height 17
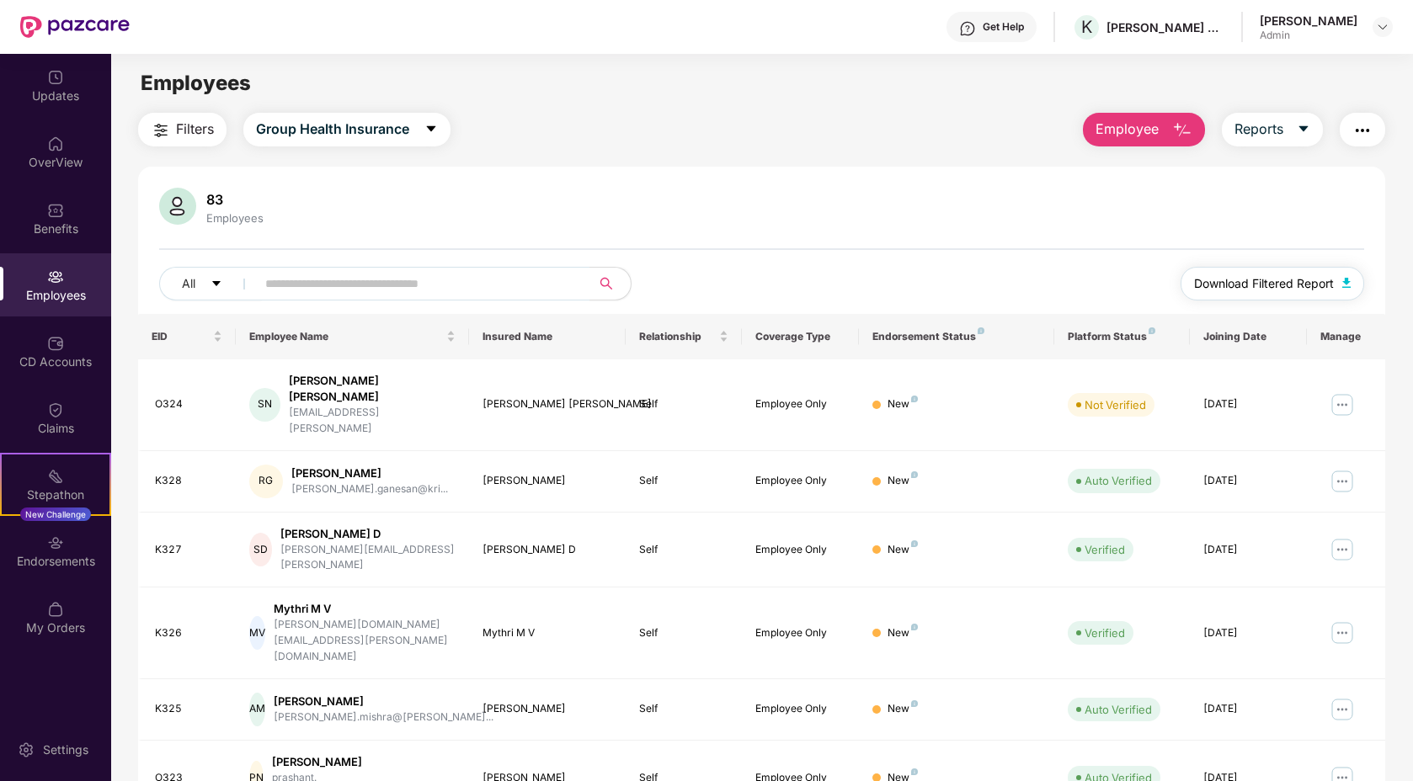
click at [1287, 285] on span "Download Filtered Report" at bounding box center [1264, 284] width 140 height 19
click at [323, 289] on input "text" at bounding box center [416, 283] width 302 height 25
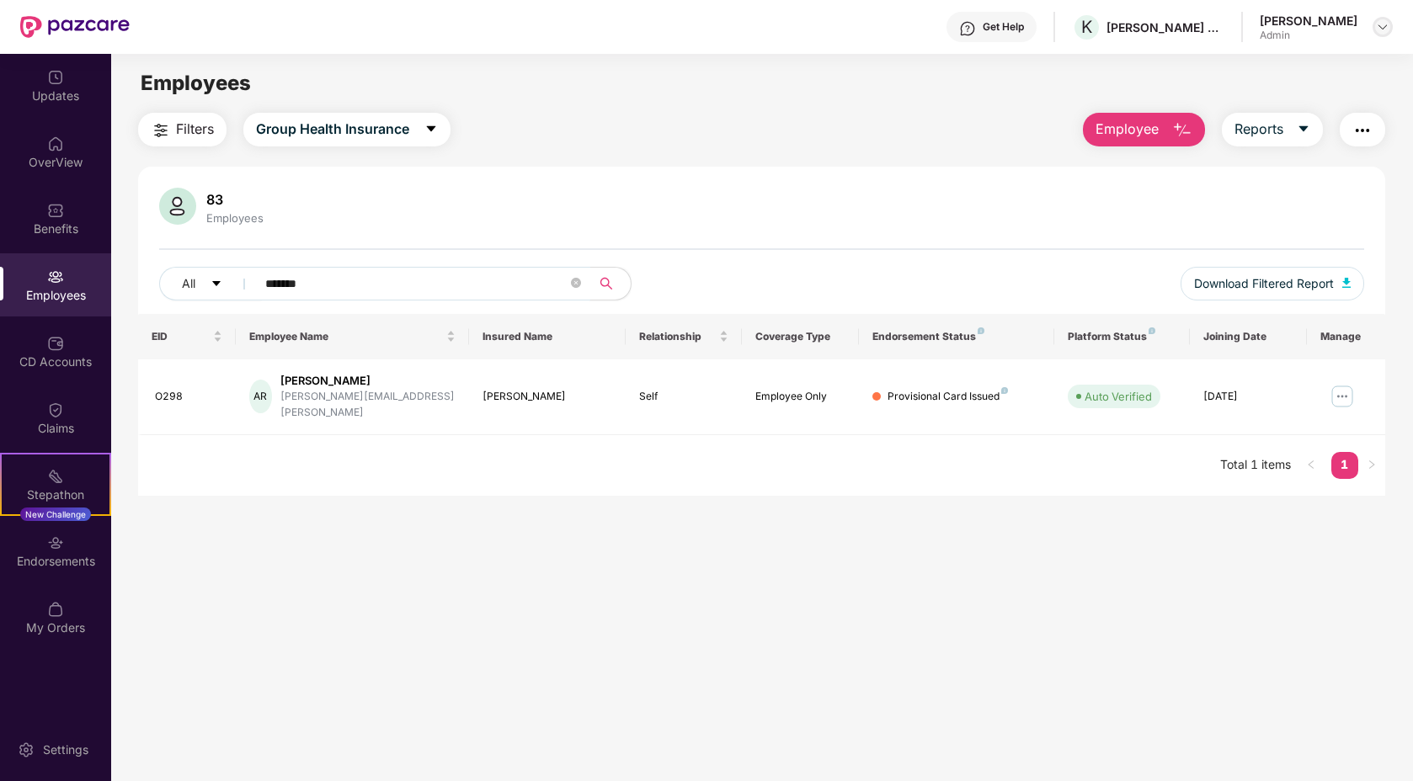
type input "*******"
click at [1382, 27] on img at bounding box center [1382, 26] width 13 height 13
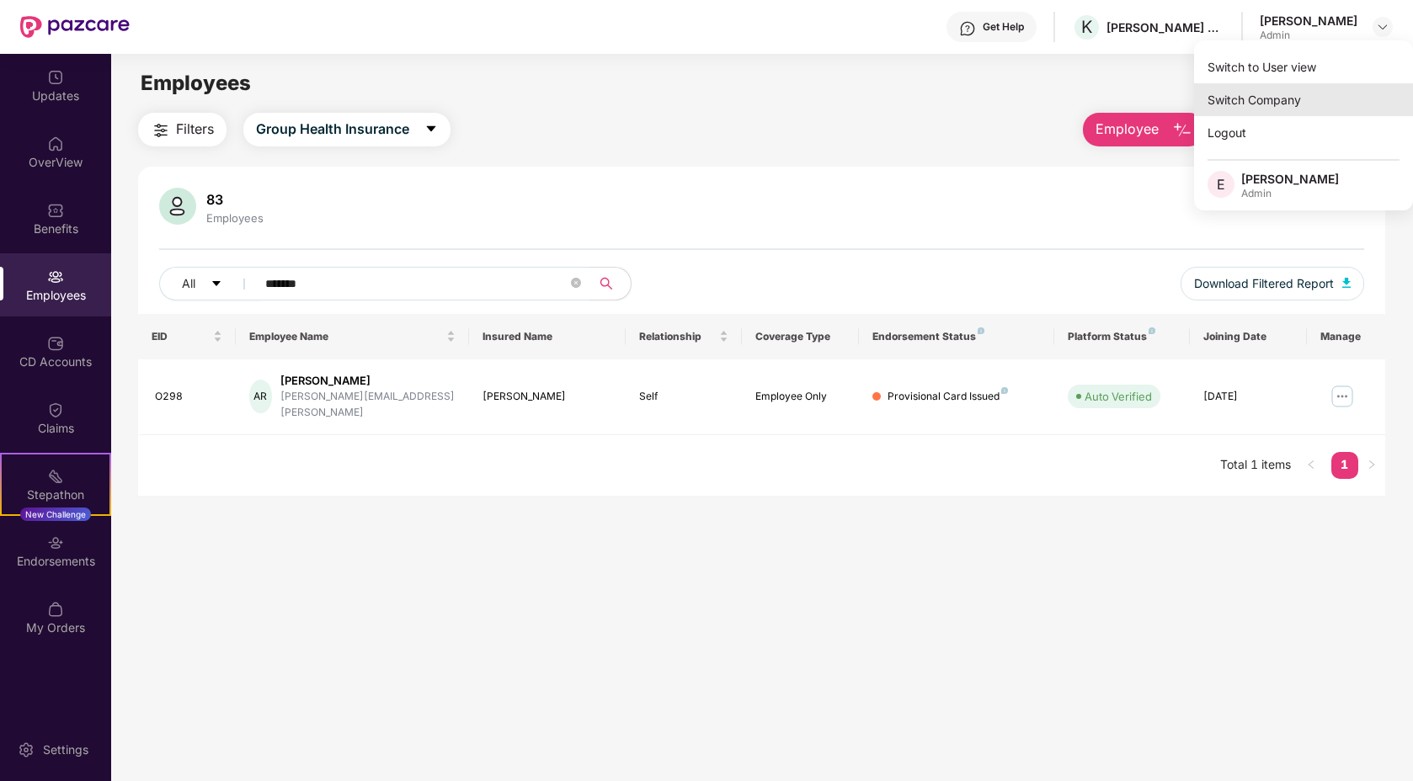
click at [1251, 94] on div "Switch Company" at bounding box center [1303, 99] width 219 height 33
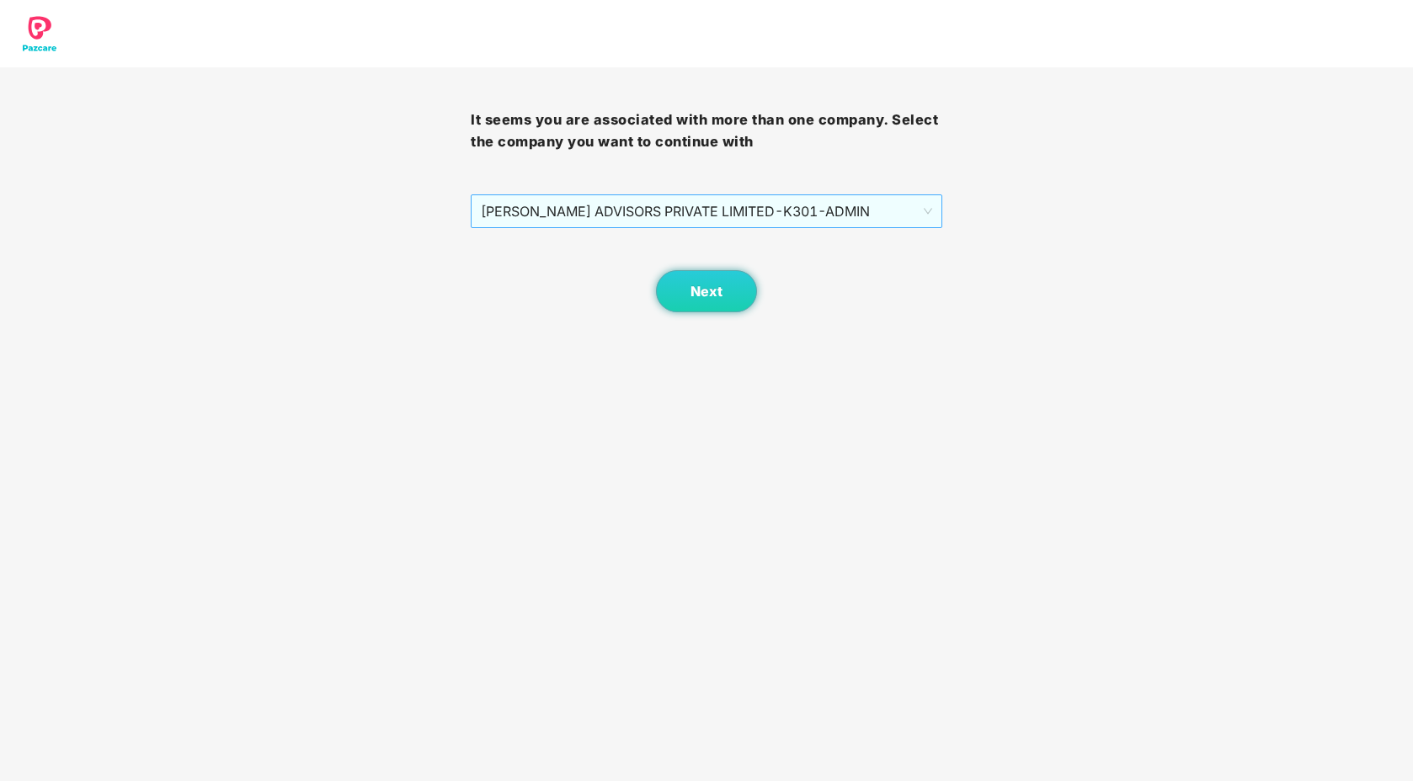
click at [839, 209] on span "[PERSON_NAME] ADVISORS PRIVATE LIMITED - K301 - ADMIN" at bounding box center [706, 211] width 451 height 32
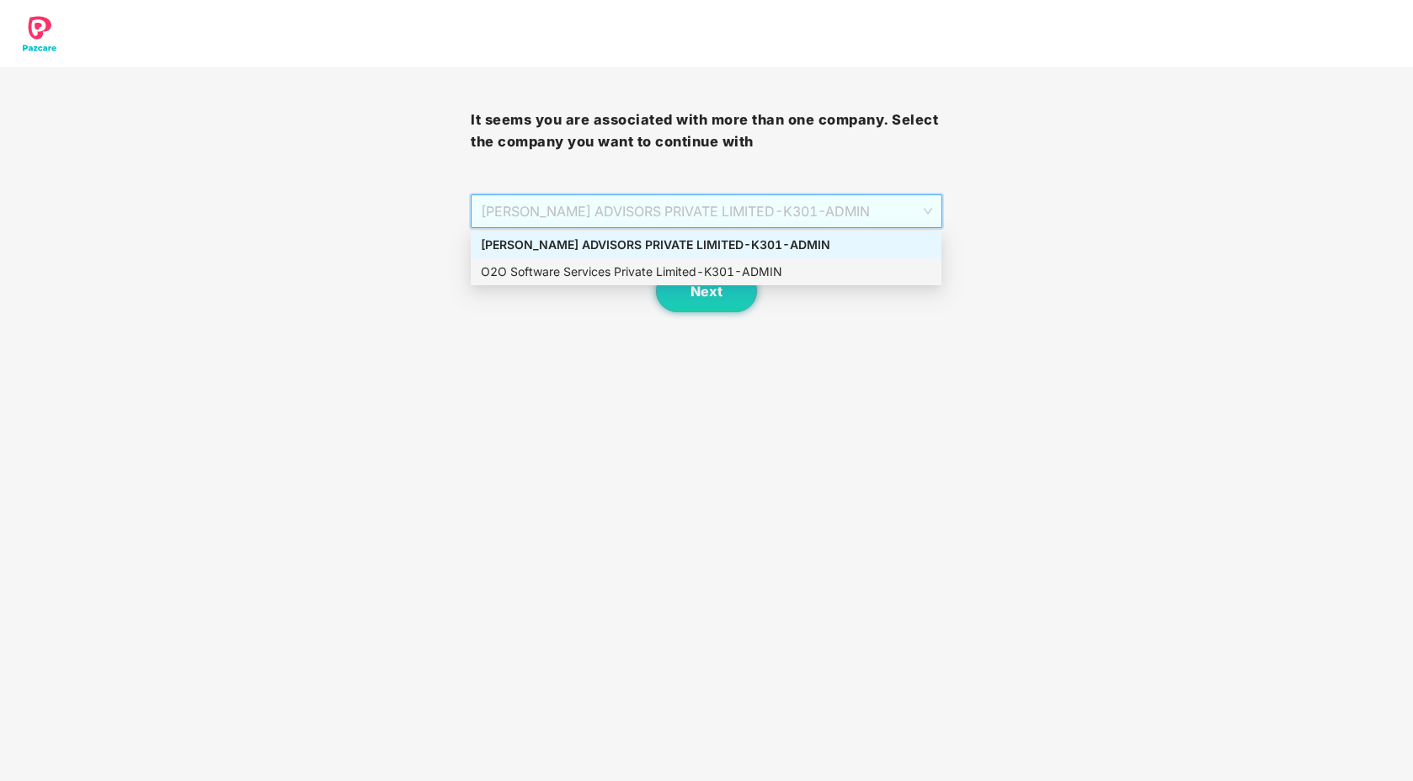
click at [733, 275] on div "O2O Software Services Private Limited - K301 - ADMIN" at bounding box center [706, 272] width 451 height 19
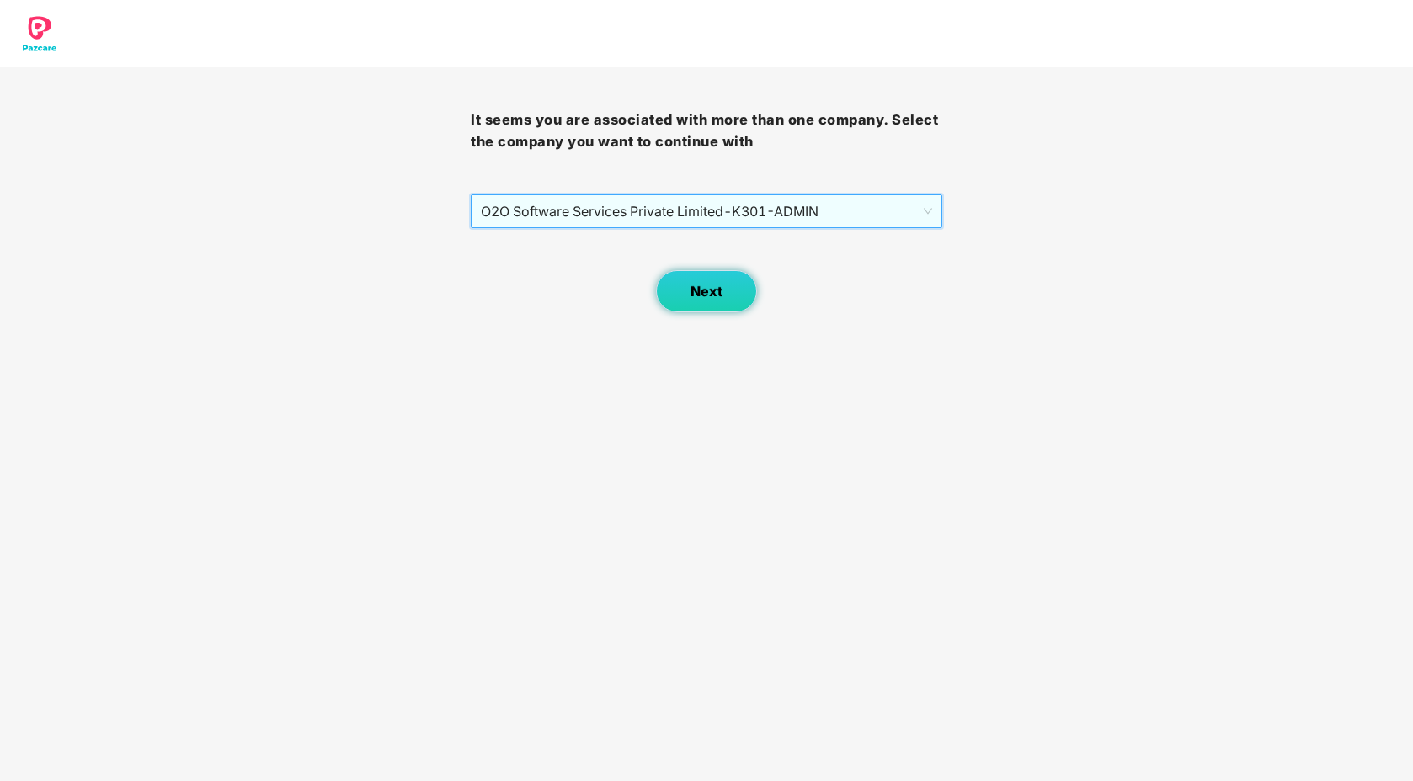
click at [714, 275] on button "Next" at bounding box center [706, 291] width 101 height 42
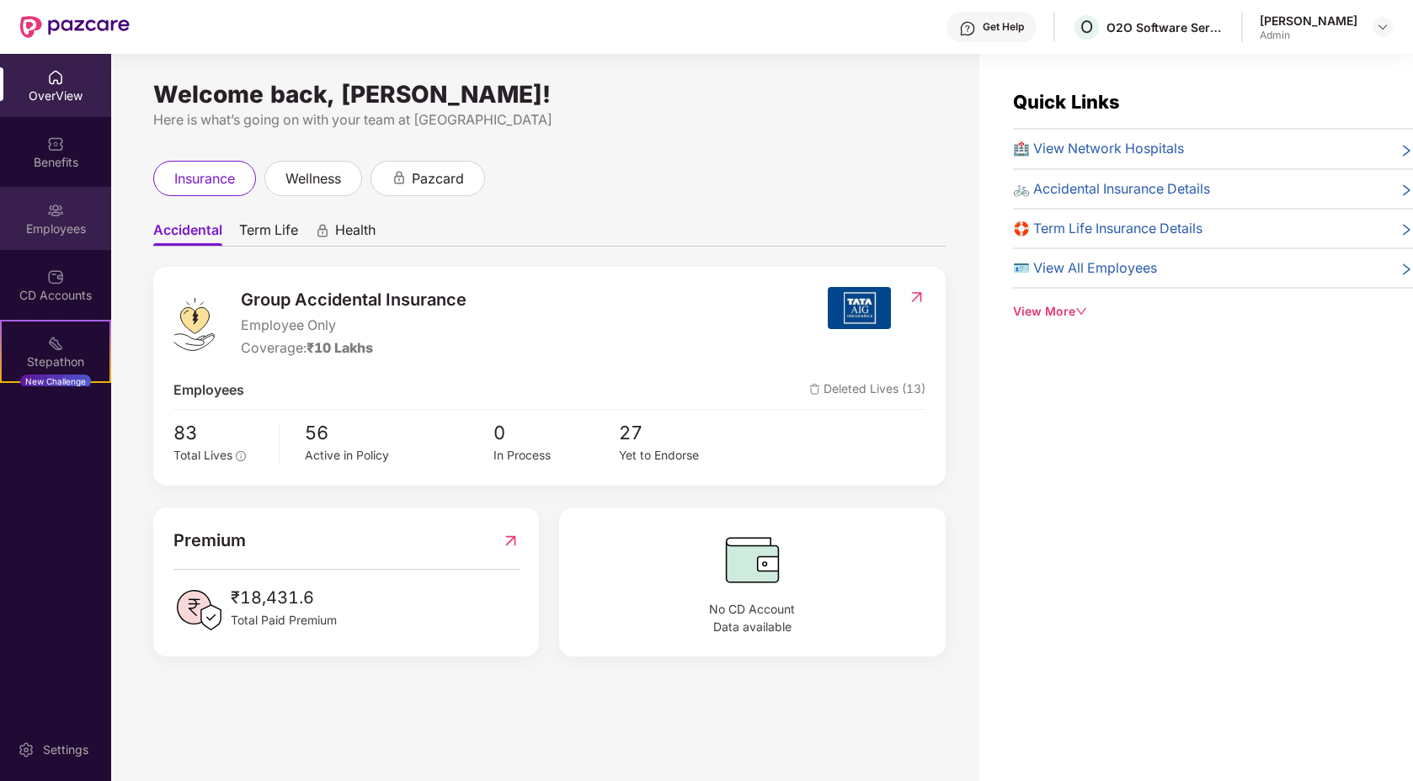
click at [58, 211] on img at bounding box center [55, 210] width 17 height 17
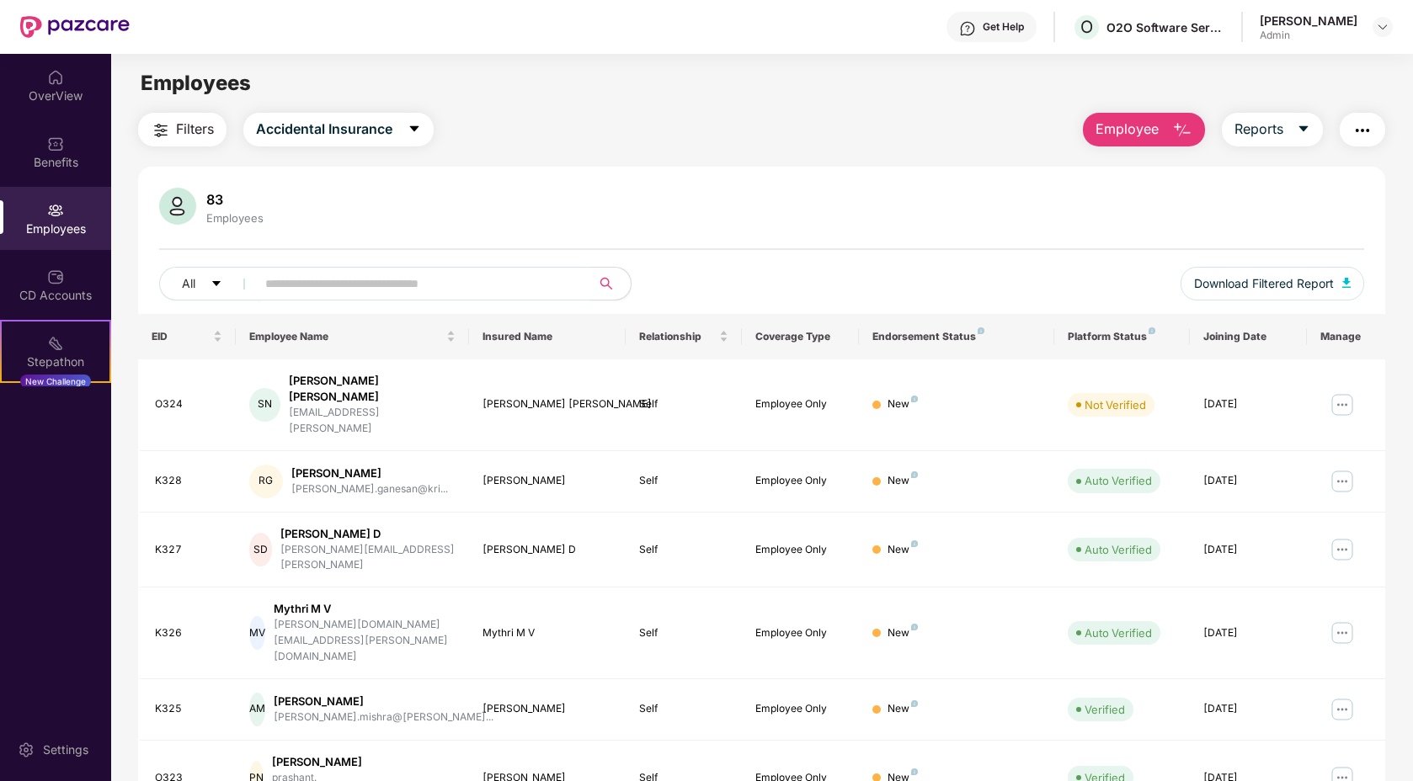
click at [389, 293] on input "text" at bounding box center [416, 283] width 302 height 25
type input "*******"
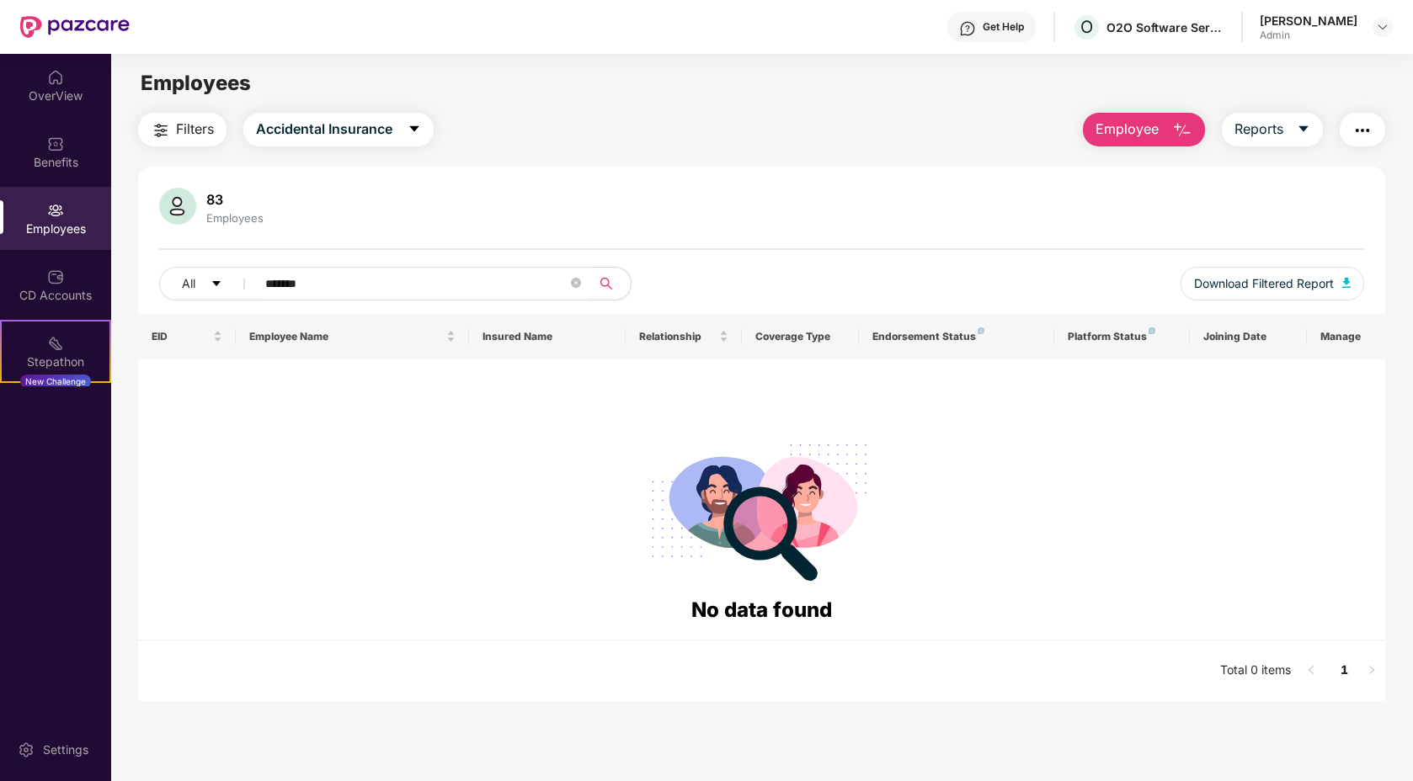
click at [424, 288] on input "*******" at bounding box center [416, 283] width 302 height 25
type input "*******"
click at [576, 283] on icon "close-circle" at bounding box center [576, 283] width 10 height 10
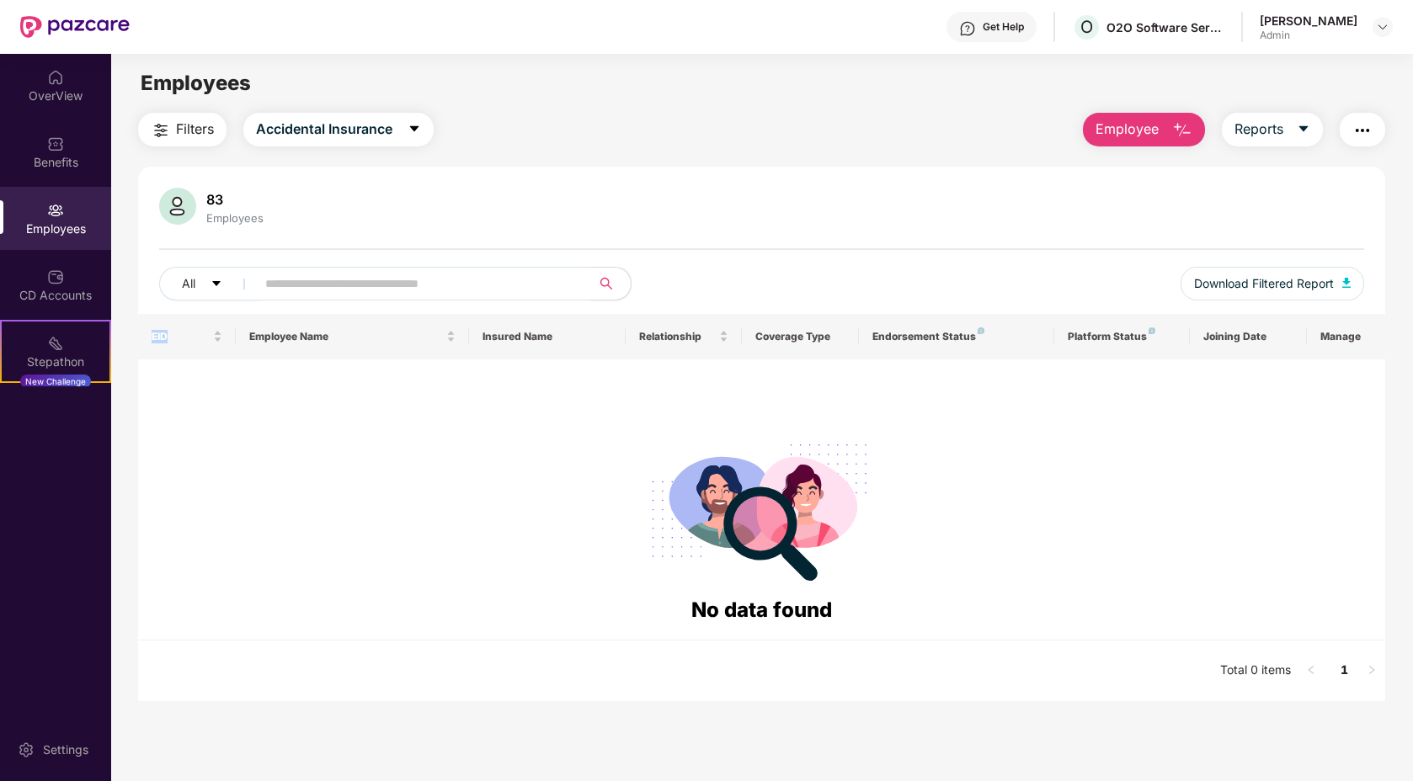
click at [576, 283] on span at bounding box center [576, 283] width 10 height 25
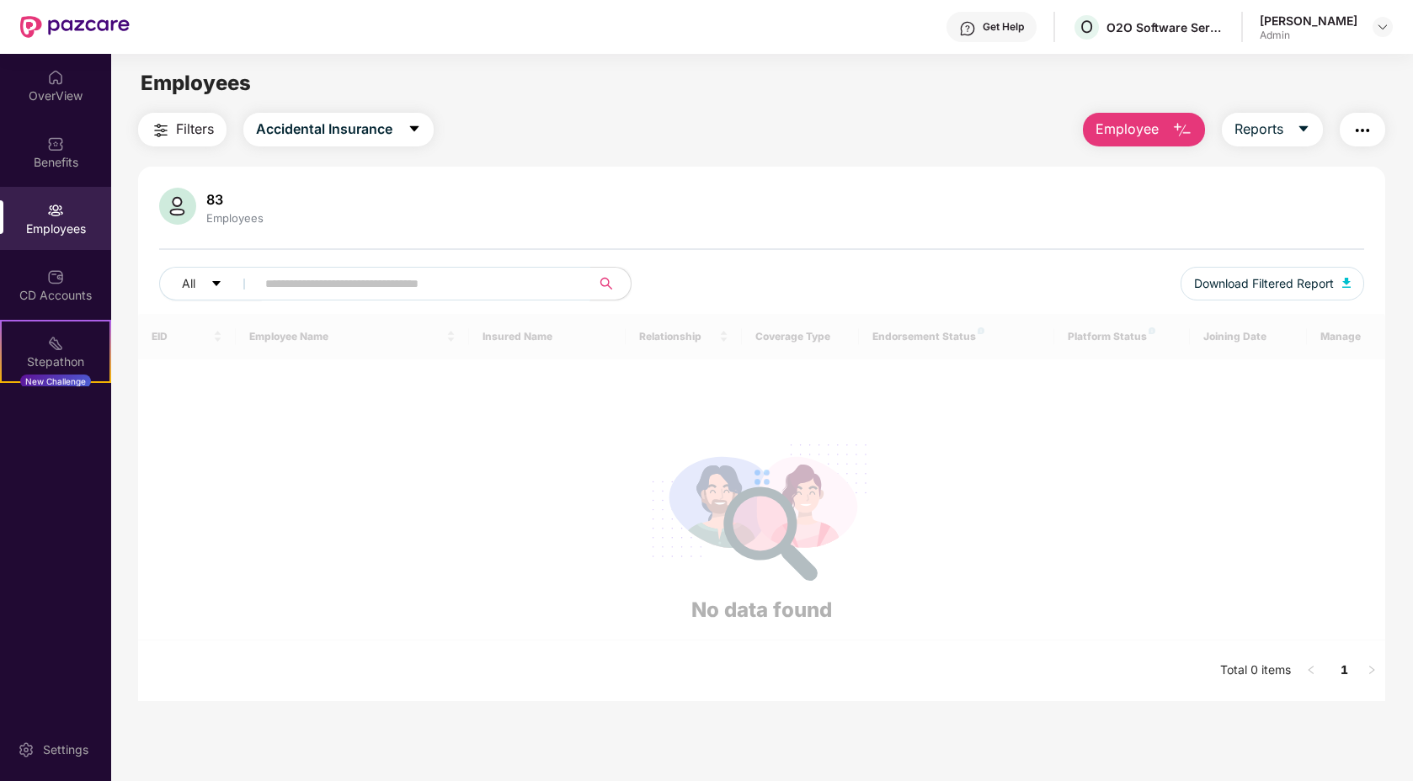
type input "*"
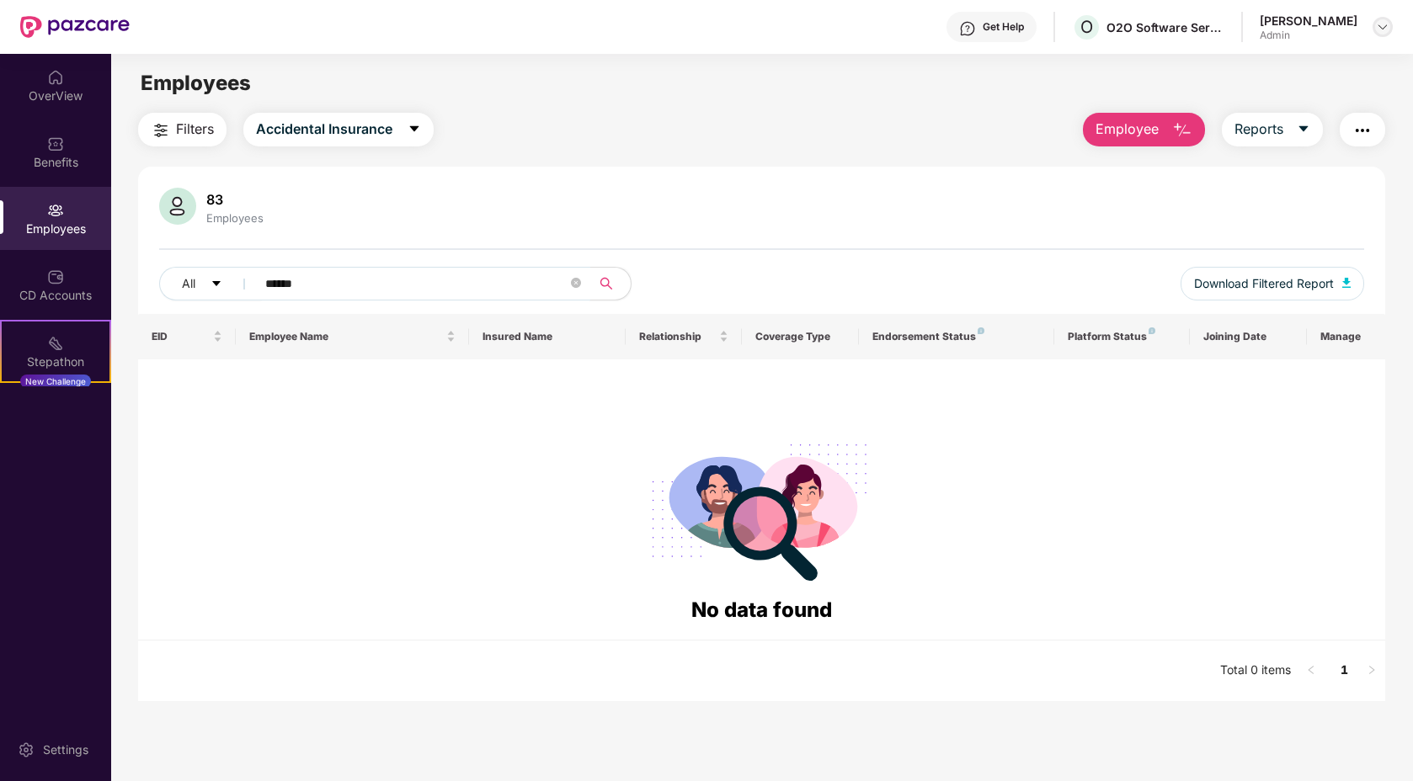
type input "******"
click at [1376, 29] on img at bounding box center [1382, 26] width 13 height 13
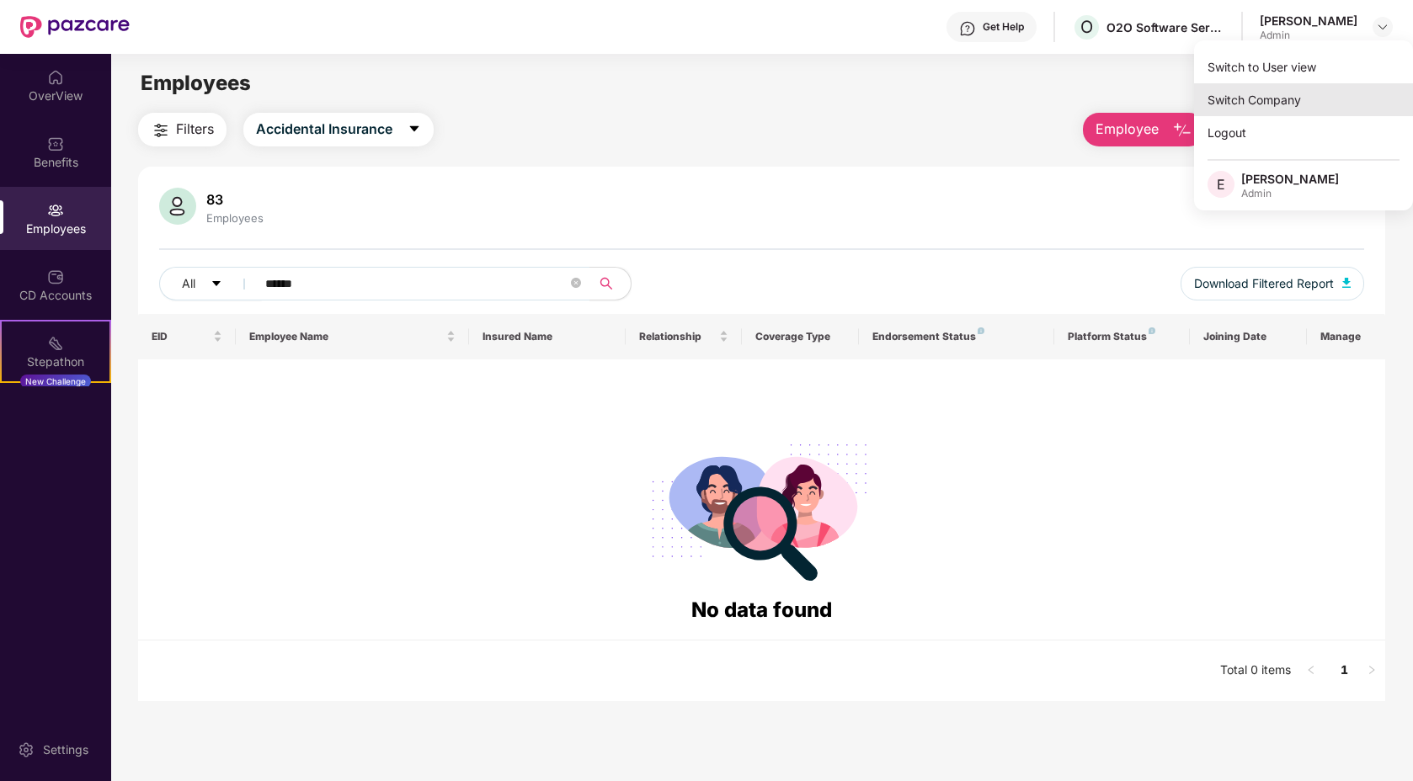
click at [1256, 97] on div "Switch Company" at bounding box center [1303, 99] width 219 height 33
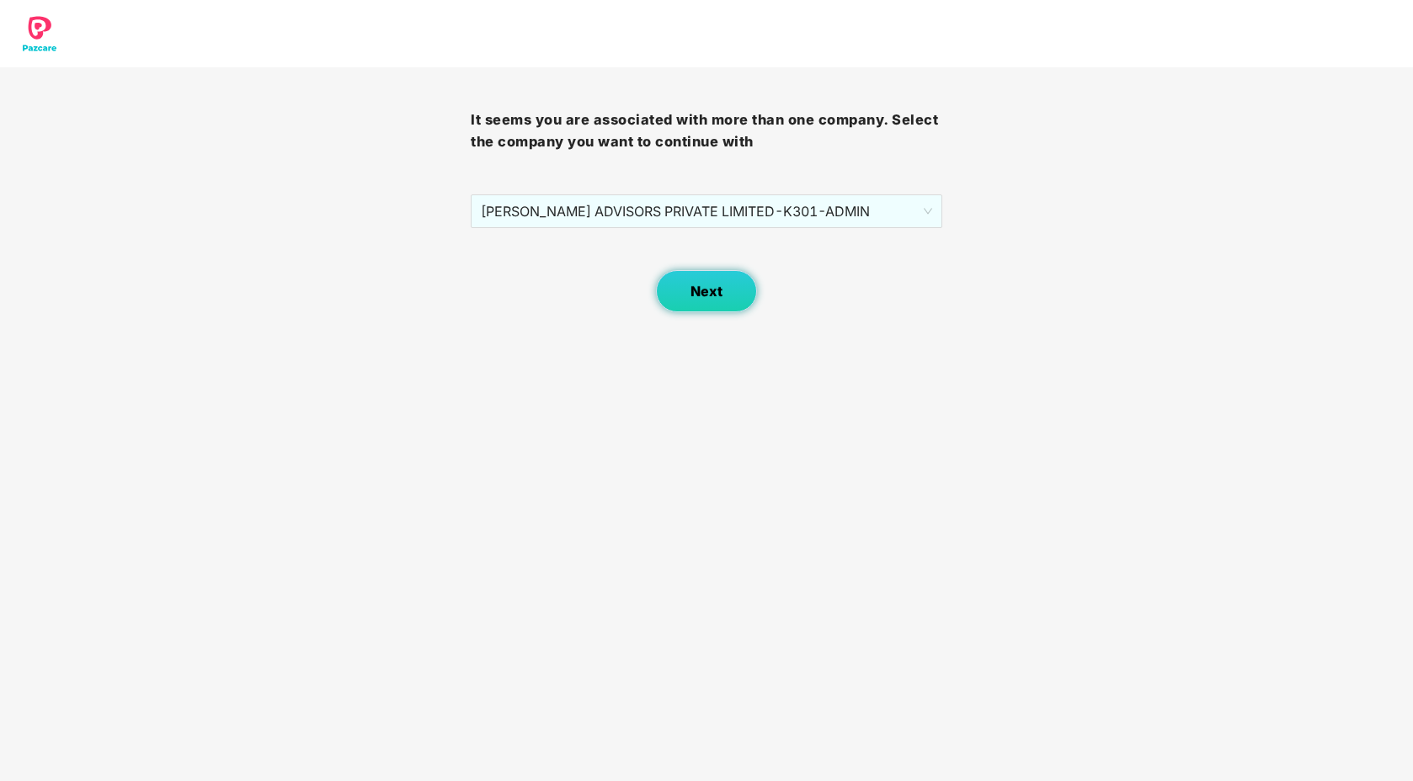
click at [717, 291] on span "Next" at bounding box center [707, 292] width 32 height 16
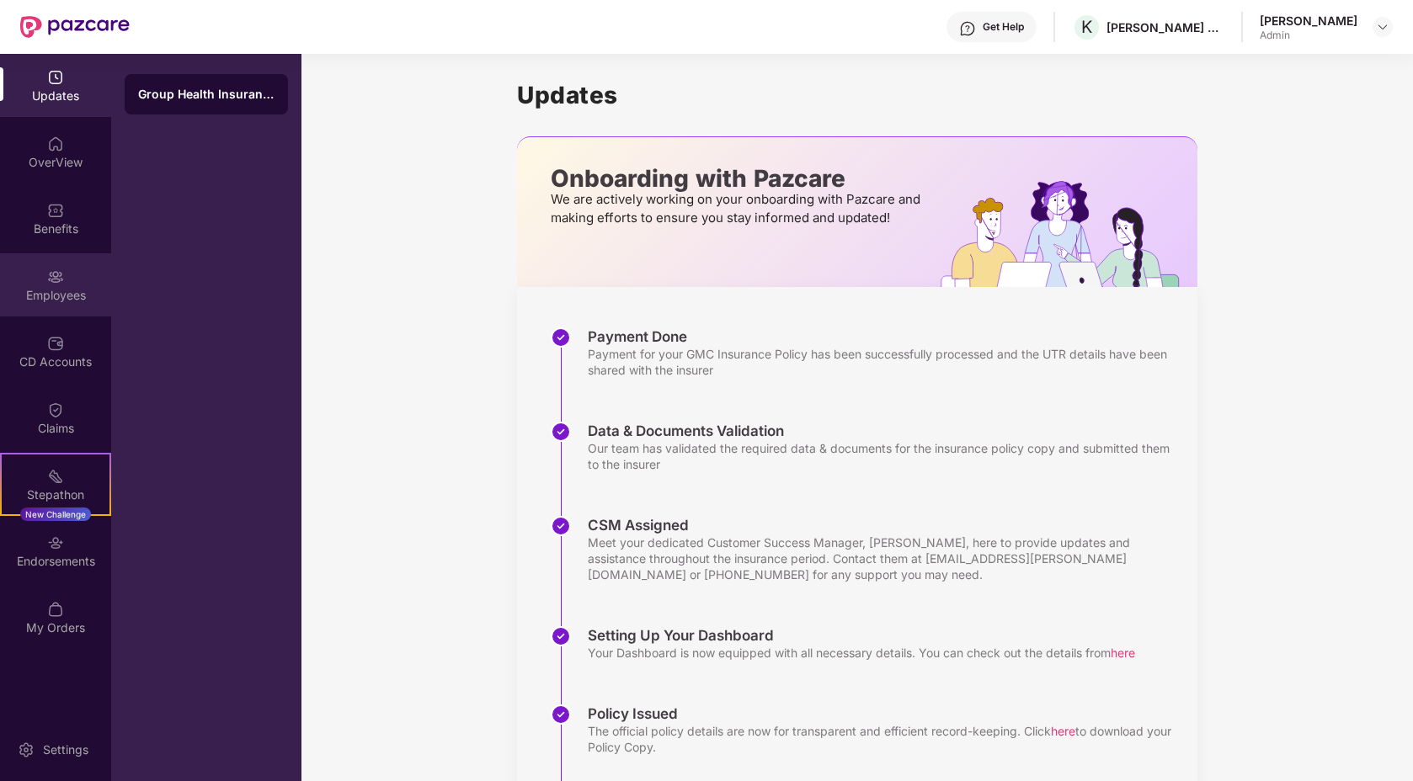
click at [68, 310] on div "Employees" at bounding box center [55, 284] width 111 height 63
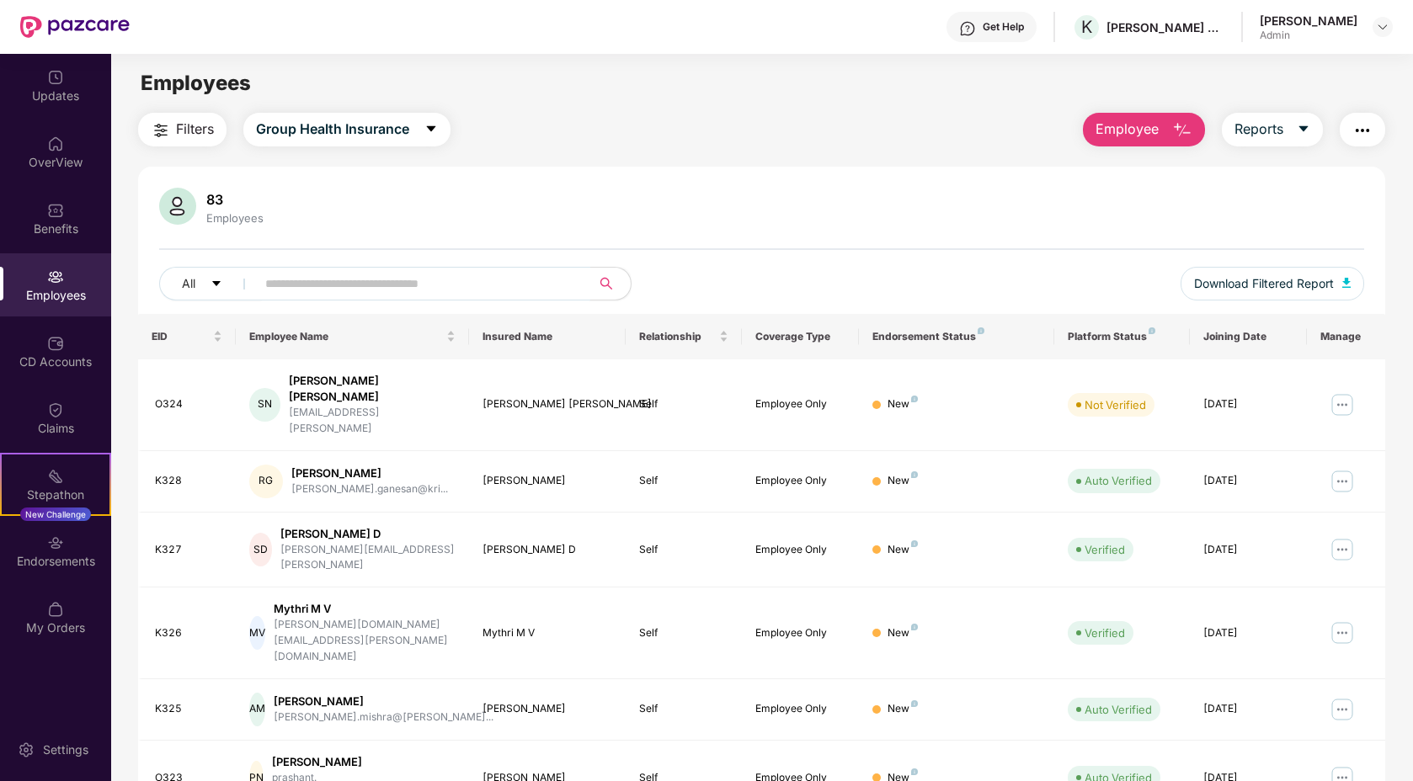
click at [335, 295] on input "text" at bounding box center [416, 283] width 302 height 25
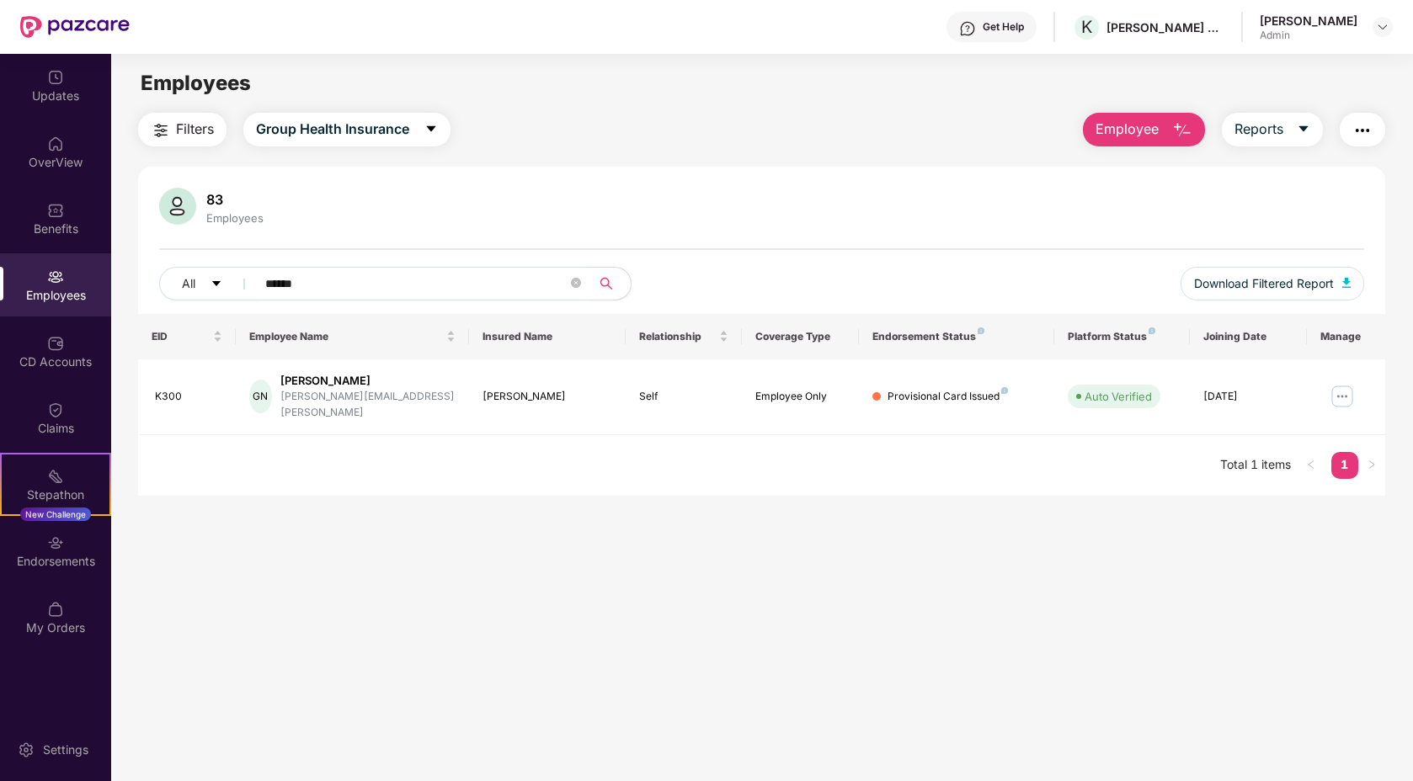
type input "******"
click at [368, 474] on div "EID Employee Name Insured Name Relationship Coverage Type Endorsement Status Pl…" at bounding box center [761, 405] width 1247 height 182
